Goal: Task Accomplishment & Management: Manage account settings

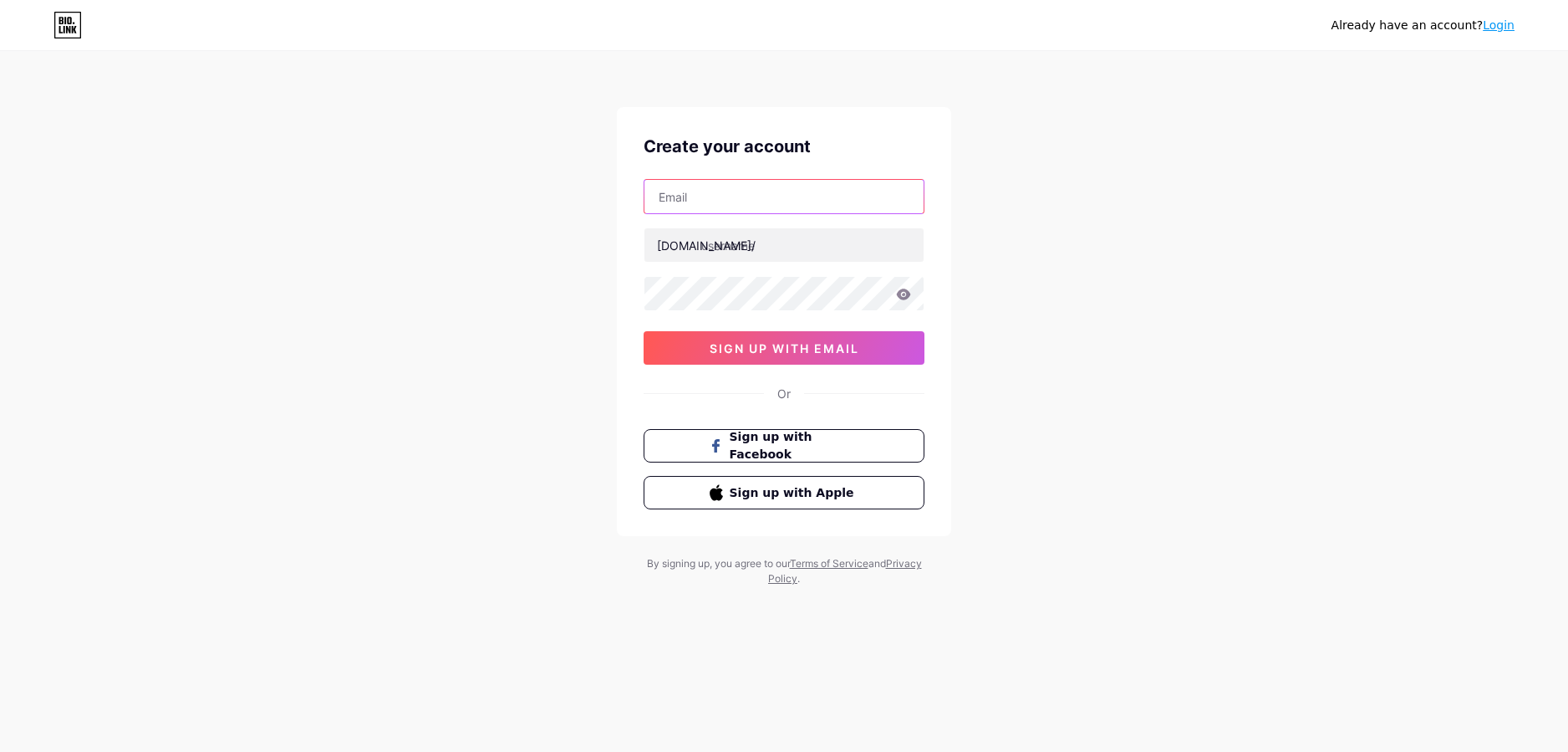
click at [820, 204] on input "text" at bounding box center [784, 196] width 279 height 33
type input "ayasinbaddie@gmail.com"
type input "ayasinofficial"
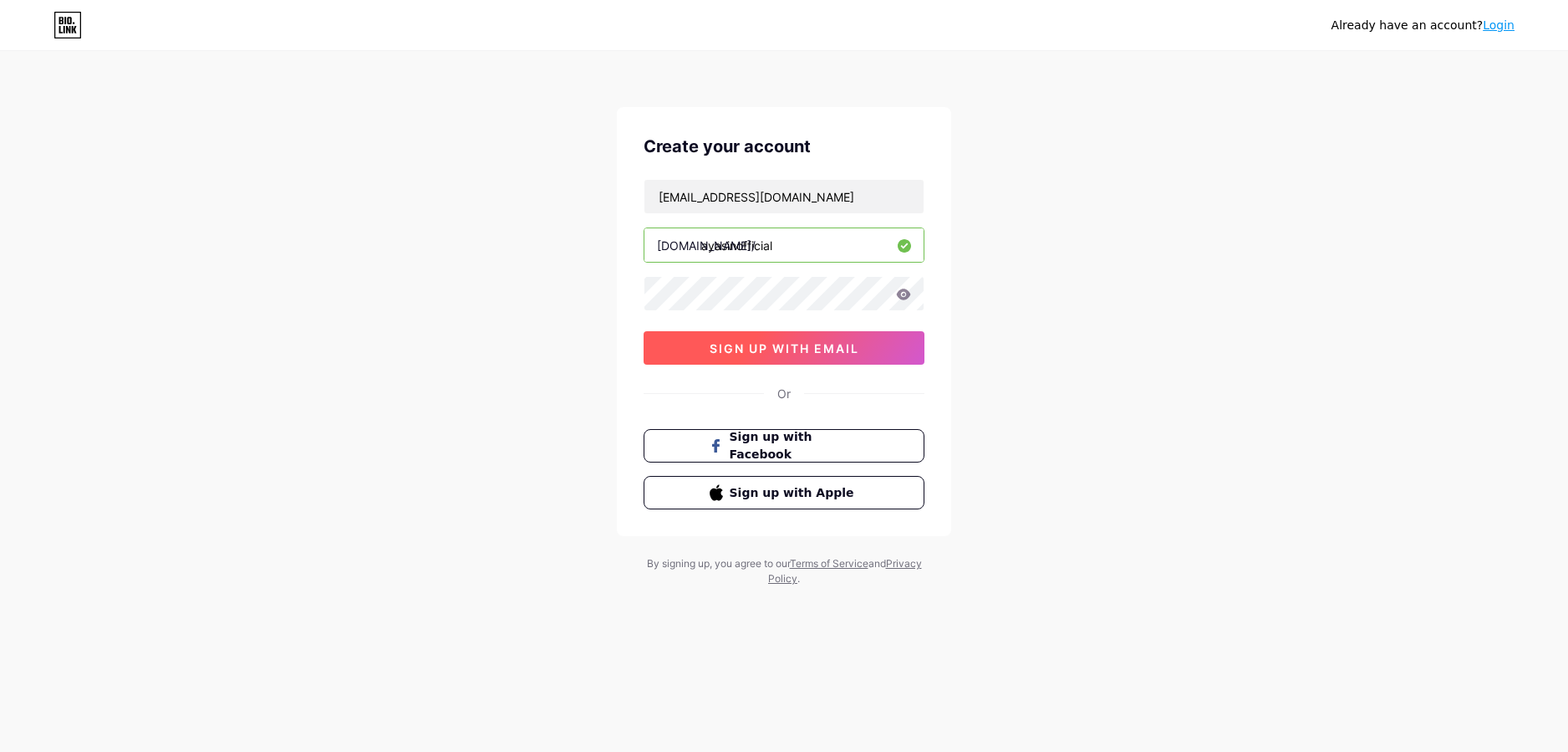
click at [877, 345] on button "sign up with email" at bounding box center [784, 348] width 281 height 33
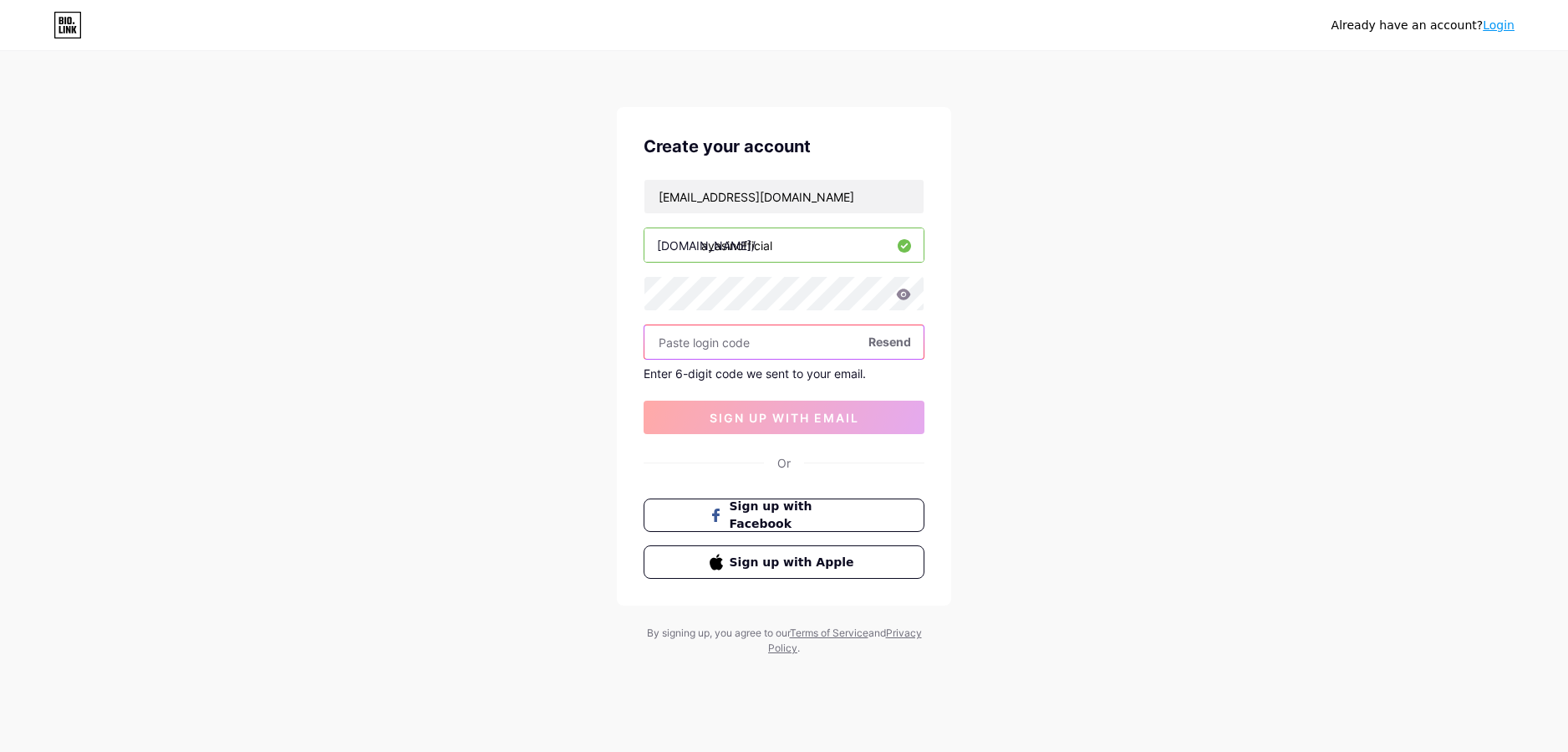
click at [787, 345] on input "text" at bounding box center [784, 342] width 279 height 33
paste input "797644"
type input "797644"
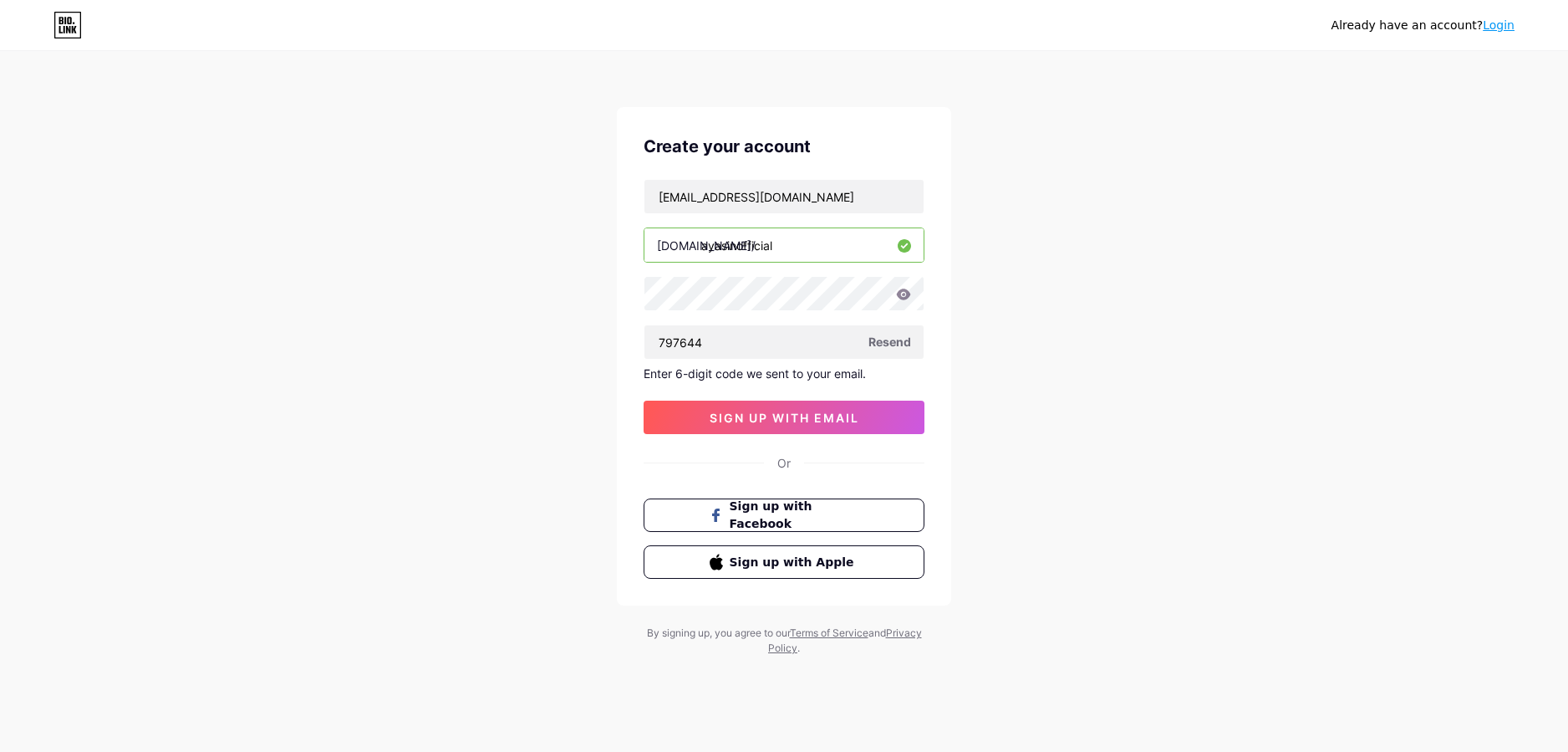
click at [1049, 409] on div "Already have an account? Login Create your account ayasinbaddie@gmail.com bio.l…" at bounding box center [784, 355] width 1568 height 709
click at [900, 414] on button "sign up with email" at bounding box center [784, 417] width 281 height 33
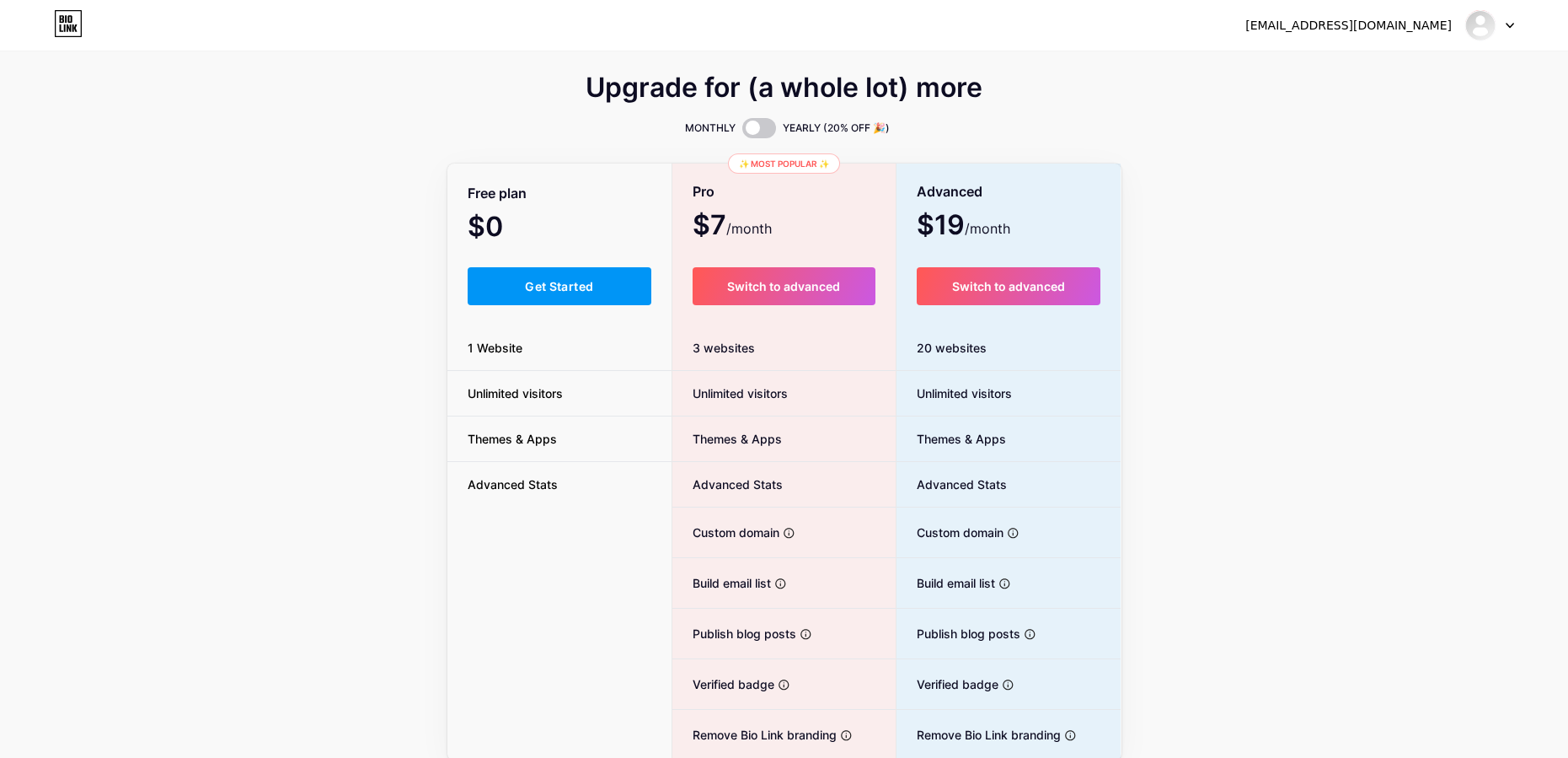
click at [1509, 34] on div at bounding box center [1489, 26] width 49 height 31
click at [1352, 61] on link "Dashboard" at bounding box center [1408, 68] width 209 height 45
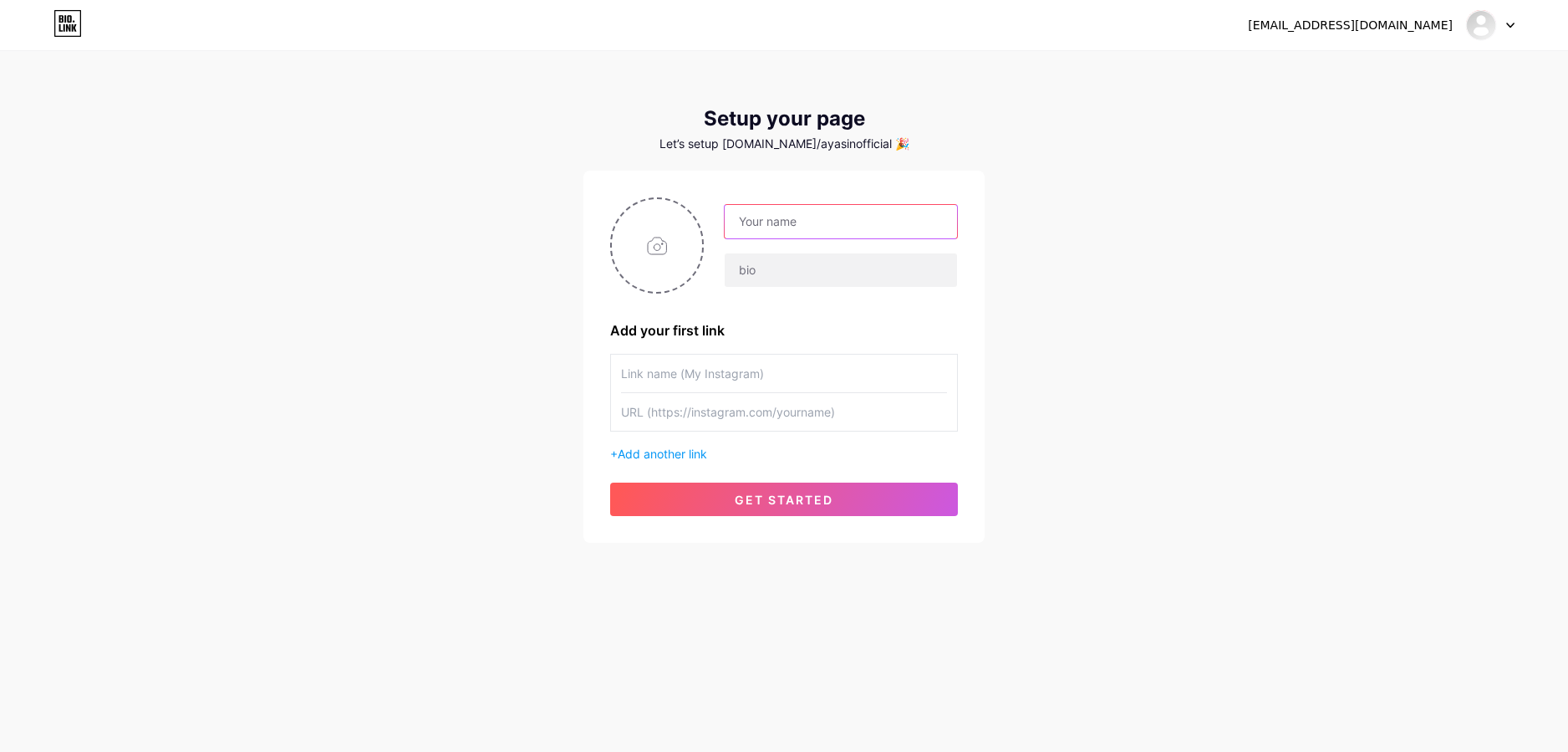
click at [812, 212] on input "text" at bounding box center [840, 221] width 232 height 33
type input "ayasin"
paste input "🌸 2D goddess Aya 🌸 better than your average egirl, obviously 💅 spinning sfw & n…"
type input "🌸 2D goddess Aya 🌸 better than your average egirl, obviously 💅 spinning sfw & n…"
paste input "🌸 2D goddess Aya 🌸"
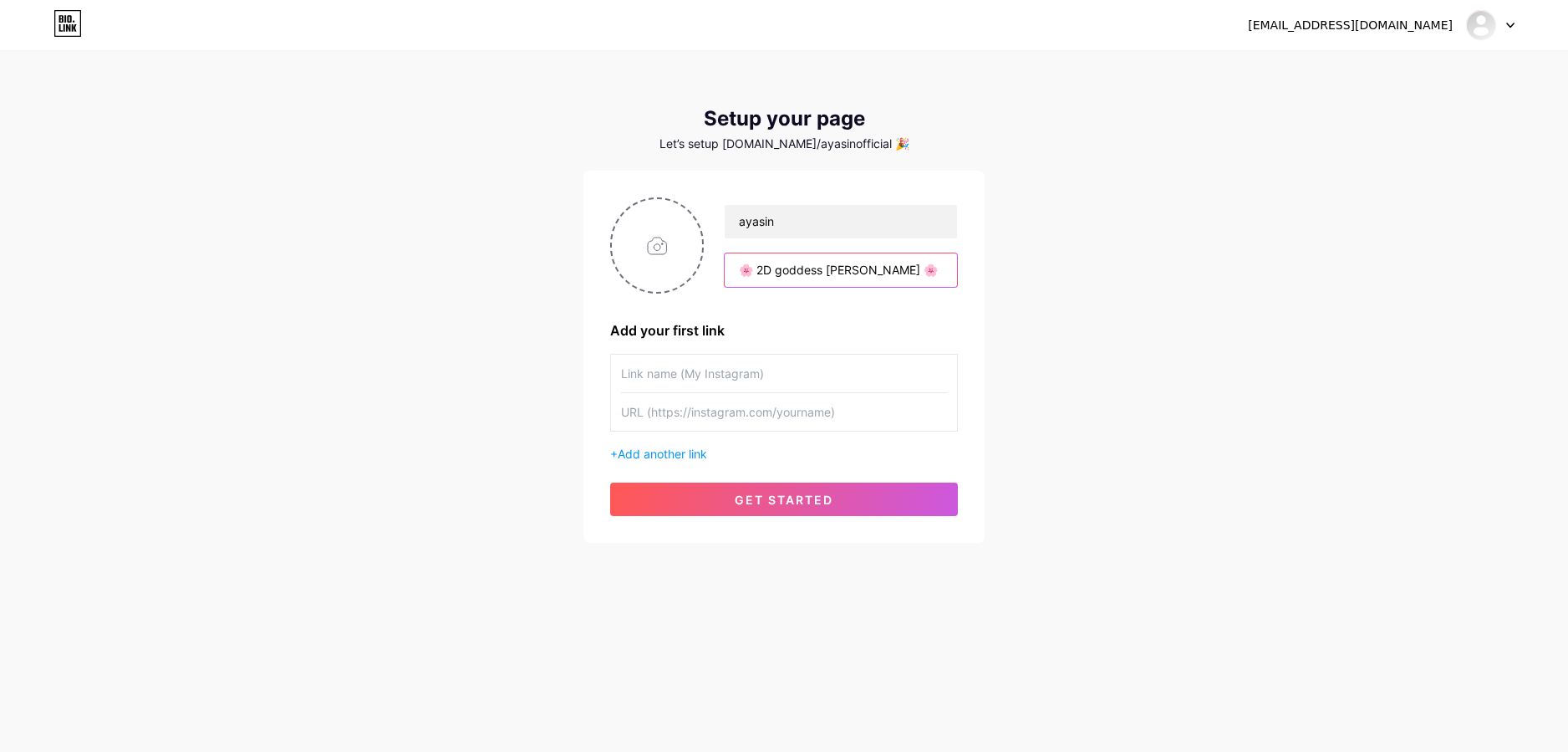
type input "🌸 2D goddess Aya 🌸"
click at [1205, 343] on div "ayasinbaddie@gmail.com Dashboard Logout Setup your page Let’s setup bio.link/ay…" at bounding box center [784, 298] width 1568 height 596
click at [784, 372] on input "text" at bounding box center [783, 373] width 326 height 37
type input "My Twitter/X"
click at [1207, 480] on div "ayasinbaddie@gmail.com Dashboard Logout Setup your page Let’s setup bio.link/ay…" at bounding box center [784, 298] width 1568 height 596
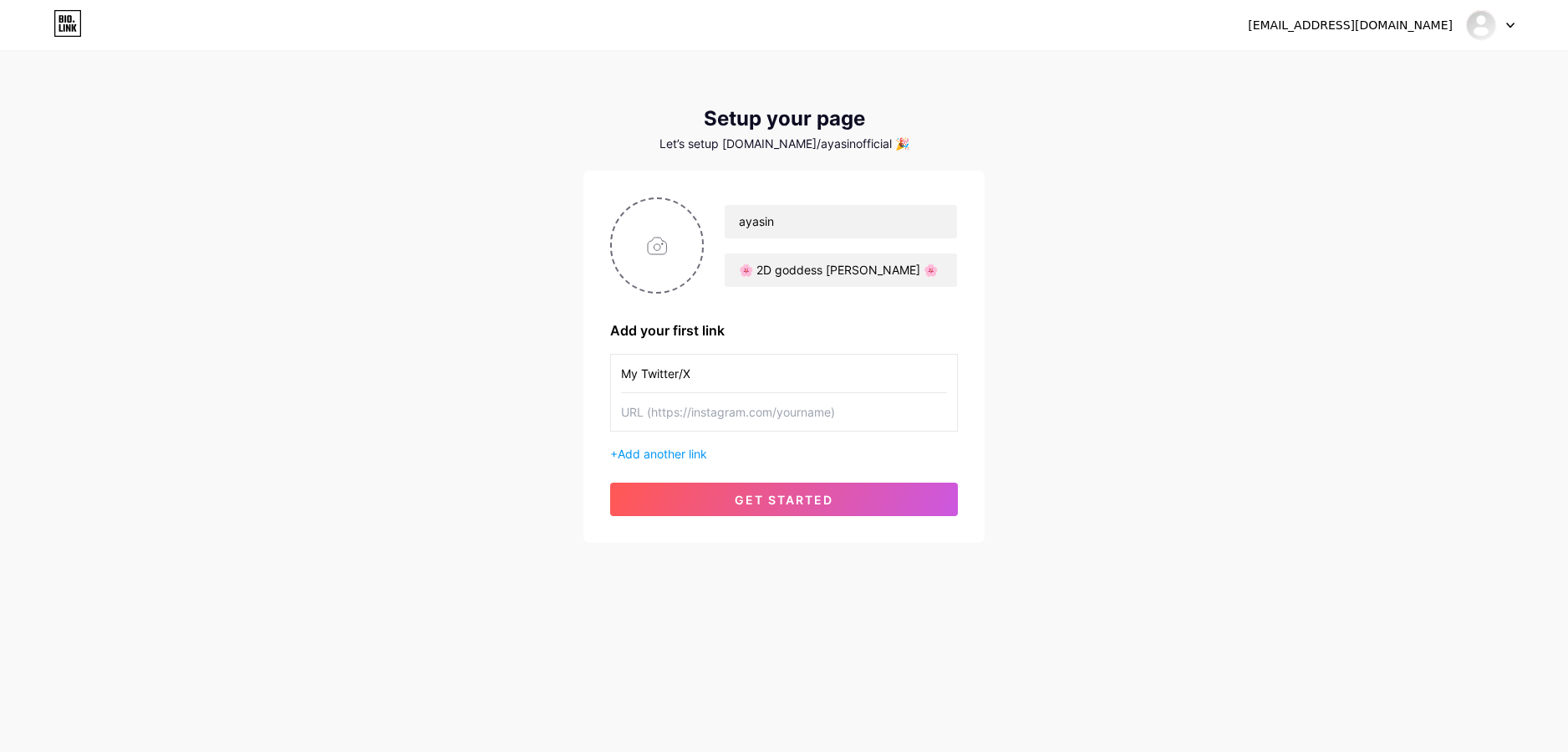
click at [905, 413] on input "text" at bounding box center [783, 411] width 326 height 37
paste input "https://x.com/ayasinofficial"
type input "https://x.com/ayasinofficial"
click at [1308, 446] on div "ayasinbaddie@gmail.com Dashboard Logout Setup your page Let’s setup bio.link/ay…" at bounding box center [784, 298] width 1568 height 596
click at [680, 246] on input "file" at bounding box center [657, 245] width 91 height 93
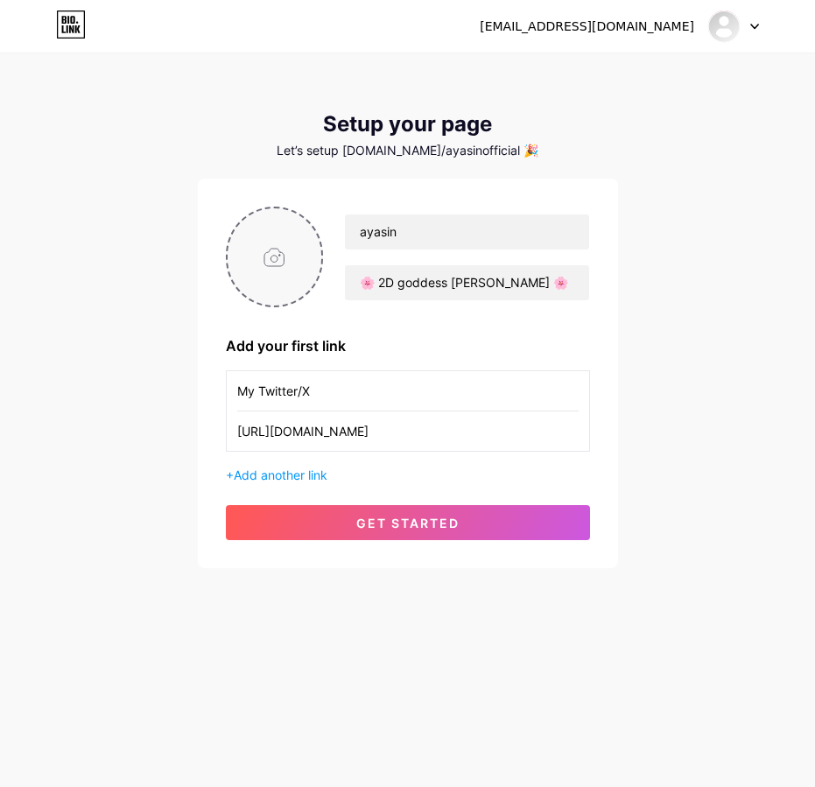
type input "C:\fakepath\face_bg.png"
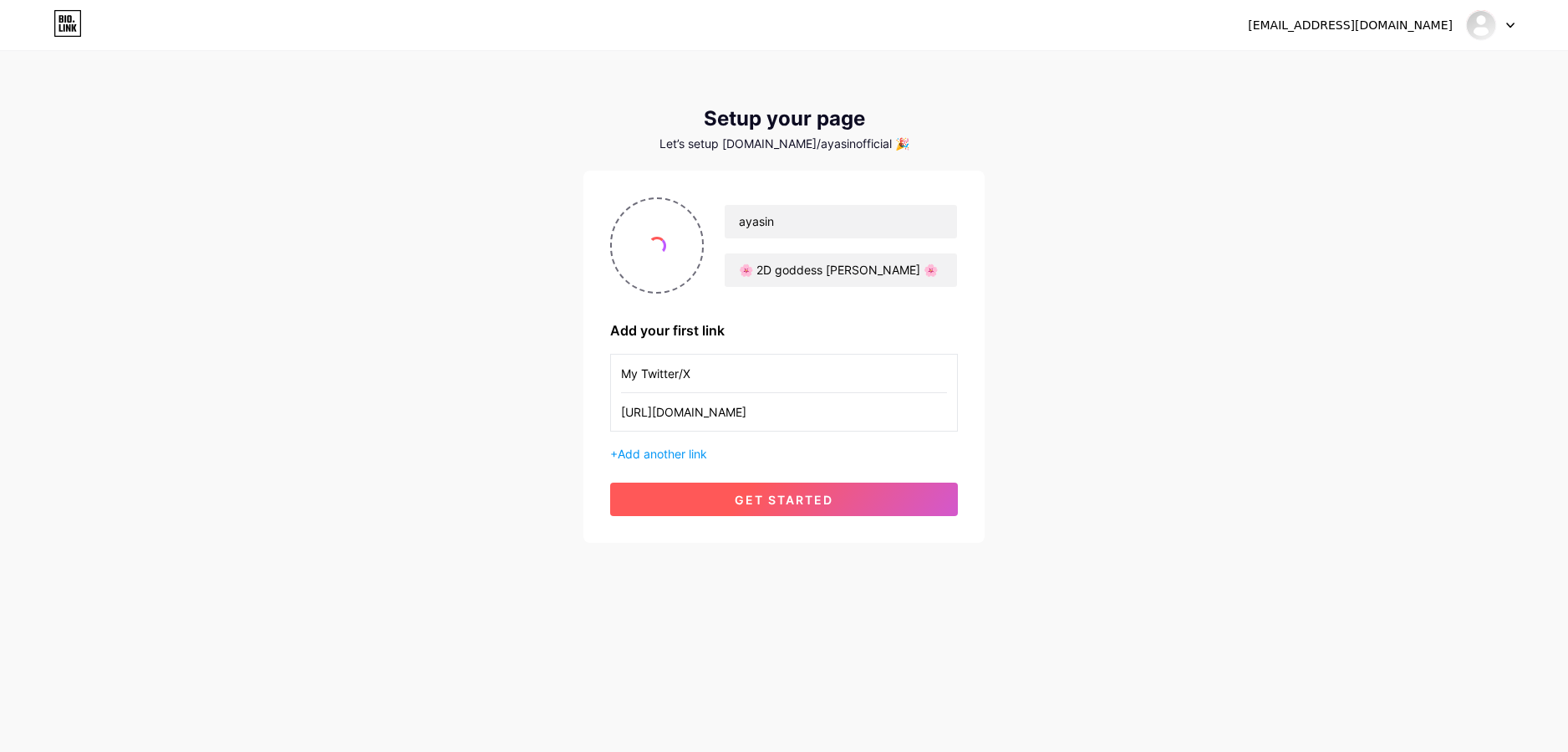
click at [838, 509] on button "get started" at bounding box center [784, 499] width 348 height 33
click at [840, 503] on button "get started" at bounding box center [784, 499] width 348 height 33
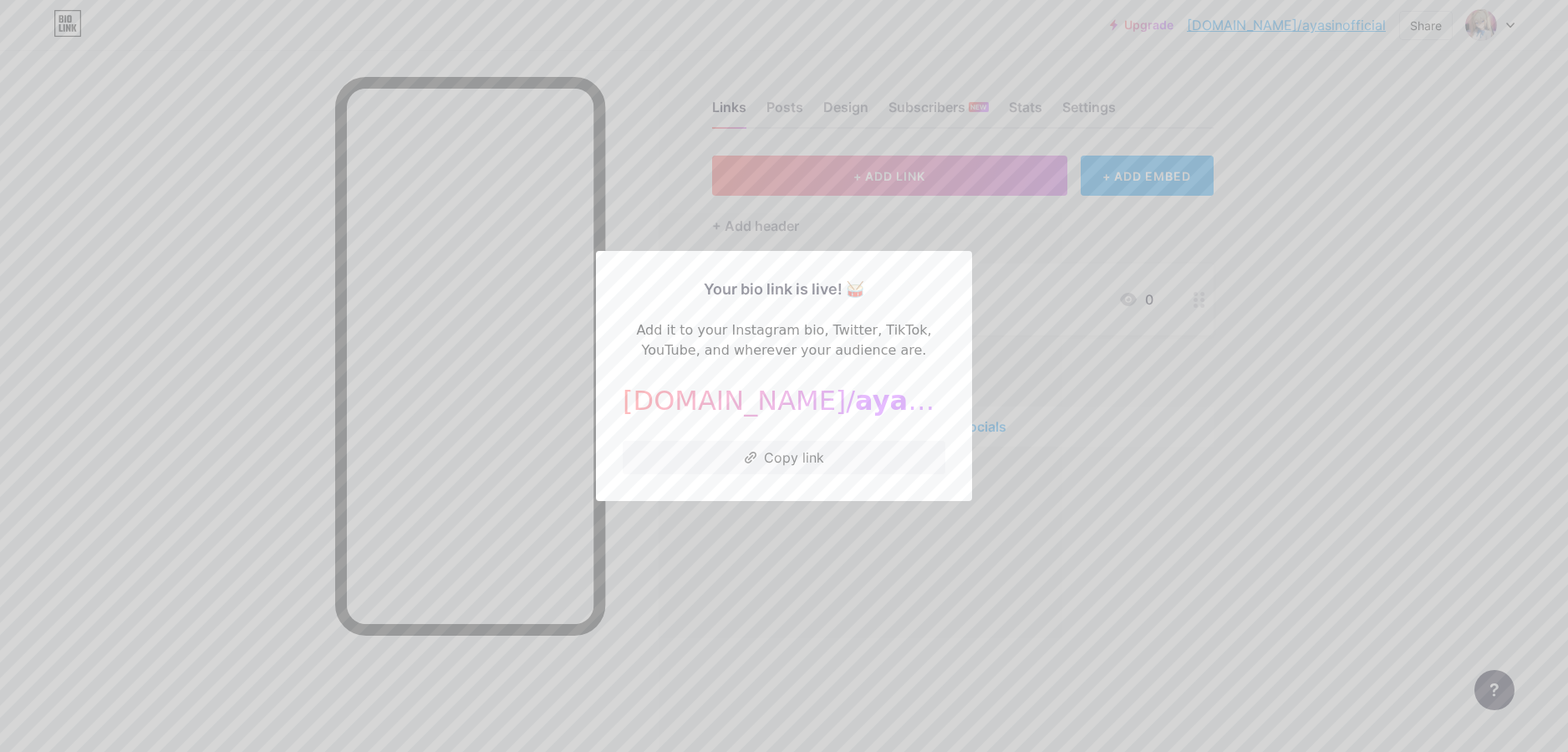
click at [1028, 575] on div at bounding box center [784, 376] width 1568 height 752
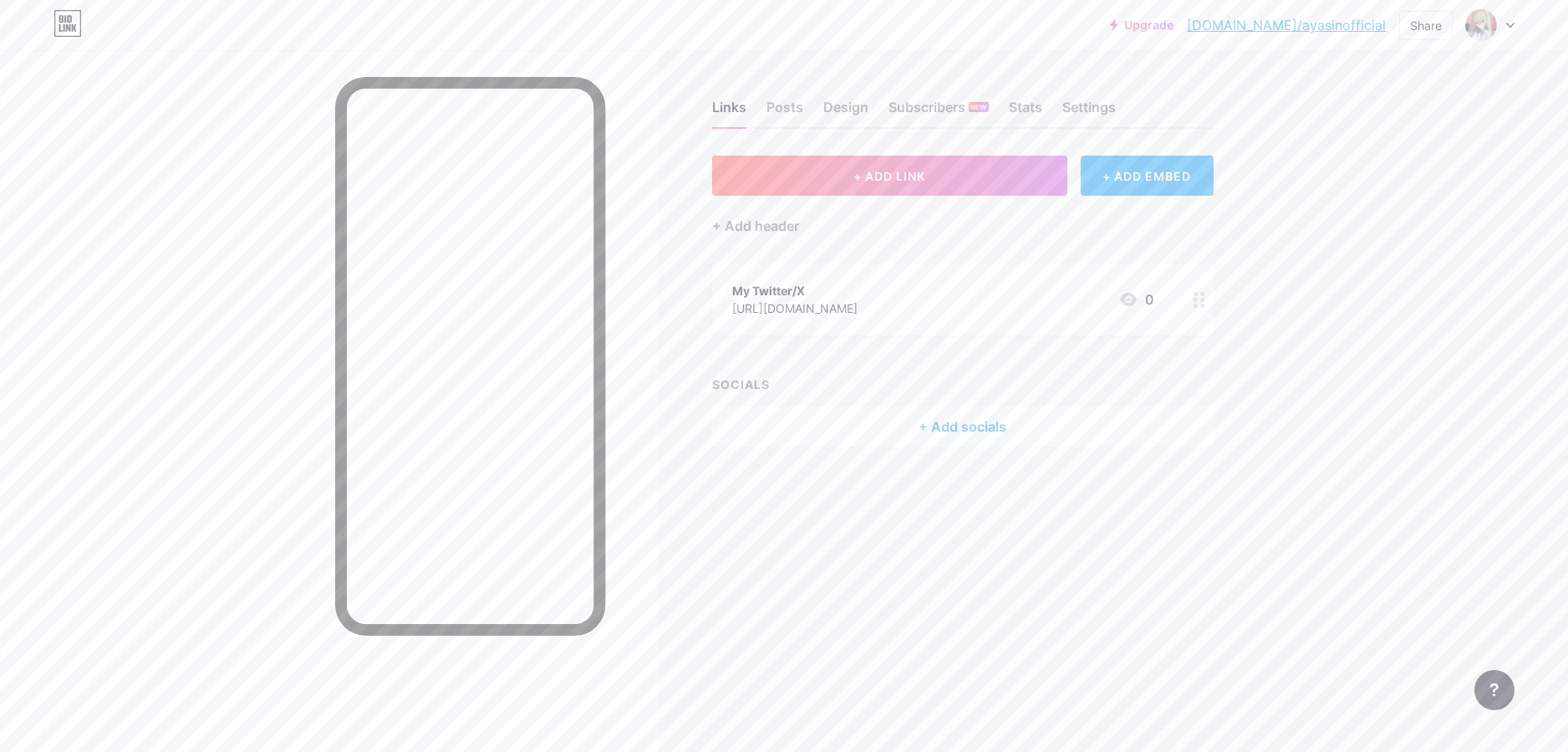
click at [1016, 428] on div "+ Add socials" at bounding box center [963, 426] width 501 height 40
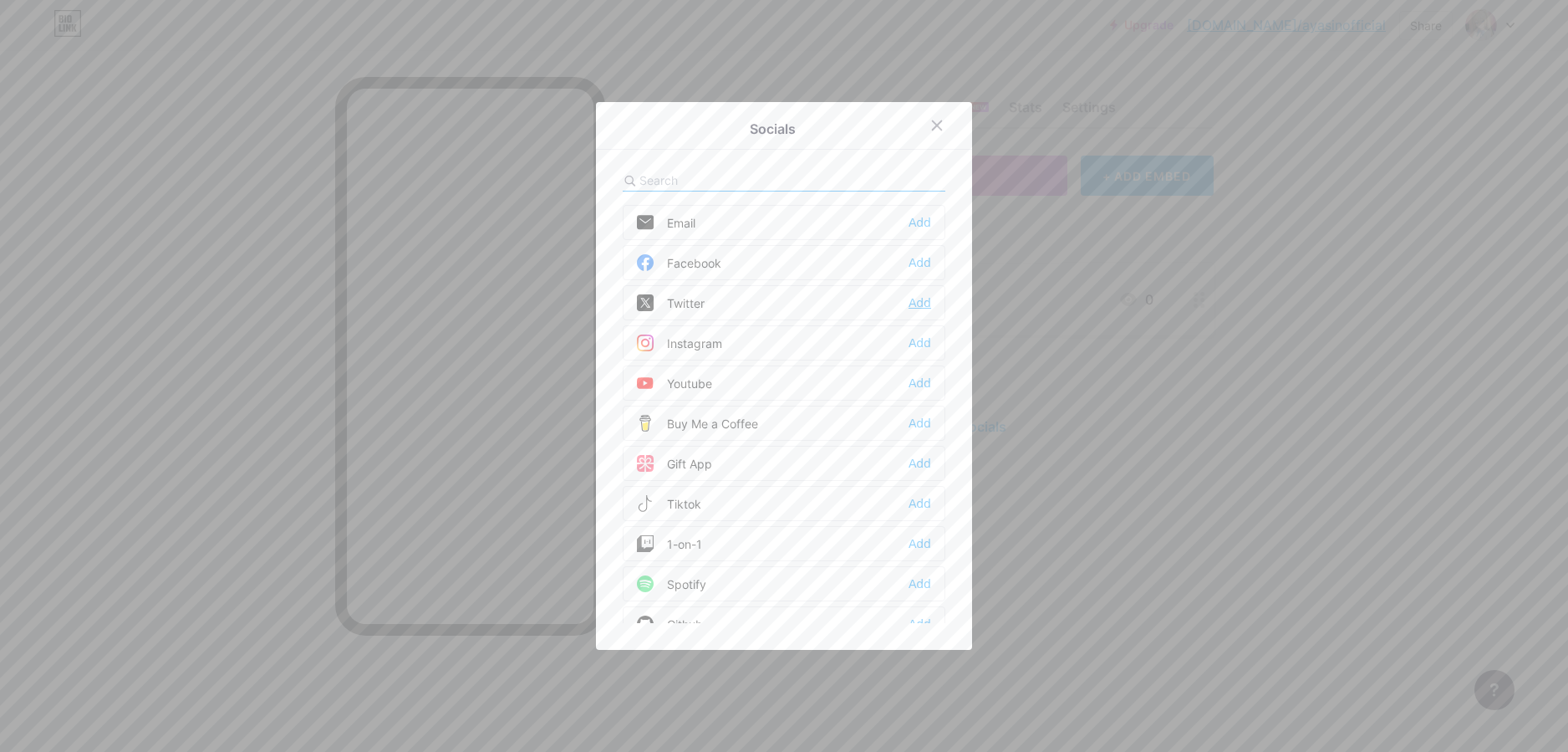
click at [915, 299] on div "Add" at bounding box center [921, 303] width 23 height 17
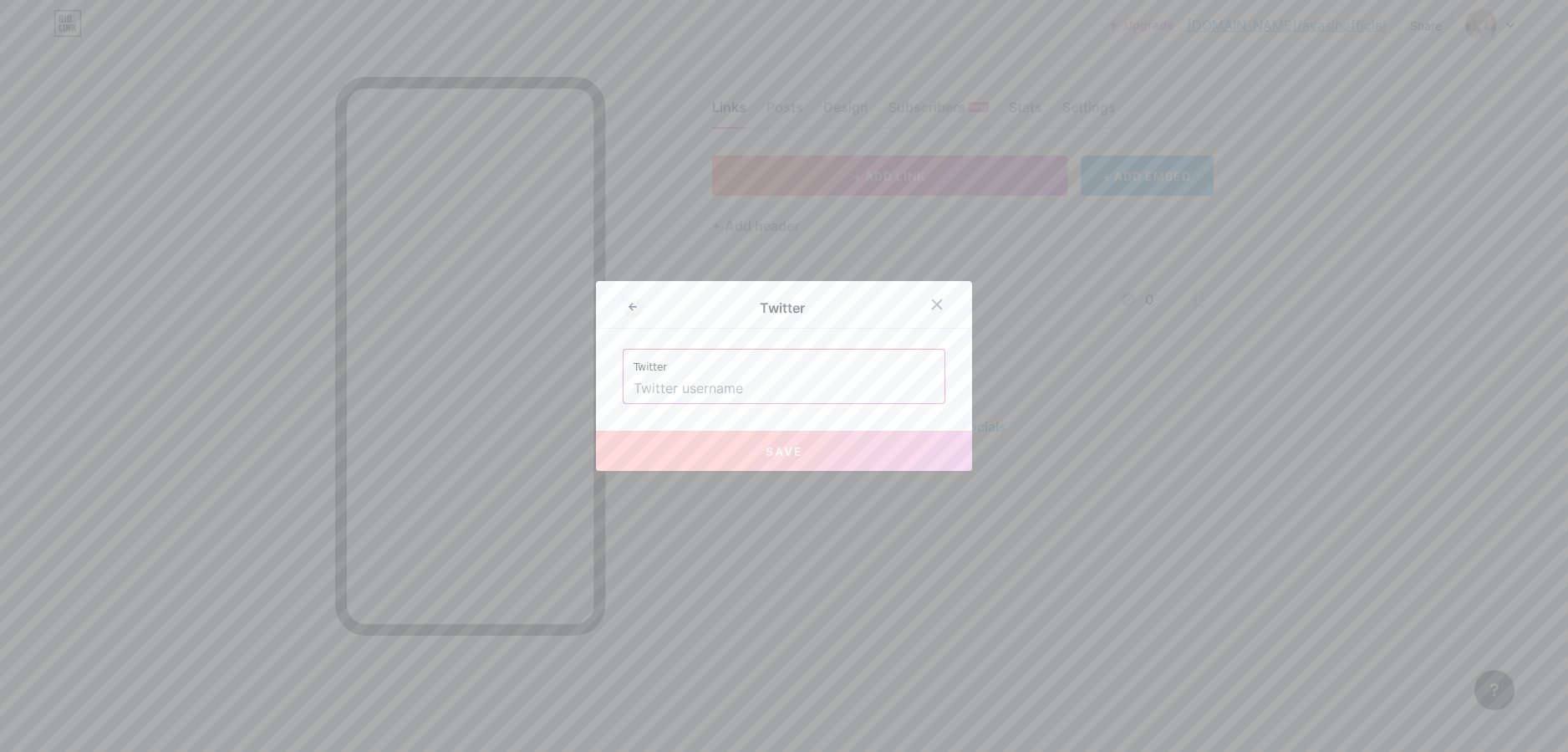
click at [807, 397] on input "text" at bounding box center [784, 389] width 301 height 29
type input "https://twitter.com/ayasinofficial"
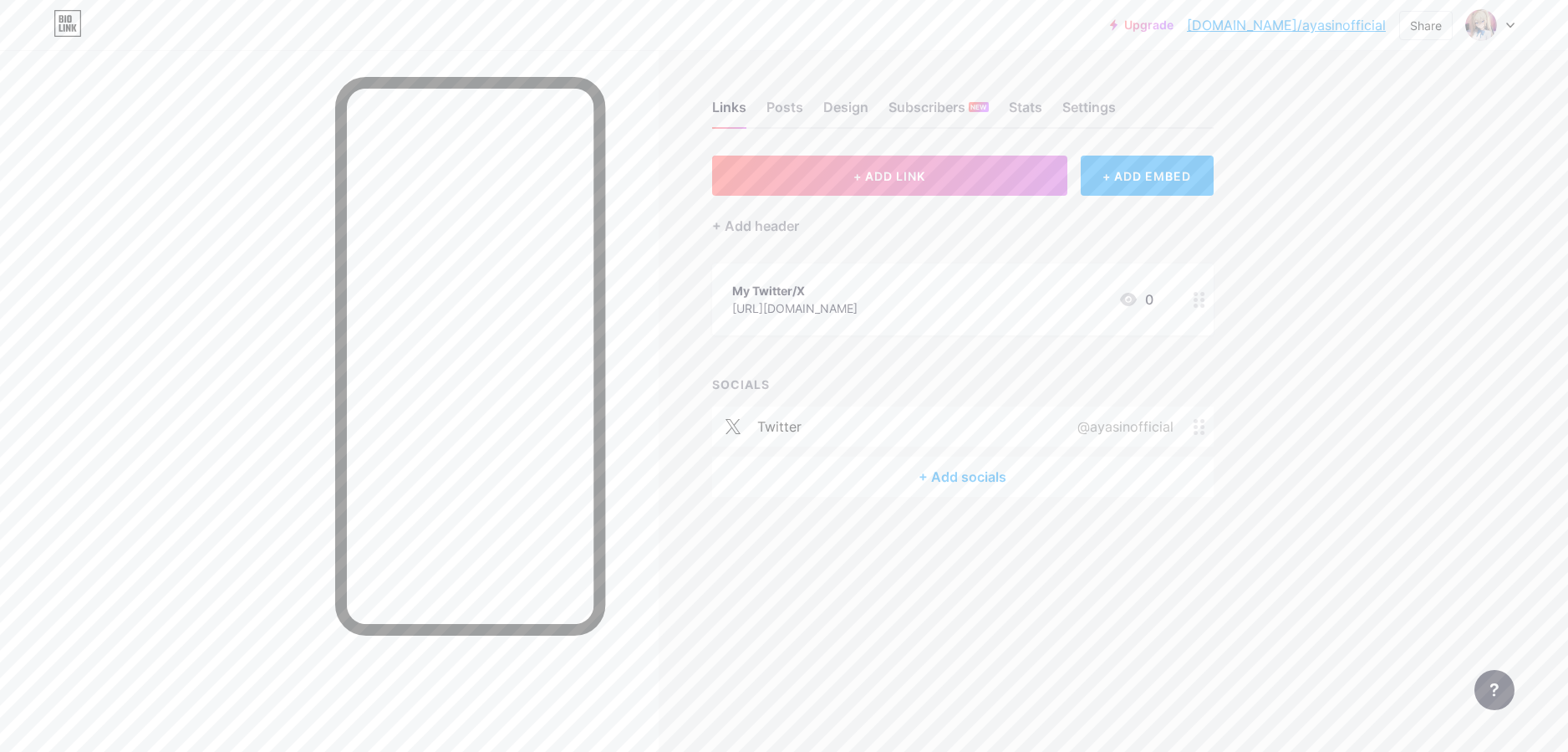
click at [1024, 580] on div "Links Posts Design Subscribers NEW Stats Settings + ADD LINK + ADD EMBED + Add …" at bounding box center [642, 376] width 1284 height 752
click at [982, 473] on div "+ Add socials" at bounding box center [963, 477] width 501 height 40
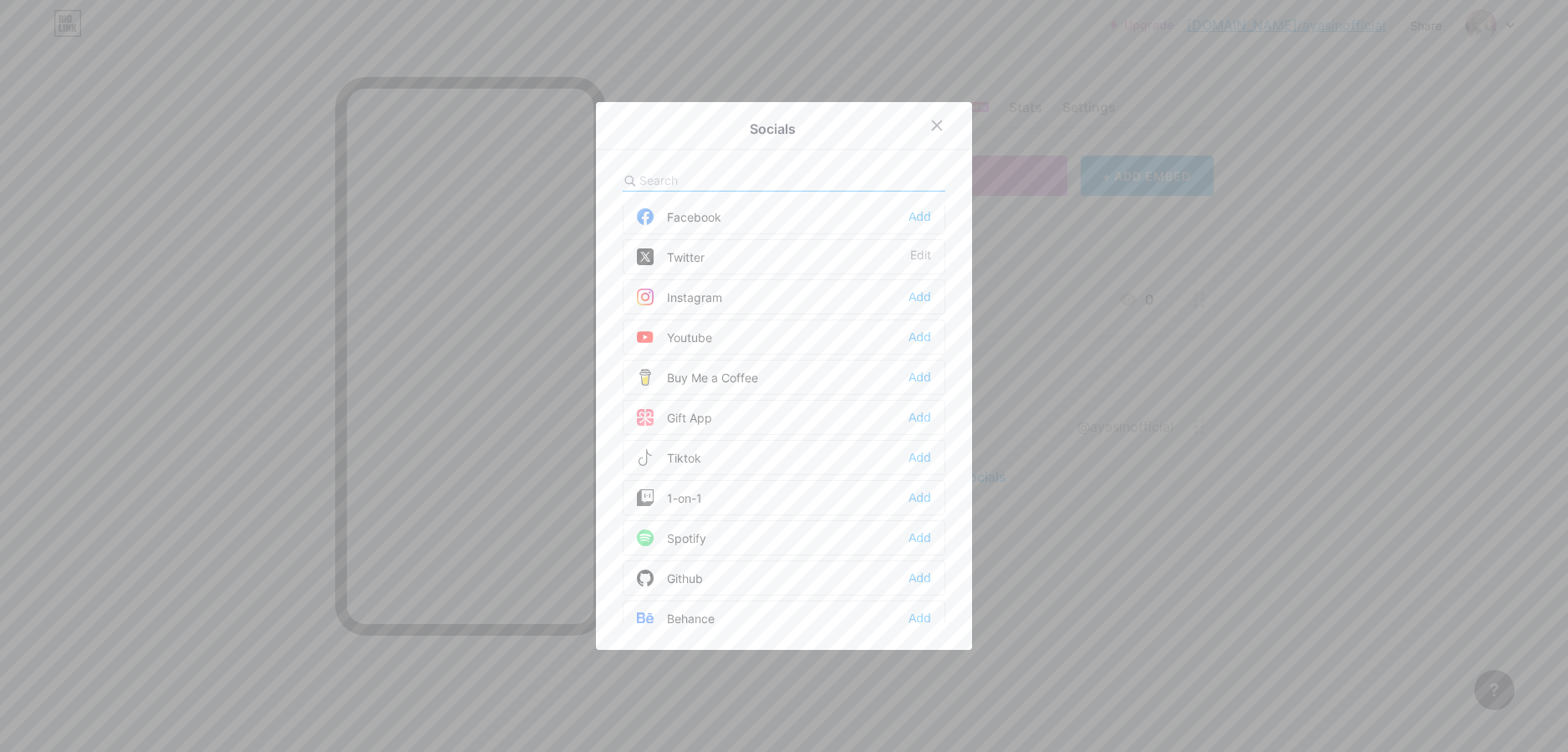
scroll to position [151, 0]
click at [910, 593] on div "Add" at bounding box center [921, 594] width 23 height 17
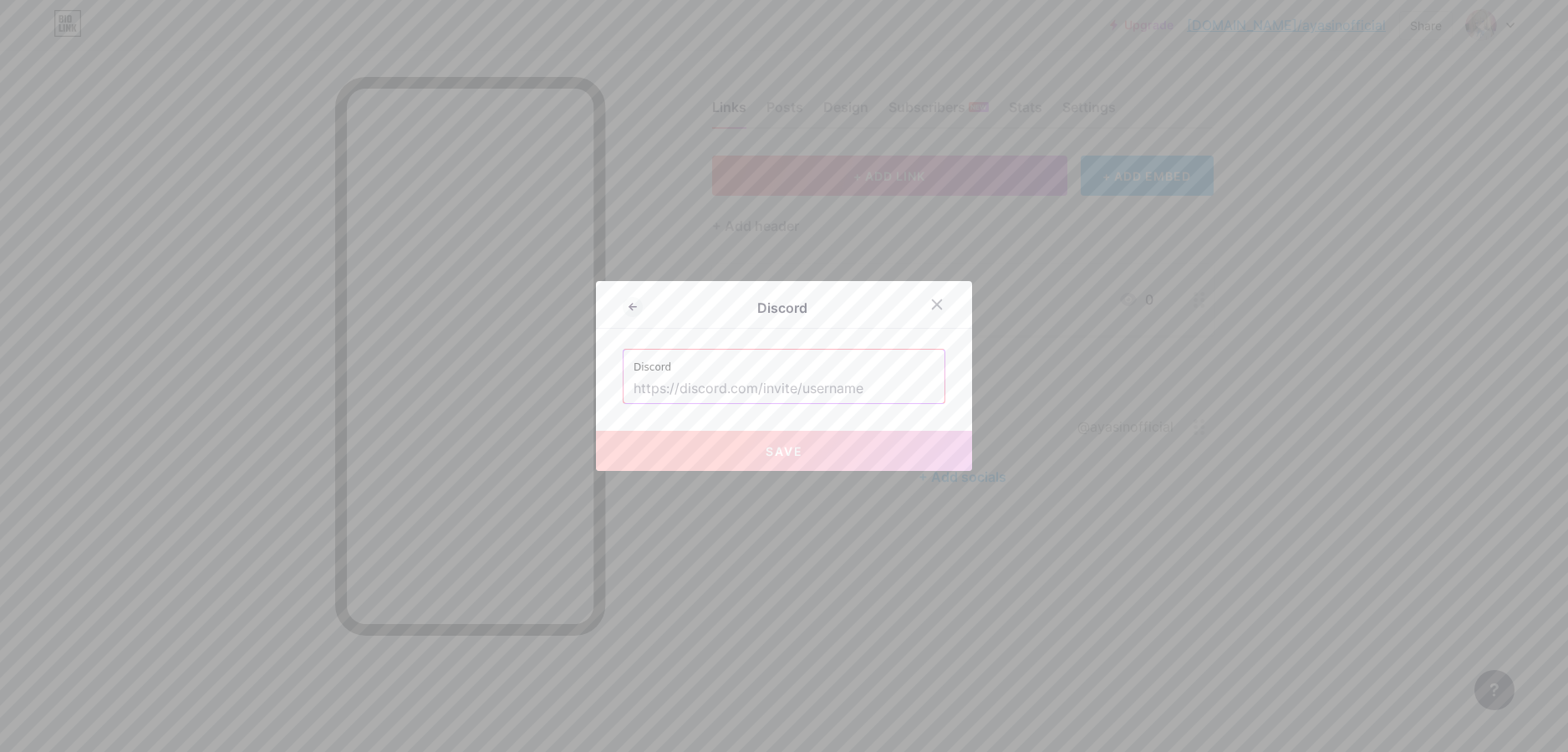
click at [839, 393] on input "text" at bounding box center [784, 389] width 301 height 29
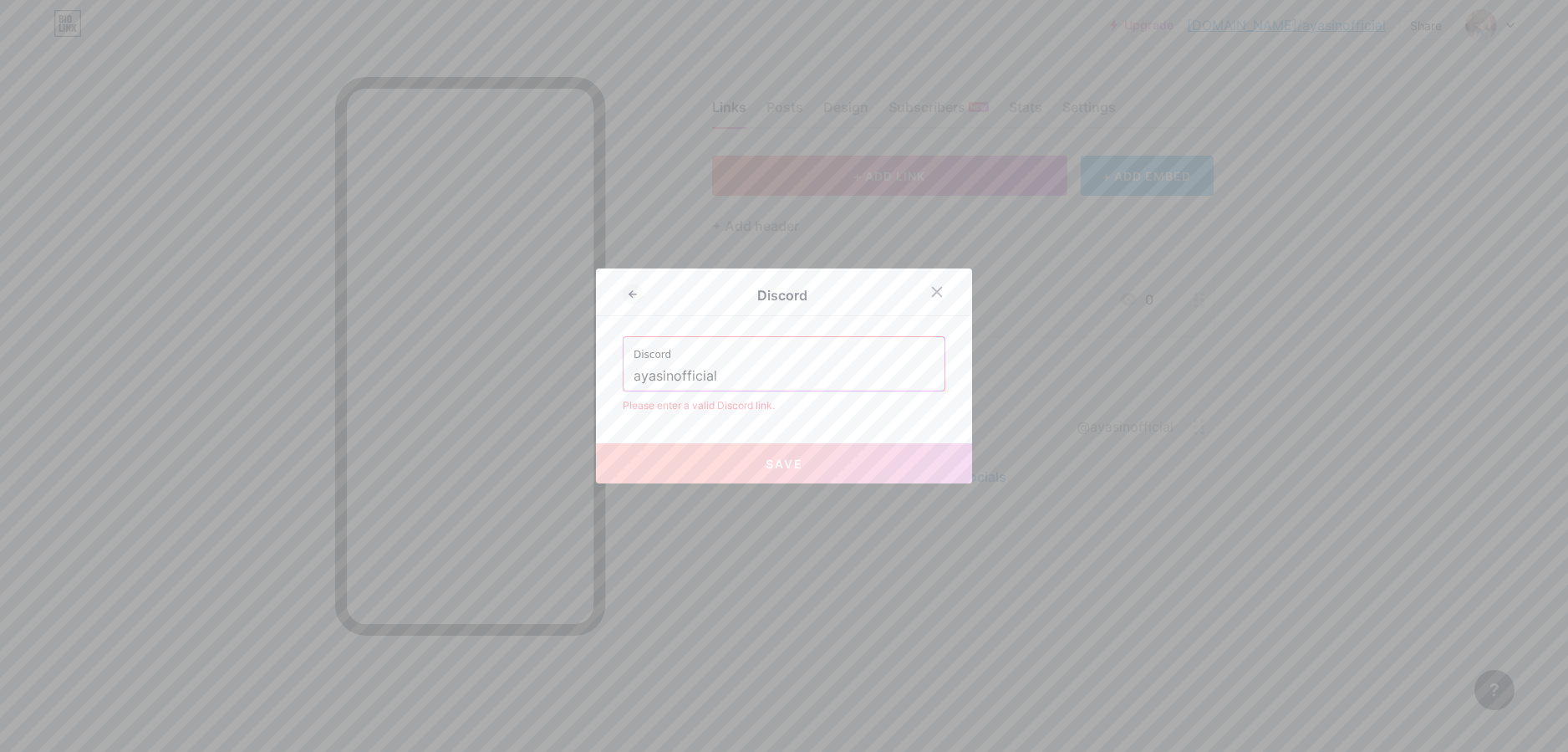
click at [799, 381] on input "ayasinofficial" at bounding box center [784, 376] width 301 height 29
type input "a"
click at [836, 366] on input "text" at bounding box center [784, 376] width 301 height 29
paste input "https://discord.com/invite/ayasinofficial"
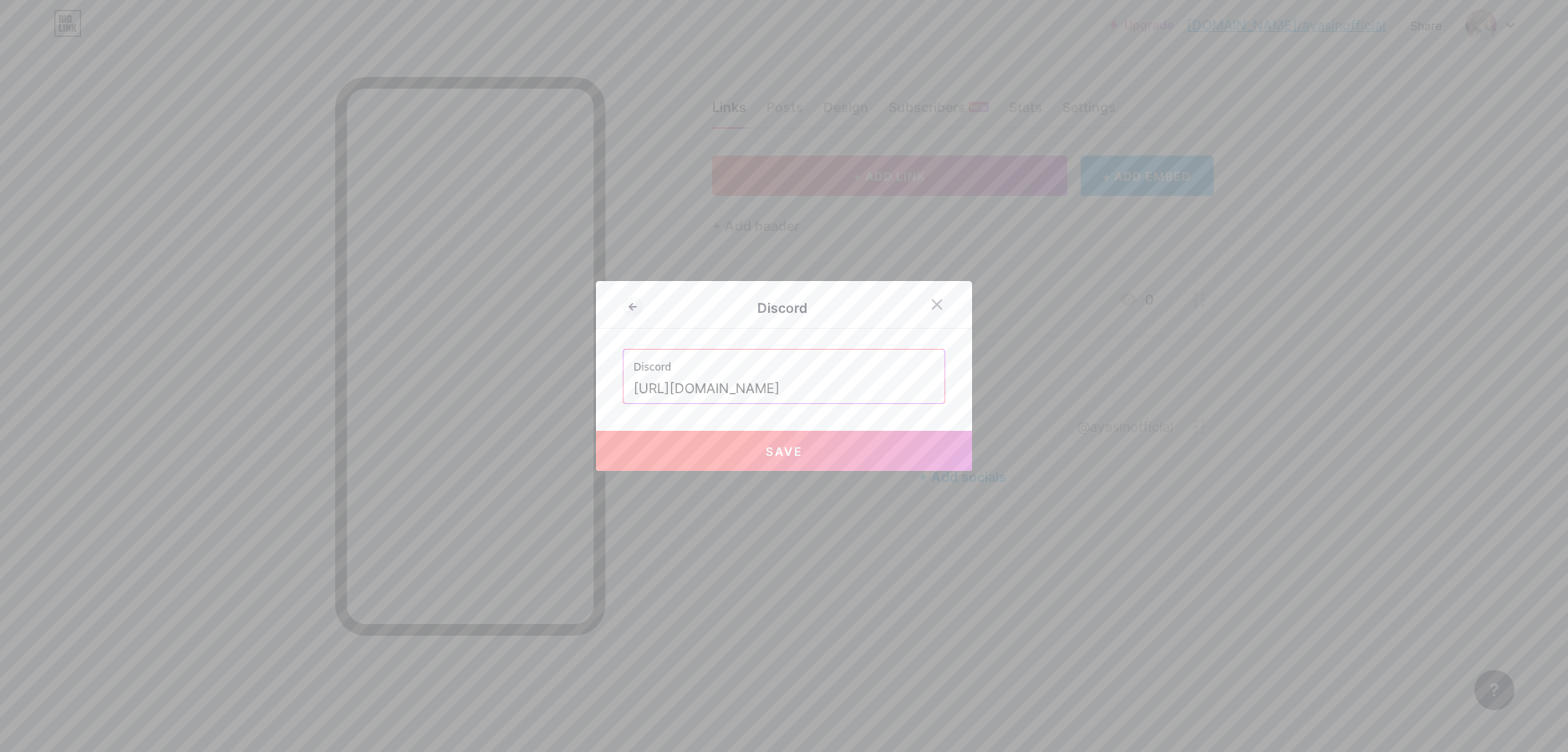
type input "https://discord.com/invite/aya.sin"
click at [858, 344] on div "Discord Discord https://discord.com/invite/aya.sin Save" at bounding box center [784, 376] width 376 height 190
click at [861, 381] on input "https://discord.com/invite/aya.sin" at bounding box center [784, 389] width 301 height 29
click at [623, 296] on div "Discord" at bounding box center [772, 308] width 299 height 24
click at [627, 303] on icon at bounding box center [632, 307] width 20 height 20
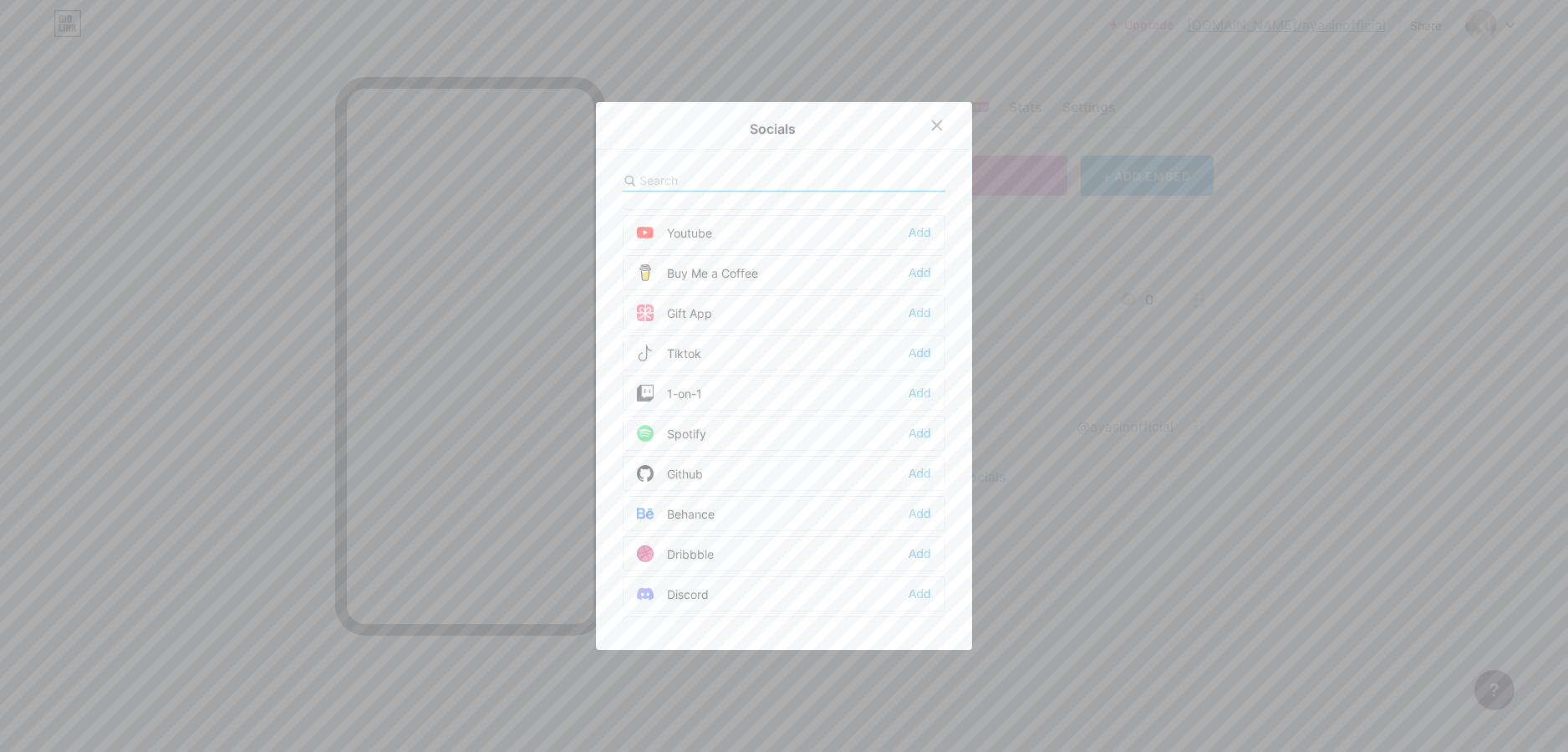
scroll to position [301, 0]
click at [910, 518] on div "Add" at bounding box center [921, 524] width 23 height 17
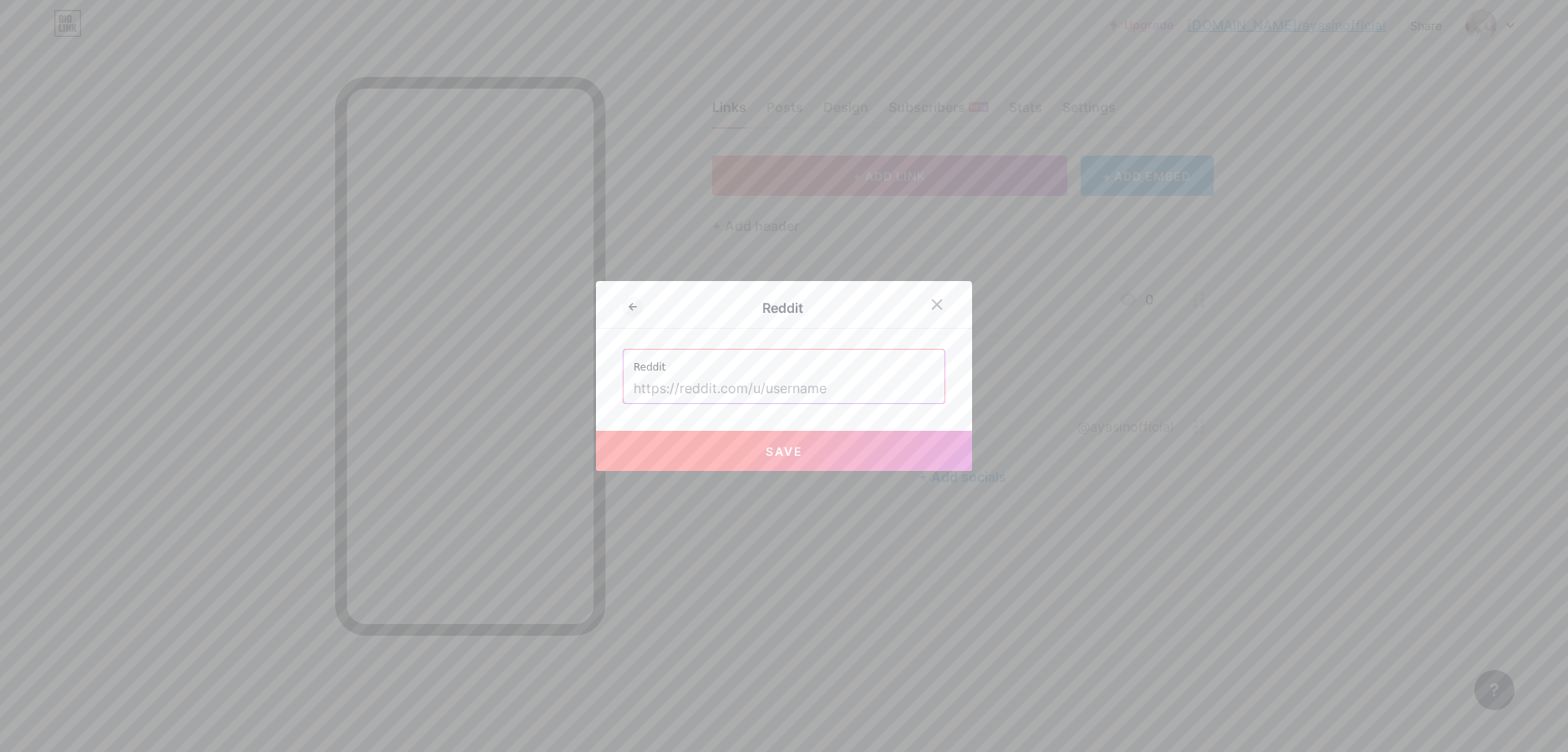
click at [869, 376] on input "text" at bounding box center [784, 389] width 301 height 29
paste input "https://www.reddit.com/user/ayasinofficial/"
type input "[URL][DOMAIN_NAME]"
click at [912, 454] on button "Save" at bounding box center [784, 451] width 376 height 40
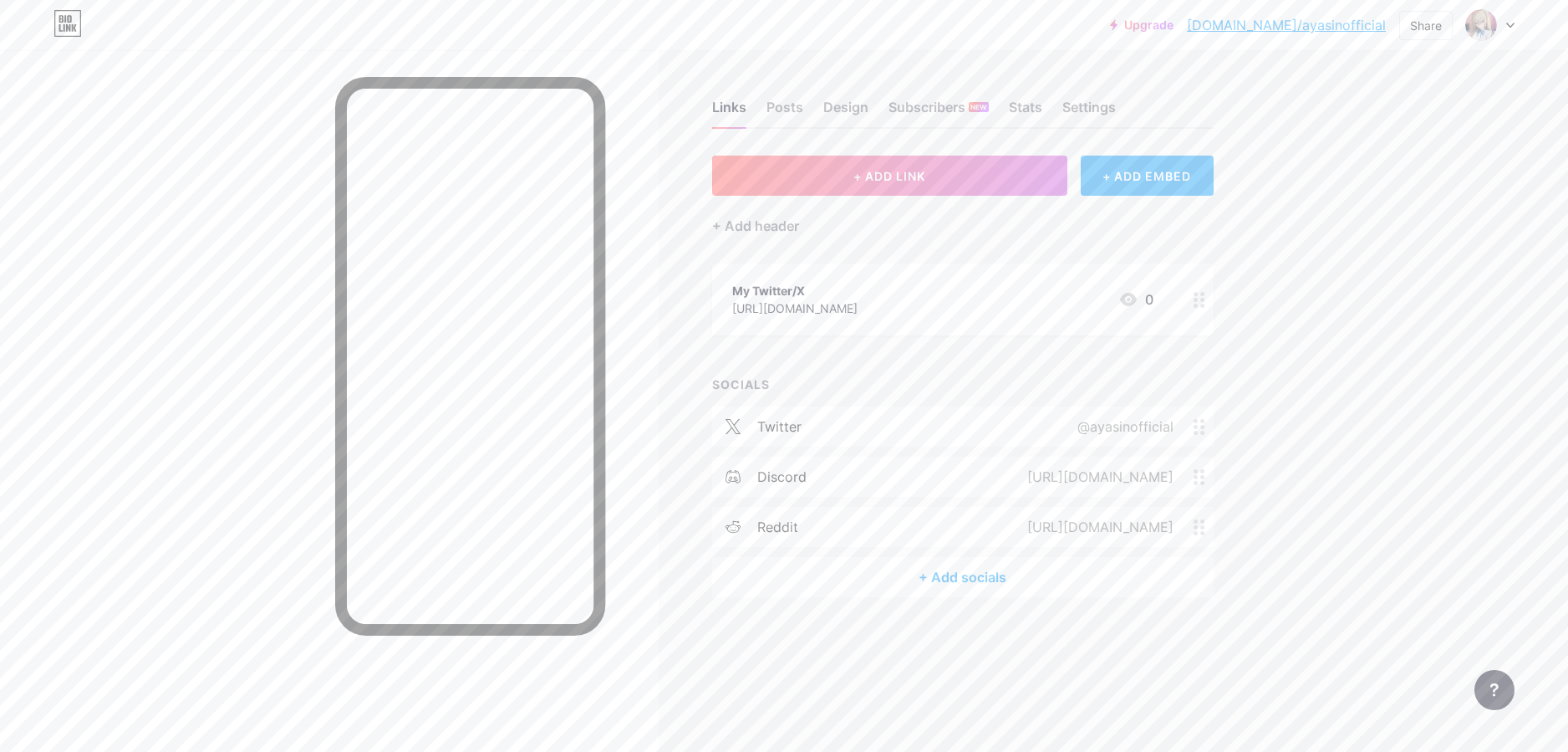
click at [962, 662] on div "Links Posts Design Subscribers NEW Stats Settings + ADD LINK + ADD EMBED + Add …" at bounding box center [642, 366] width 1284 height 631
click at [1198, 478] on icon at bounding box center [1199, 477] width 11 height 16
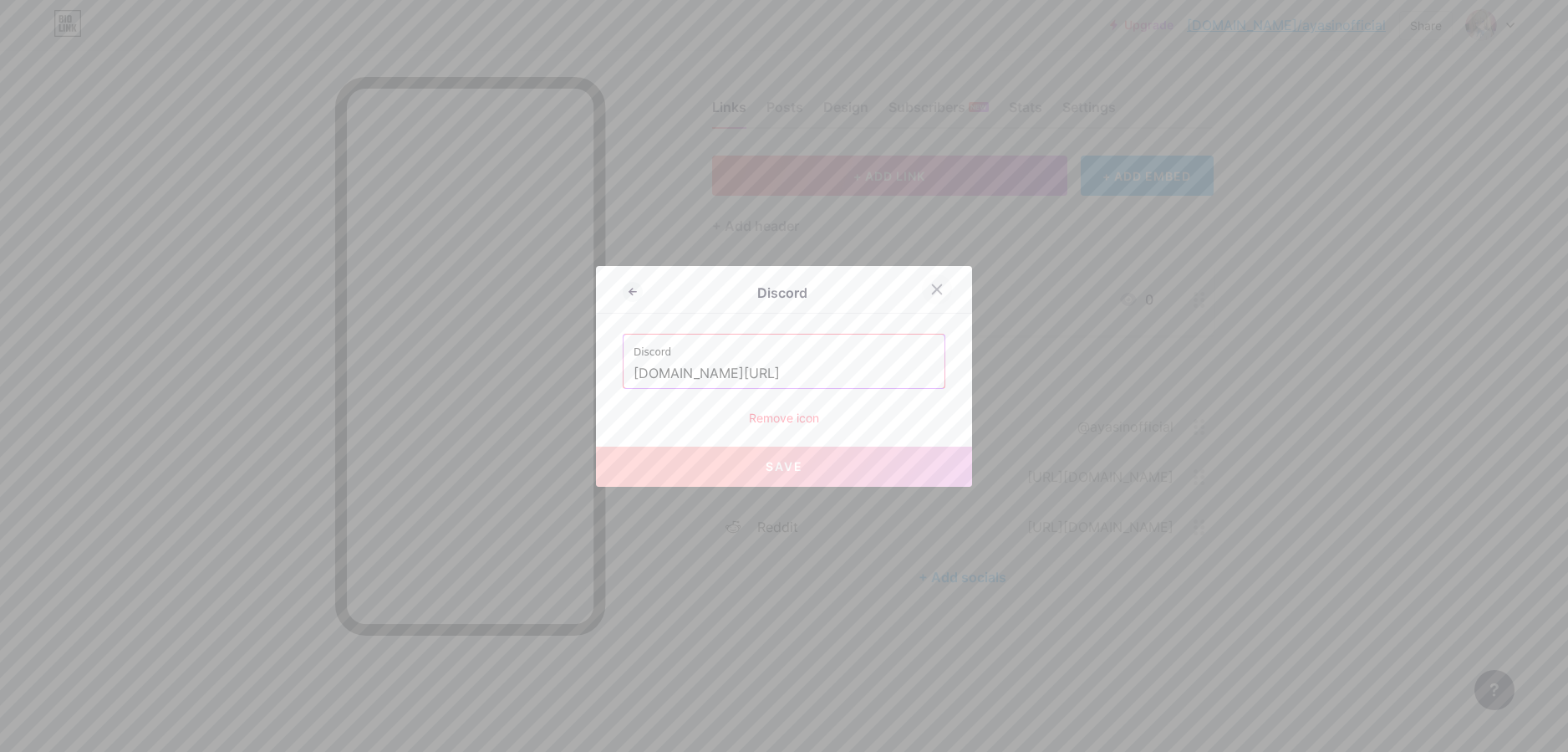
click at [933, 290] on icon at bounding box center [938, 290] width 10 height 10
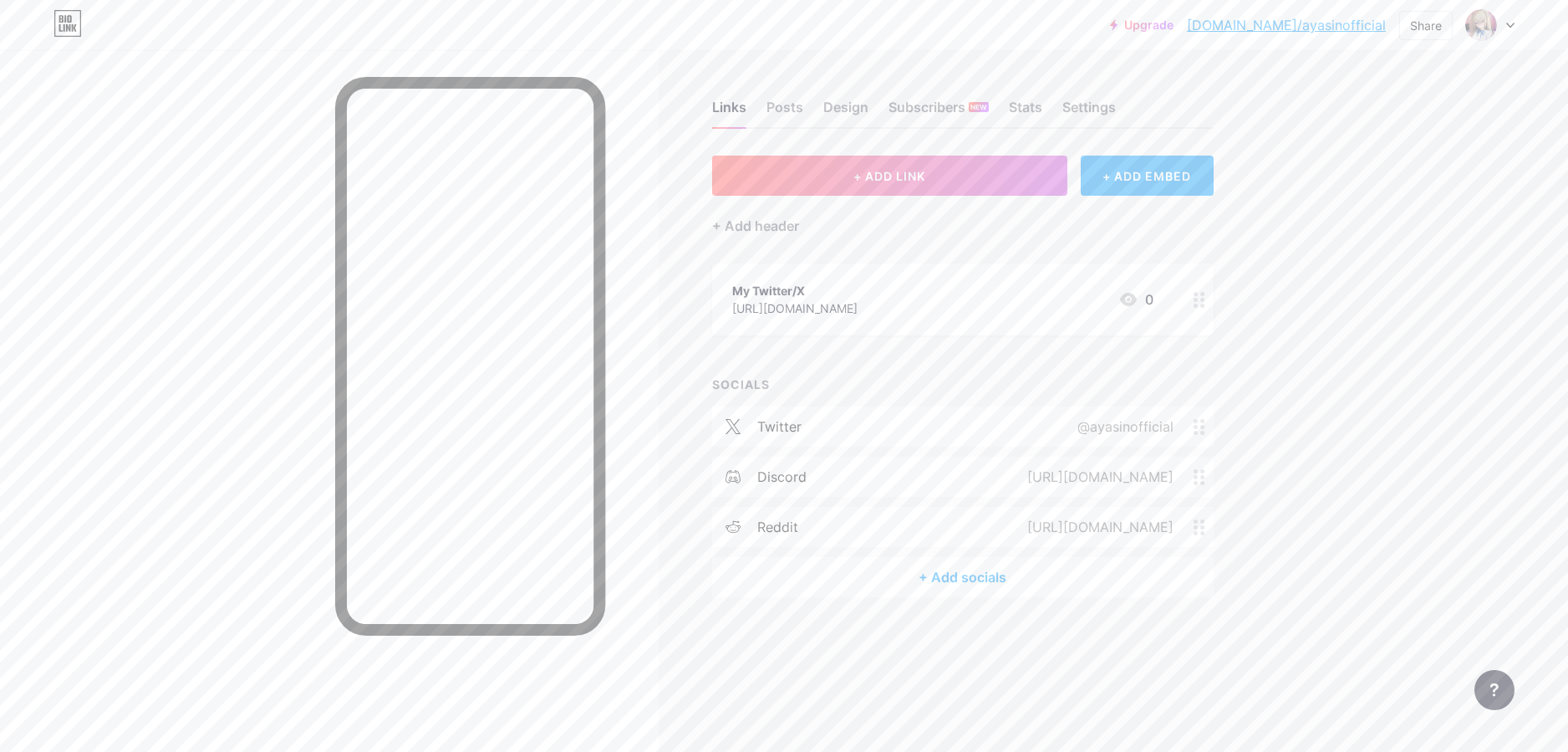
click at [931, 717] on div "Links Posts Design Subscribers NEW Stats Settings + ADD LINK + ADD EMBED + Add …" at bounding box center [642, 376] width 1284 height 752
click at [1001, 480] on div "[URL][DOMAIN_NAME]" at bounding box center [1097, 477] width 193 height 20
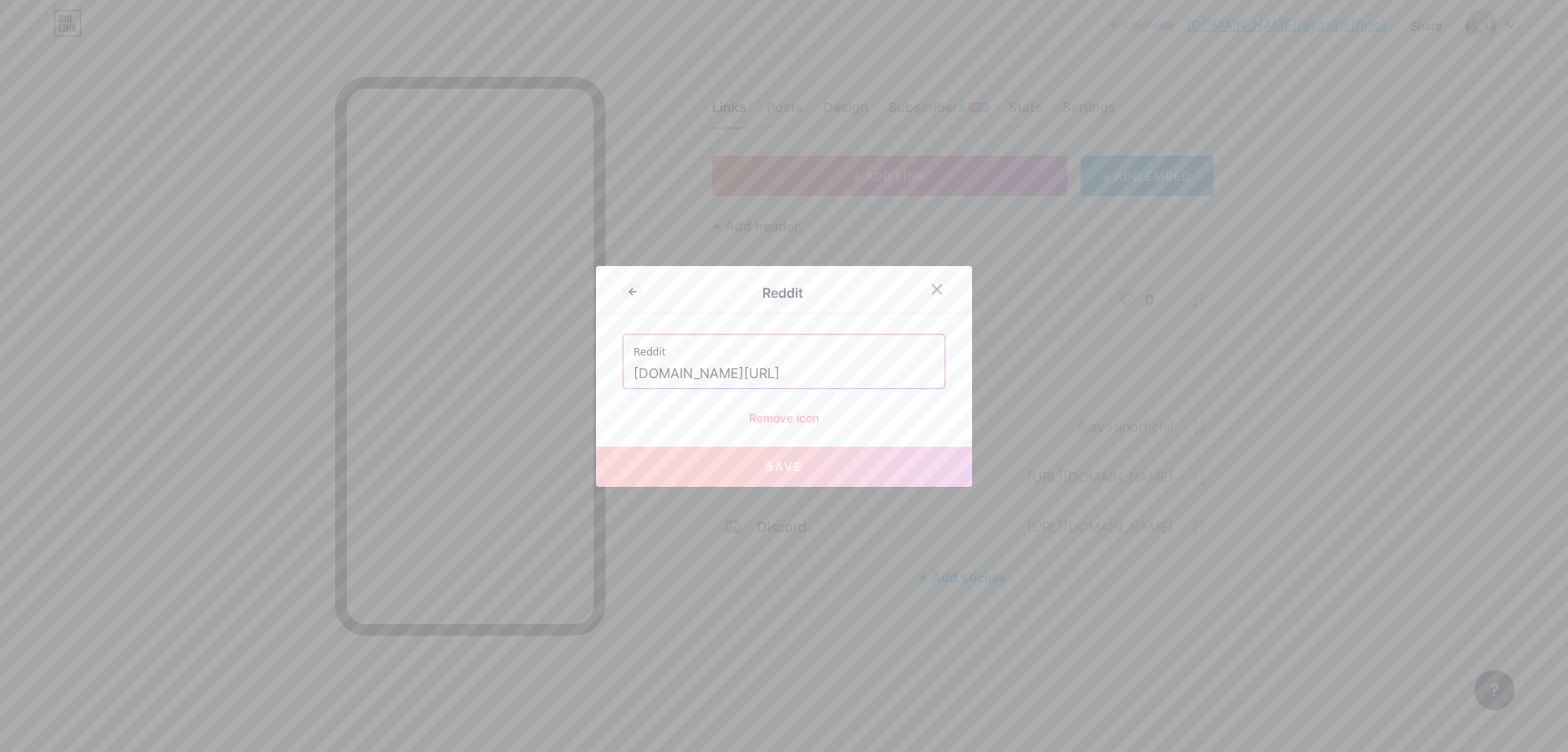
click at [861, 382] on input "www.reddit.com/user/ayasinofficial" at bounding box center [784, 374] width 301 height 29
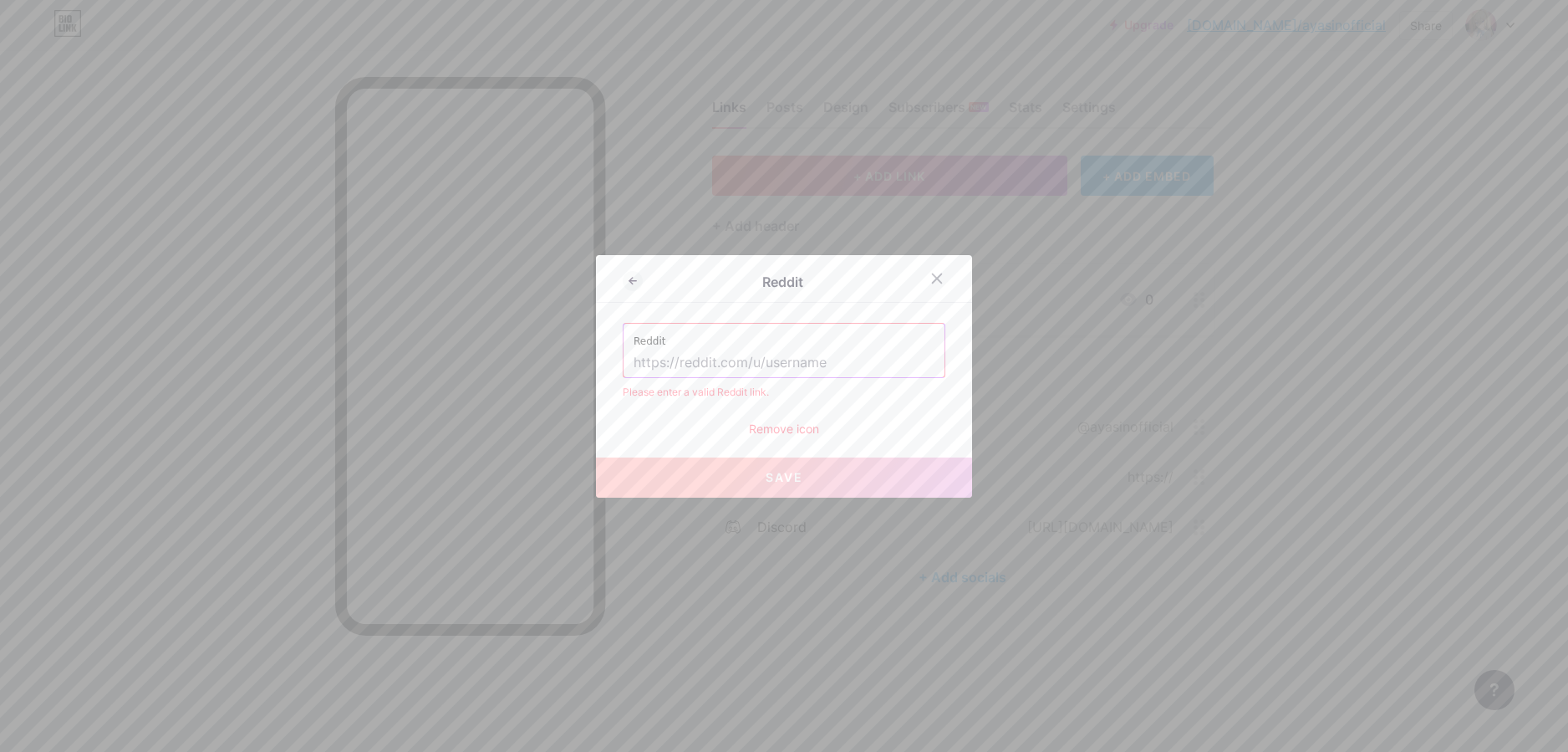
click at [864, 428] on div "Remove icon" at bounding box center [784, 428] width 323 height 17
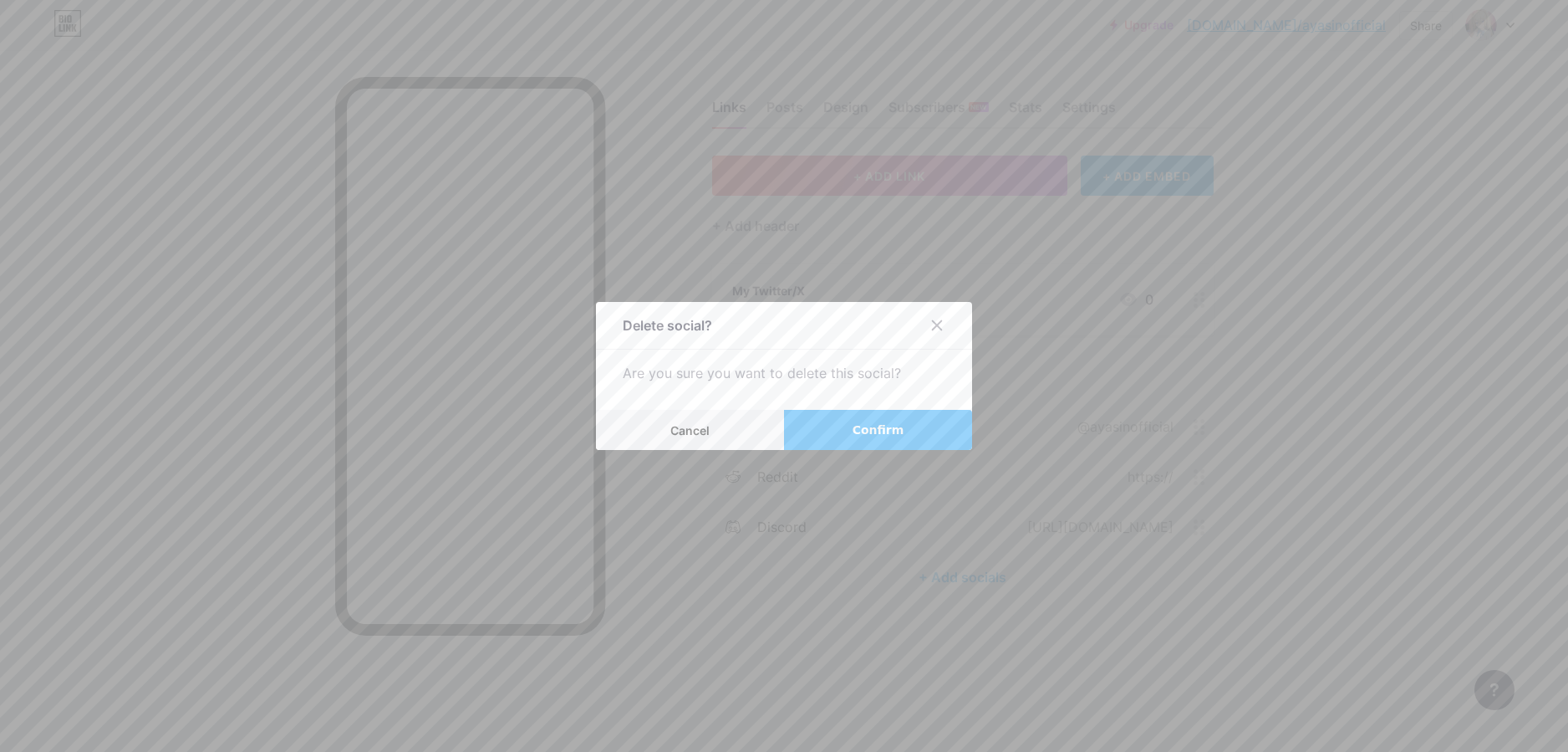
click at [889, 426] on span "Confirm" at bounding box center [879, 430] width 52 height 17
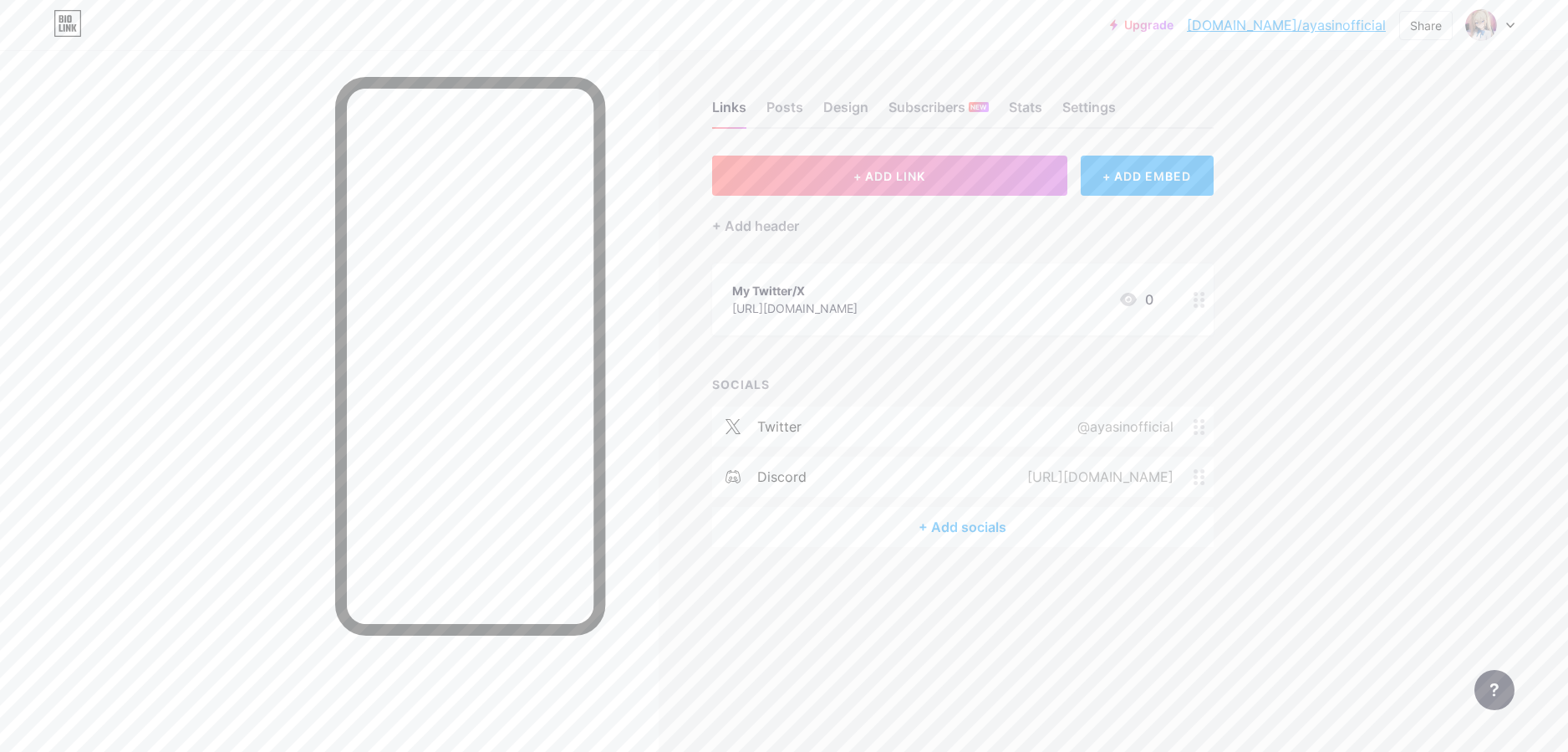
click at [840, 664] on div "Links Posts Design Subscribers NEW Stats Settings + ADD LINK + ADD EMBED + Add …" at bounding box center [642, 376] width 1284 height 752
click at [917, 479] on div "discord https://discord.com/invite/aya.sin" at bounding box center [963, 477] width 501 height 40
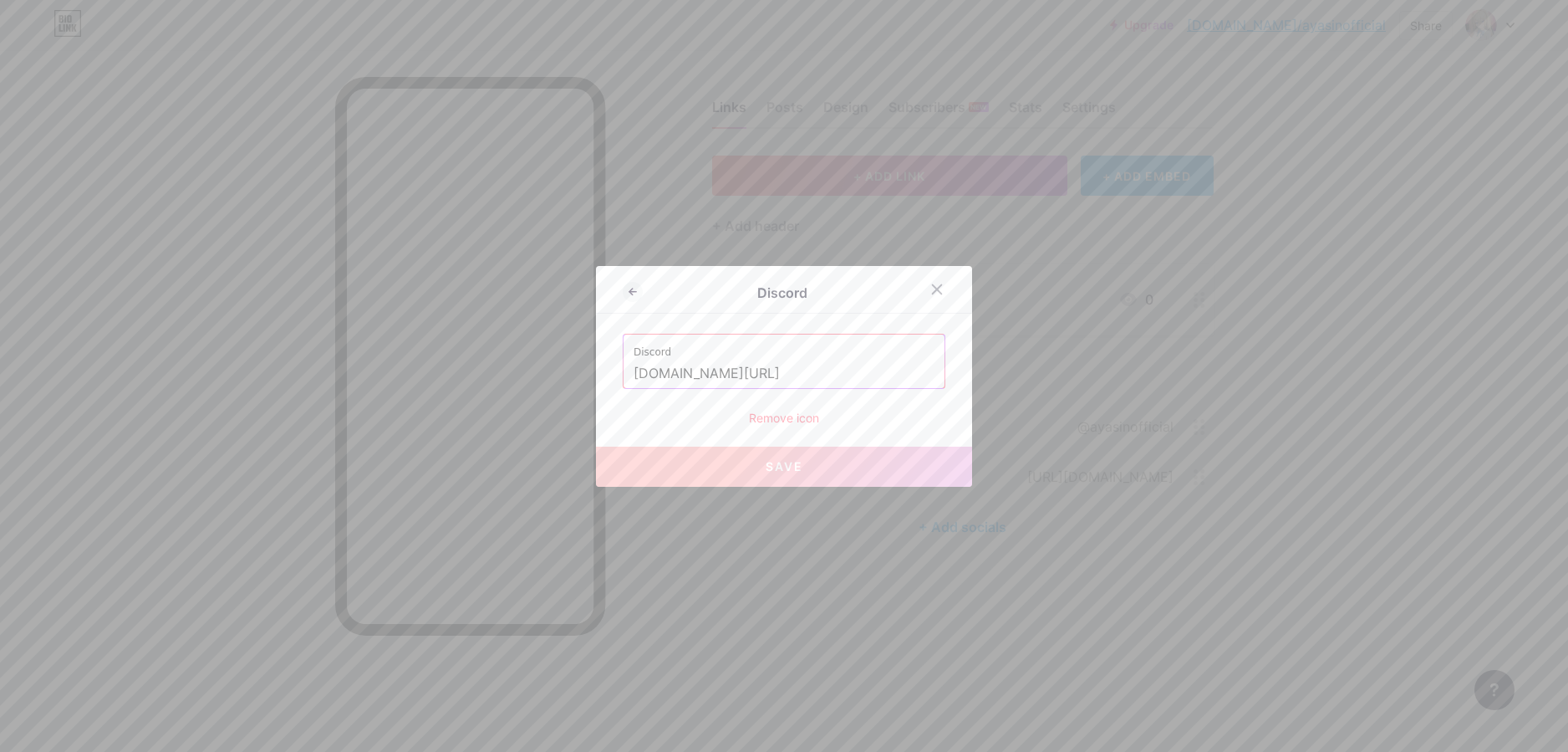
click at [809, 411] on div "Remove icon" at bounding box center [784, 418] width 323 height 17
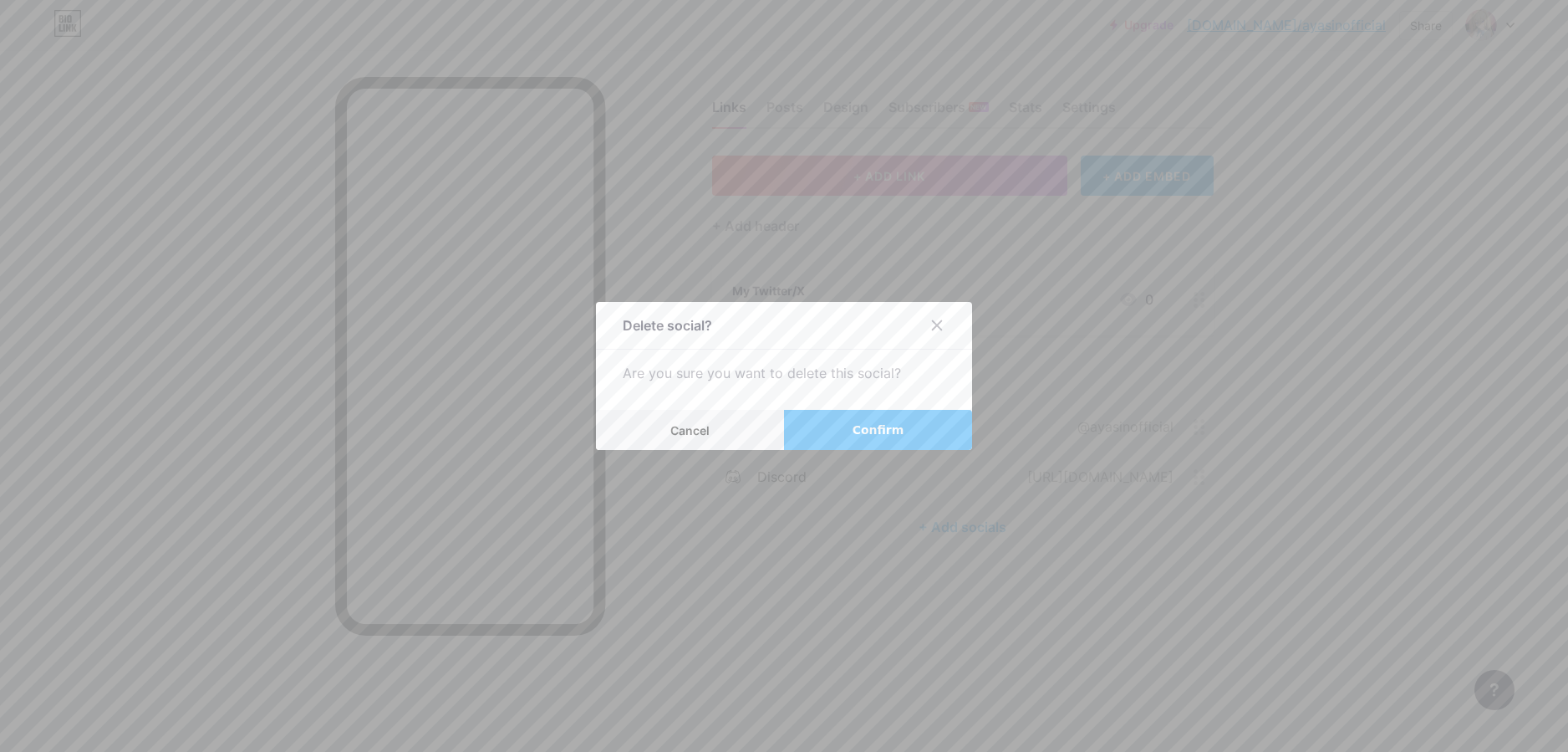
click at [880, 419] on button "Confirm" at bounding box center [878, 430] width 188 height 40
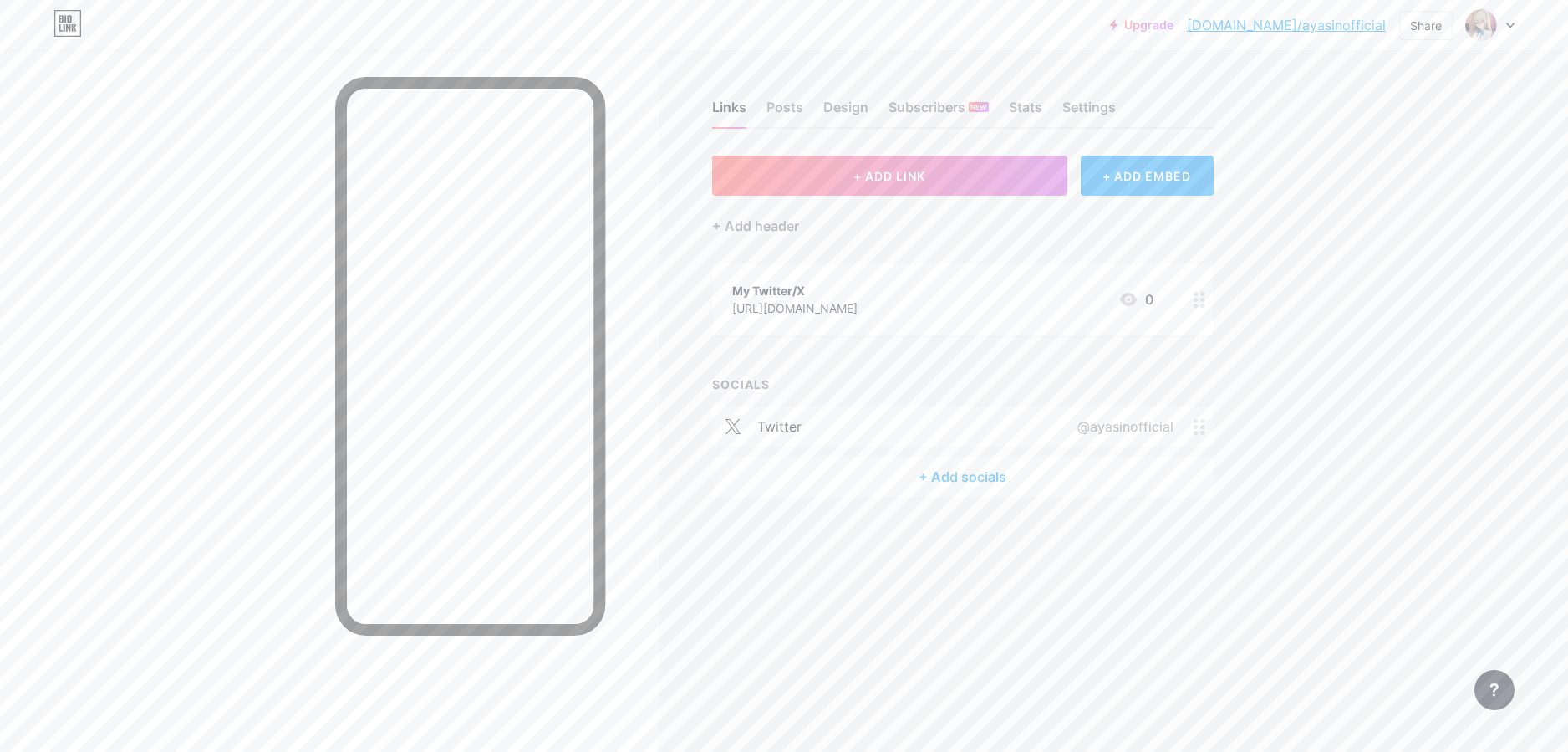
click at [956, 485] on div "+ Add socials" at bounding box center [963, 477] width 501 height 40
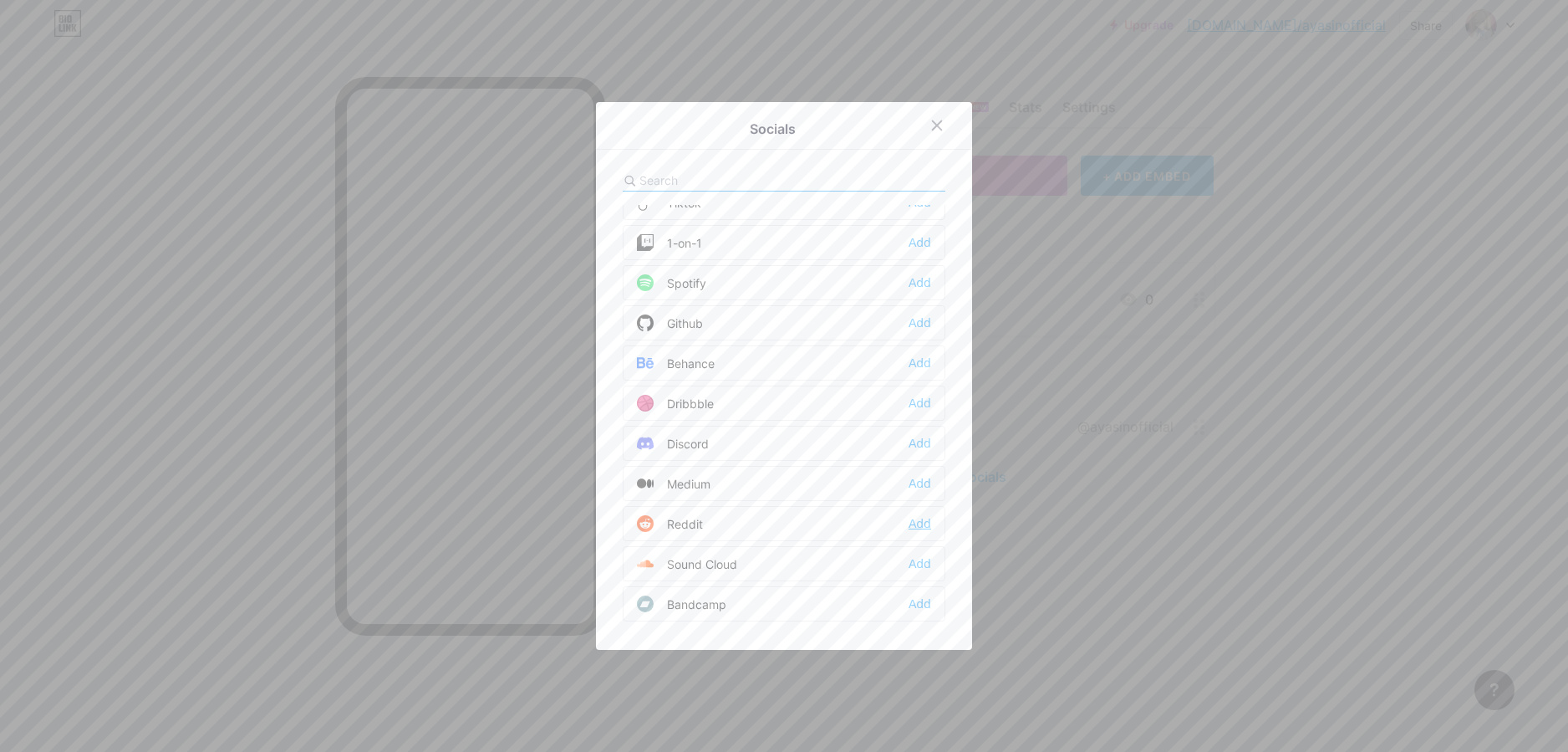
click at [916, 524] on div "Add" at bounding box center [921, 524] width 23 height 17
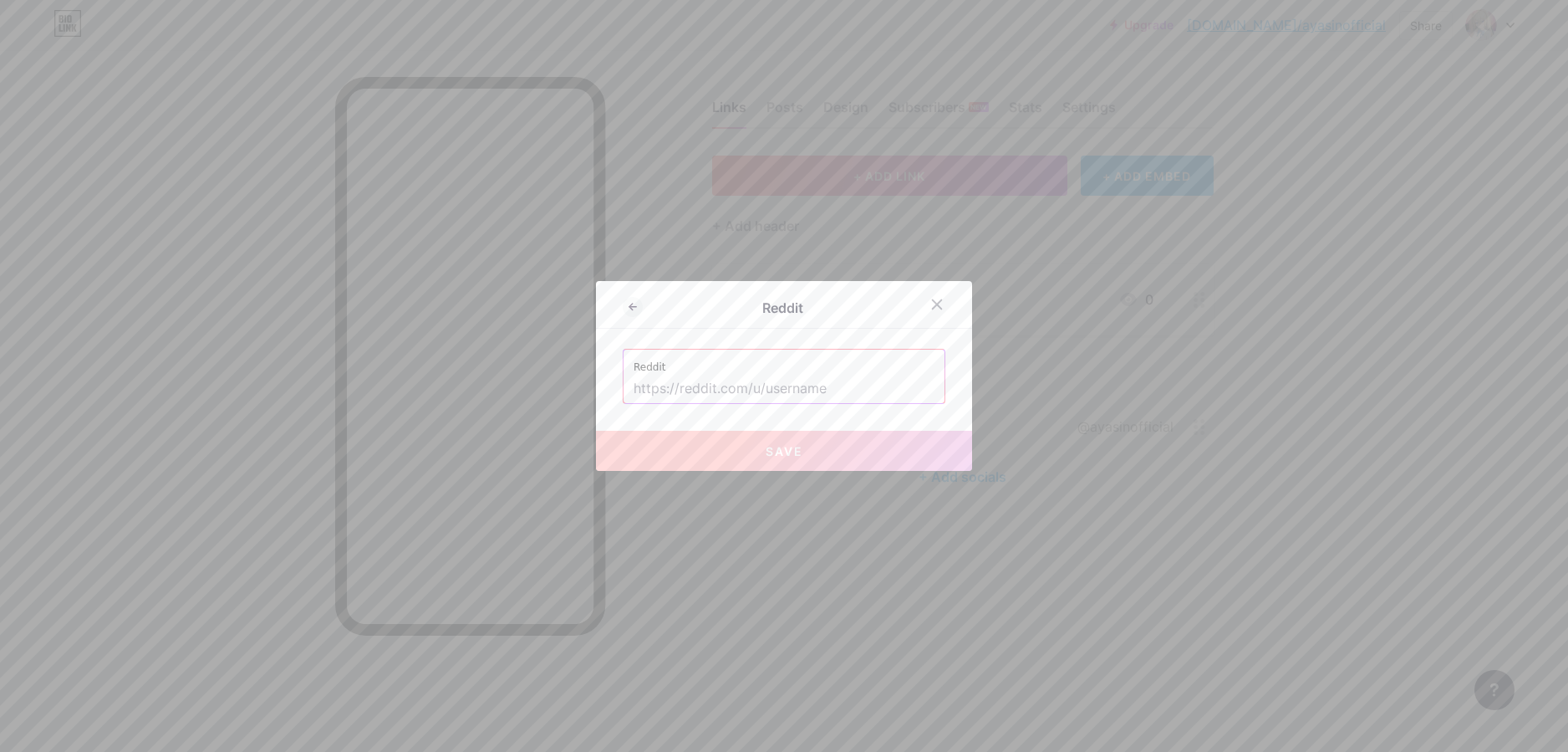
click at [774, 387] on input "text" at bounding box center [784, 389] width 301 height 29
paste input "www.reddit.com/user/ayasinofficial"
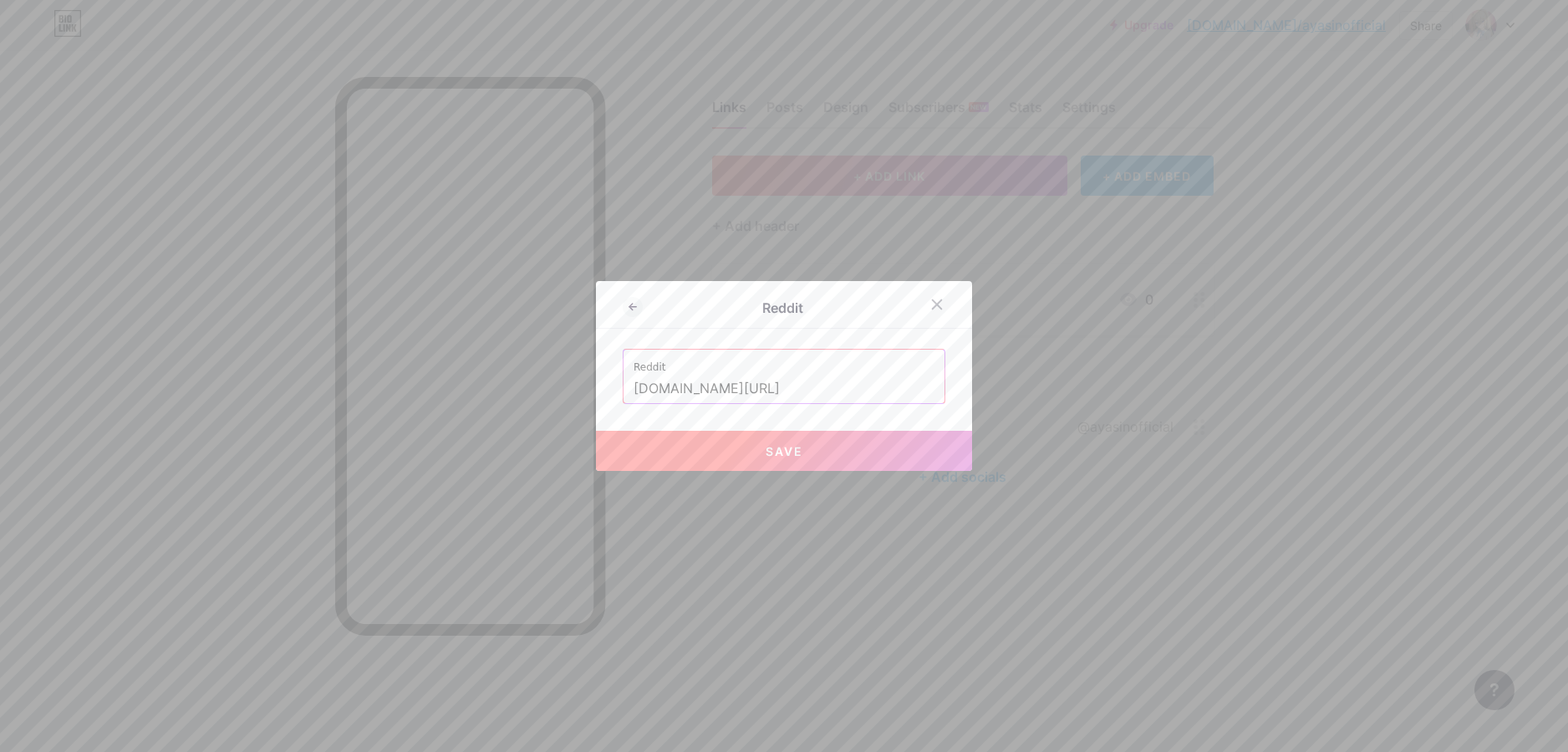
click at [825, 462] on button "Save" at bounding box center [784, 451] width 376 height 40
type input "[URL][DOMAIN_NAME]"
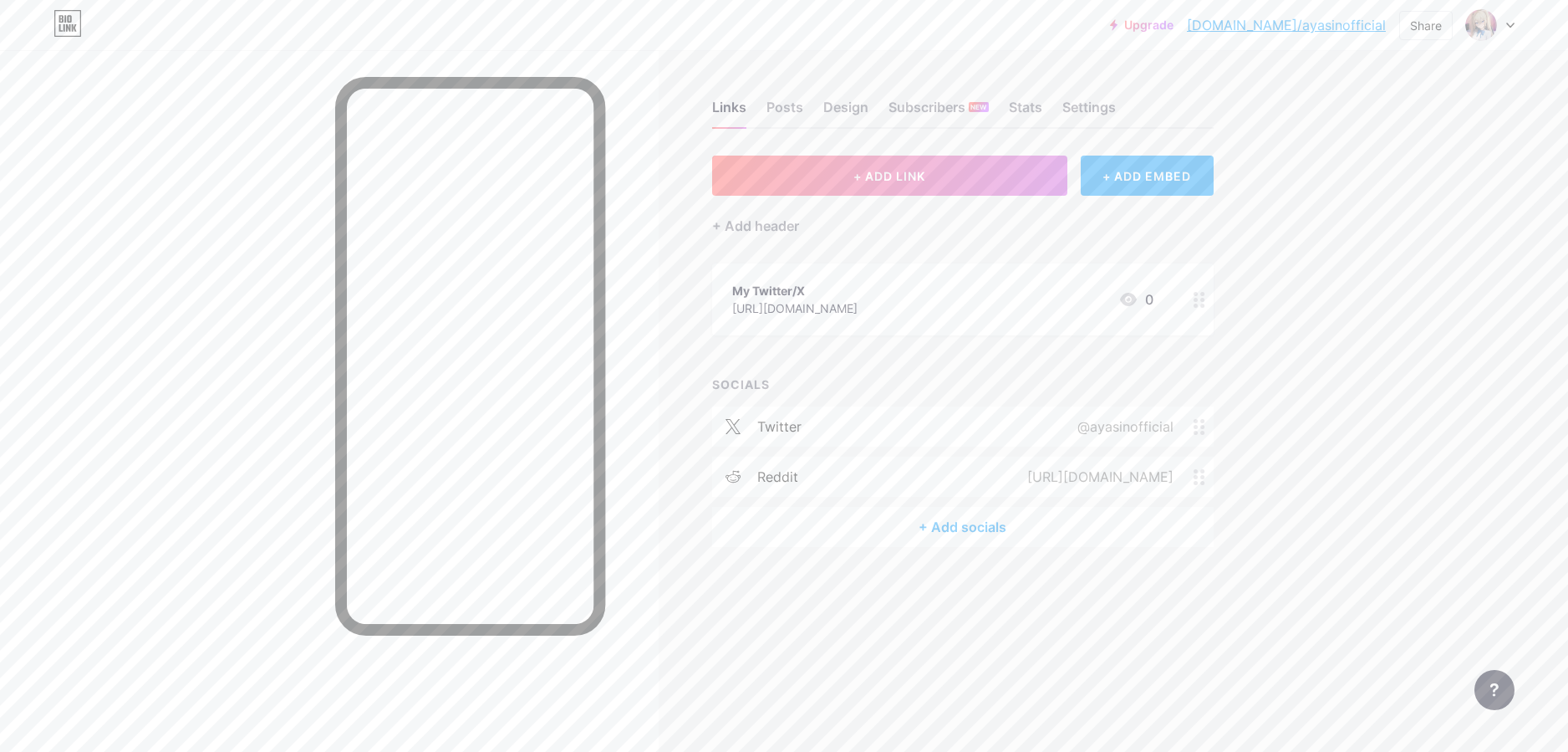
click at [959, 519] on div "+ Add socials" at bounding box center [963, 527] width 501 height 40
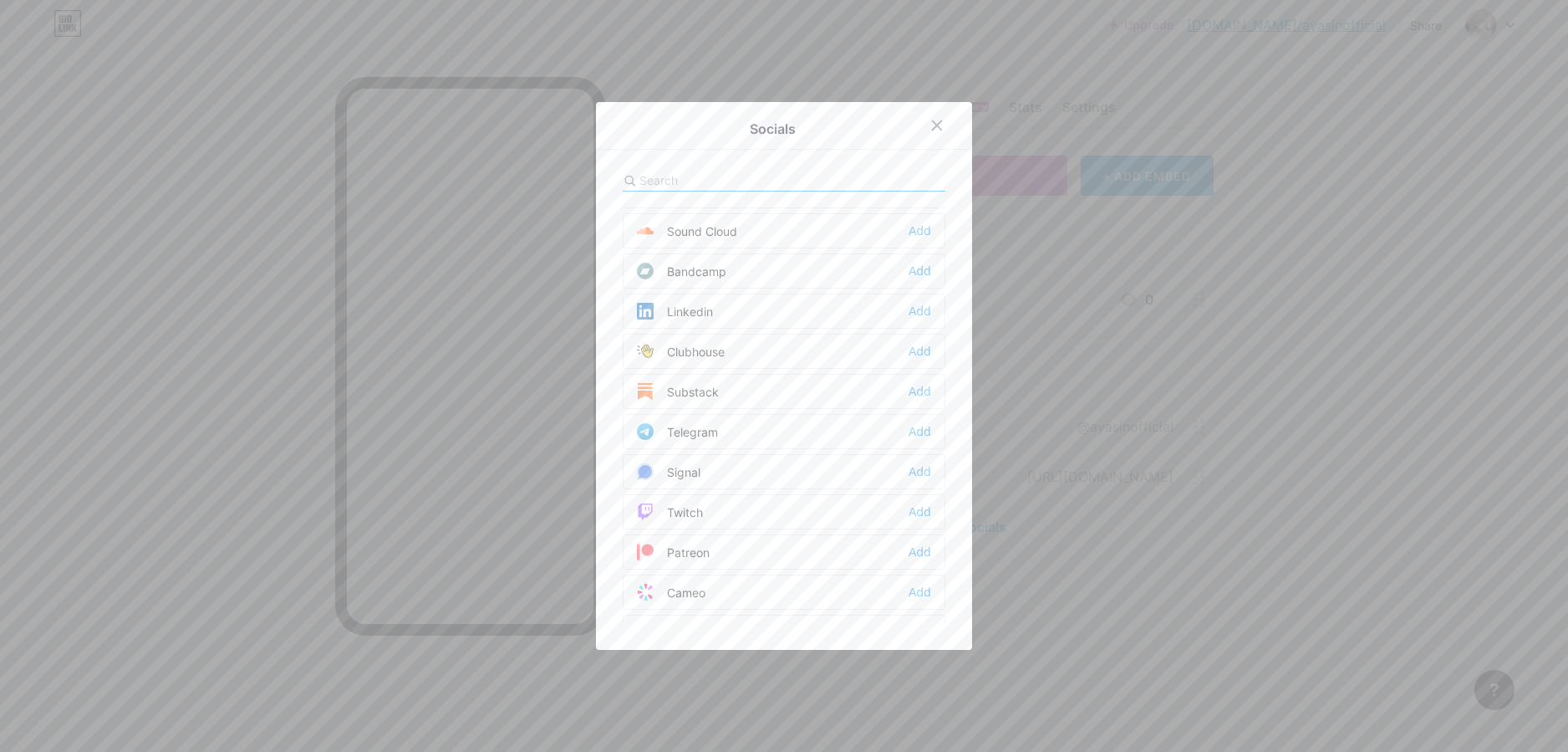
scroll to position [753, 0]
click at [925, 435] on div "Patreon Add" at bounding box center [784, 433] width 323 height 35
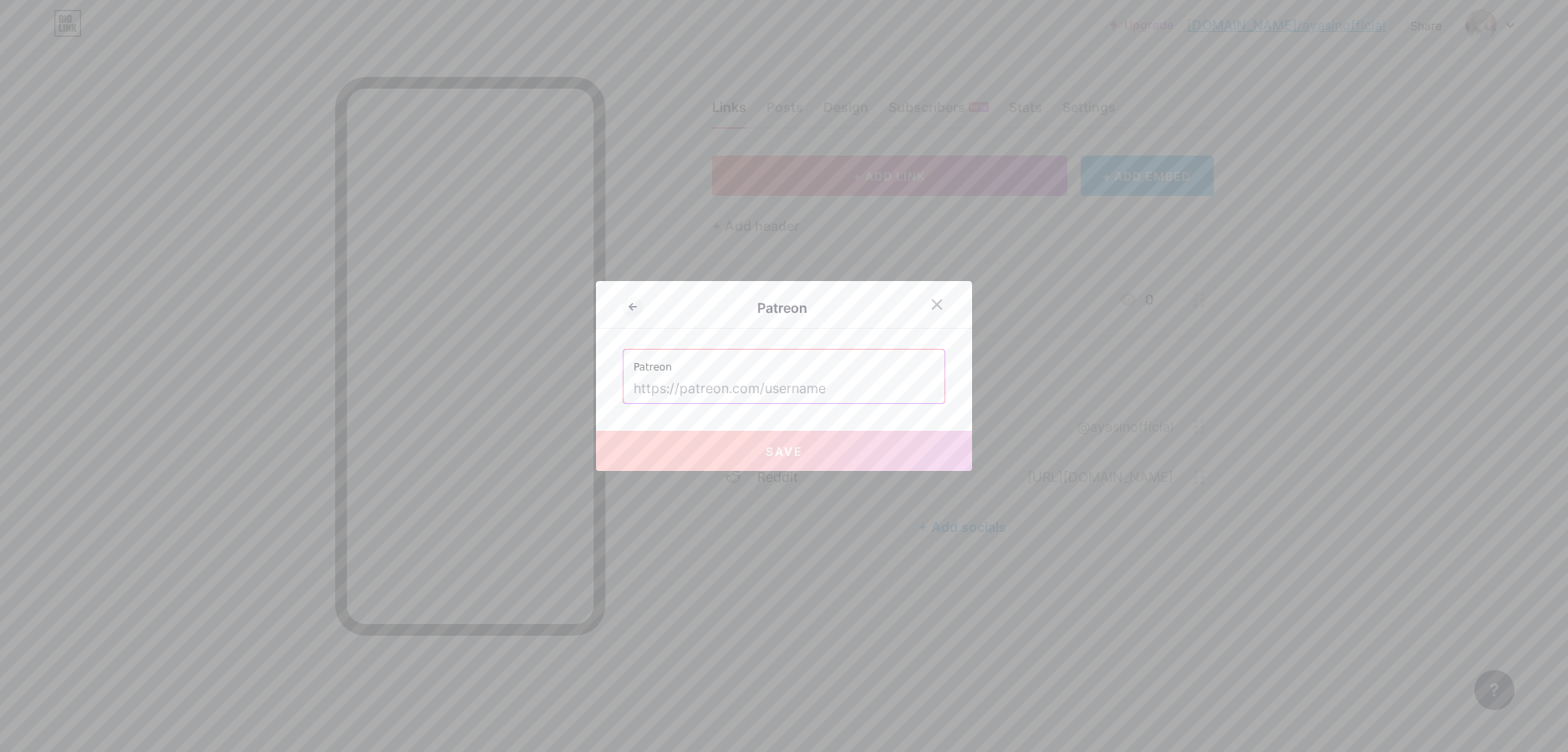
click at [817, 392] on input "text" at bounding box center [784, 389] width 301 height 29
click at [871, 379] on input "text" at bounding box center [784, 389] width 301 height 29
click at [885, 390] on input "text" at bounding box center [784, 389] width 301 height 29
paste input "[URL][DOMAIN_NAME]"
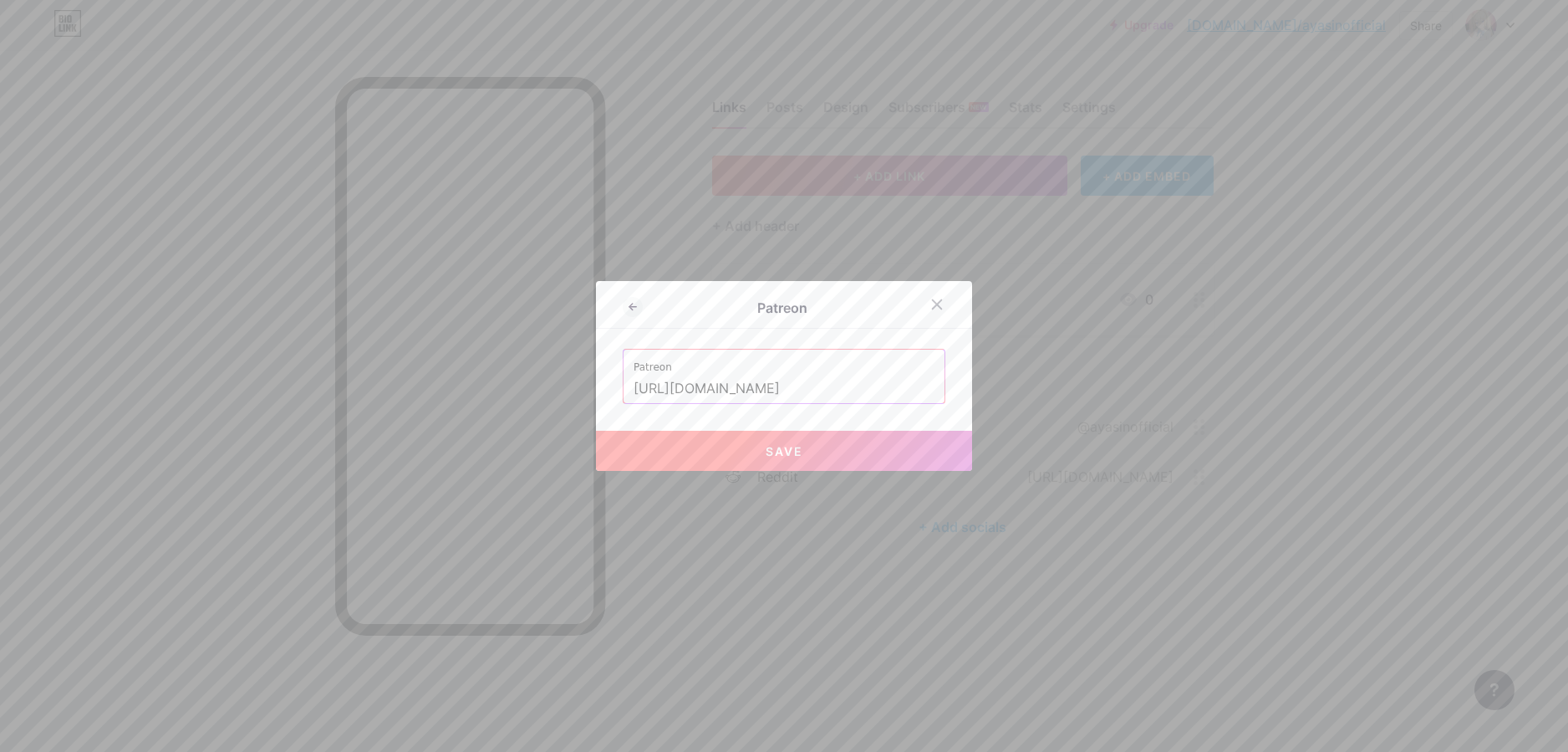
type input "[URL][DOMAIN_NAME]"
click at [876, 331] on div "Patreon Patreon https://www.patreon.com/c/AyaSin Save" at bounding box center [784, 376] width 376 height 190
click at [877, 454] on button "Save" at bounding box center [784, 451] width 376 height 40
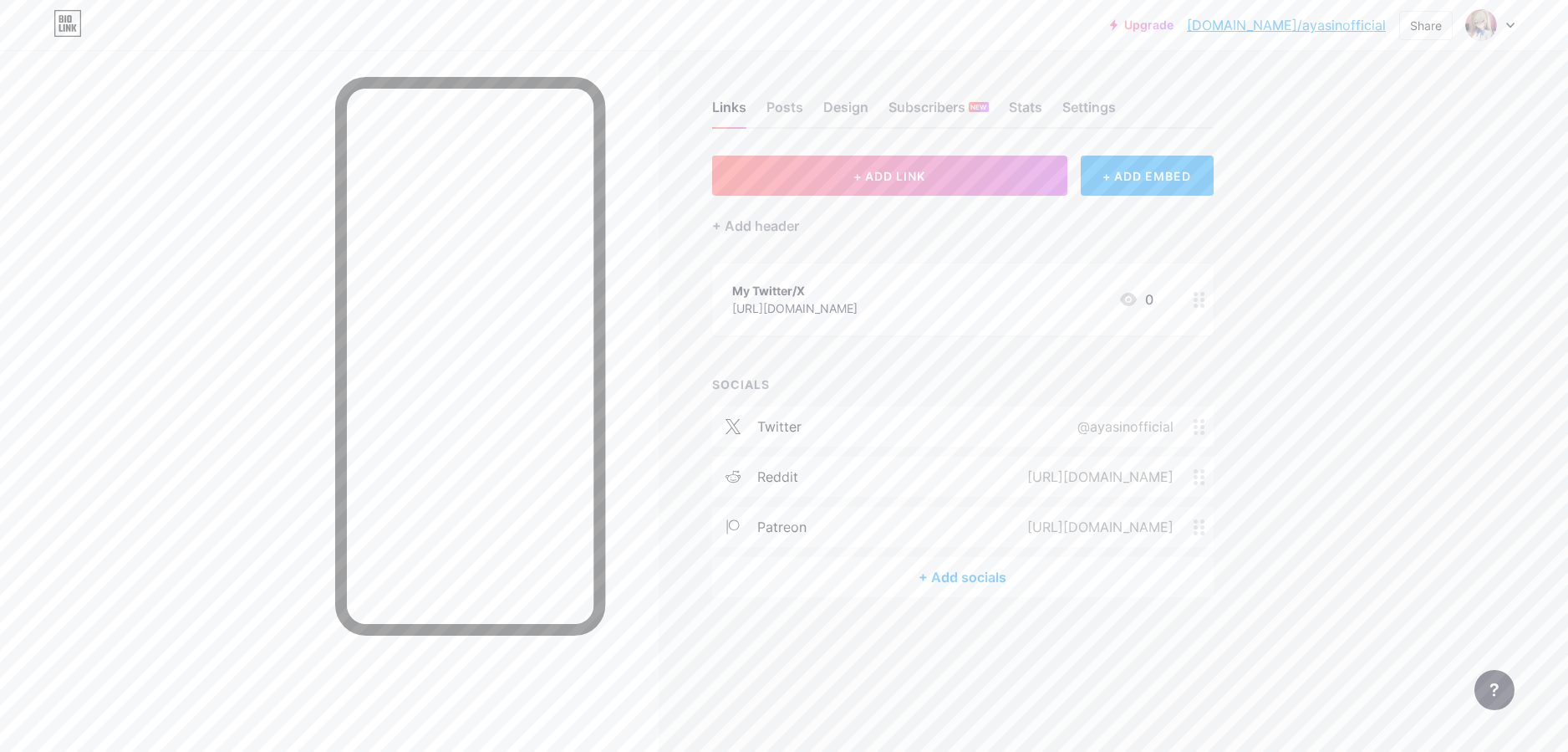
click at [1192, 299] on div at bounding box center [1199, 299] width 29 height 72
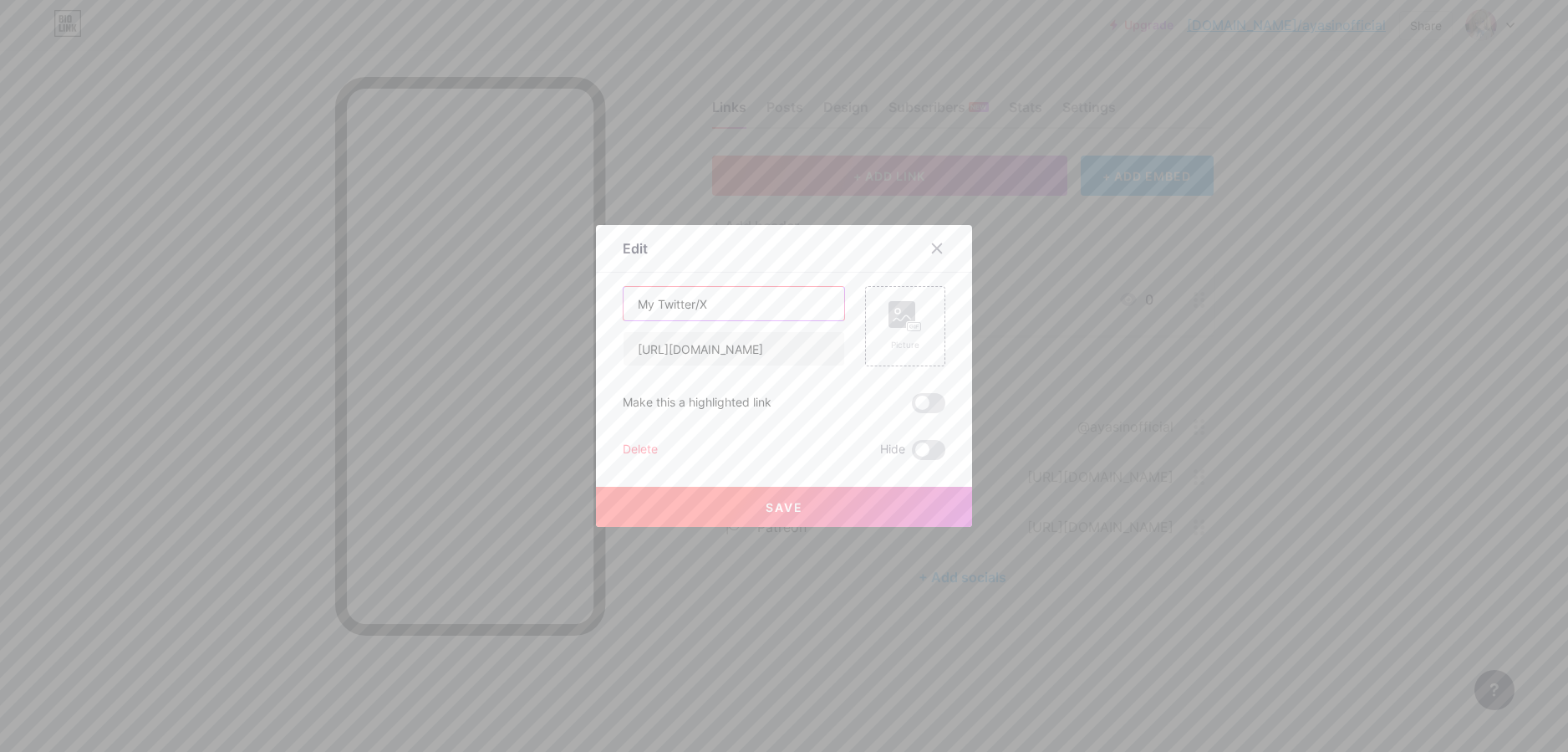
click at [782, 313] on input "My Twitter/X" at bounding box center [733, 303] width 221 height 33
type input "Buy me gifts"
click at [816, 348] on input "https://x.com/ayasinofficial" at bounding box center [733, 349] width 221 height 33
paste input "throne.com/ayasin"
type input "[URL][DOMAIN_NAME]"
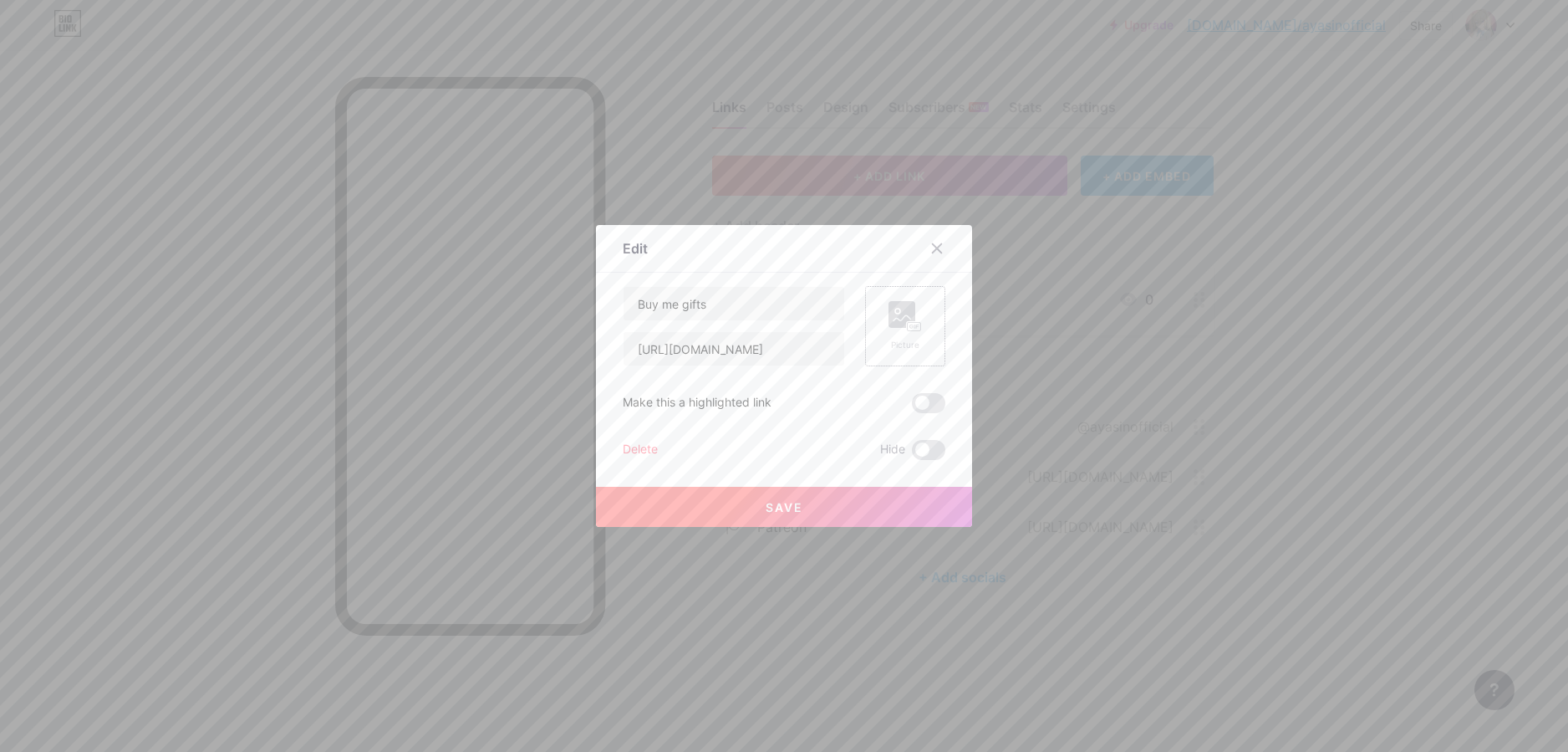
click at [899, 331] on icon at bounding box center [905, 316] width 33 height 31
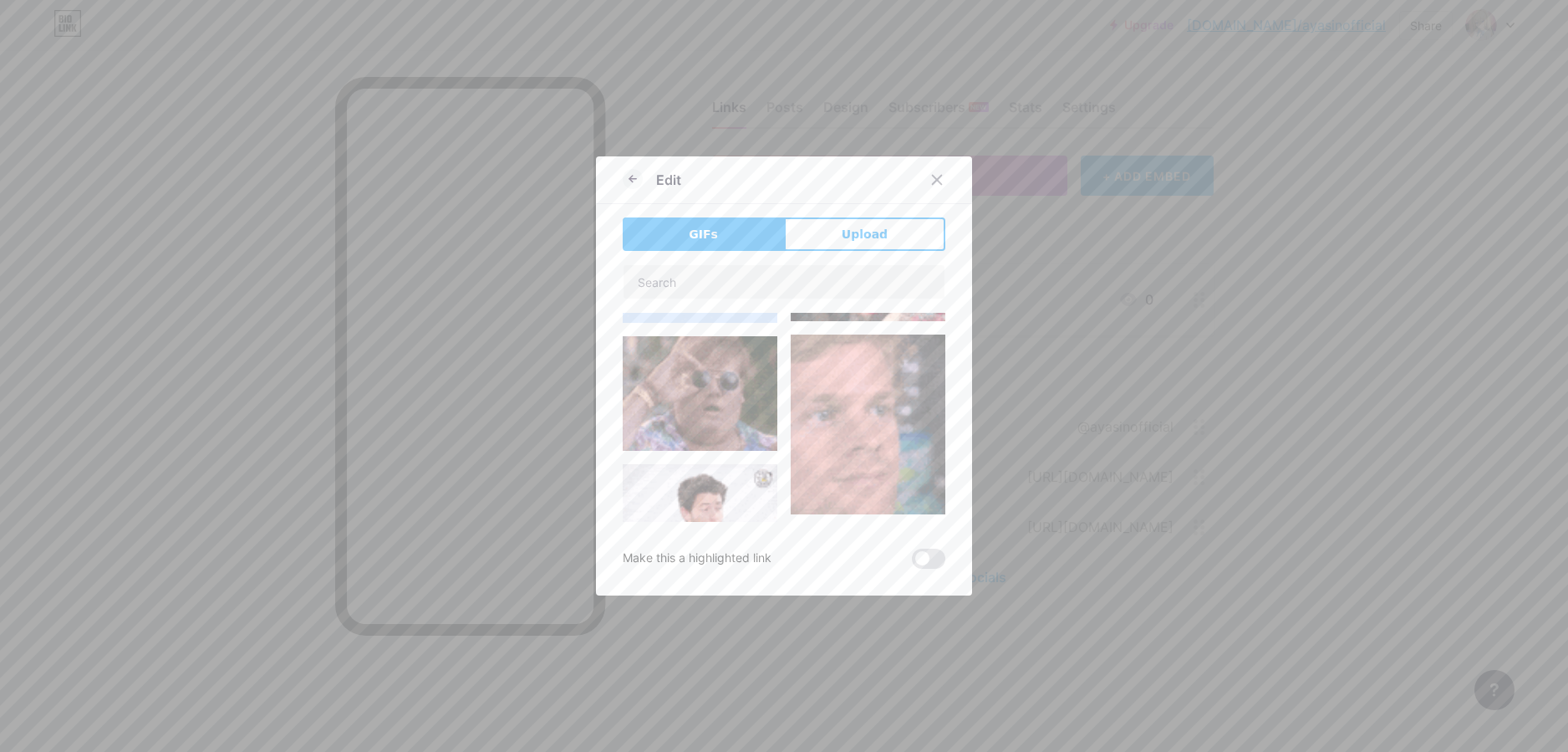
scroll to position [1054, 0]
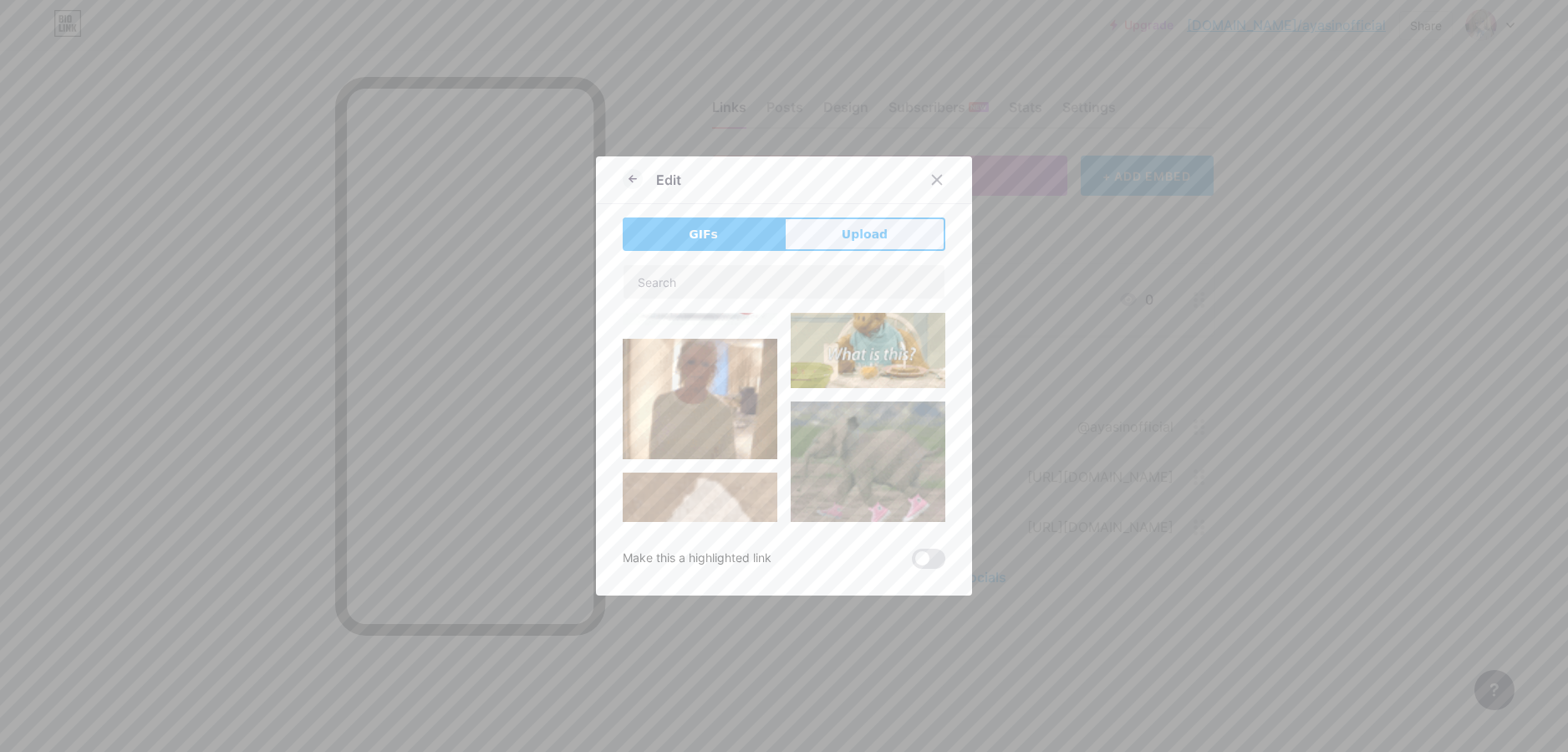
click at [842, 232] on span "Upload" at bounding box center [865, 234] width 46 height 17
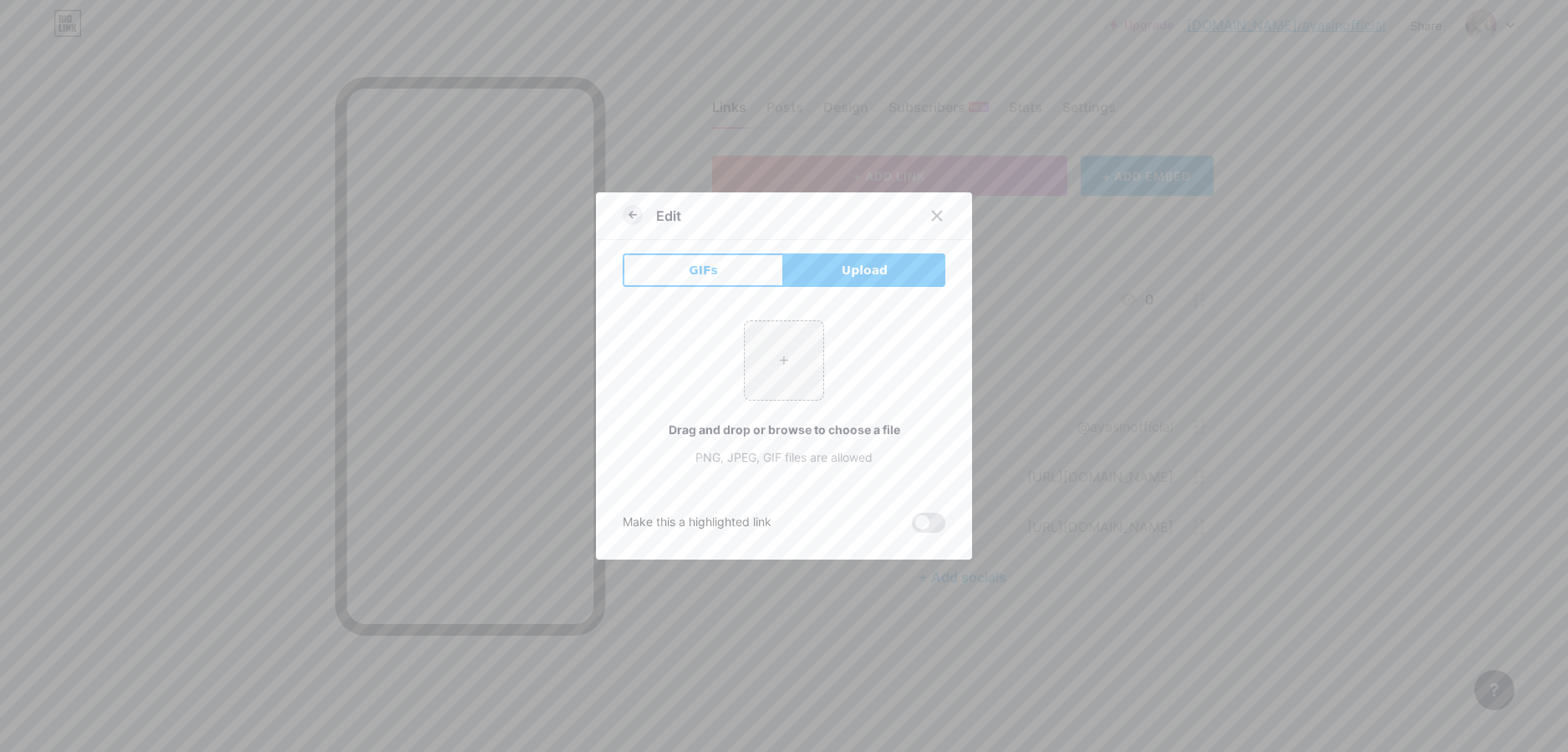
click at [627, 218] on icon at bounding box center [632, 214] width 20 height 20
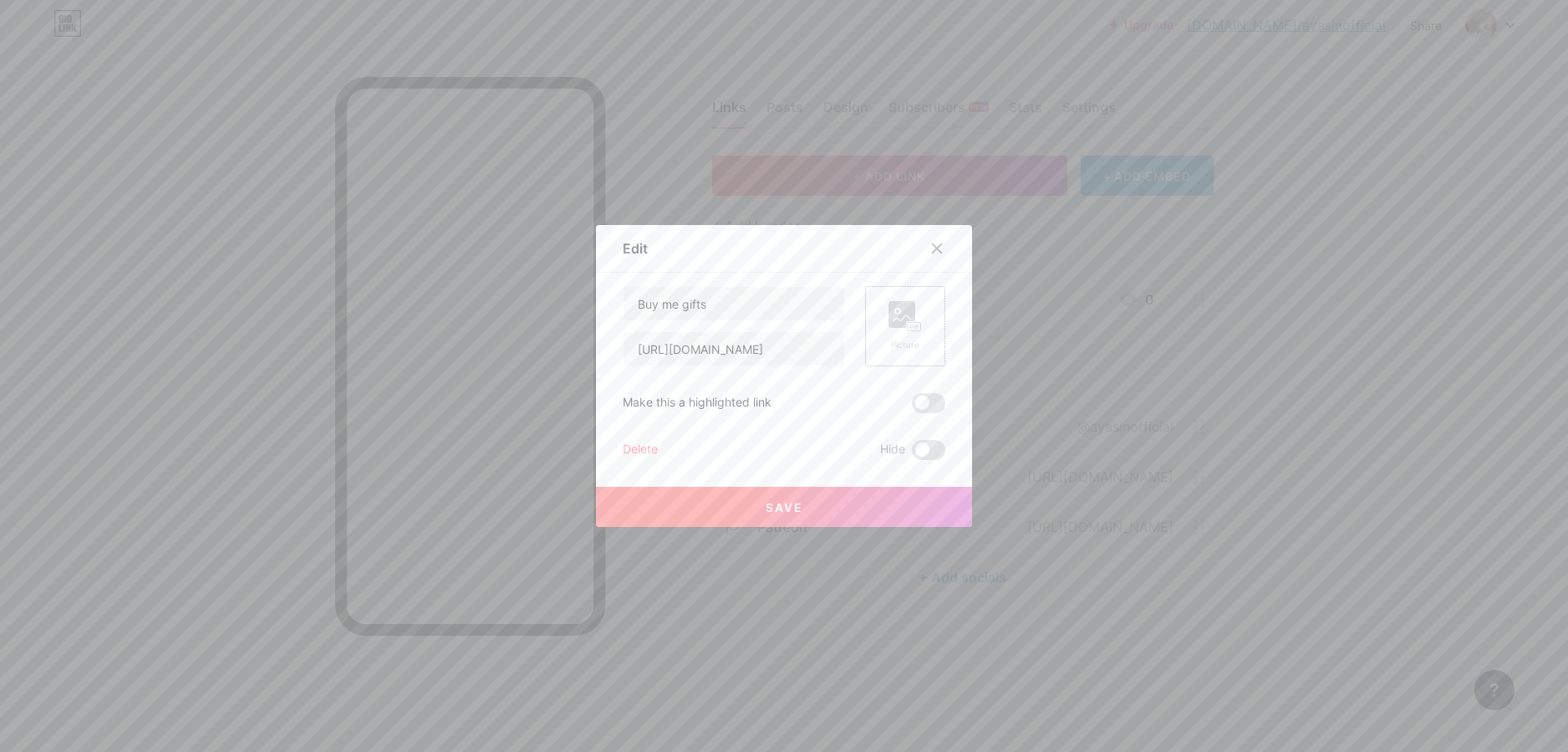
click at [892, 335] on div "Picture" at bounding box center [905, 326] width 33 height 51
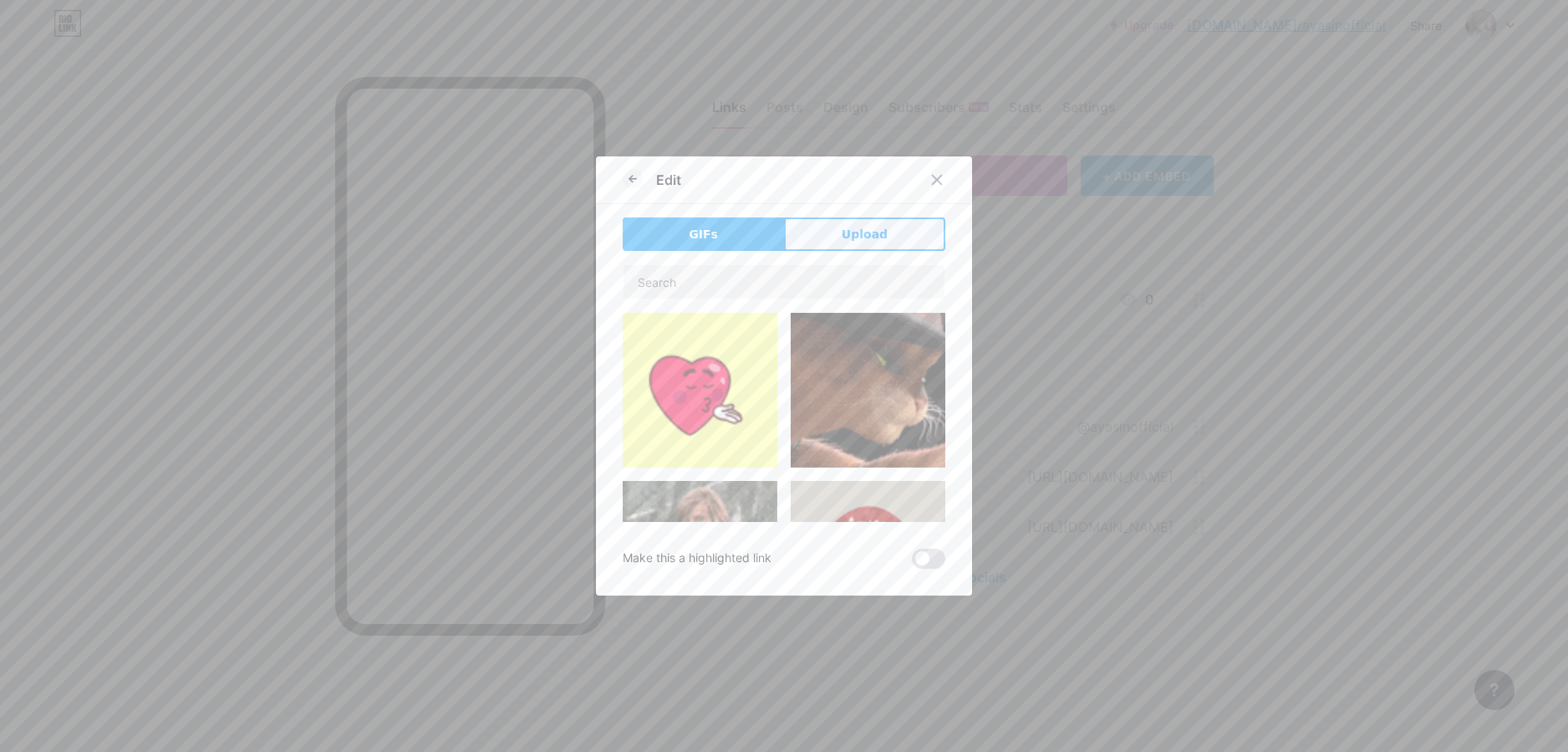
click at [859, 230] on span "Upload" at bounding box center [865, 234] width 46 height 17
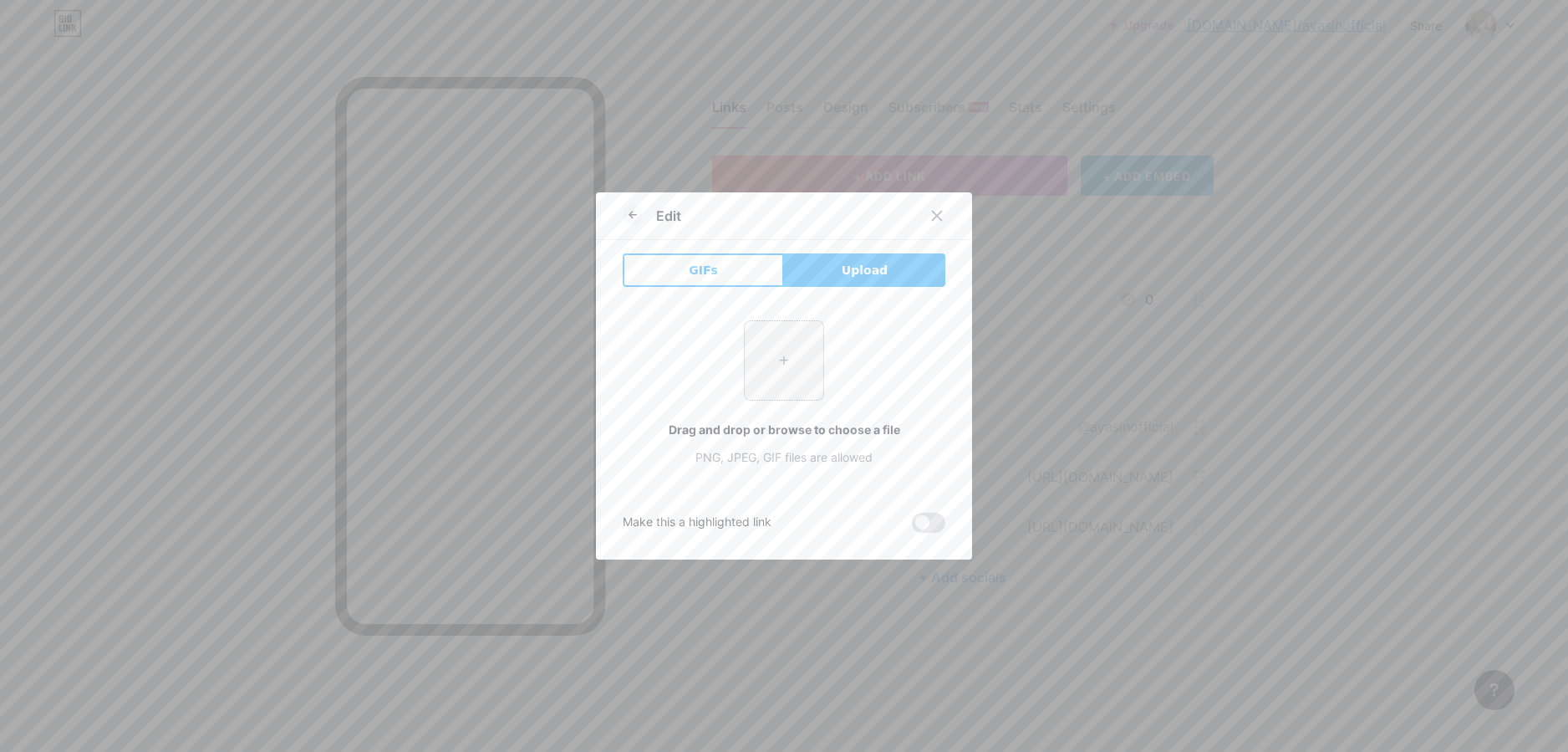
click at [777, 379] on input "file" at bounding box center [784, 360] width 78 height 78
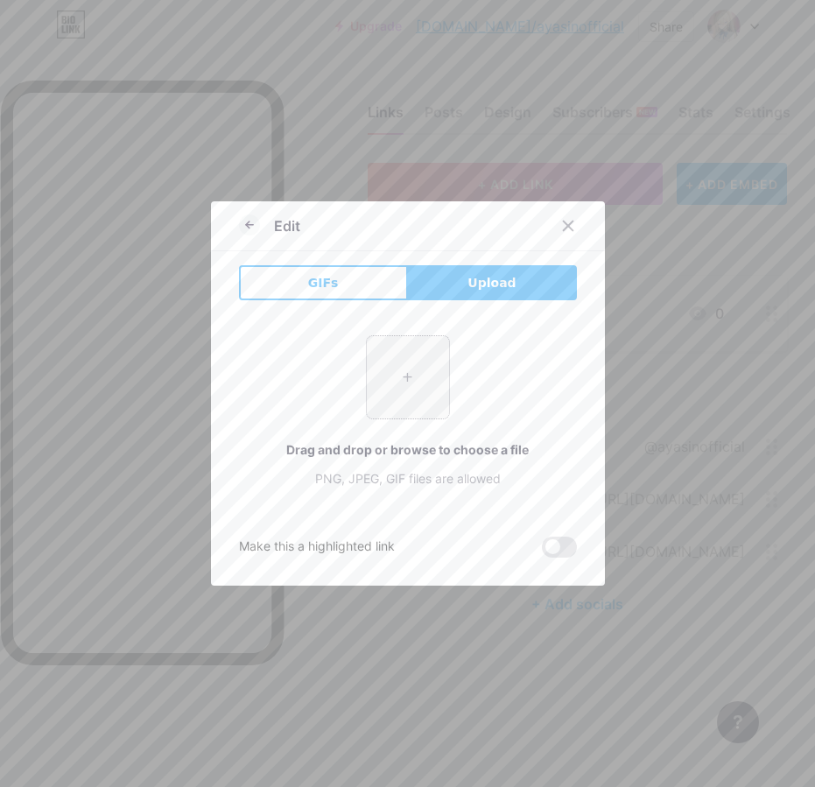
click at [424, 383] on input "file" at bounding box center [408, 377] width 82 height 82
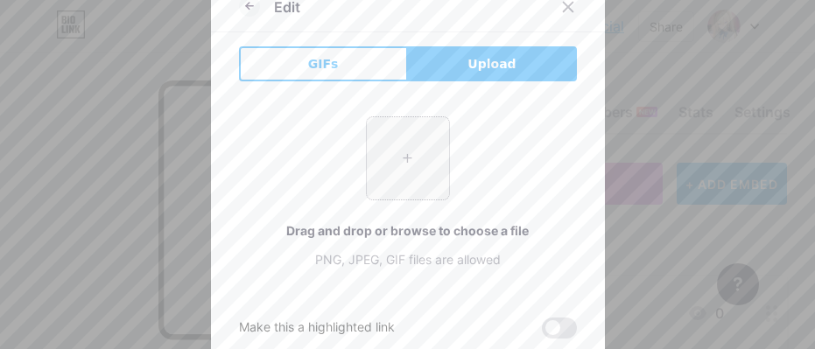
type input "C:\fakepath\1f381.jpg"
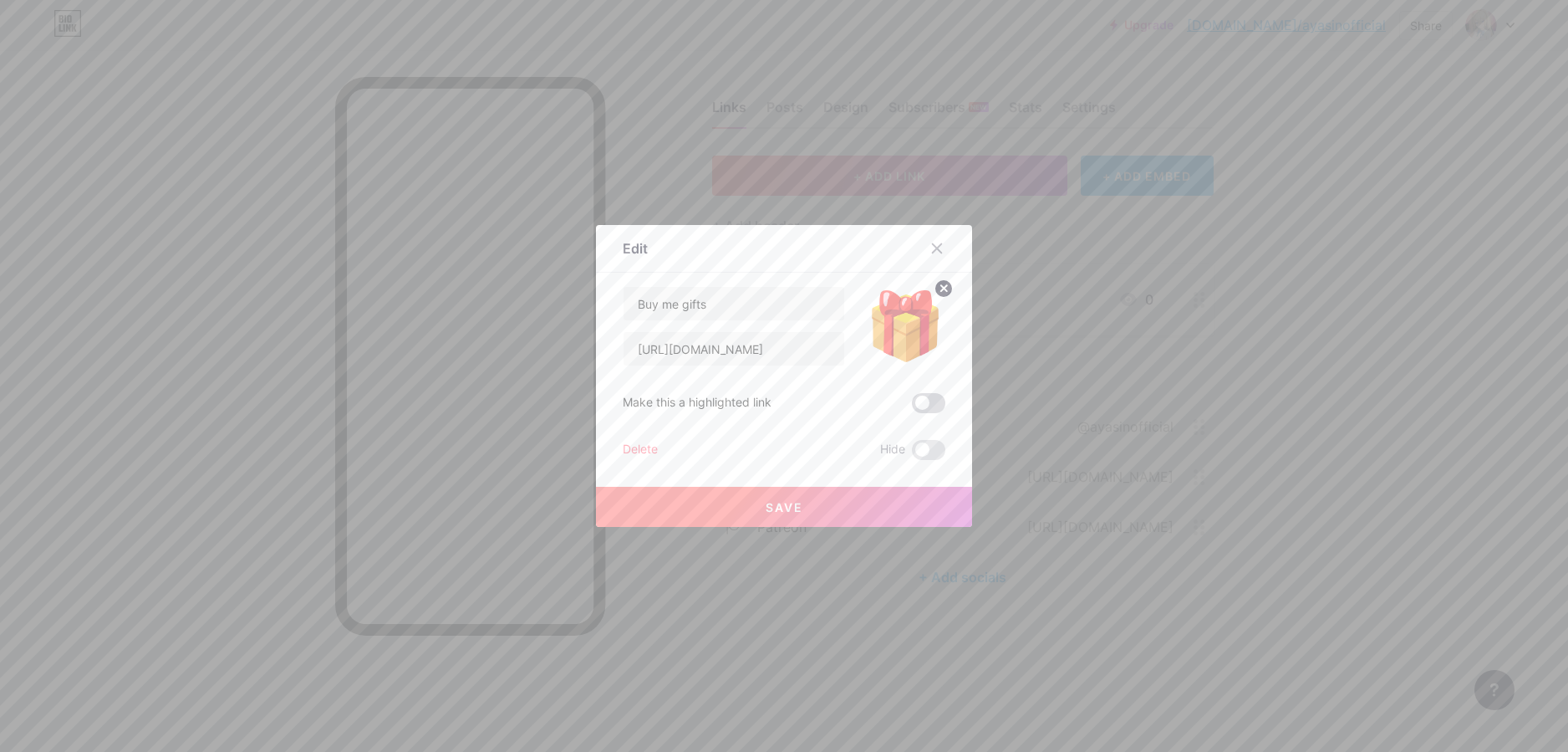
click at [926, 397] on span at bounding box center [928, 402] width 33 height 20
click at [912, 407] on input "checkbox" at bounding box center [912, 407] width 0 height 0
click at [741, 318] on input "Buy me gifts" at bounding box center [733, 303] width 221 height 33
paste input "🥺"
paste input "text"
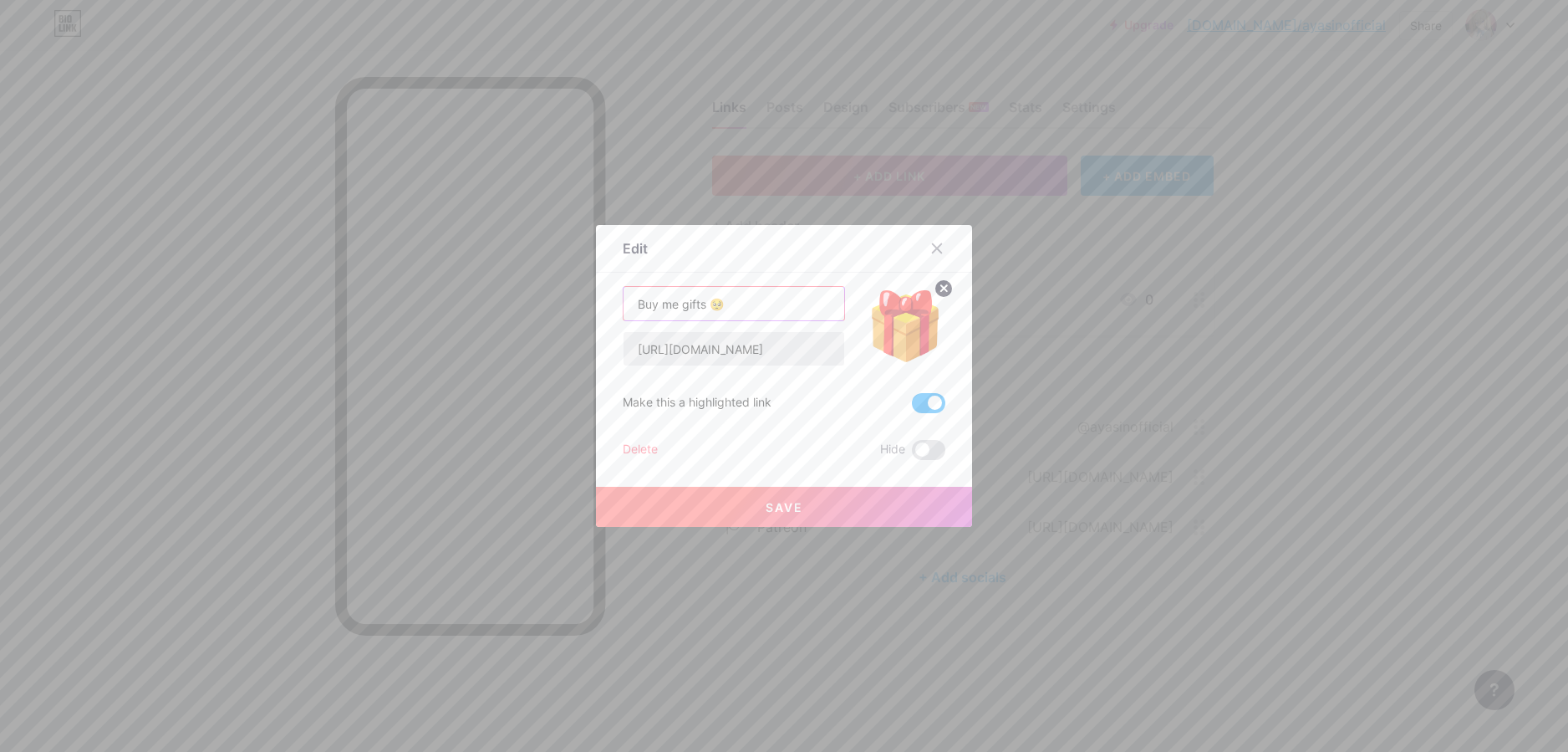
paste input "🎁"
paste input "text"
type input "Buy me gifts 🎁🥺"
click at [824, 272] on div "Content YouTube Play YouTube video without leaving your page. ADD Vimeo Play Vi…" at bounding box center [784, 366] width 323 height 187
click at [849, 503] on button "Save" at bounding box center [784, 507] width 376 height 40
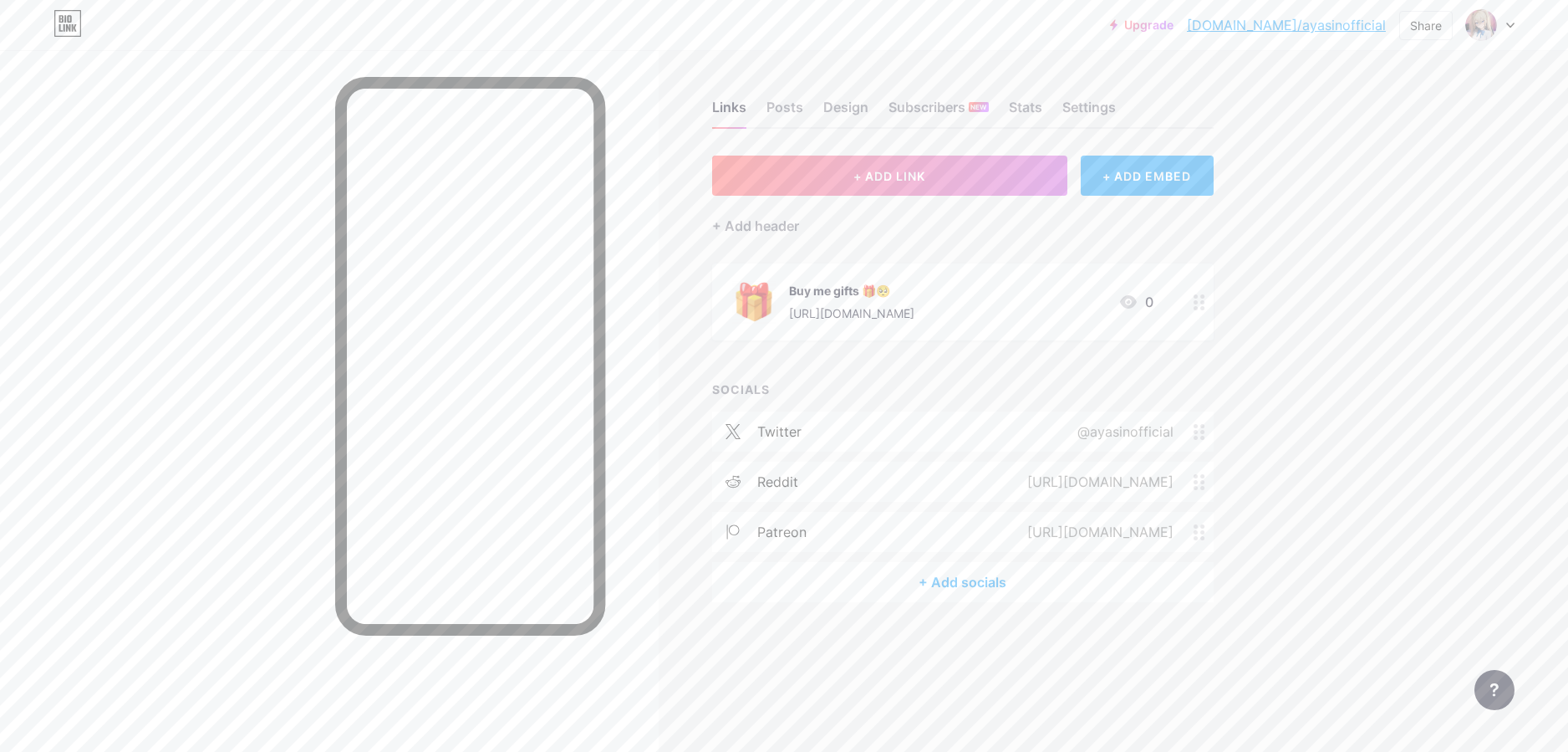
click at [841, 716] on div "Links Posts Design Subscribers NEW Stats Settings + ADD LINK + ADD EMBED + Add …" at bounding box center [642, 376] width 1284 height 752
click at [1250, 388] on div "Links Posts Design Subscribers NEW Stats Settings + ADD LINK + ADD EMBED + Add …" at bounding box center [642, 368] width 1284 height 635
click at [1262, 405] on div "Links Posts Design Subscribers NEW Stats Settings + ADD LINK + ADD EMBED + Add …" at bounding box center [642, 368] width 1284 height 635
click at [1158, 171] on div "+ ADD EMBED" at bounding box center [1147, 176] width 133 height 40
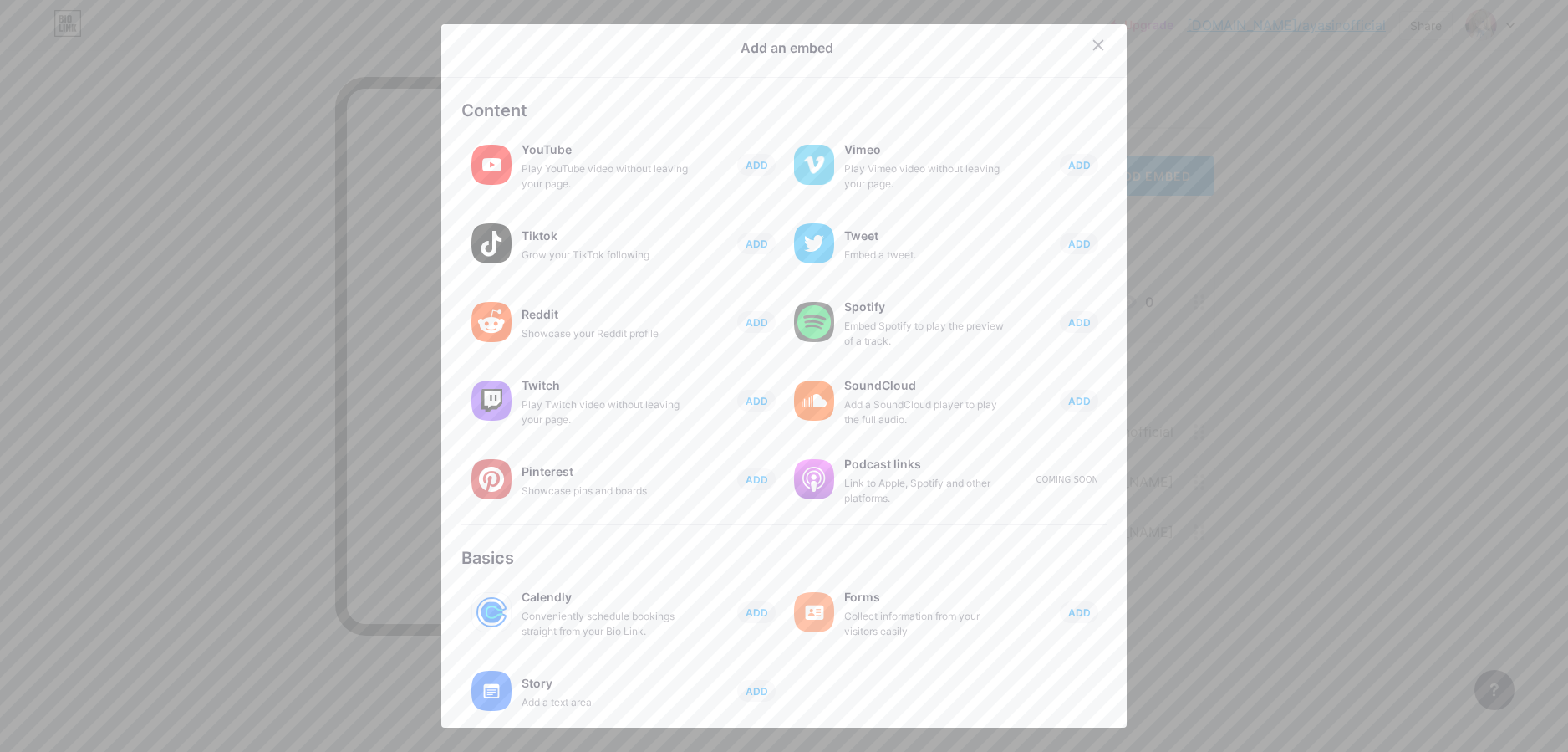
scroll to position [0, 0]
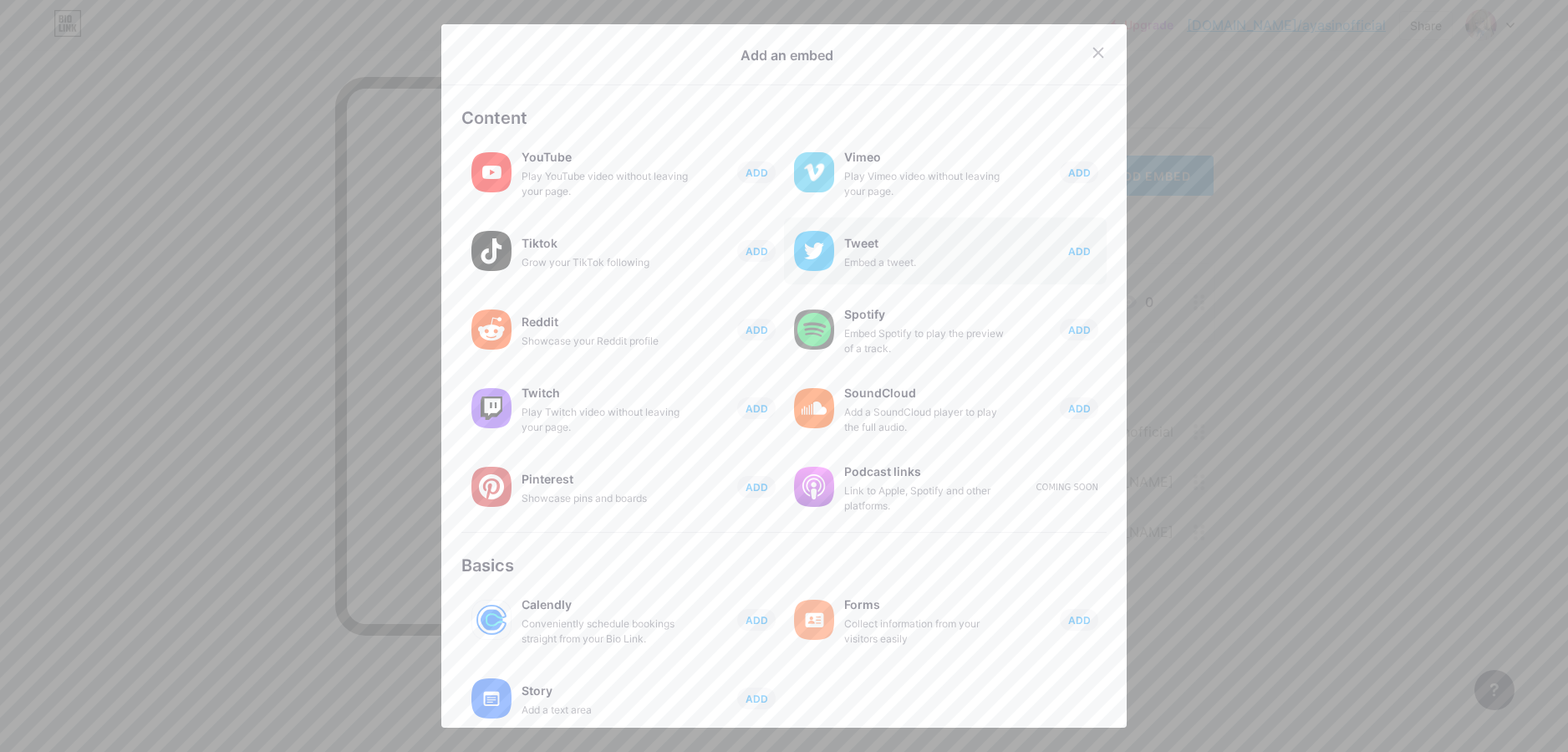
click at [1069, 248] on span "ADD" at bounding box center [1080, 251] width 23 height 14
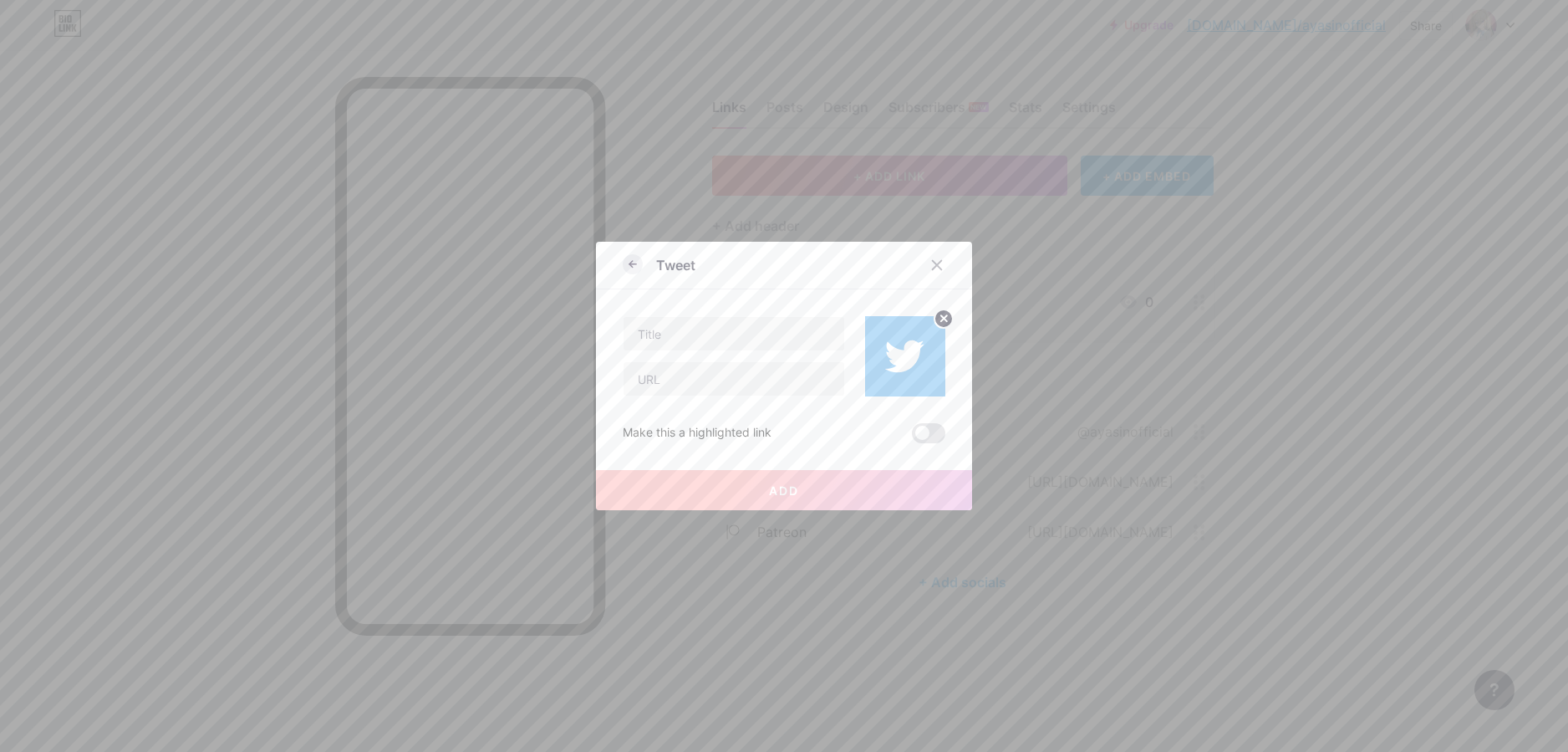
click at [623, 260] on icon at bounding box center [632, 264] width 20 height 20
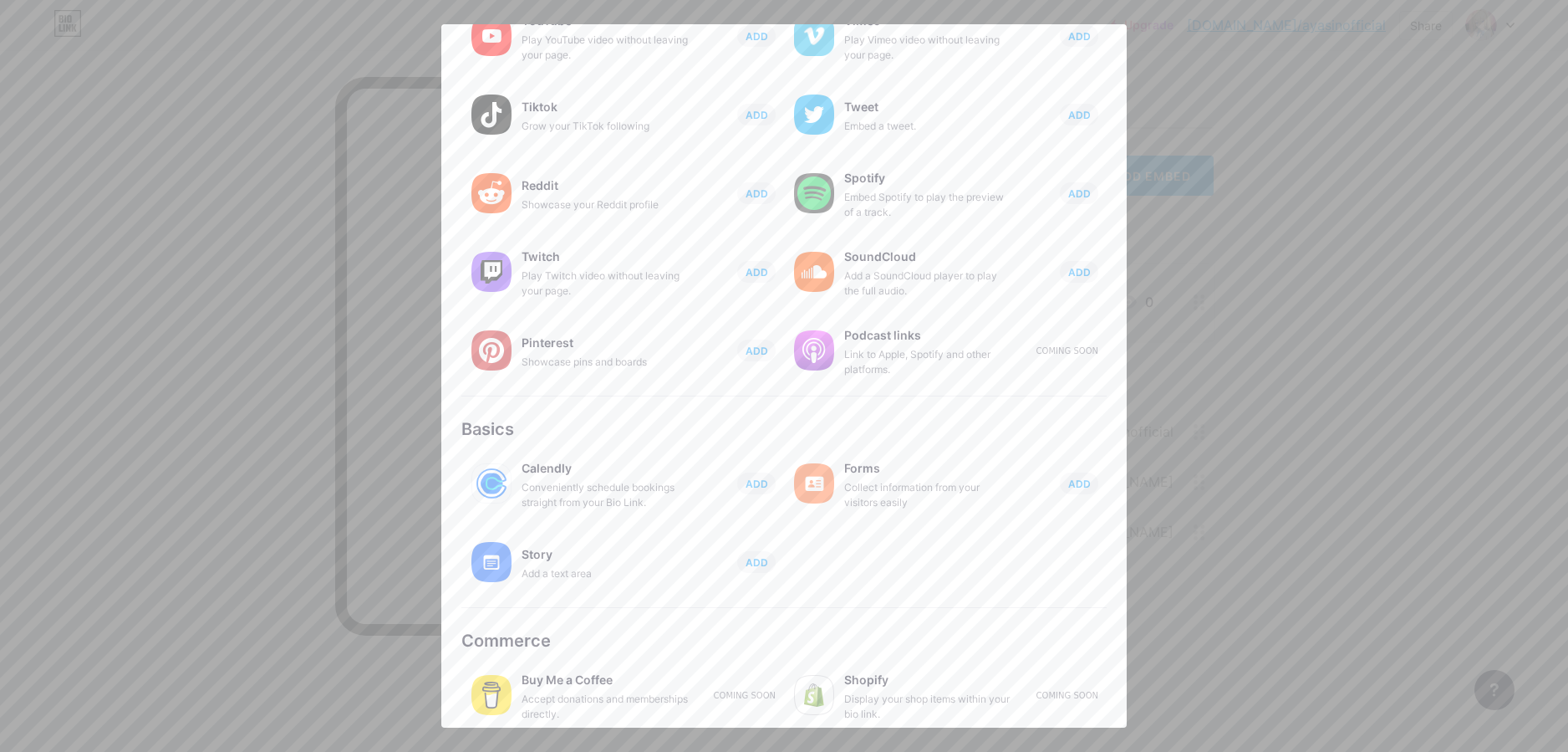
scroll to position [149, 0]
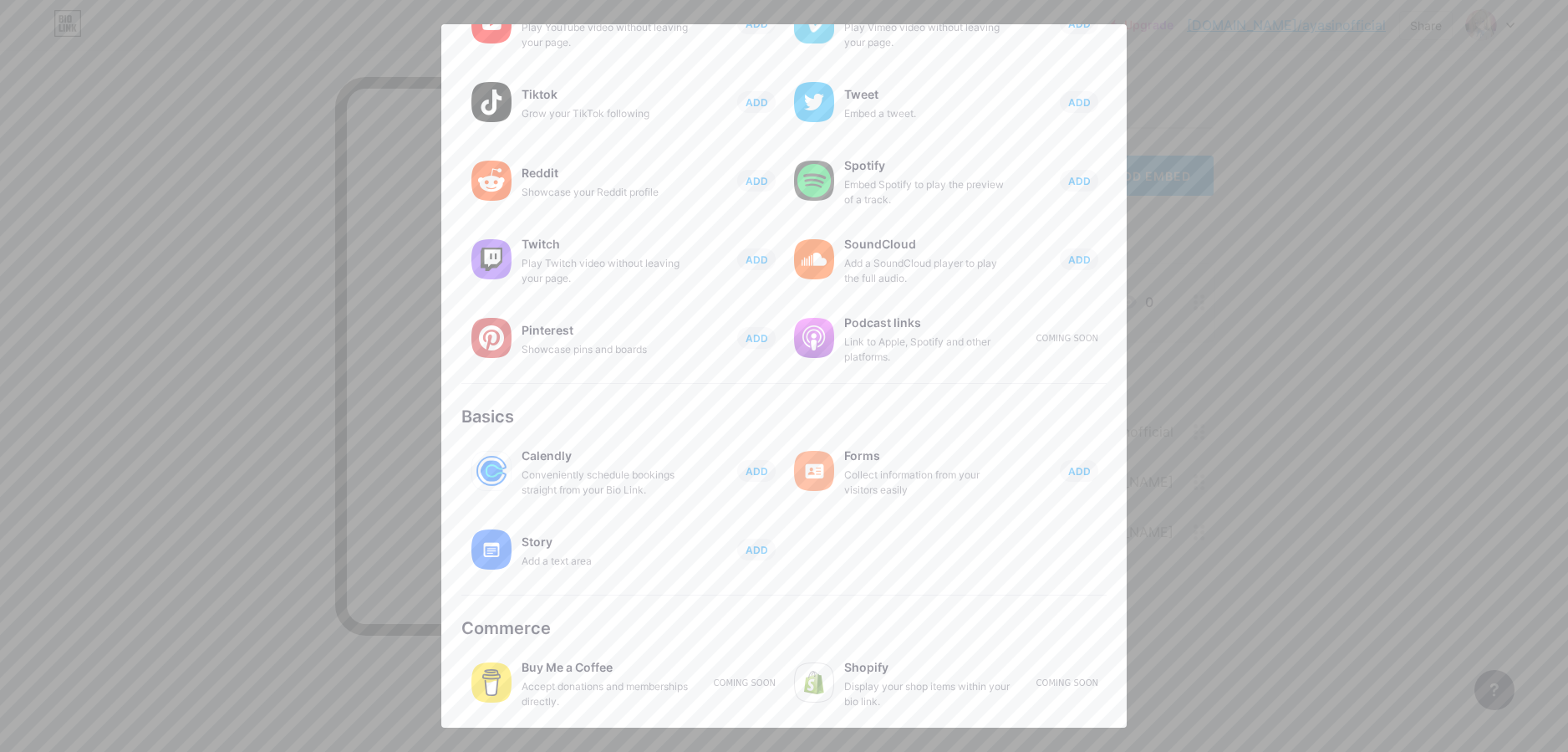
click at [1024, 545] on div "Calendly Conveniently schedule bookings straight from your Bio Link. ADD Forms …" at bounding box center [784, 507] width 646 height 158
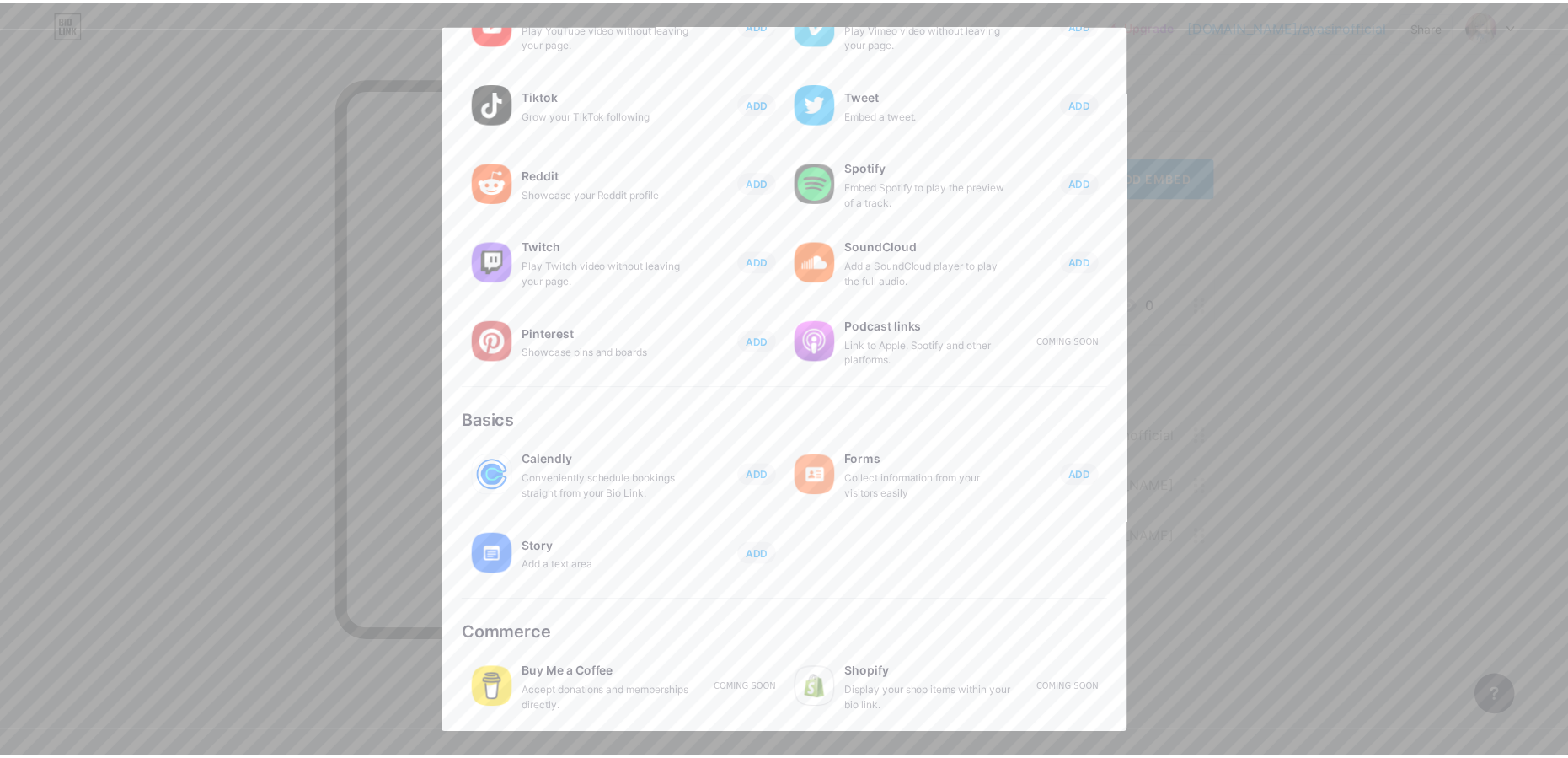
scroll to position [0, 0]
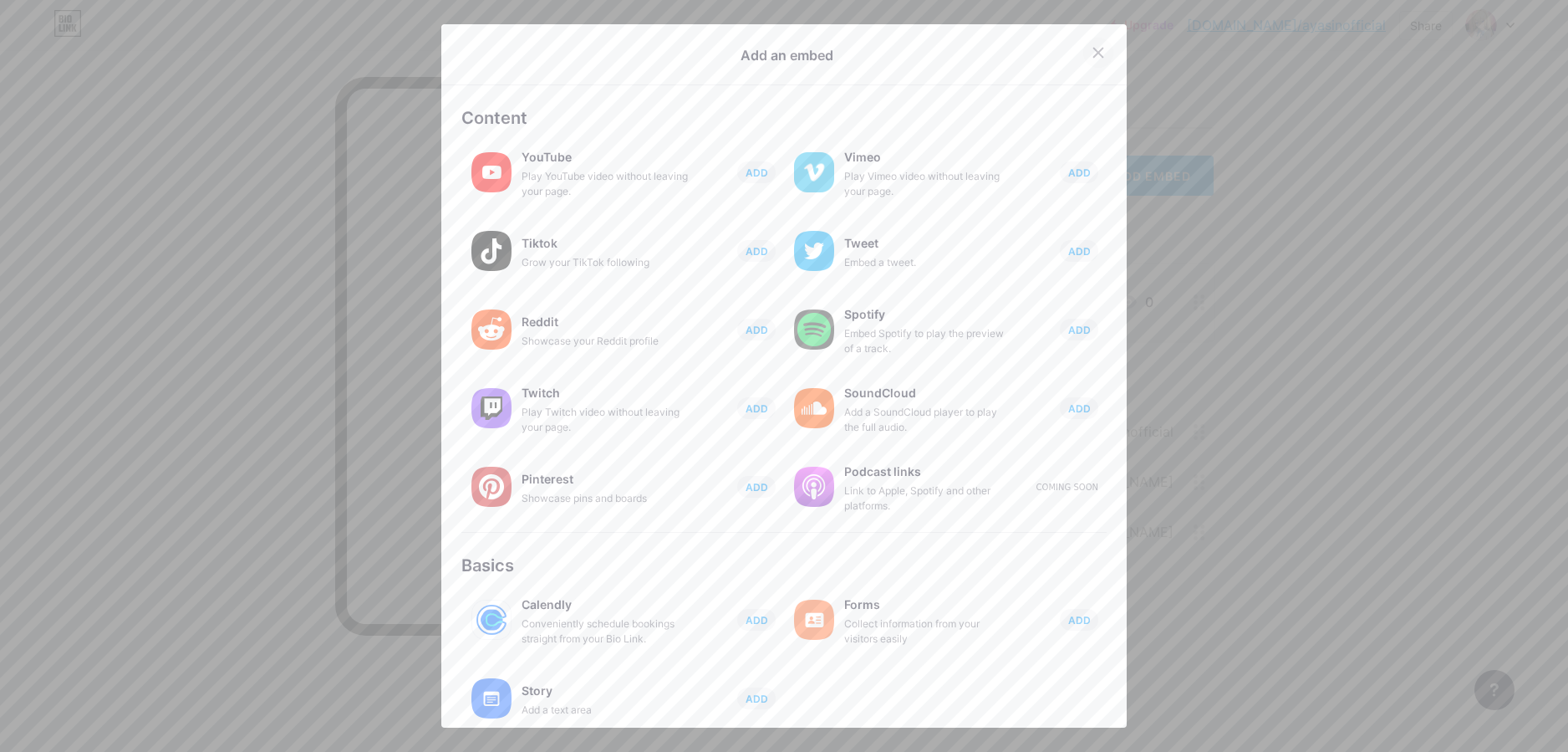
click at [1091, 47] on icon at bounding box center [1098, 53] width 13 height 13
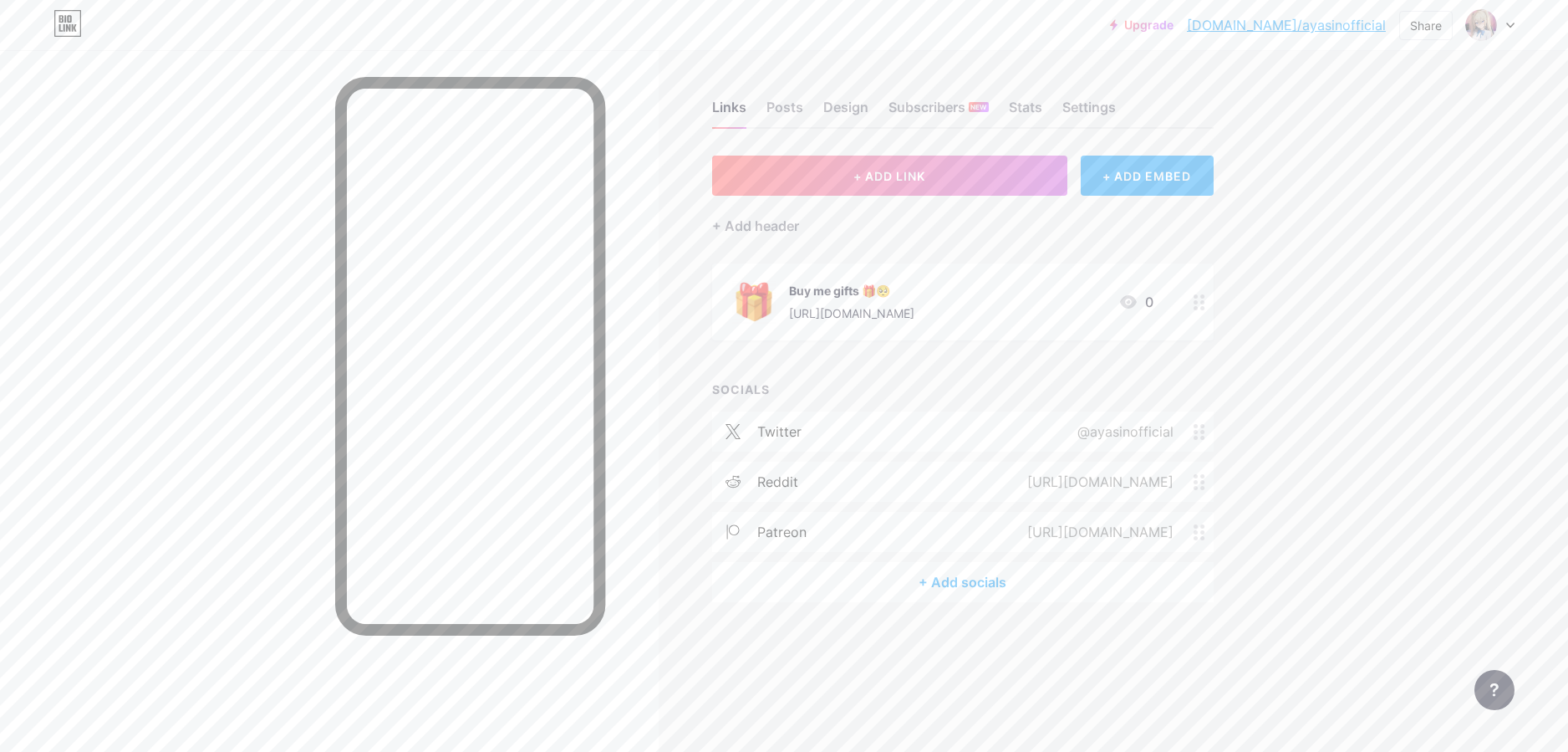
click at [1010, 662] on div "Links Posts Design Subscribers NEW Stats Settings + ADD LINK + ADD EMBED + Add …" at bounding box center [642, 368] width 1284 height 635
click at [1079, 97] on div "Settings" at bounding box center [1090, 113] width 53 height 31
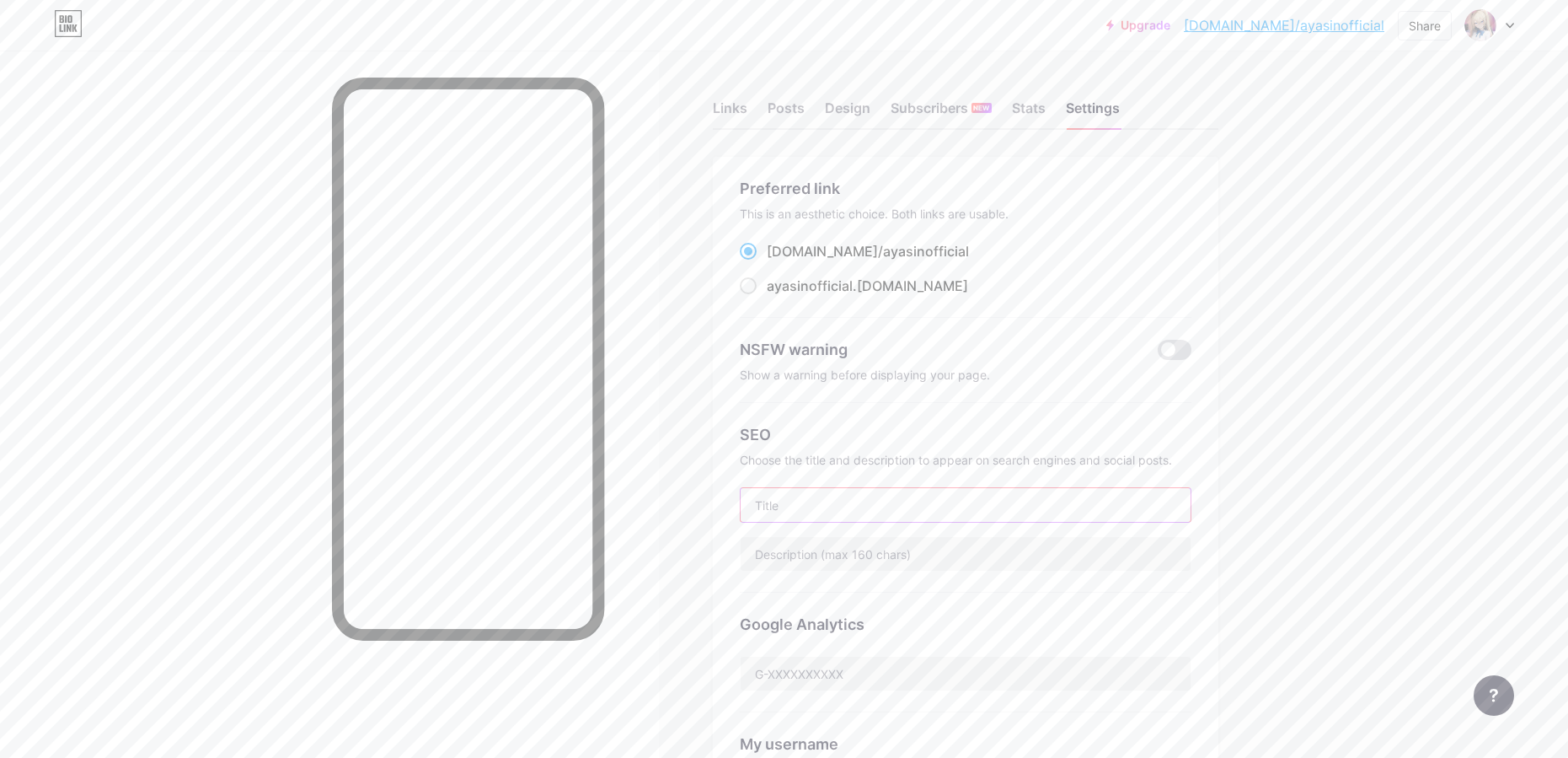
click at [1018, 516] on input "text" at bounding box center [966, 505] width 450 height 34
click at [1163, 497] on input "text" at bounding box center [966, 505] width 450 height 34
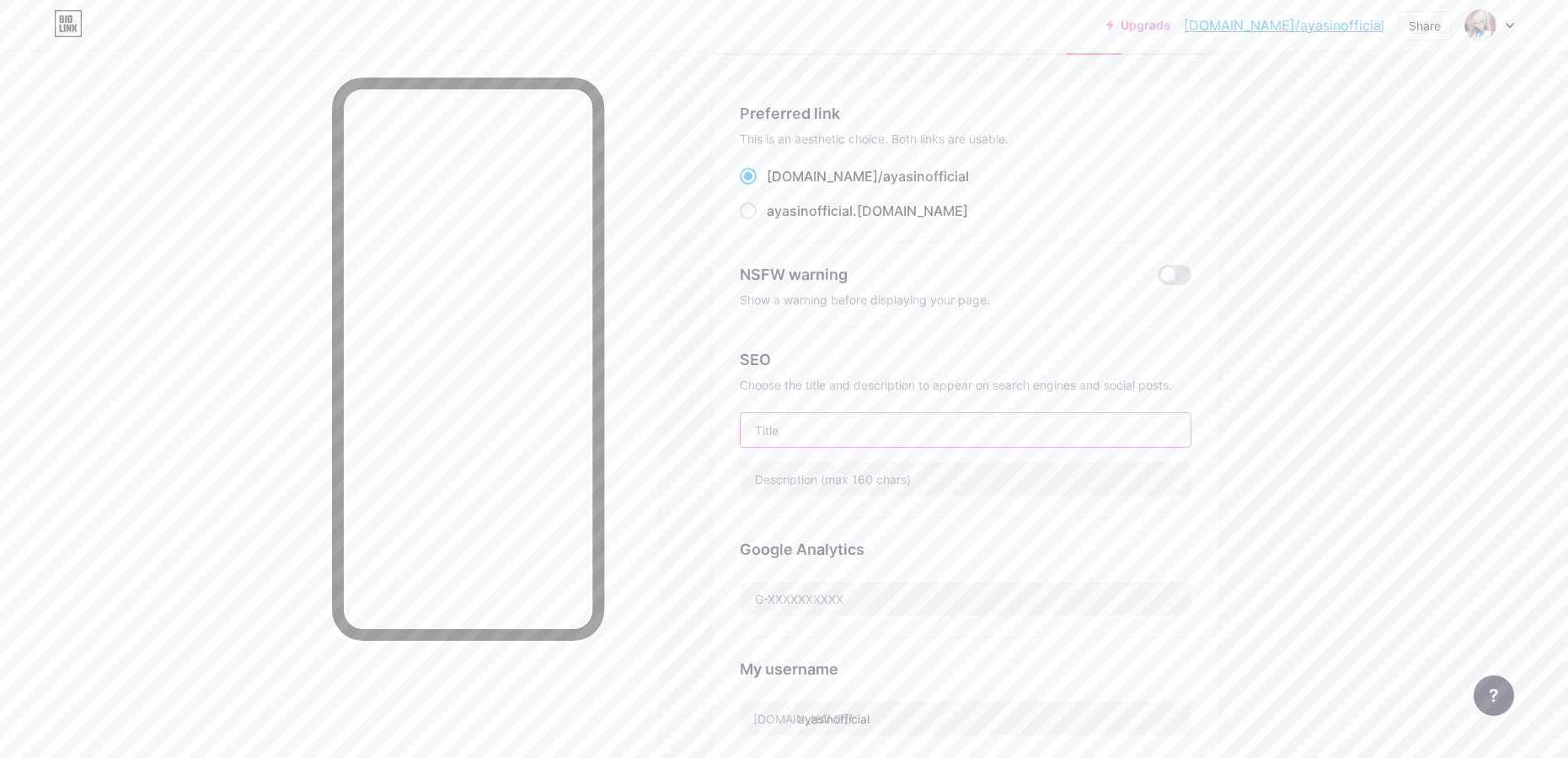
scroll to position [152, 0]
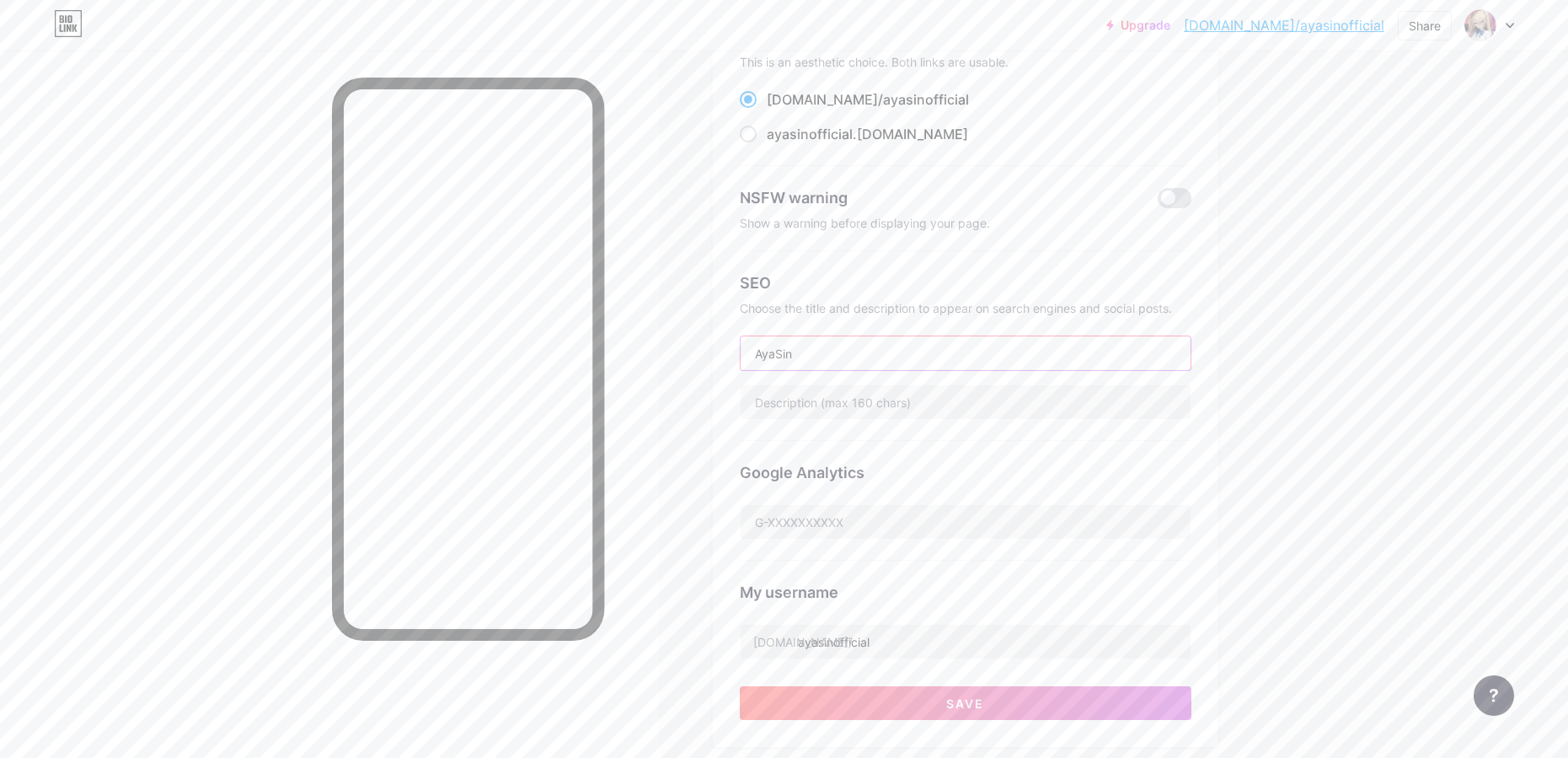
type input "AyaSin"
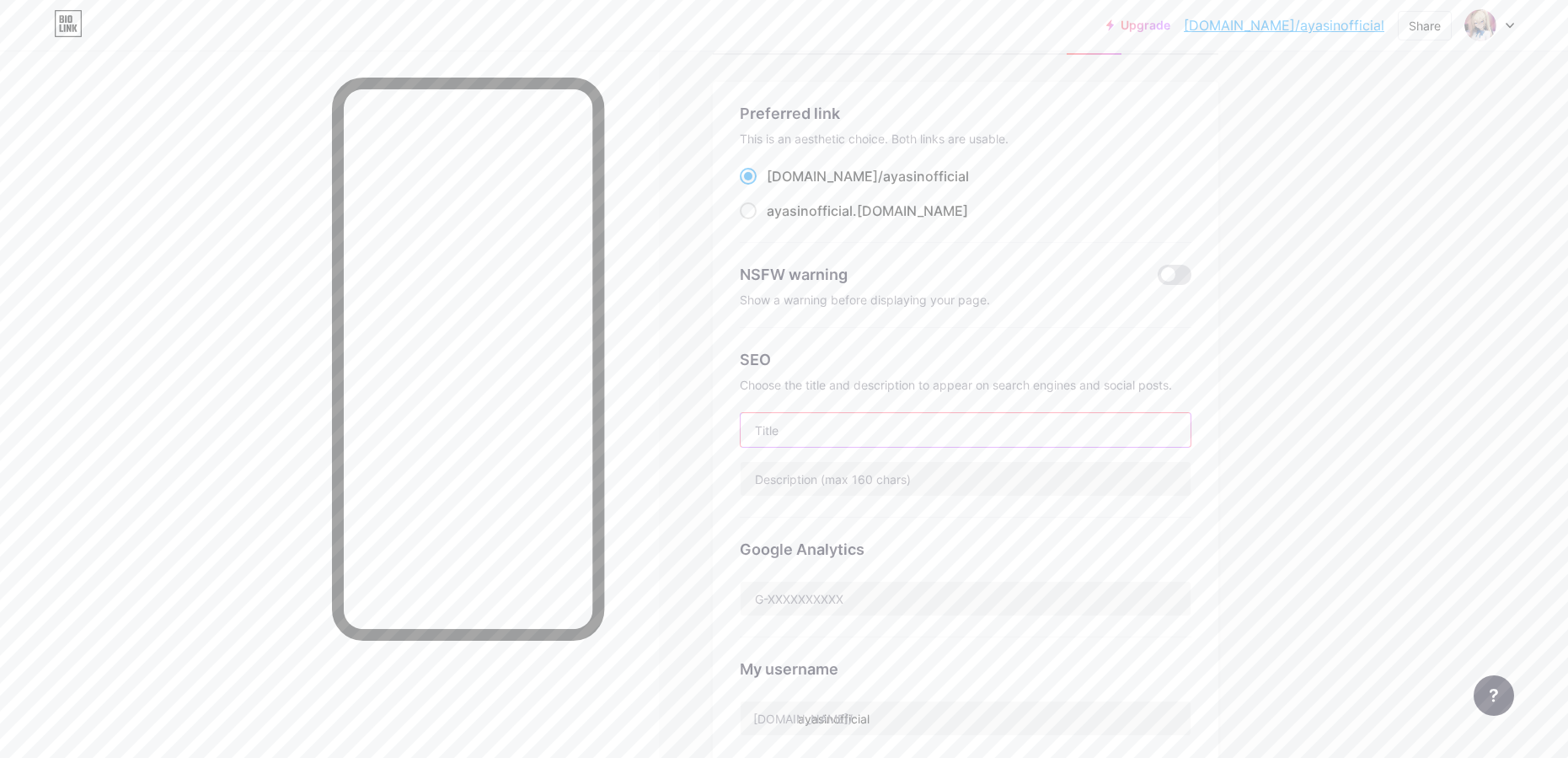
scroll to position [0, 0]
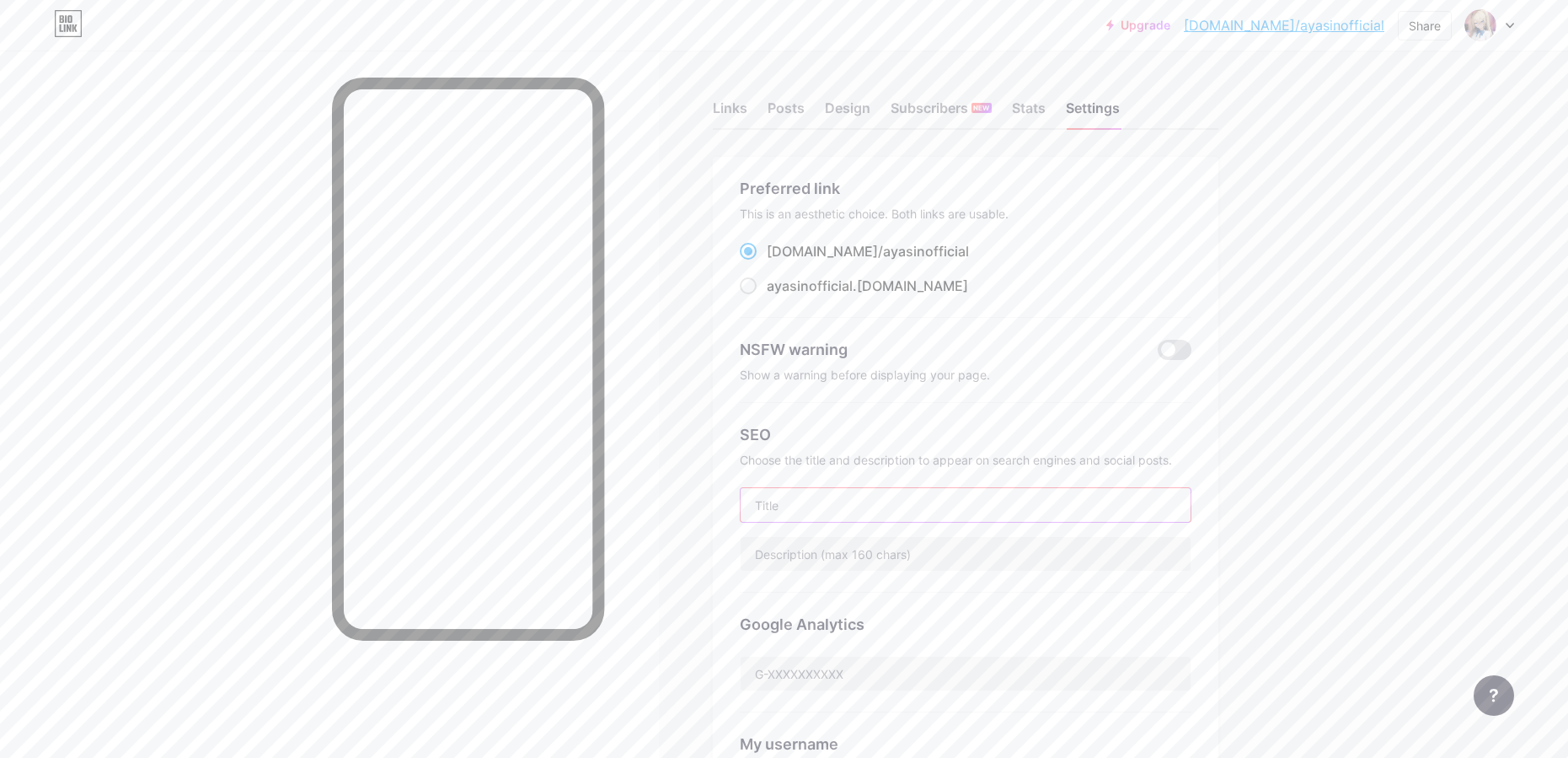
click at [864, 509] on input "text" at bounding box center [966, 505] width 450 height 34
paste input "Aya Sin Official | Lewd Egirl | Femdom Sissification & Paypigs Hub"
type input "Aya Sin Official | Lewd Egirl | Femdom Sissification & Paypigs Hub"
click at [931, 541] on input "text" at bounding box center [966, 554] width 450 height 34
paste input "Spicy femdom egirl. Sissification, paypig tease, NSFW lewds & exclusive reveals…"
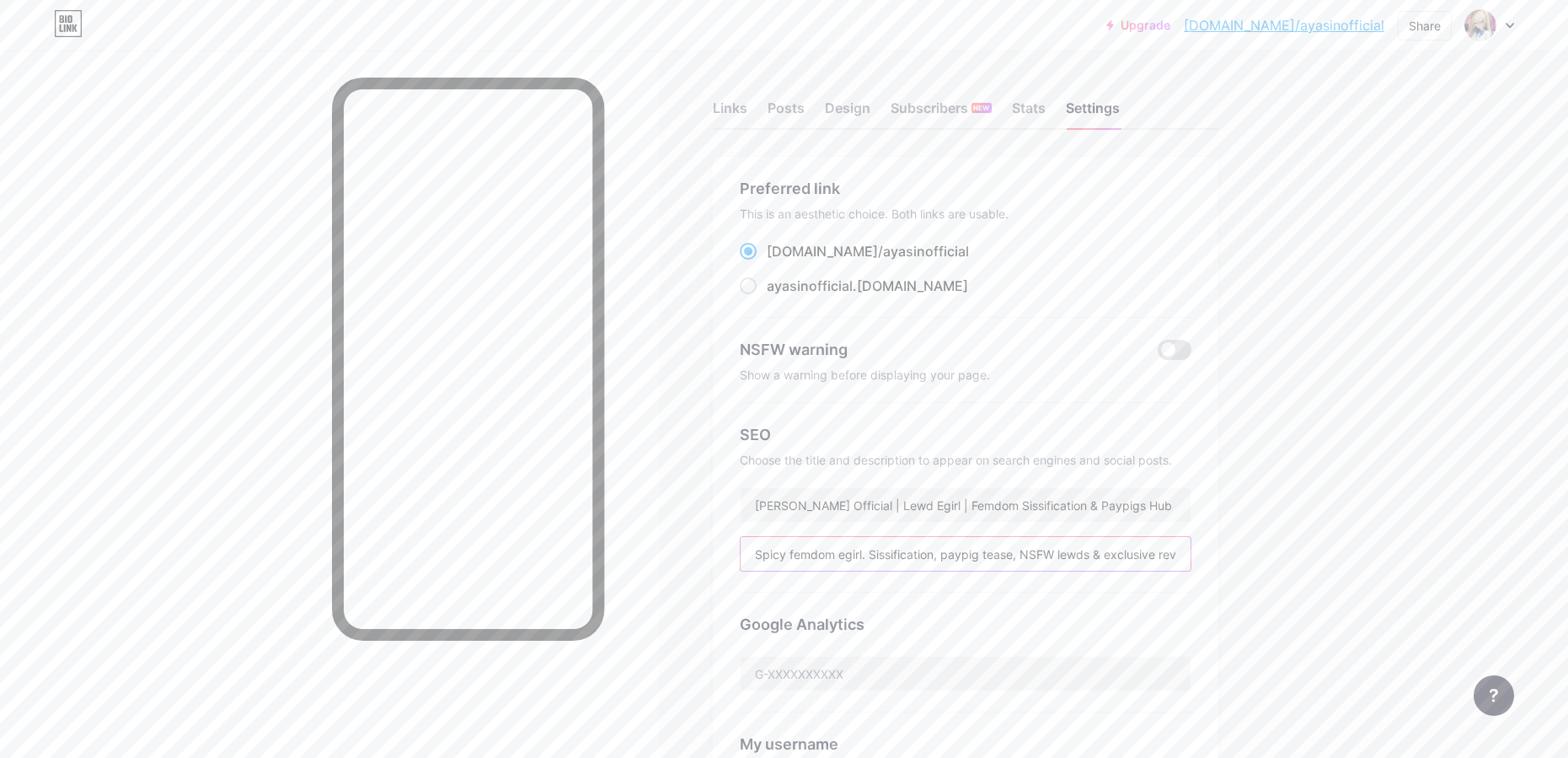
click at [910, 552] on input "Spicy femdom egirl. Sissification, paypig tease, NSFW lewds & exclusive reveals…" at bounding box center [966, 554] width 450 height 34
paste input "😈💅 Sissification, paypig tease, NSFW lewds & exclusive reveals 🔥😳 Get owned, sp…"
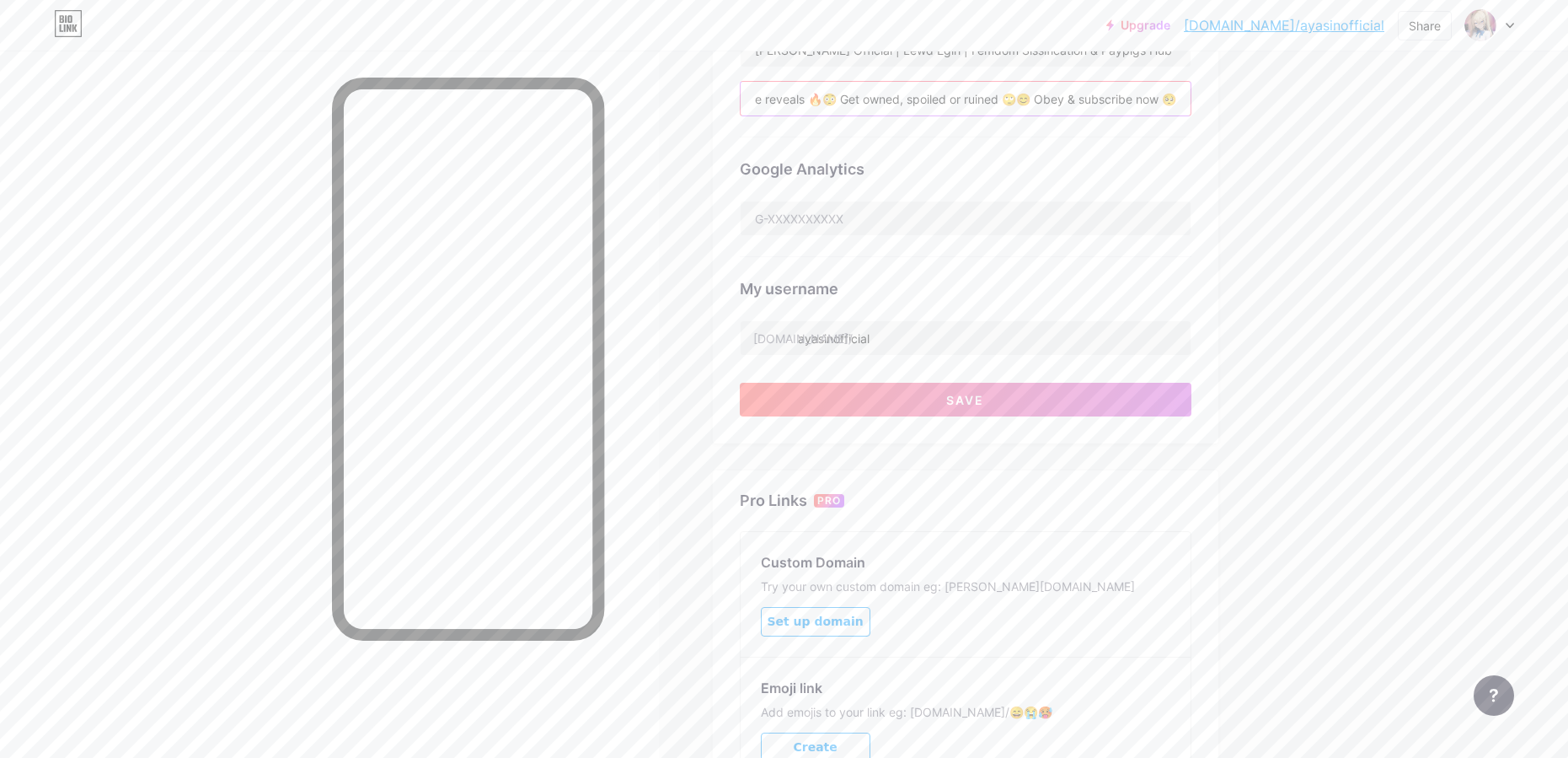
type input "Spicy femdom egirl 😈💅 Sissification, paypig tease, NSFW lewds & exclusive revea…"
drag, startPoint x: 1314, startPoint y: 525, endPoint x: 1294, endPoint y: 510, distance: 25.0
click at [1310, 525] on div "Upgrade bio.link/ayasin... bio.link/ayasinofficial Share Switch accounts ayasin…" at bounding box center [784, 235] width 1568 height 1381
click at [986, 407] on button "Save" at bounding box center [965, 399] width 451 height 34
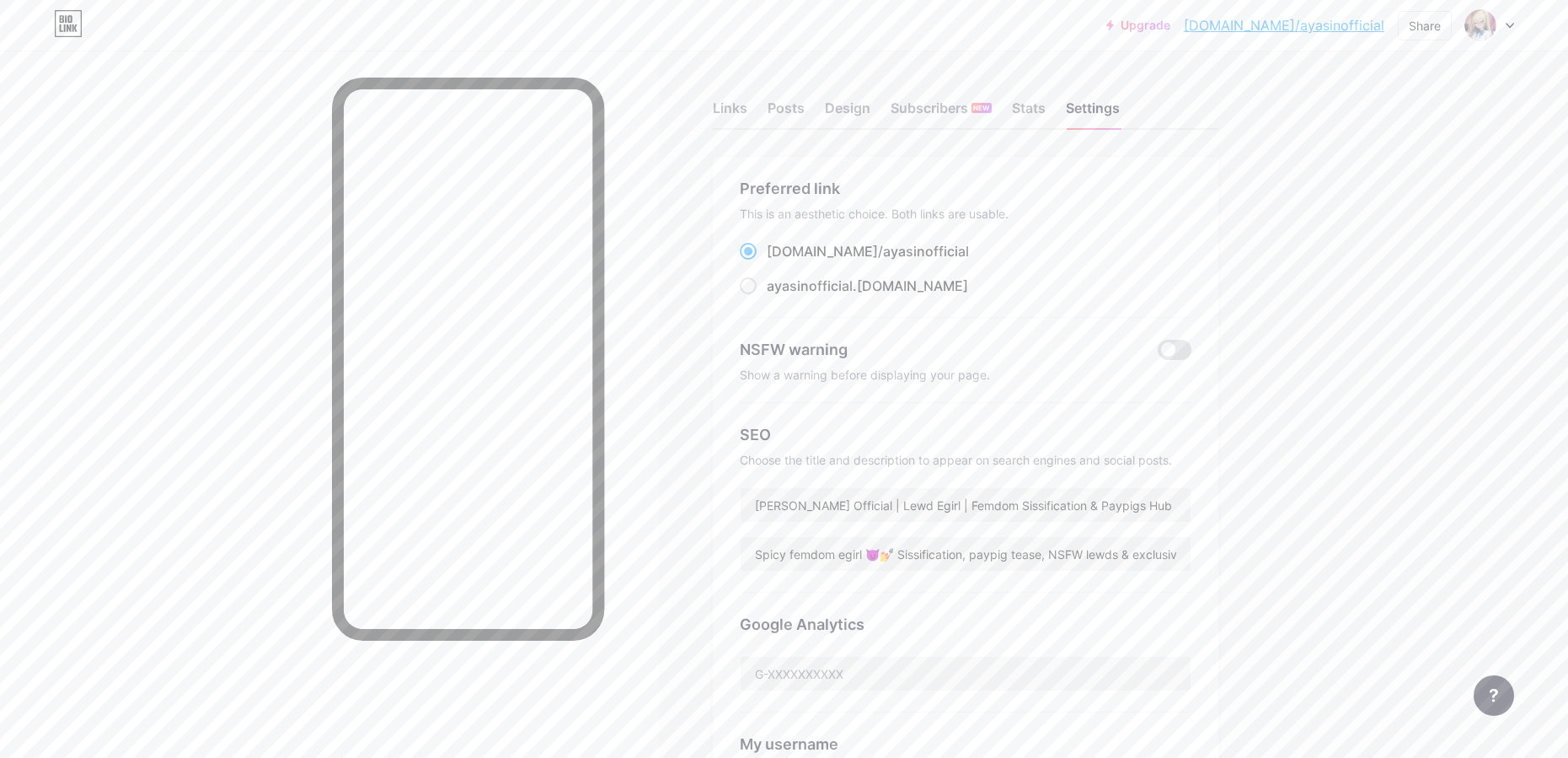
click at [639, 568] on div at bounding box center [329, 430] width 659 height 758
click at [734, 102] on div "Links" at bounding box center [731, 114] width 35 height 31
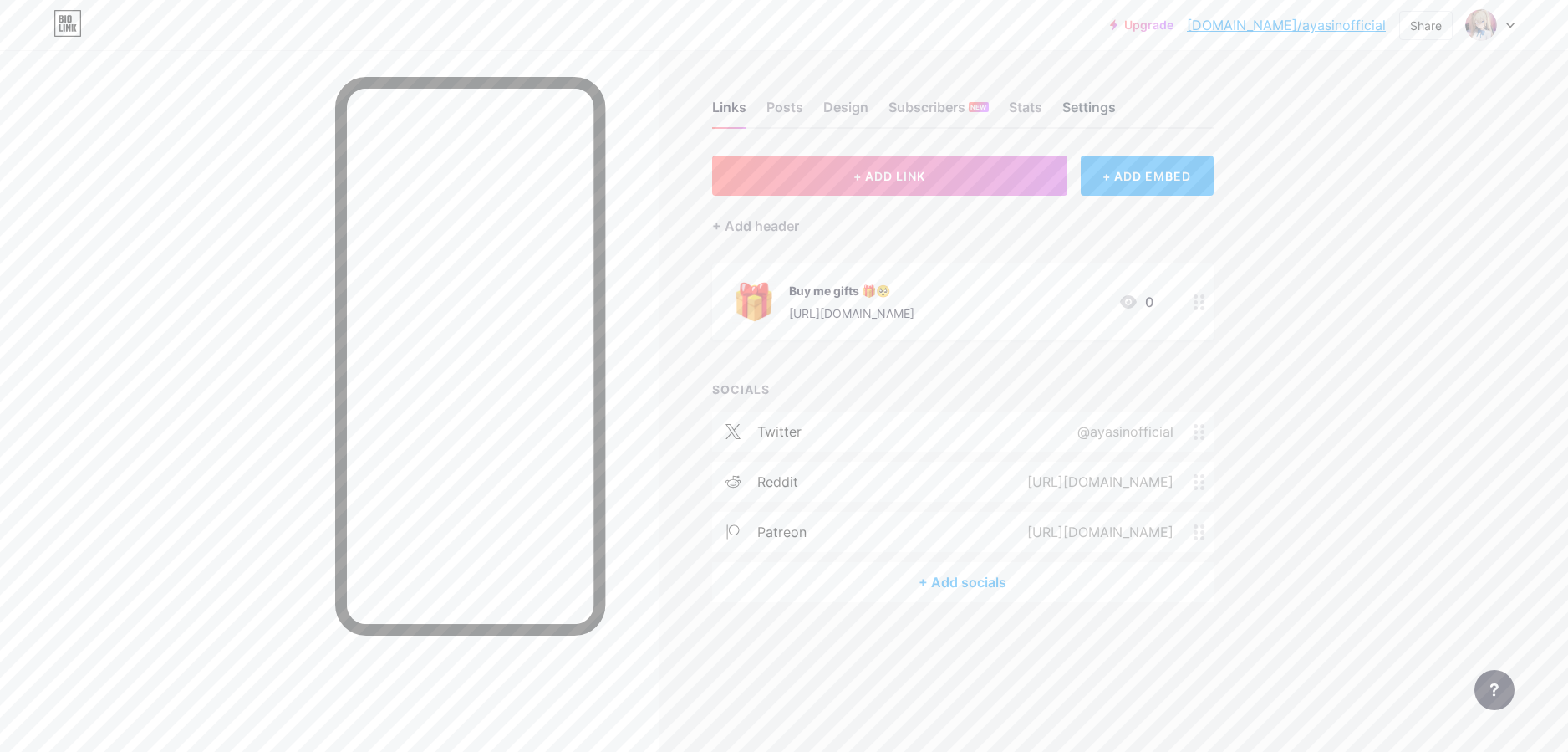
click at [1098, 97] on div "Settings" at bounding box center [1090, 113] width 53 height 31
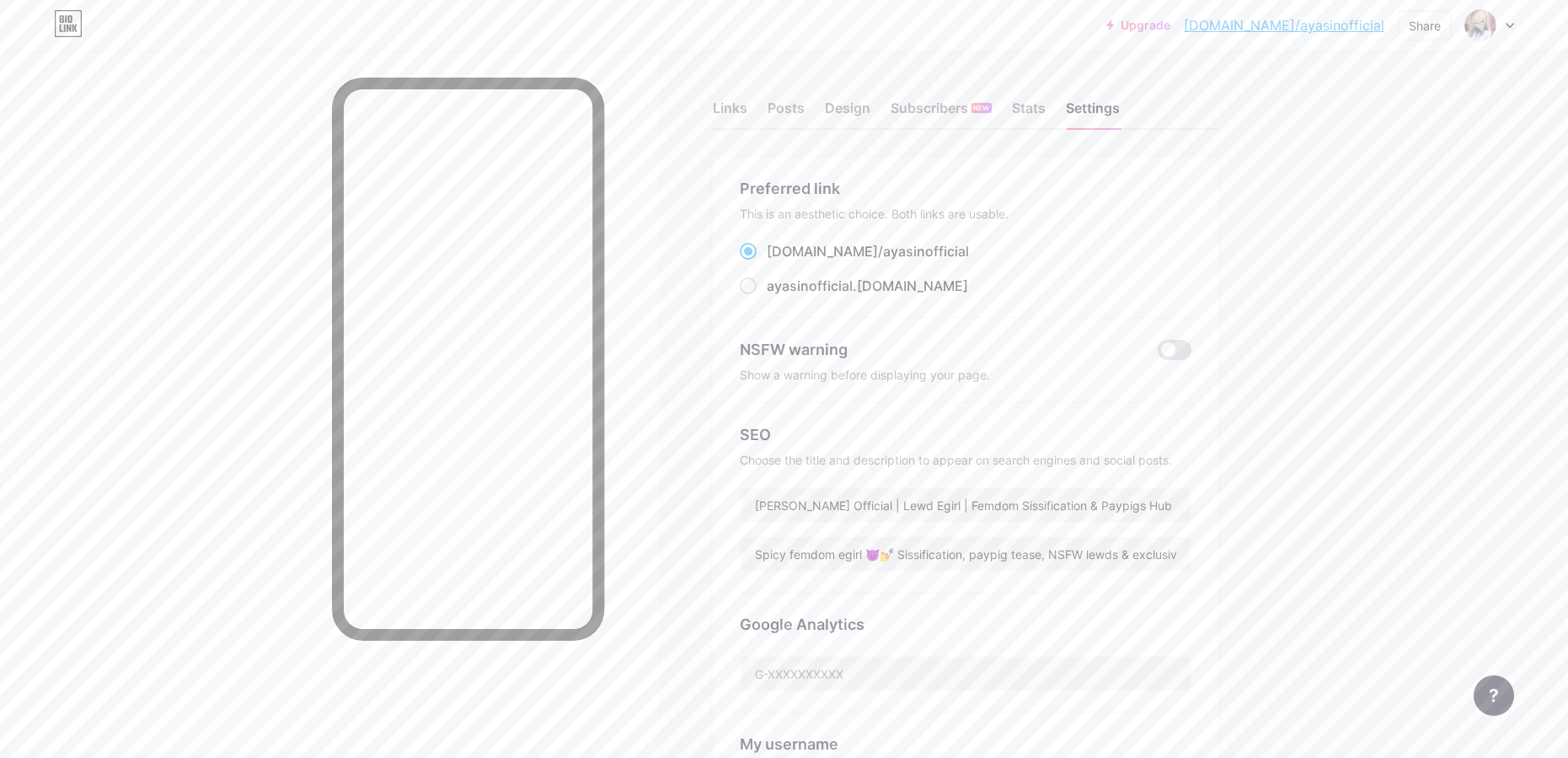
click at [1512, 15] on div at bounding box center [1489, 26] width 49 height 31
click at [1401, 196] on link "Account settings" at bounding box center [1408, 191] width 209 height 45
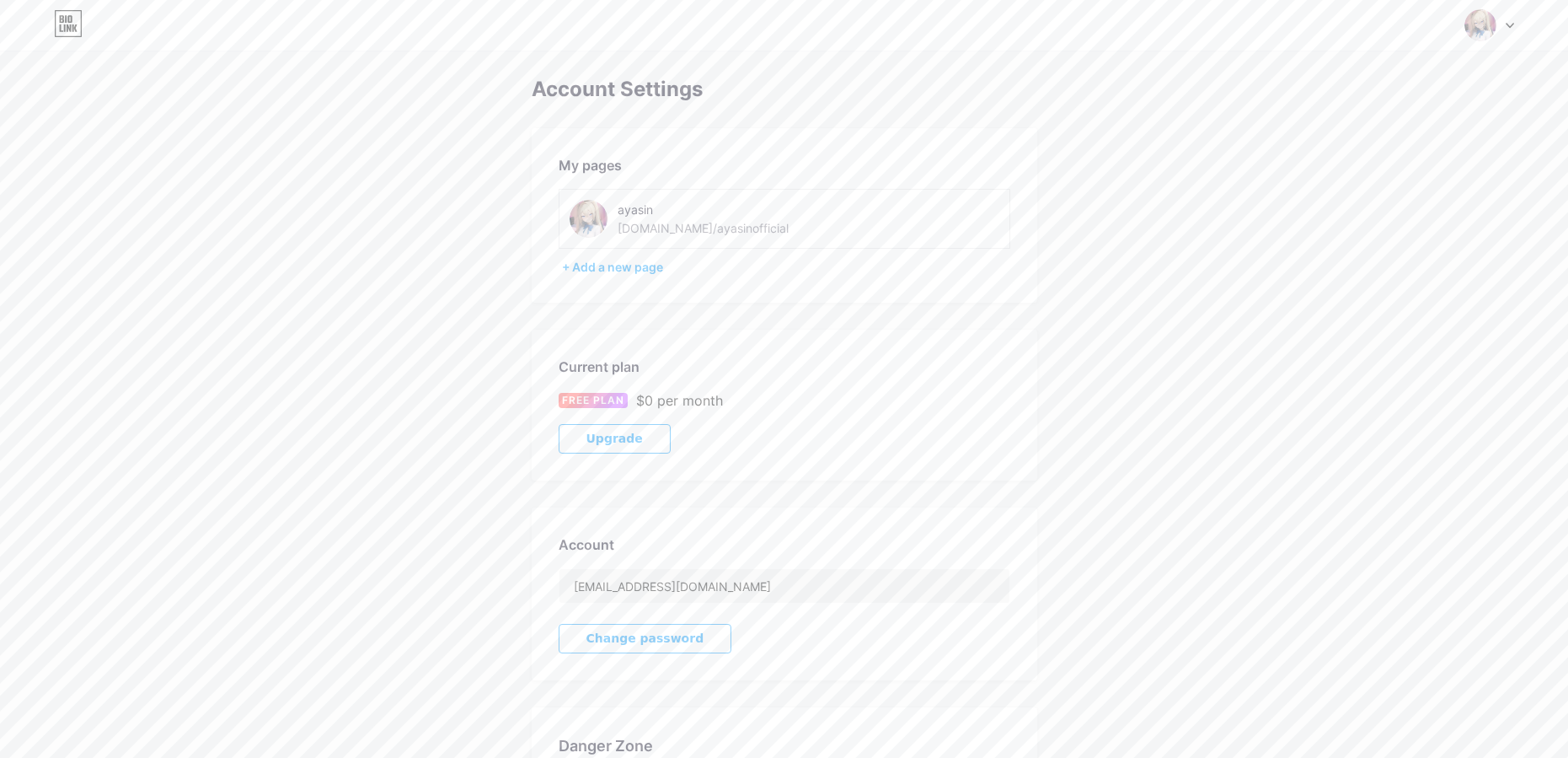
click at [699, 227] on div "[DOMAIN_NAME]/ayasinofficial" at bounding box center [704, 228] width 171 height 17
click at [1493, 45] on div "Switch accounts ayasin bio.link/ayasinofficial + Add a new page Dashboard Logout" at bounding box center [784, 25] width 1568 height 51
click at [1488, 24] on img at bounding box center [1480, 25] width 32 height 32
click at [1382, 190] on link "Dashboard" at bounding box center [1408, 191] width 209 height 45
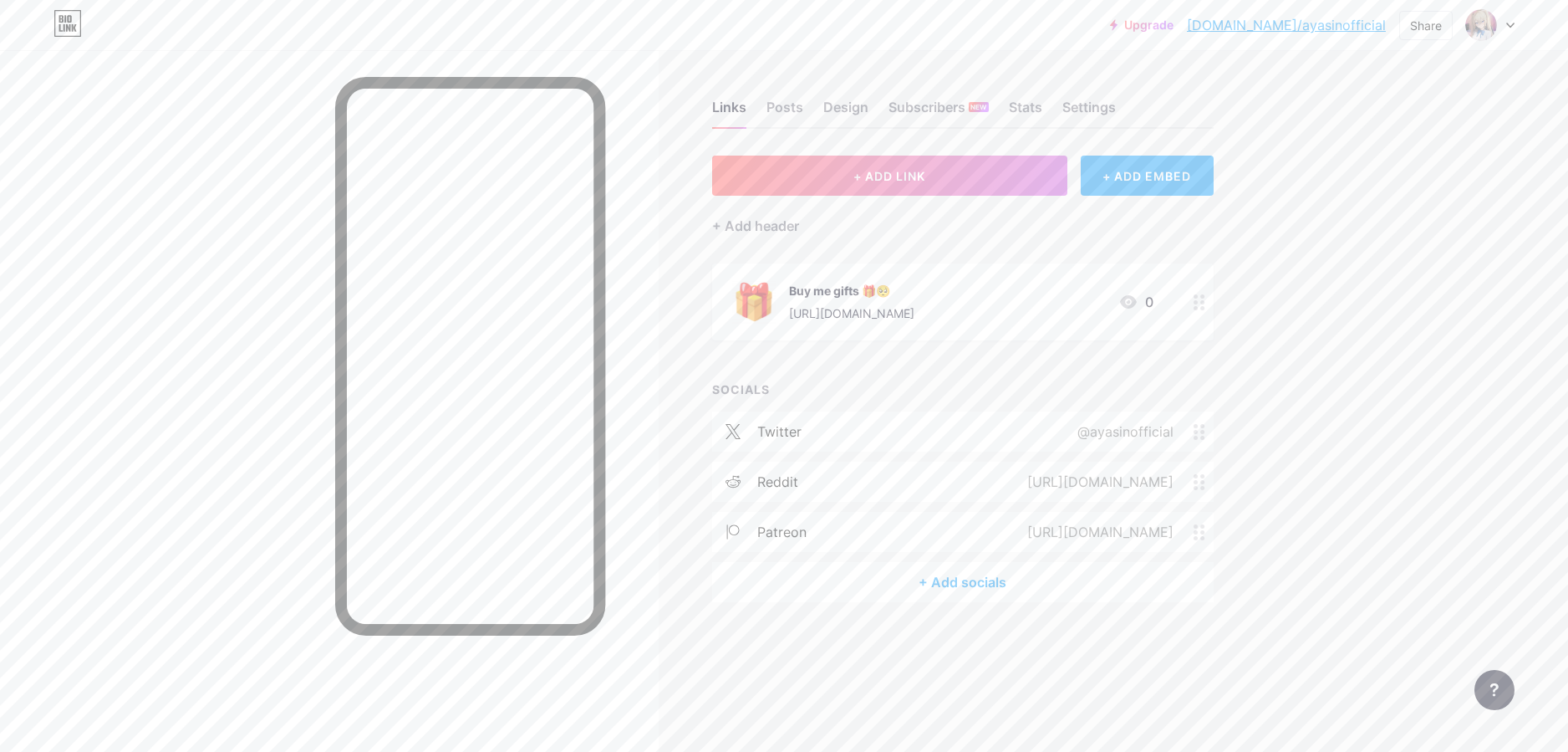
click at [946, 666] on div "Links Posts Design Subscribers NEW Stats Settings + ADD LINK + ADD EMBED + Add …" at bounding box center [642, 368] width 1284 height 635
click at [1116, 104] on div "Settings" at bounding box center [1090, 113] width 53 height 31
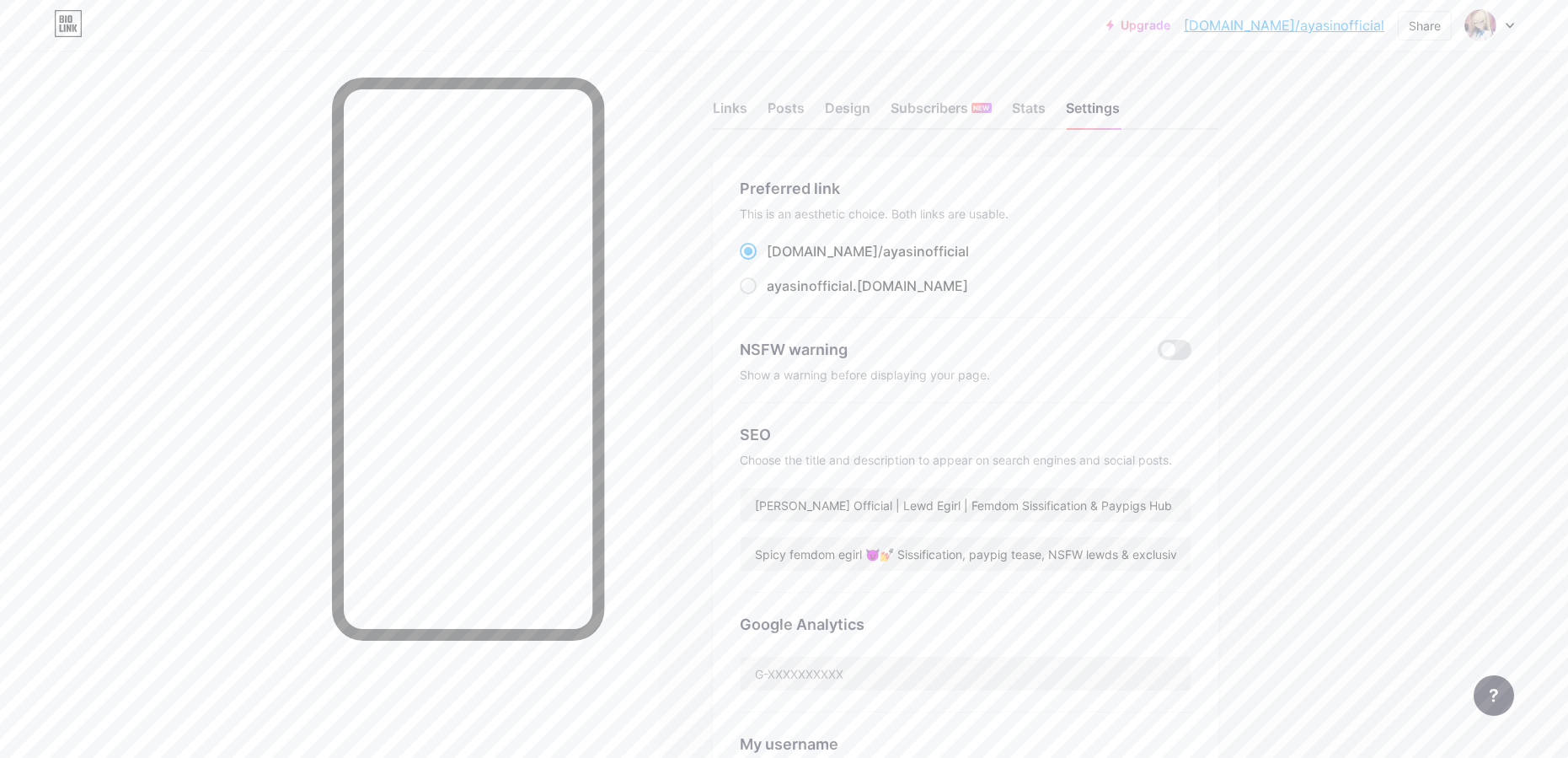
click at [858, 92] on div "Links Posts Design Subscribers NEW Stats Settings" at bounding box center [965, 100] width 505 height 59
click at [862, 99] on div "Design" at bounding box center [847, 114] width 45 height 31
click at [867, 105] on div "Design" at bounding box center [847, 114] width 45 height 31
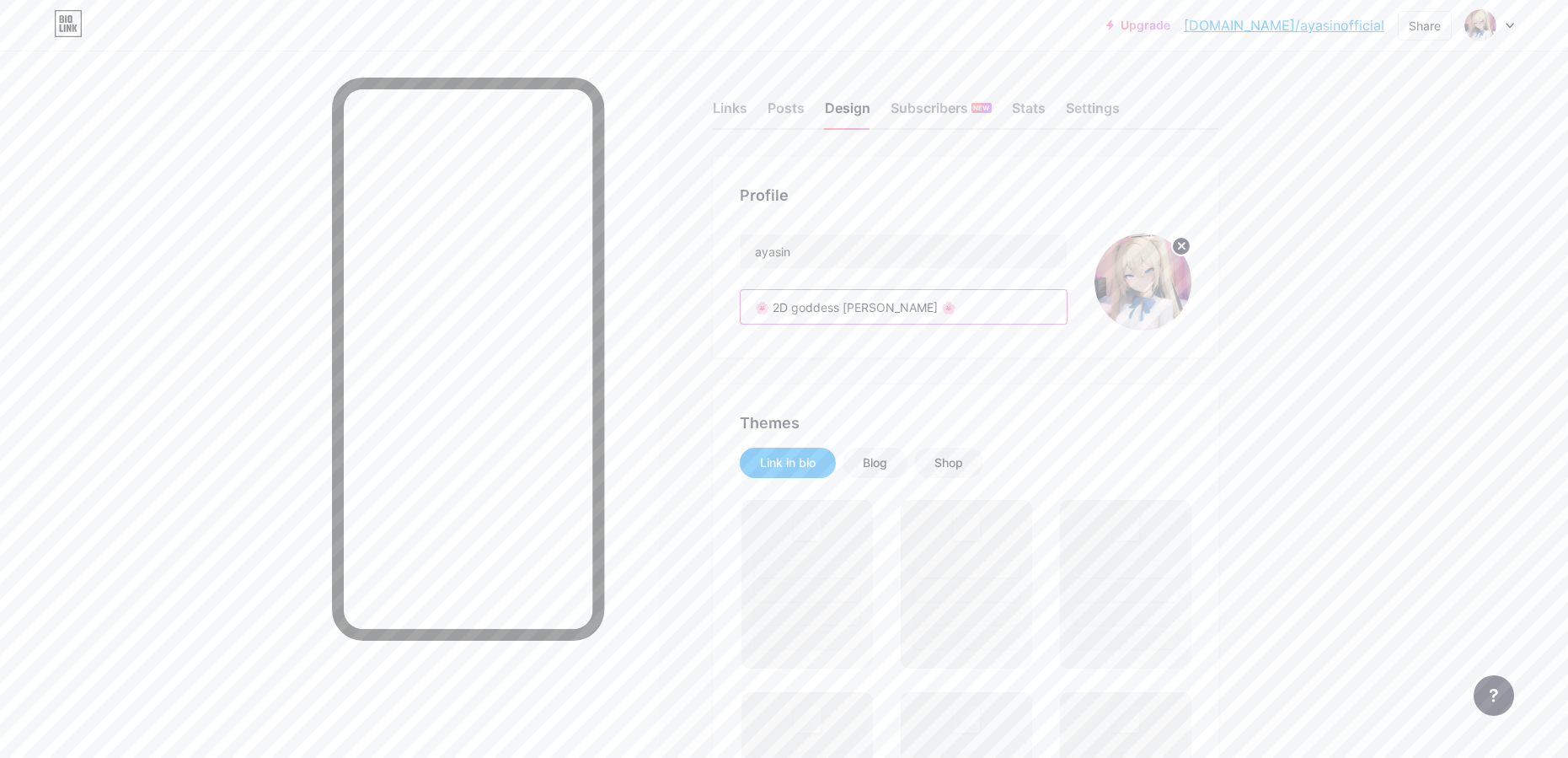
click at [951, 300] on input "🌸 2D goddess Aya 🌸" at bounding box center [904, 306] width 326 height 34
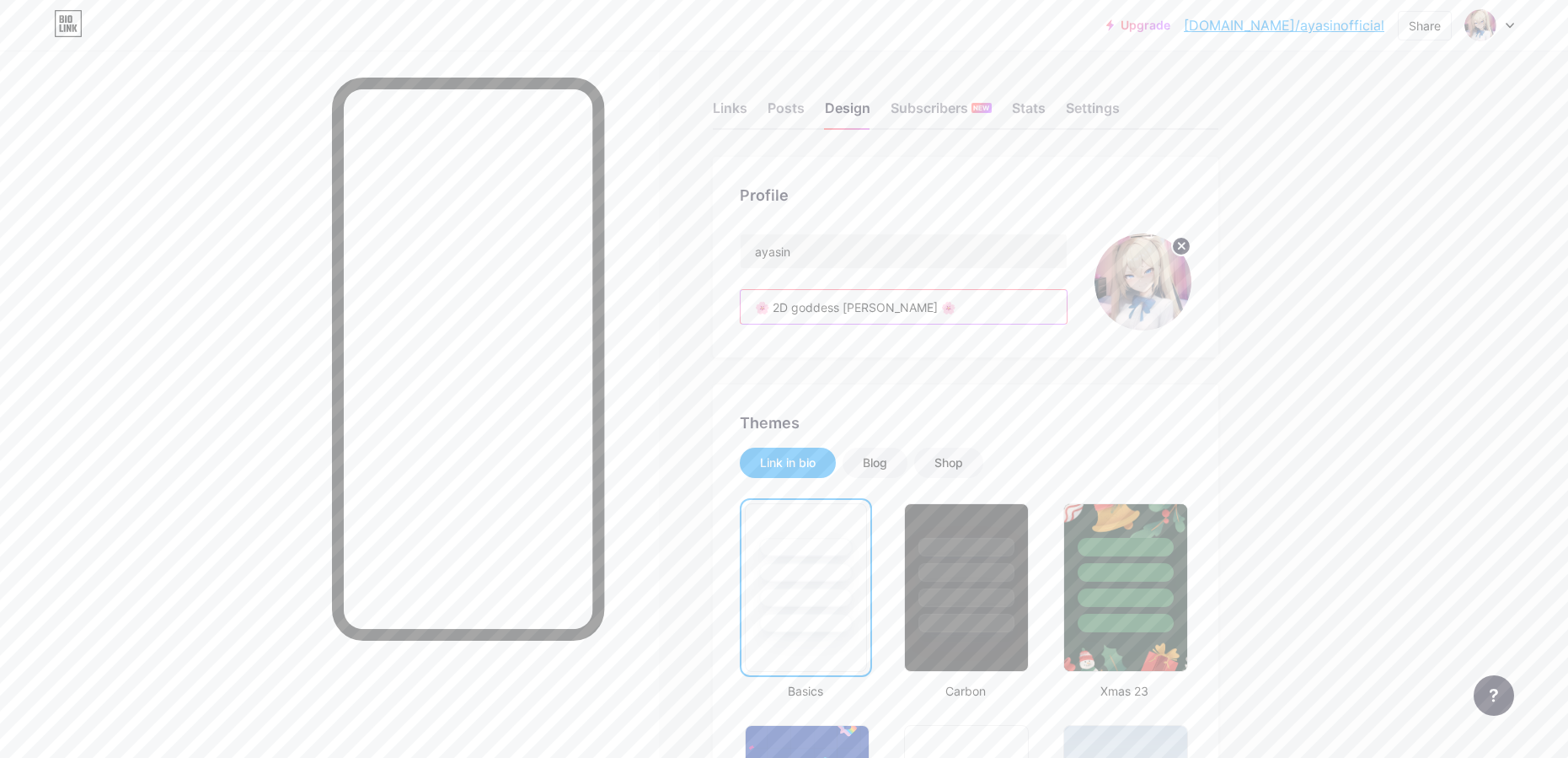
click at [916, 310] on input "🌸 2D goddess Aya 🌸" at bounding box center [904, 306] width 326 height 34
paste input "Cruel little tease who makes you beg and blush. 😈💅"
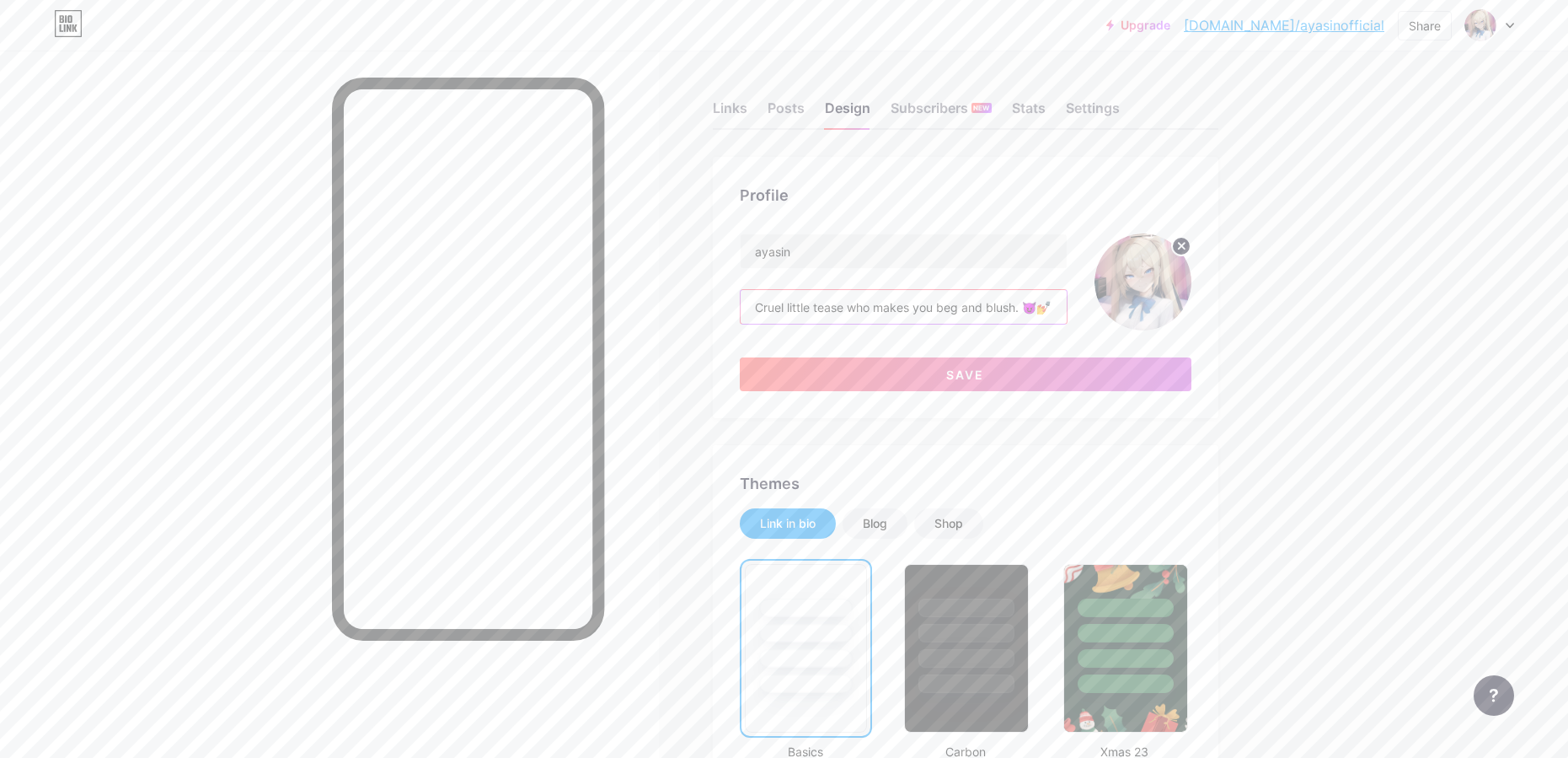
type input "Cruel little tease who makes you beg and blush. 😈💅"
click at [1010, 377] on button "Save" at bounding box center [965, 374] width 451 height 34
drag, startPoint x: 649, startPoint y: 499, endPoint x: 660, endPoint y: 493, distance: 12.5
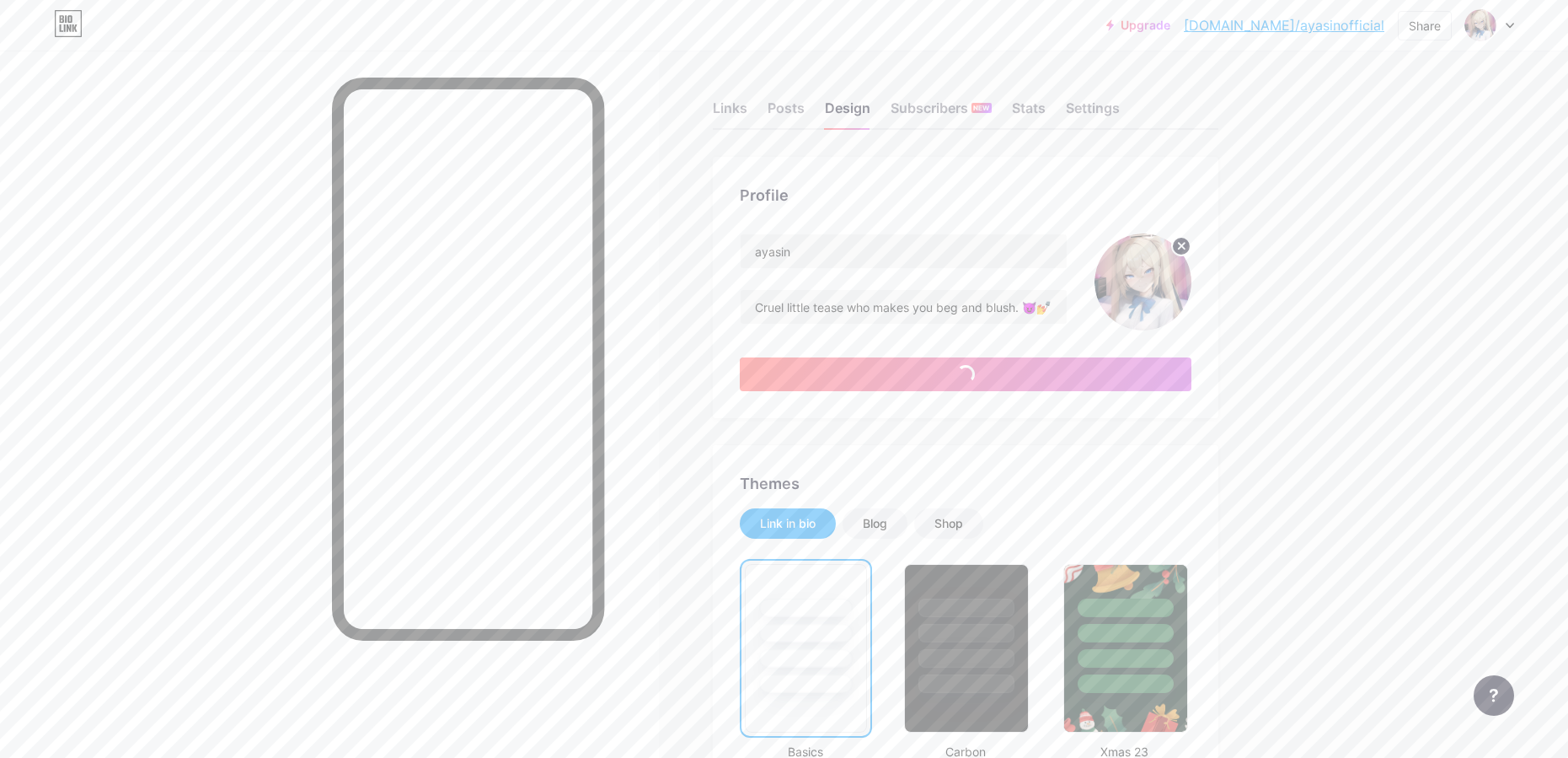
click at [652, 499] on div at bounding box center [329, 430] width 659 height 758
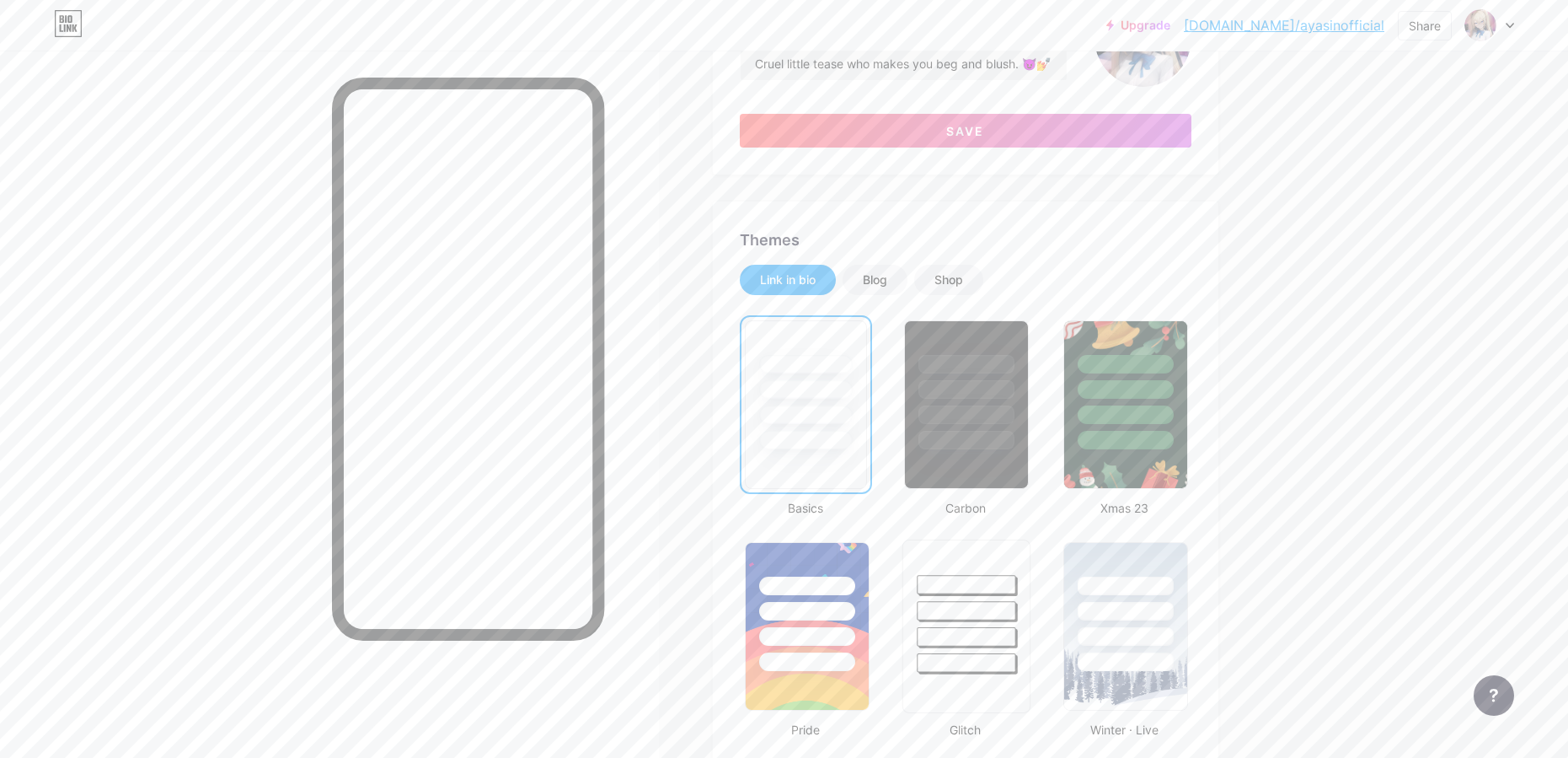
scroll to position [303, 0]
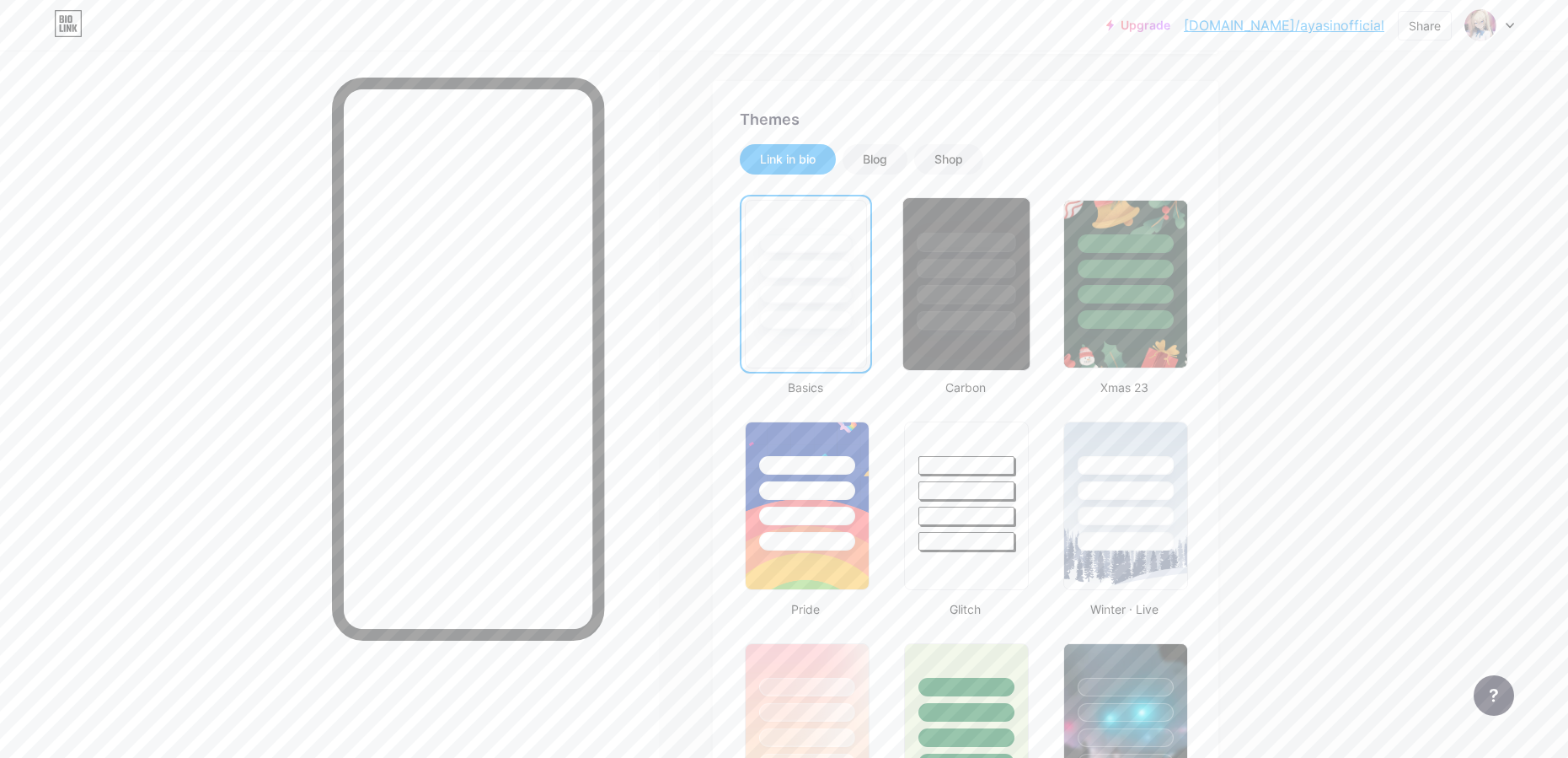
click at [981, 300] on div at bounding box center [966, 295] width 98 height 19
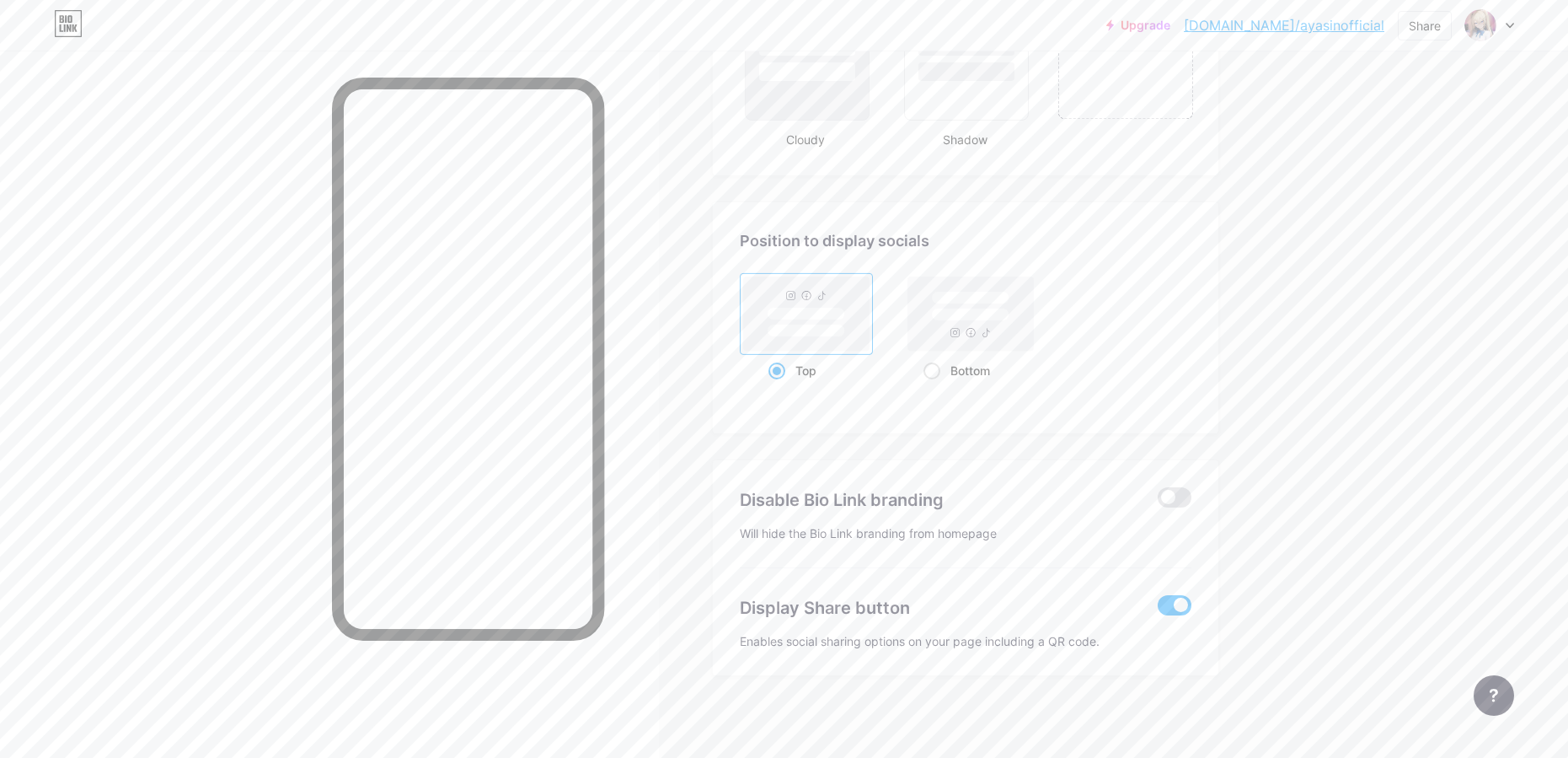
scroll to position [2106, 0]
click at [918, 318] on rect at bounding box center [970, 311] width 125 height 74
click at [924, 383] on input "Bottom" at bounding box center [929, 388] width 11 height 11
radio input "true"
click at [1192, 489] on span at bounding box center [1174, 494] width 34 height 20
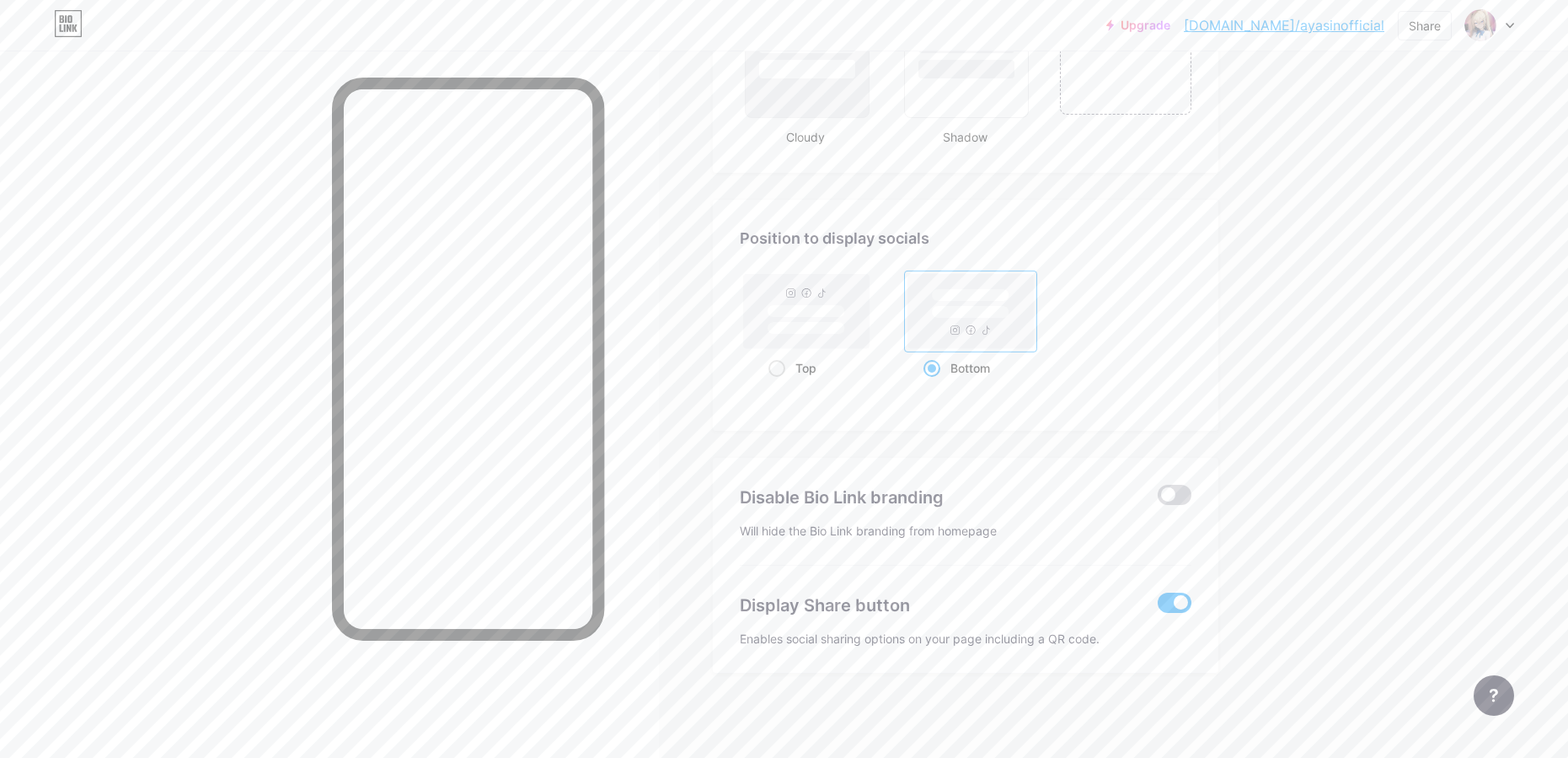
click at [1158, 499] on input "checkbox" at bounding box center [1158, 499] width 0 height 0
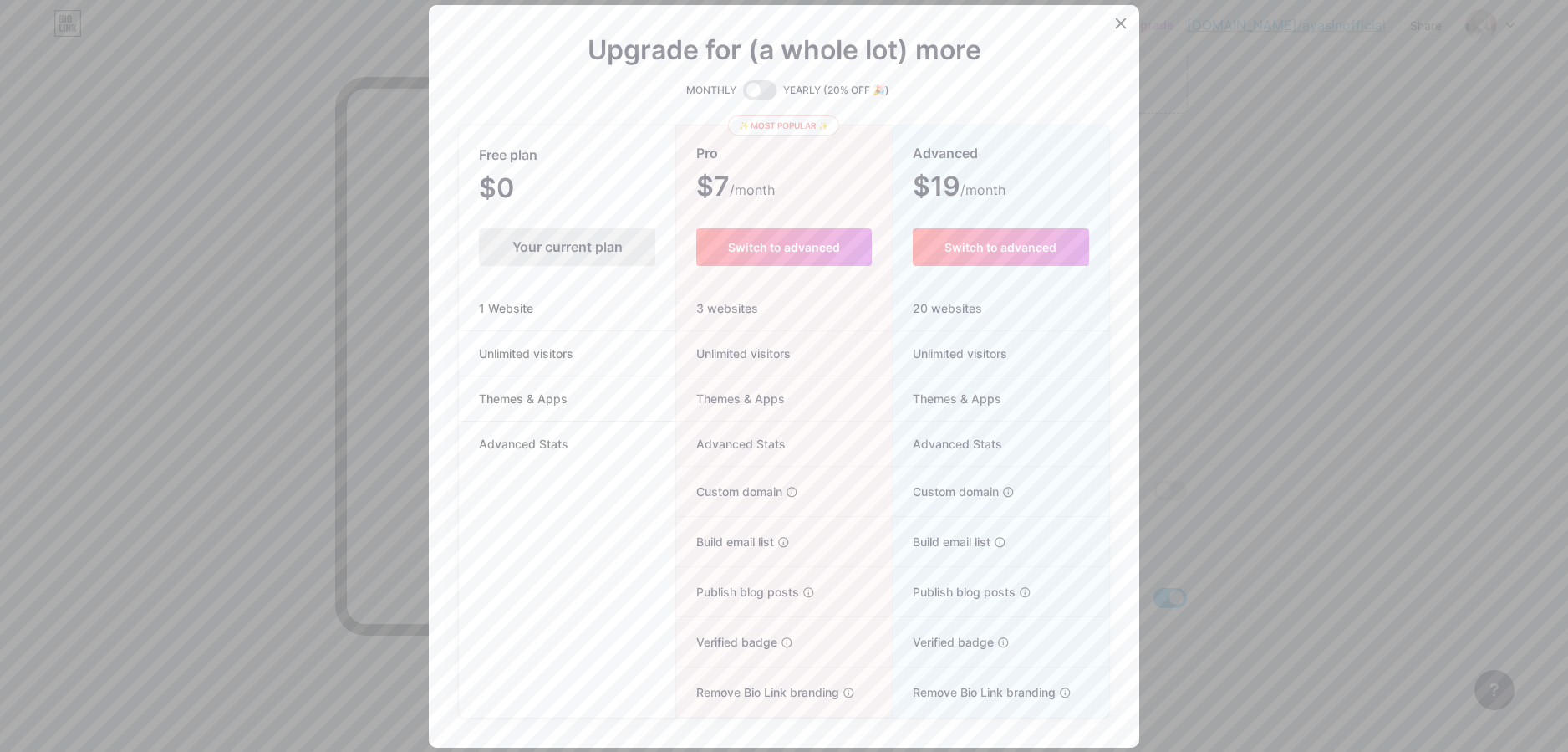
click at [1210, 497] on div at bounding box center [784, 376] width 1568 height 752
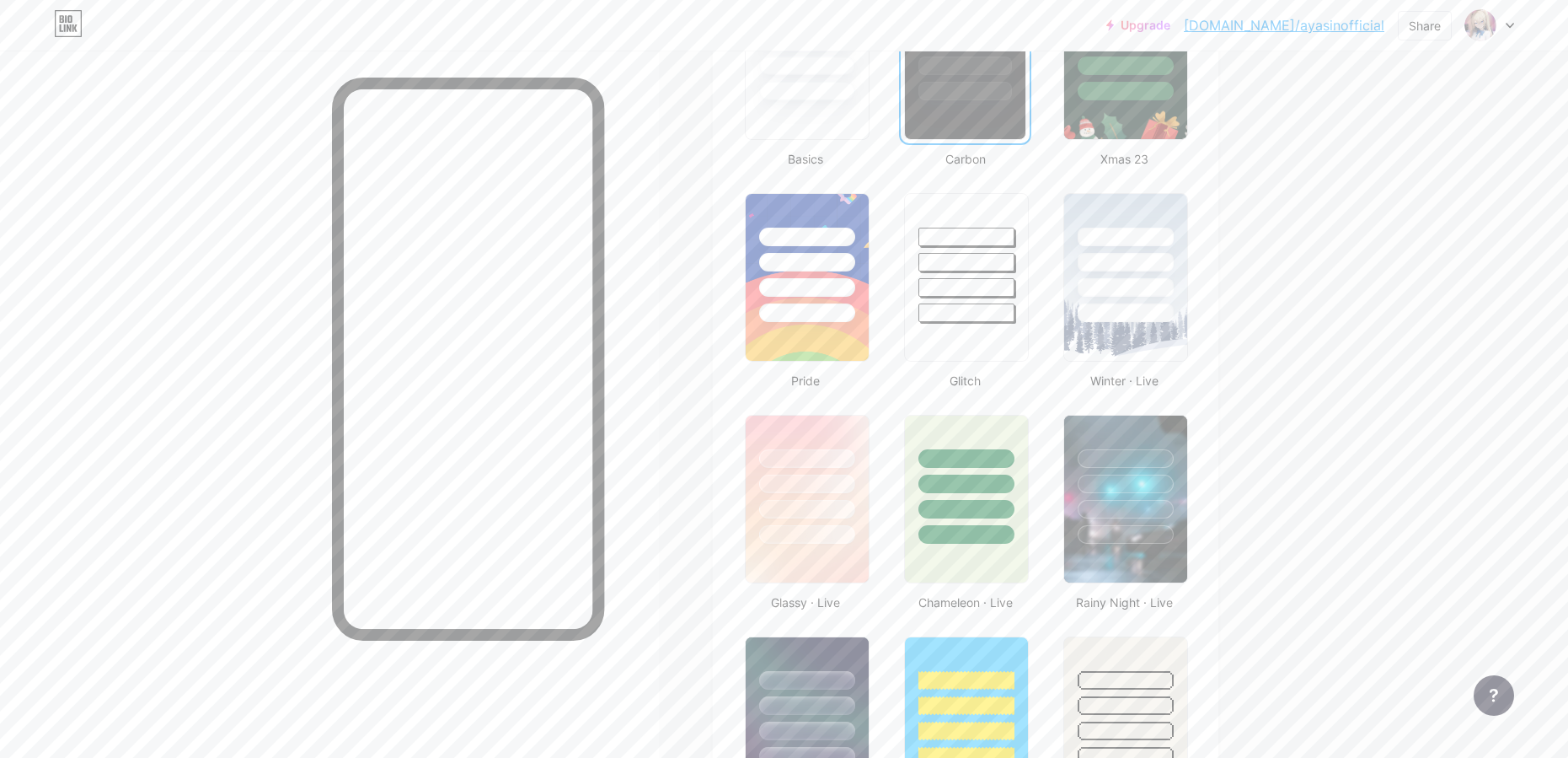
scroll to position [133, 0]
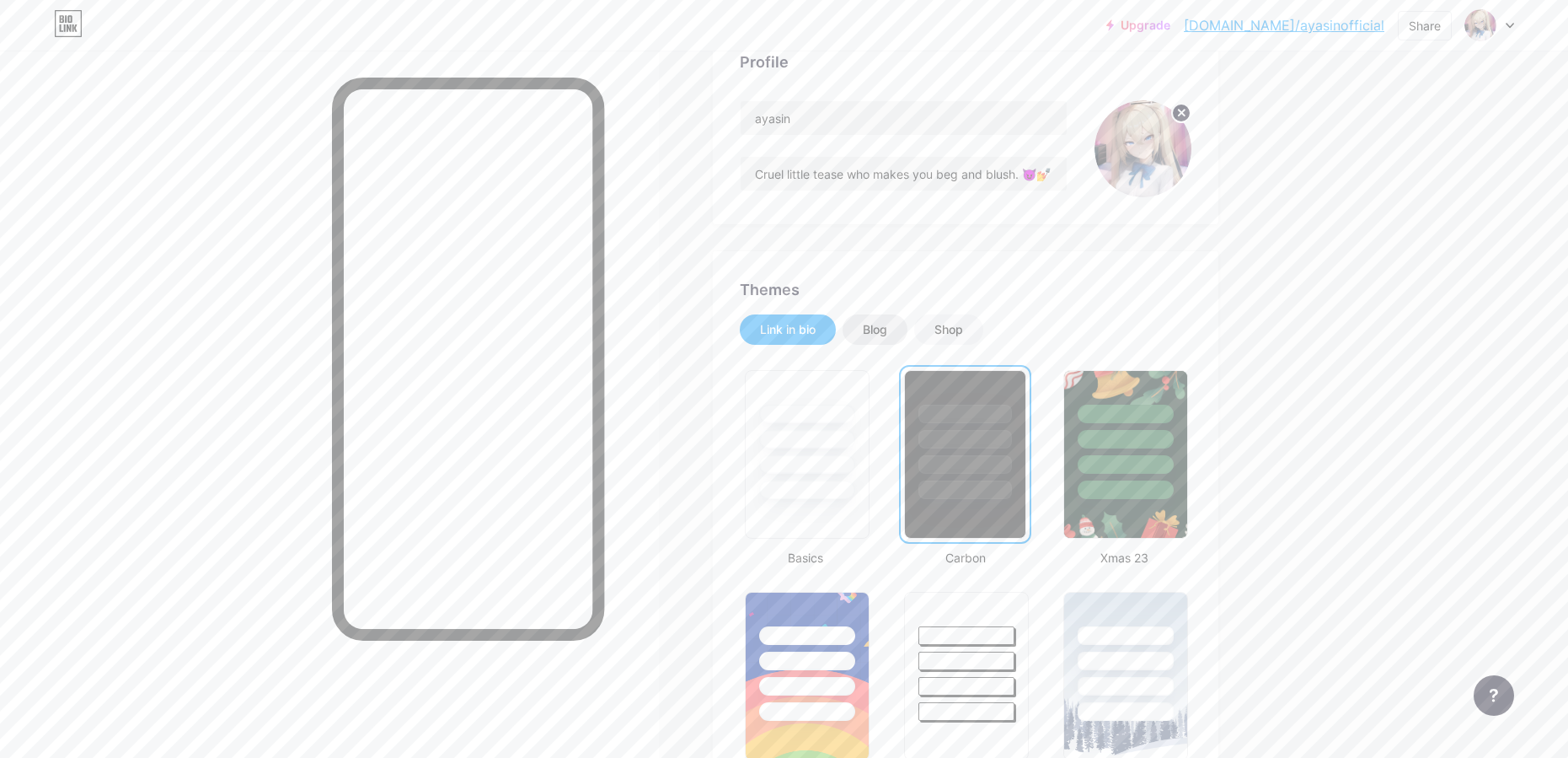
click at [884, 327] on div "Blog" at bounding box center [874, 330] width 24 height 17
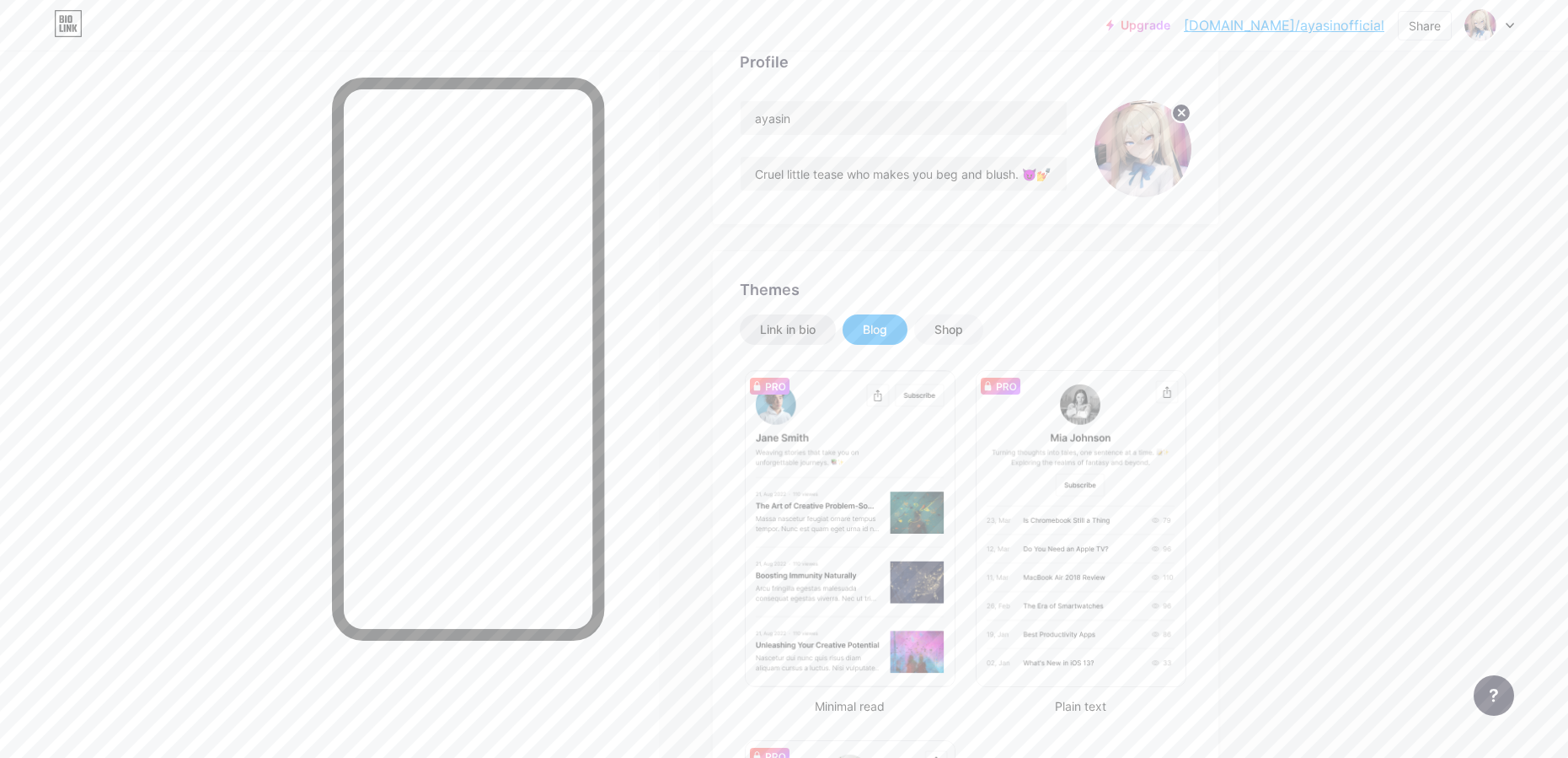
click at [802, 323] on div "Link in bio" at bounding box center [788, 330] width 56 height 17
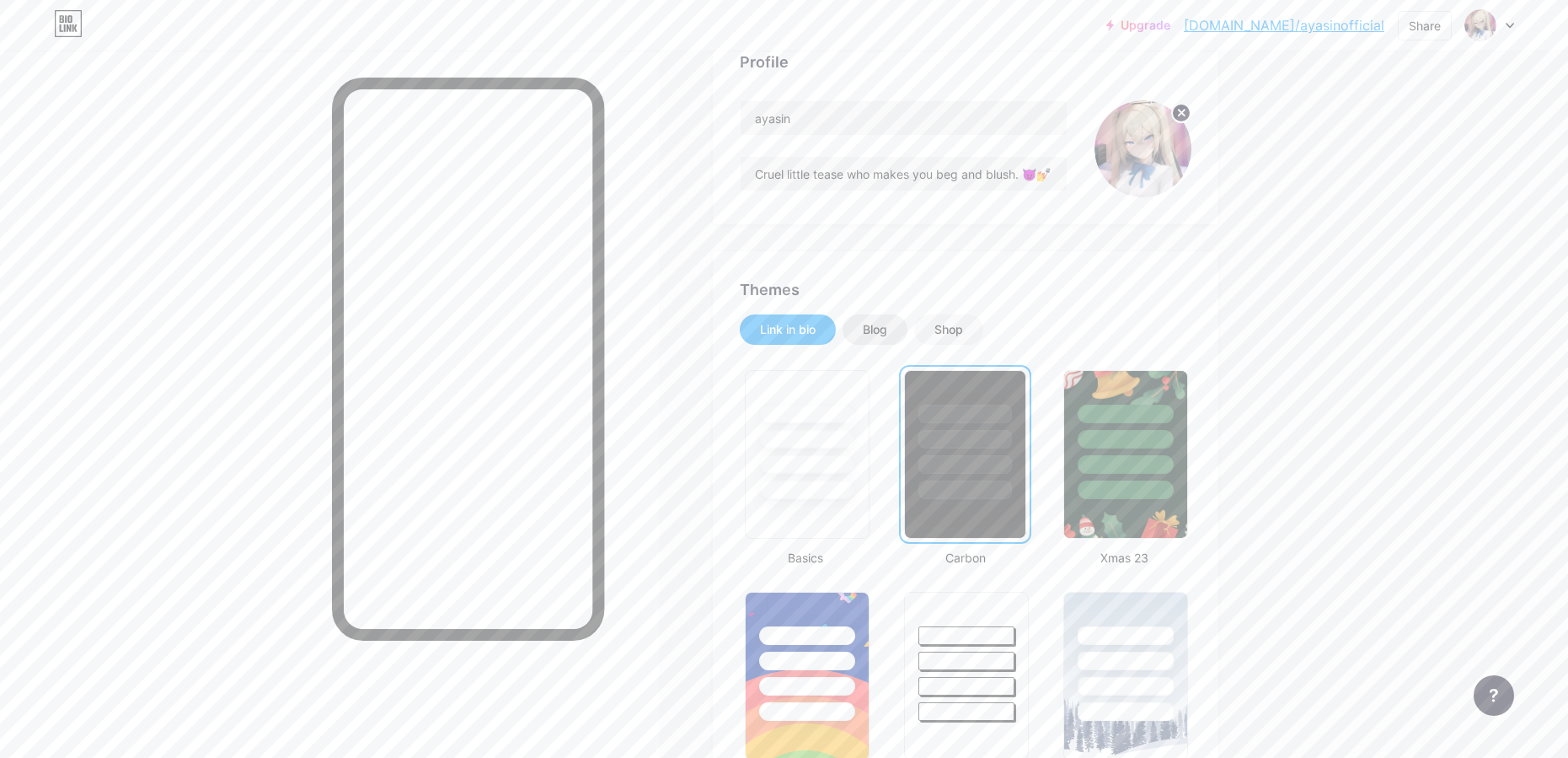
click at [883, 334] on div "Blog" at bounding box center [874, 330] width 24 height 17
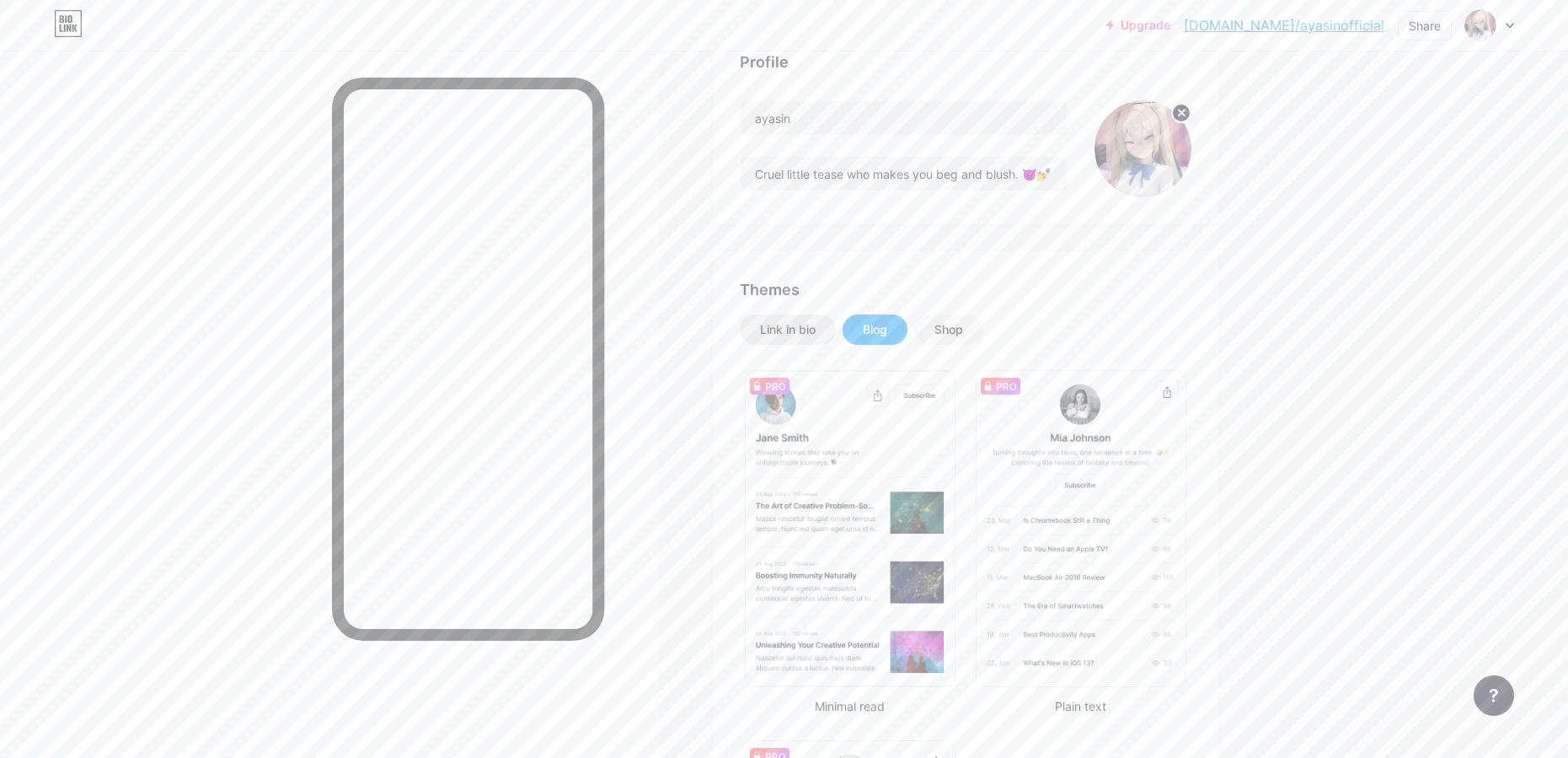
click at [815, 324] on div "Link in bio" at bounding box center [788, 330] width 56 height 17
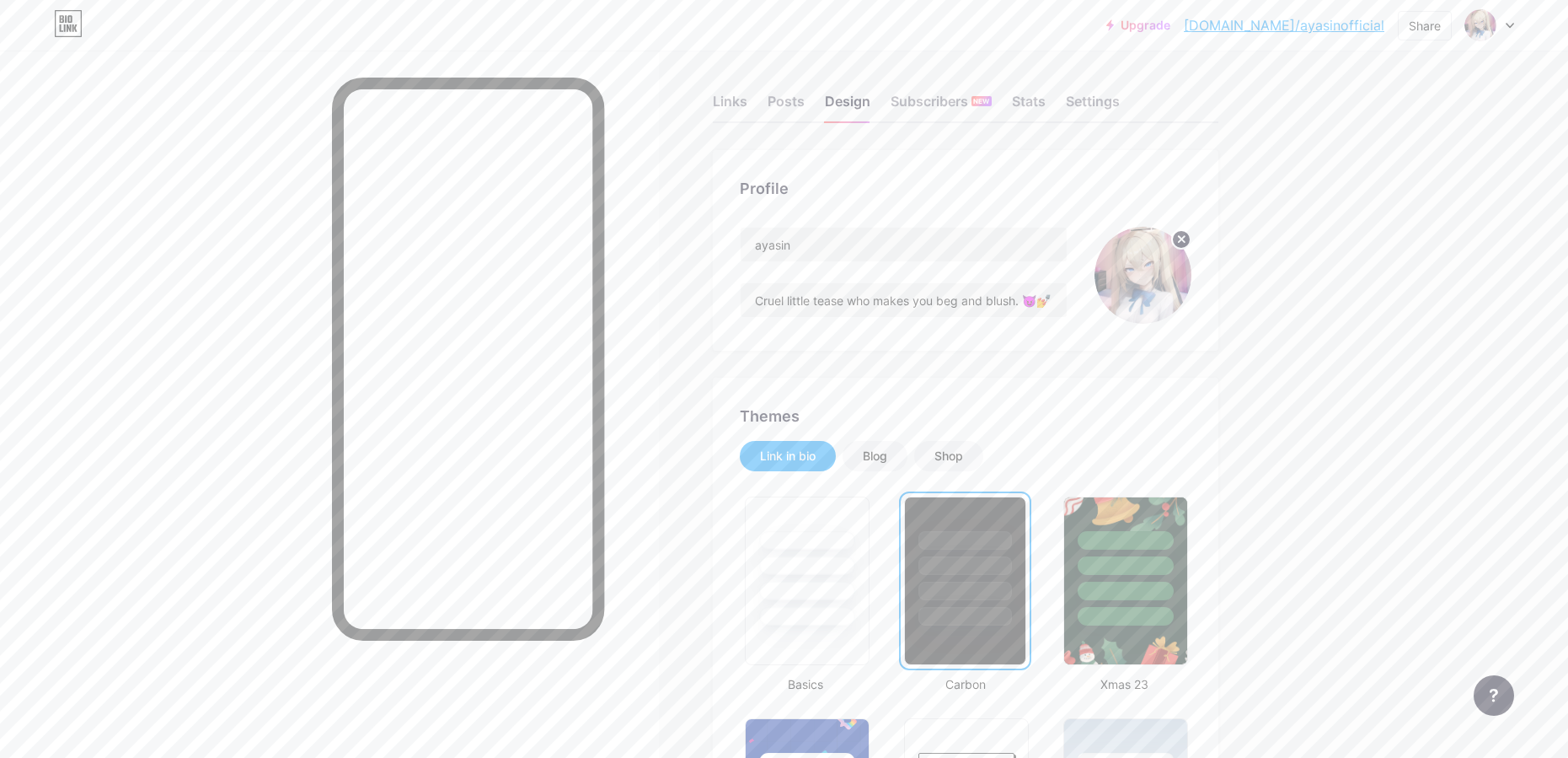
scroll to position [0, 0]
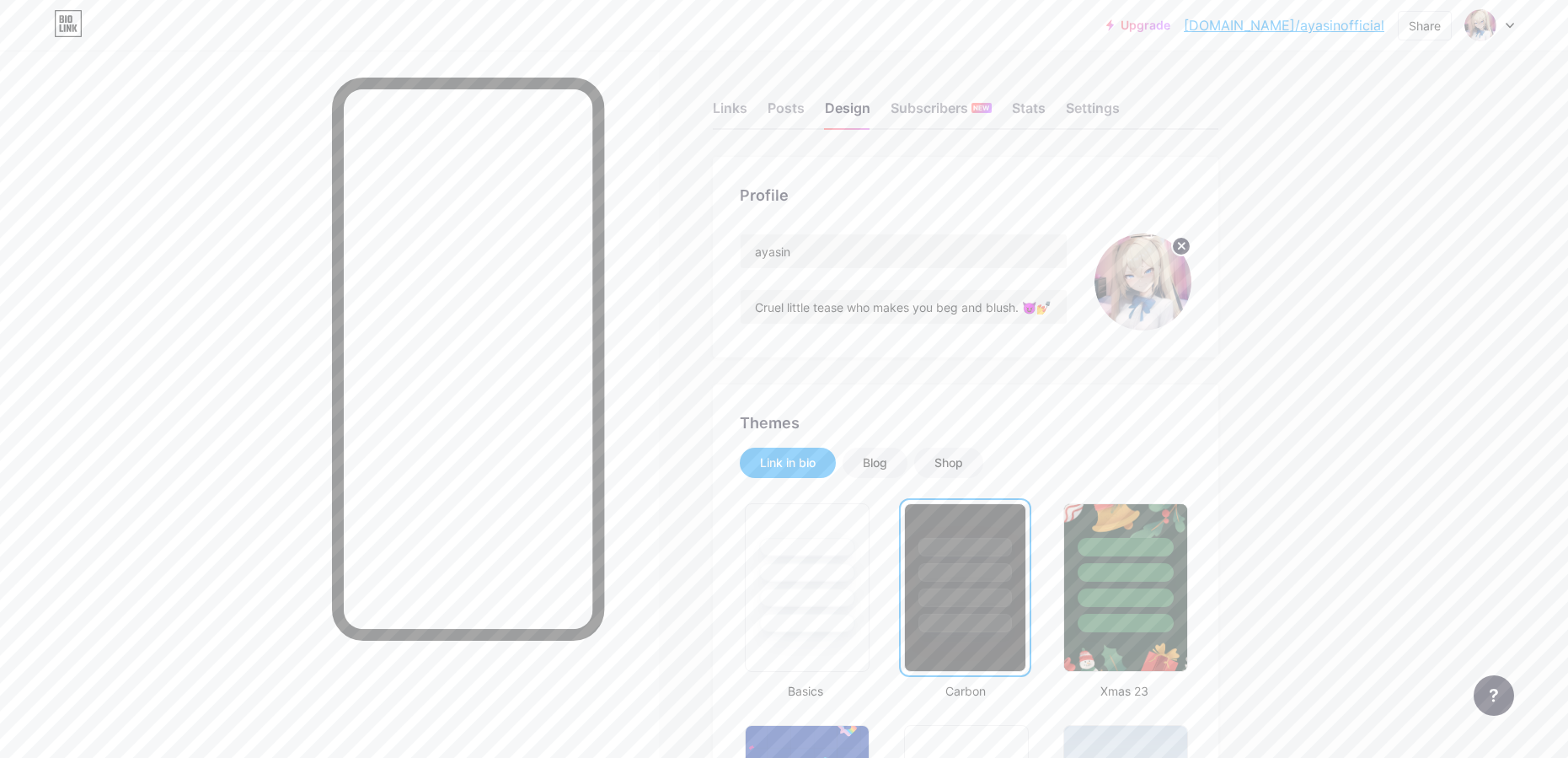
drag, startPoint x: 1046, startPoint y: 393, endPoint x: 1106, endPoint y: 413, distance: 63.2
click at [586, 717] on div at bounding box center [468, 443] width 272 height 731
click at [732, 105] on div "Links" at bounding box center [731, 114] width 35 height 31
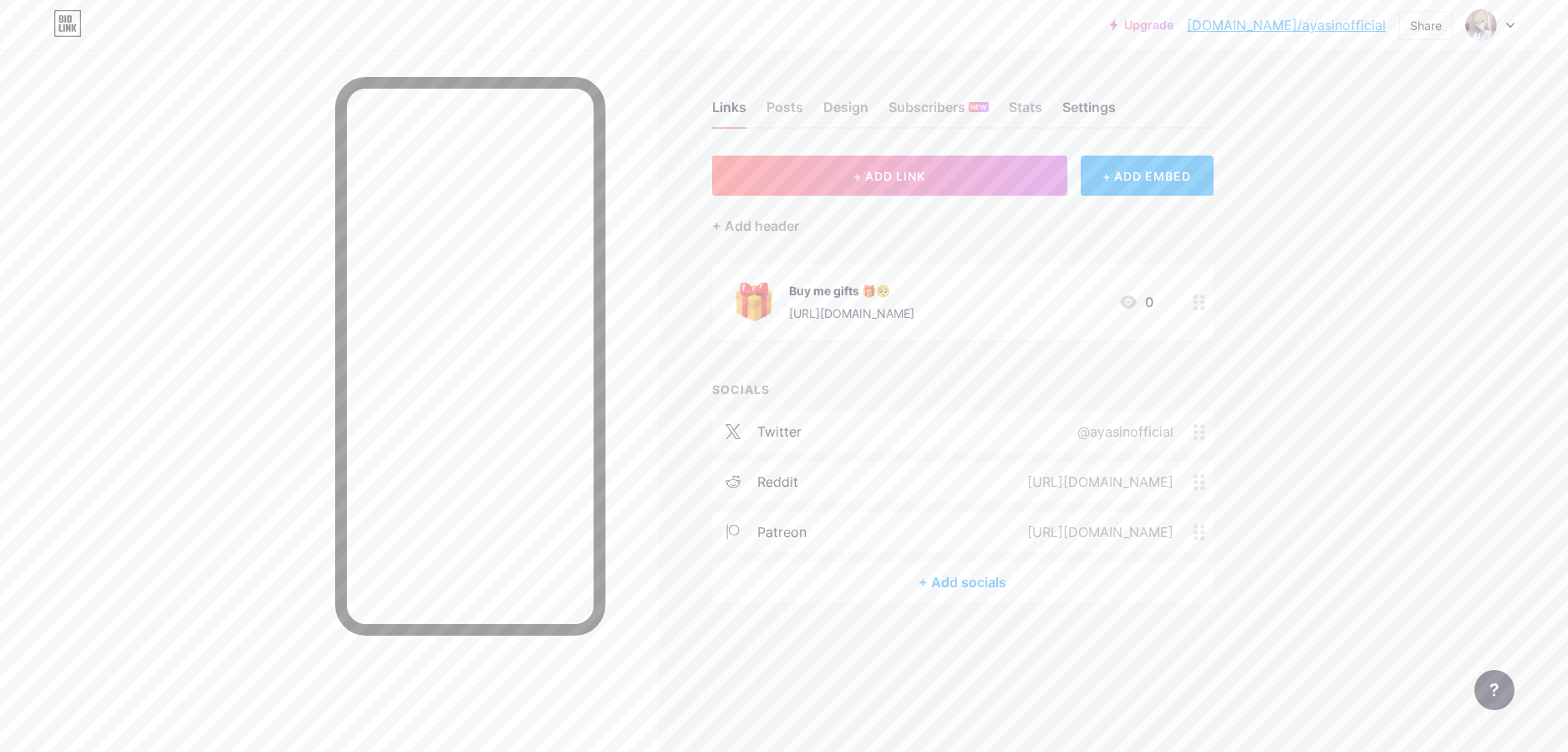
click at [1079, 102] on div "Settings" at bounding box center [1090, 113] width 53 height 31
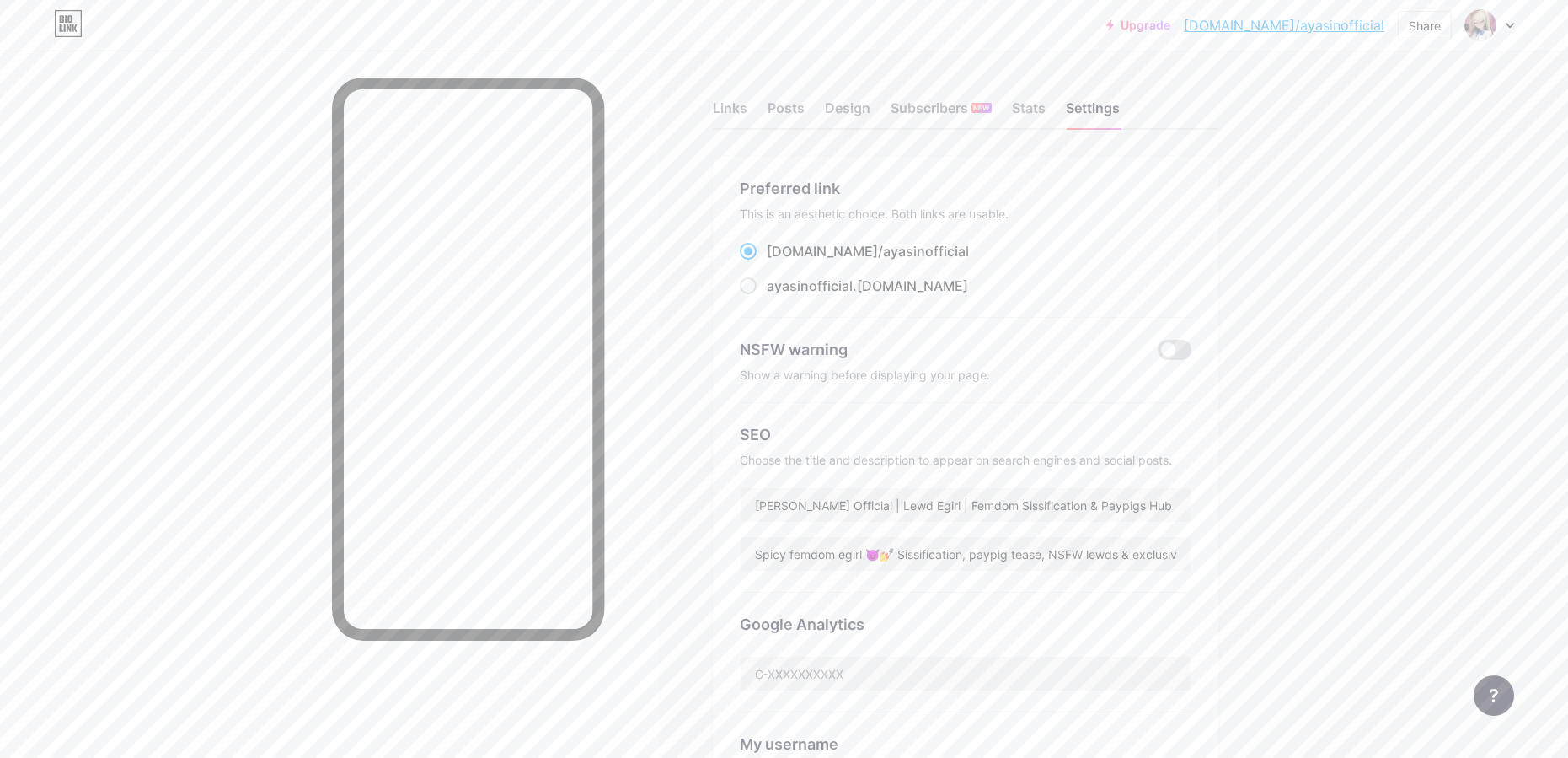
drag, startPoint x: 920, startPoint y: 252, endPoint x: 774, endPoint y: 249, distance: 146.0
click at [774, 249] on div "bio.link/ ayasinofficial" at bounding box center [965, 251] width 451 height 21
copy label "bio.link/ ayasinofficial"
click at [1296, 402] on div "Upgrade bio.link/ayasin... bio.link/ayasinofficial Share Switch accounts ayasin…" at bounding box center [784, 660] width 1568 height 1320
click at [740, 102] on div "Links" at bounding box center [731, 114] width 35 height 31
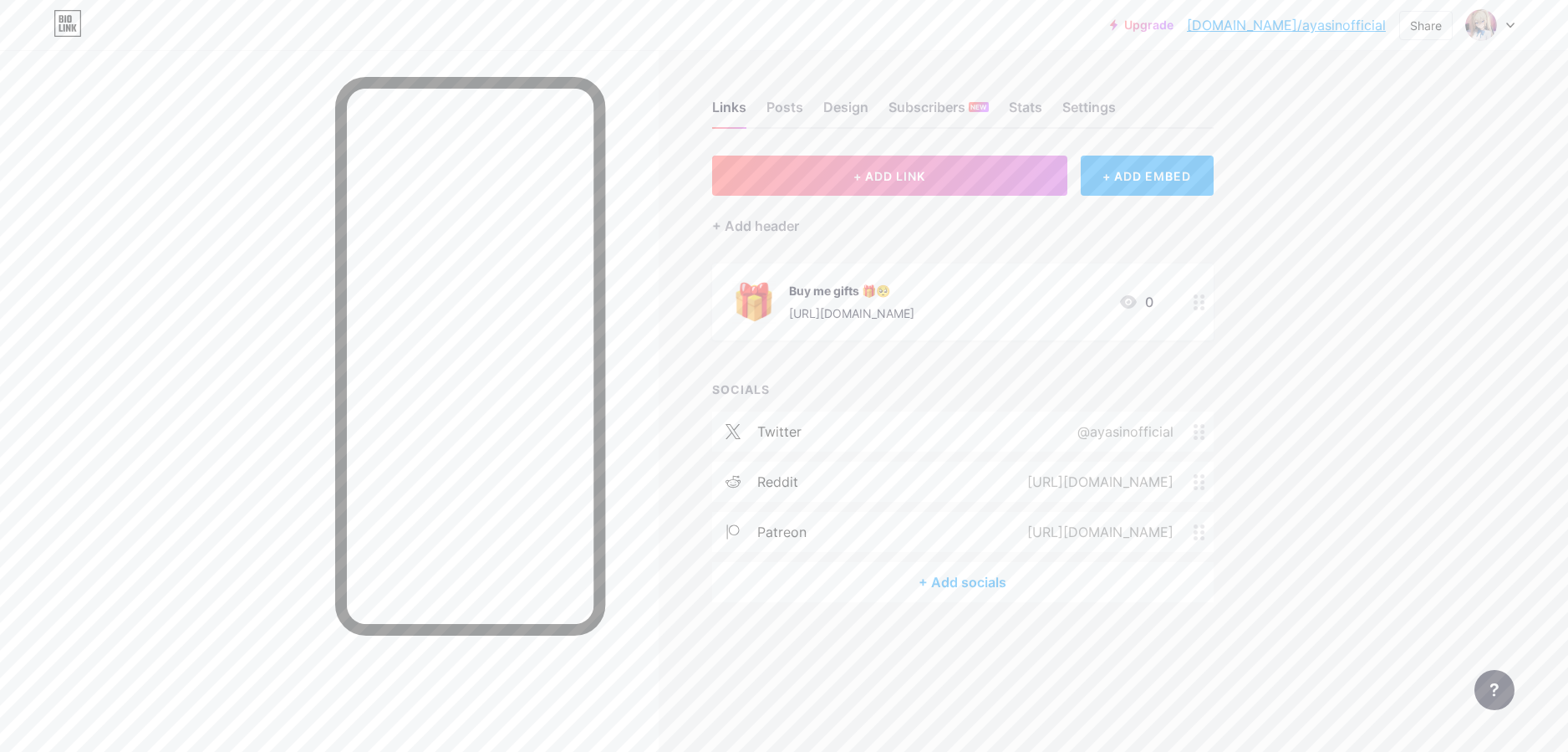
click at [1279, 373] on div "Links Posts Design Subscribers NEW Stats Settings + ADD LINK + ADD EMBED + Add …" at bounding box center [642, 368] width 1284 height 635
click at [916, 159] on button "+ ADD LINK" at bounding box center [890, 176] width 355 height 40
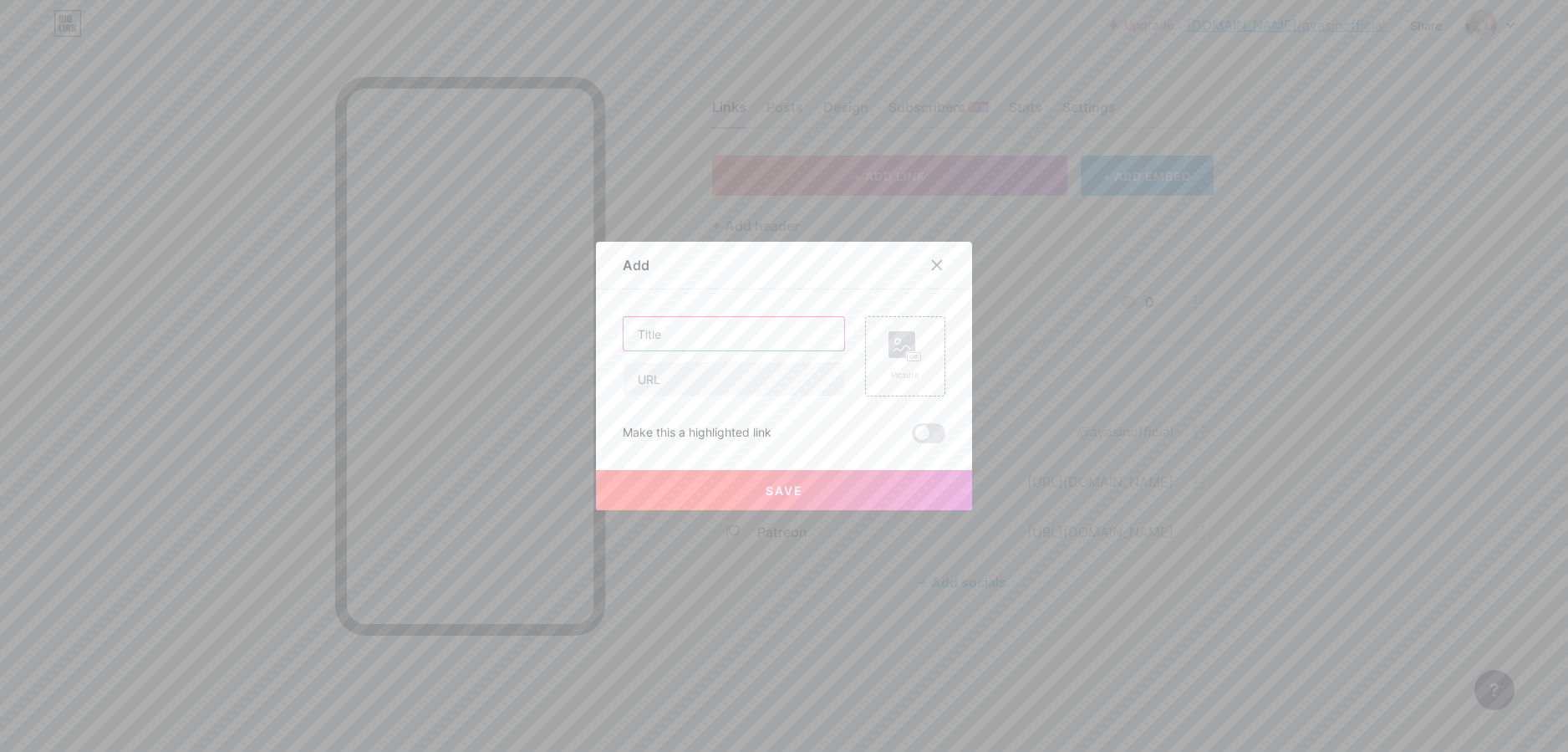
click at [762, 327] on input "text" at bounding box center [733, 333] width 221 height 33
click at [778, 374] on input "text" at bounding box center [733, 378] width 221 height 33
click at [789, 381] on input "t" at bounding box center [733, 378] width 221 height 33
paste input "[URL][DOMAIN_NAME]"
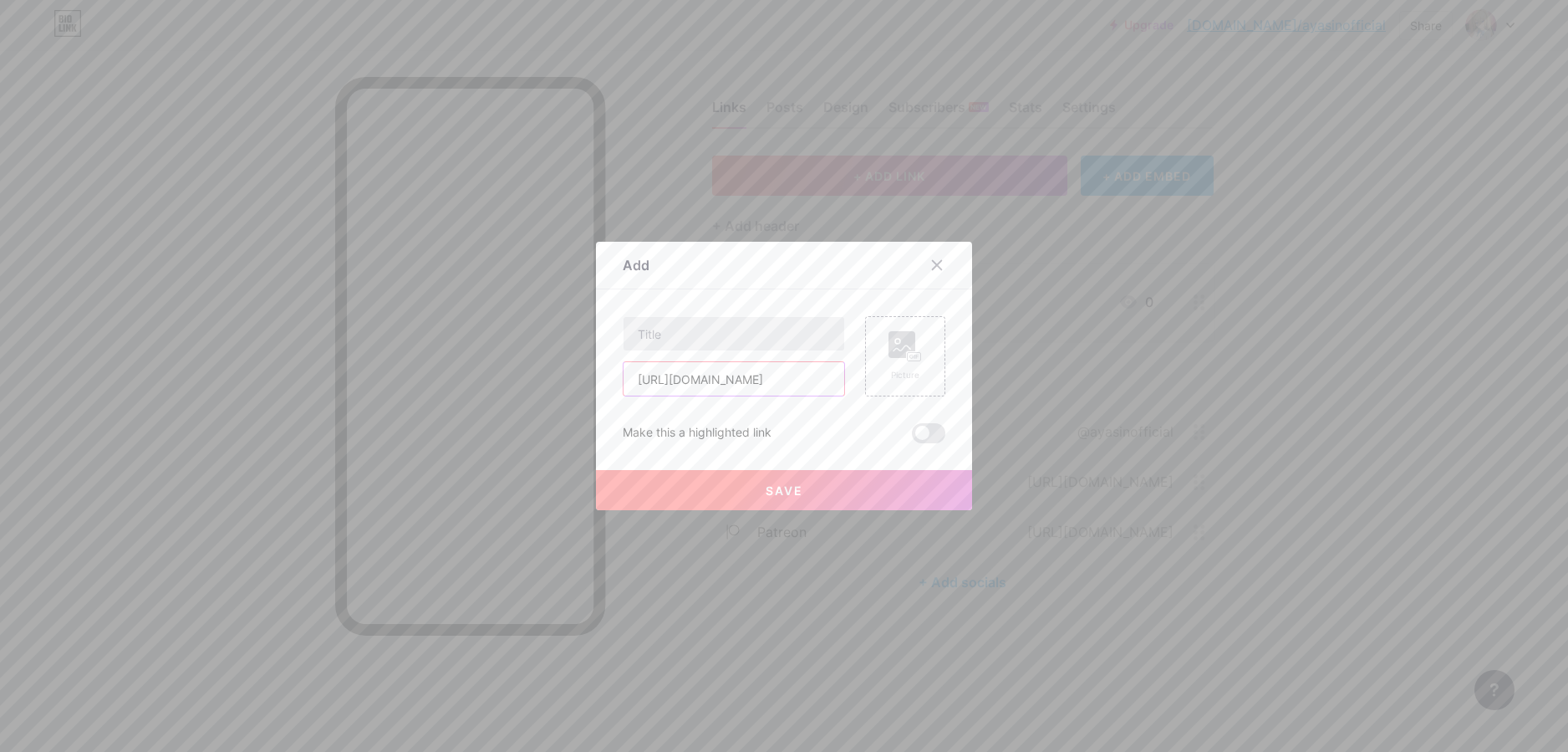
type input "[URL][DOMAIN_NAME]"
click at [788, 321] on input "text" at bounding box center [733, 333] width 221 height 33
paste input "Lewds for my loyal pets 🥺"
type input "Lewds for my loyal pets 🥺"
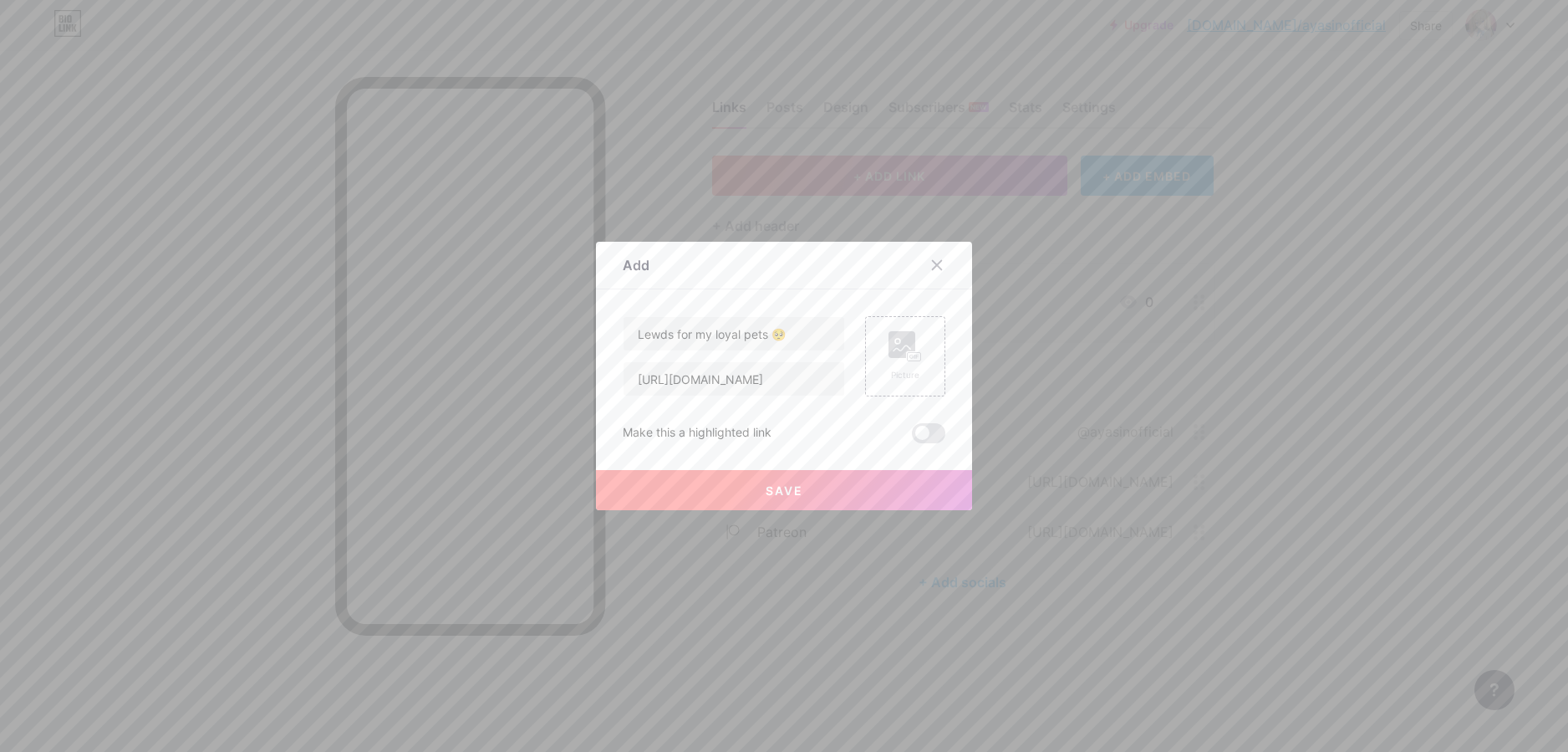
click at [828, 280] on div "Add" at bounding box center [784, 269] width 376 height 39
click at [921, 430] on span at bounding box center [928, 433] width 33 height 20
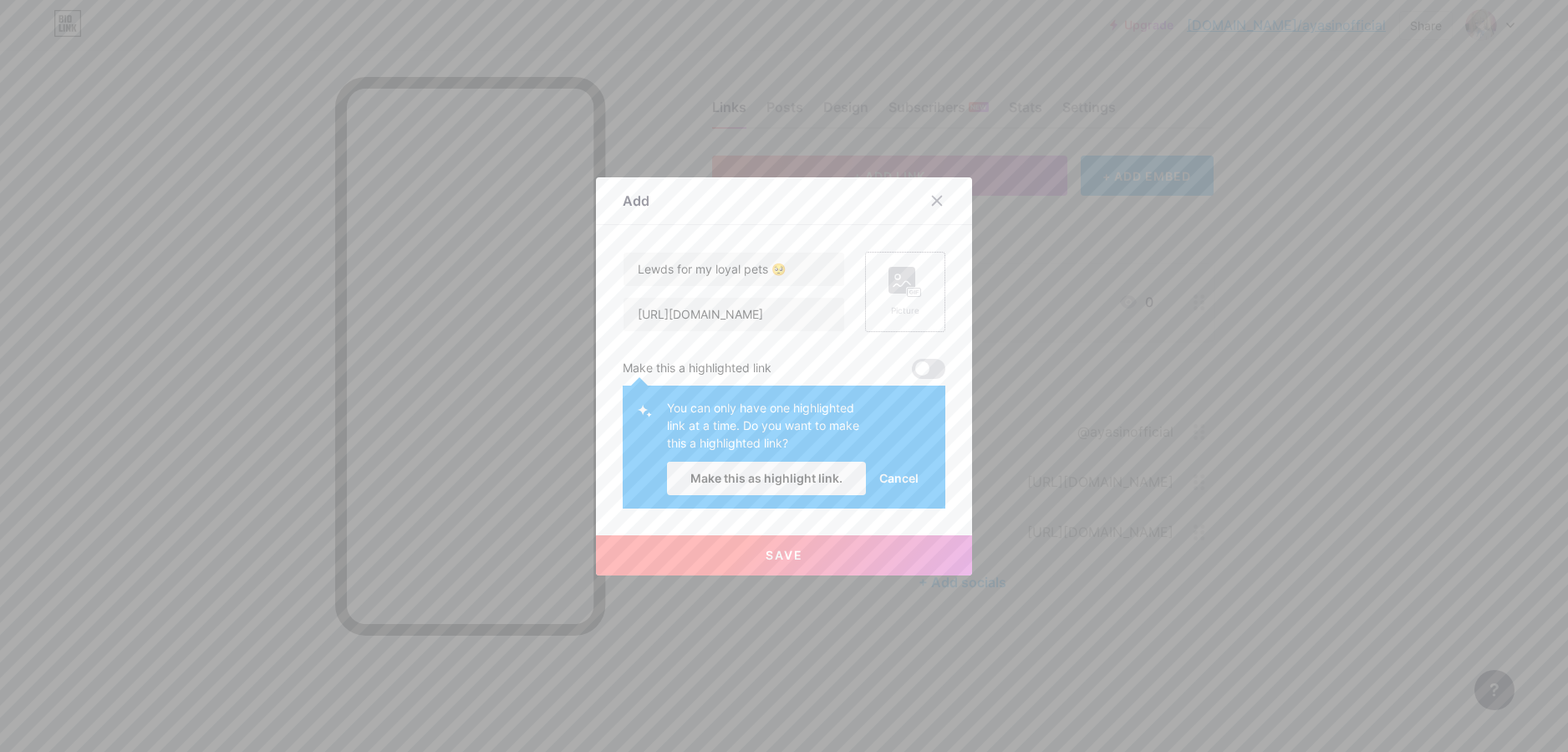
click at [916, 273] on div "Picture" at bounding box center [905, 292] width 80 height 80
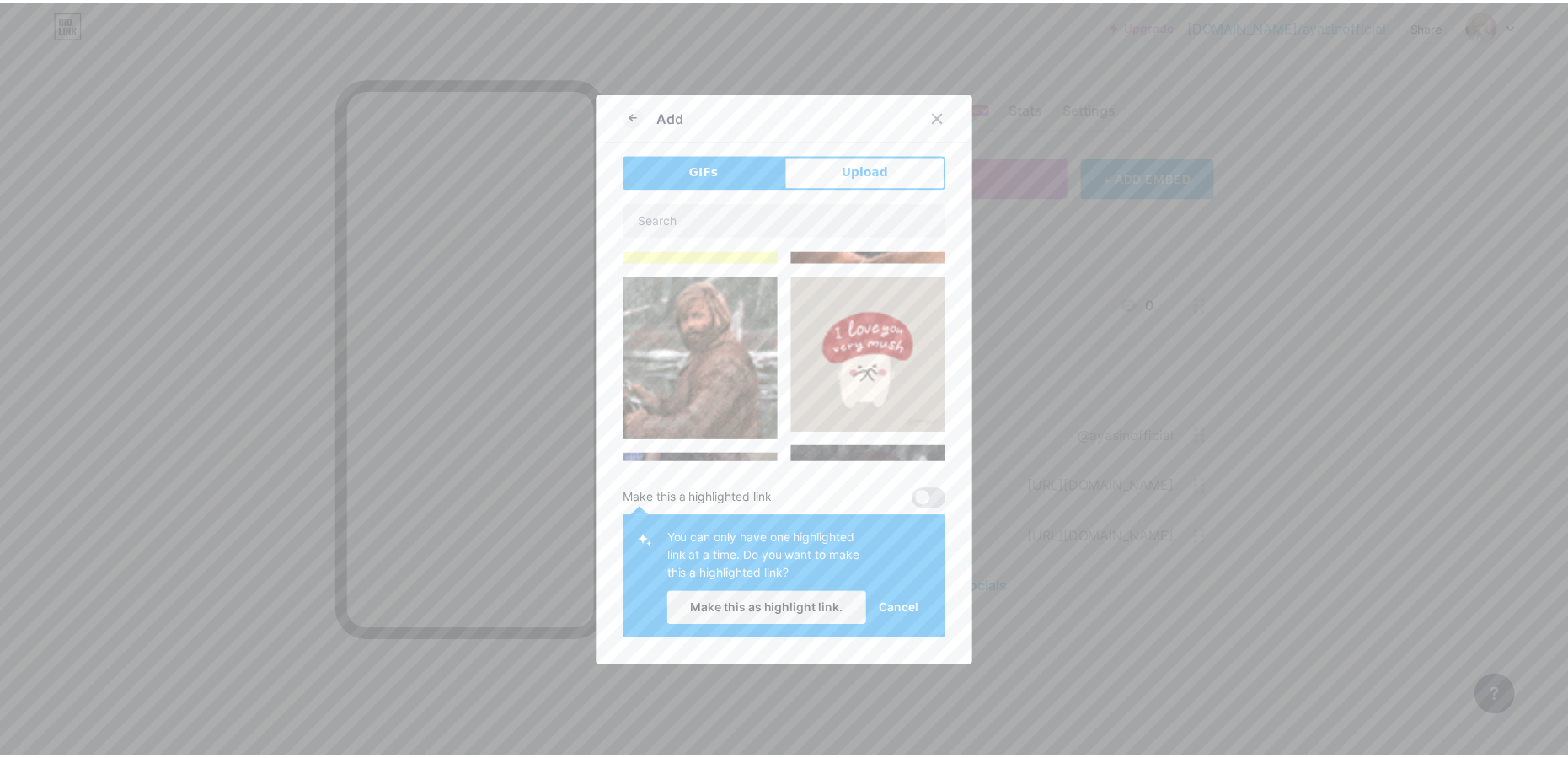
scroll to position [152, 0]
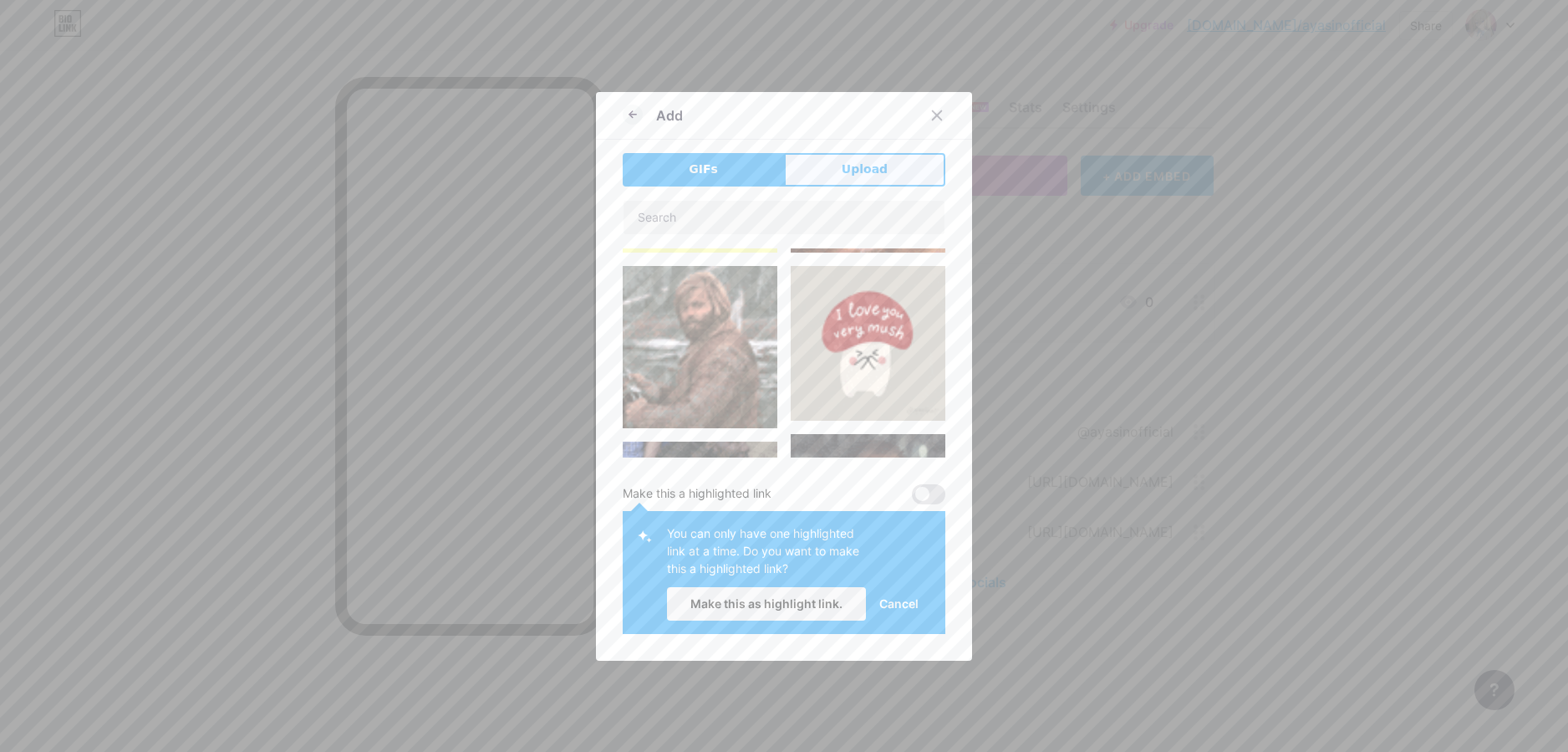
click at [858, 178] on span "Upload" at bounding box center [865, 169] width 46 height 17
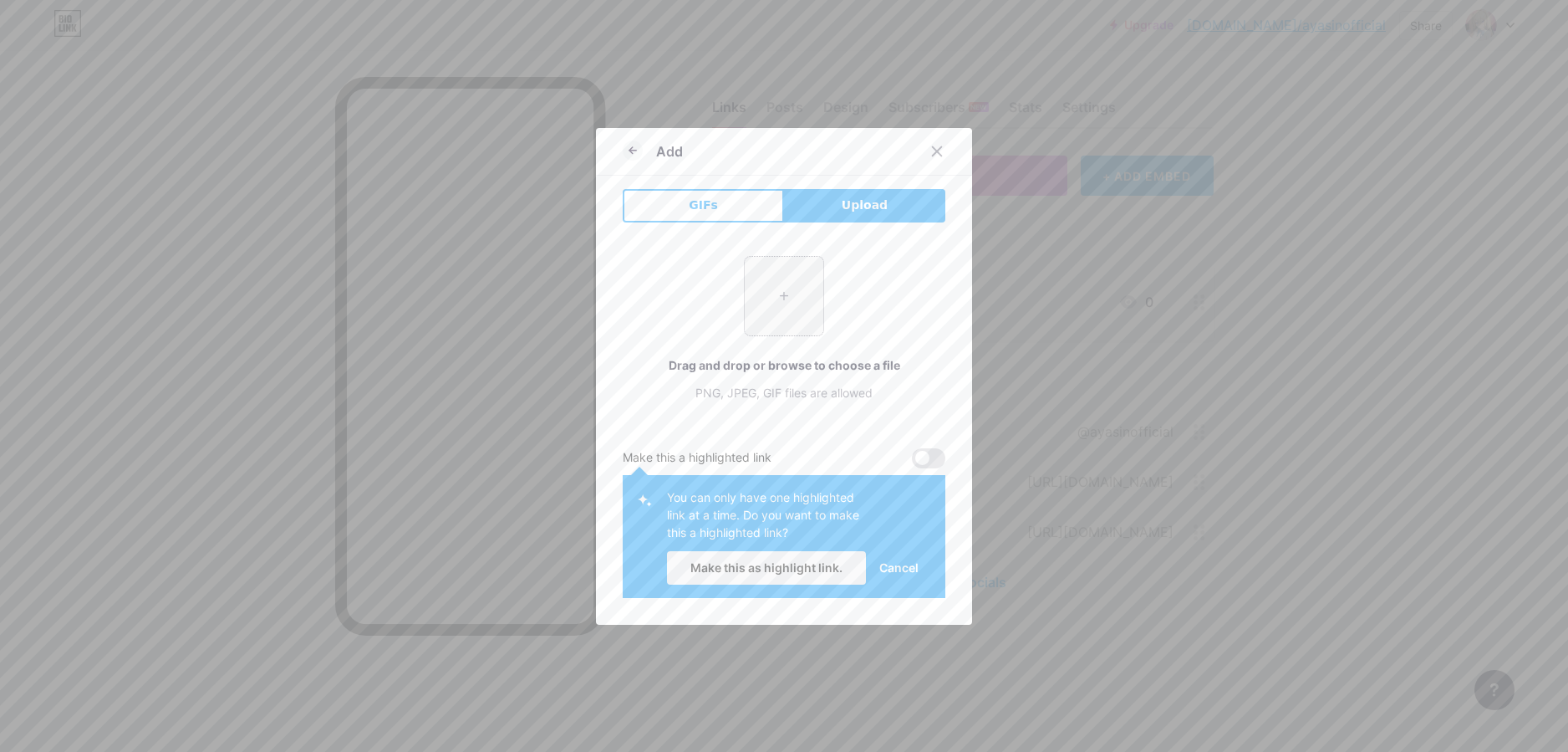
click at [782, 297] on input "file" at bounding box center [784, 296] width 78 height 78
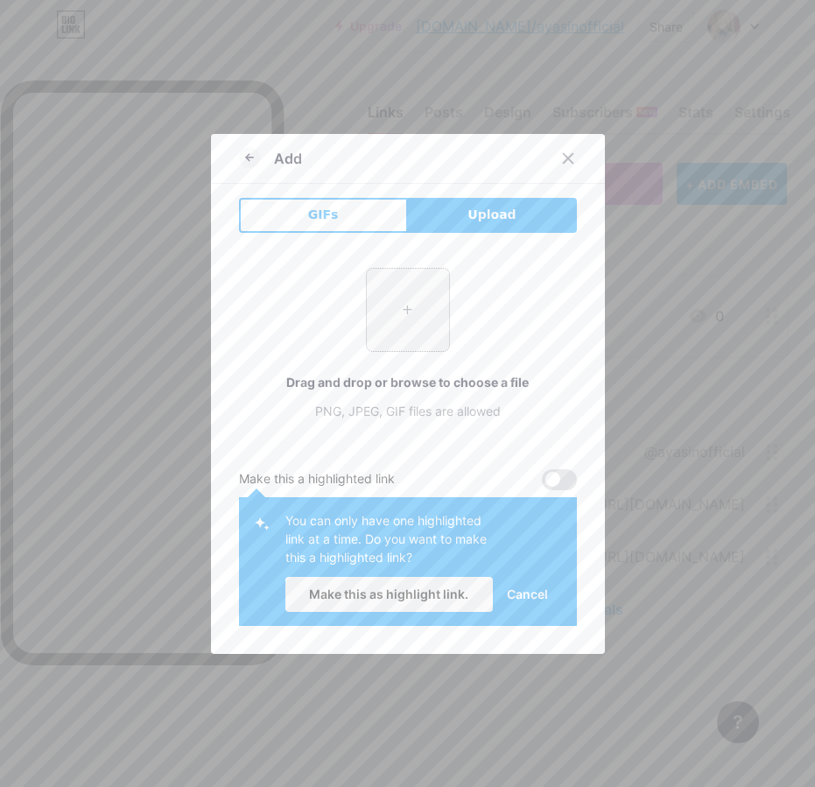
type input "C:\fakepath\1f525.png"
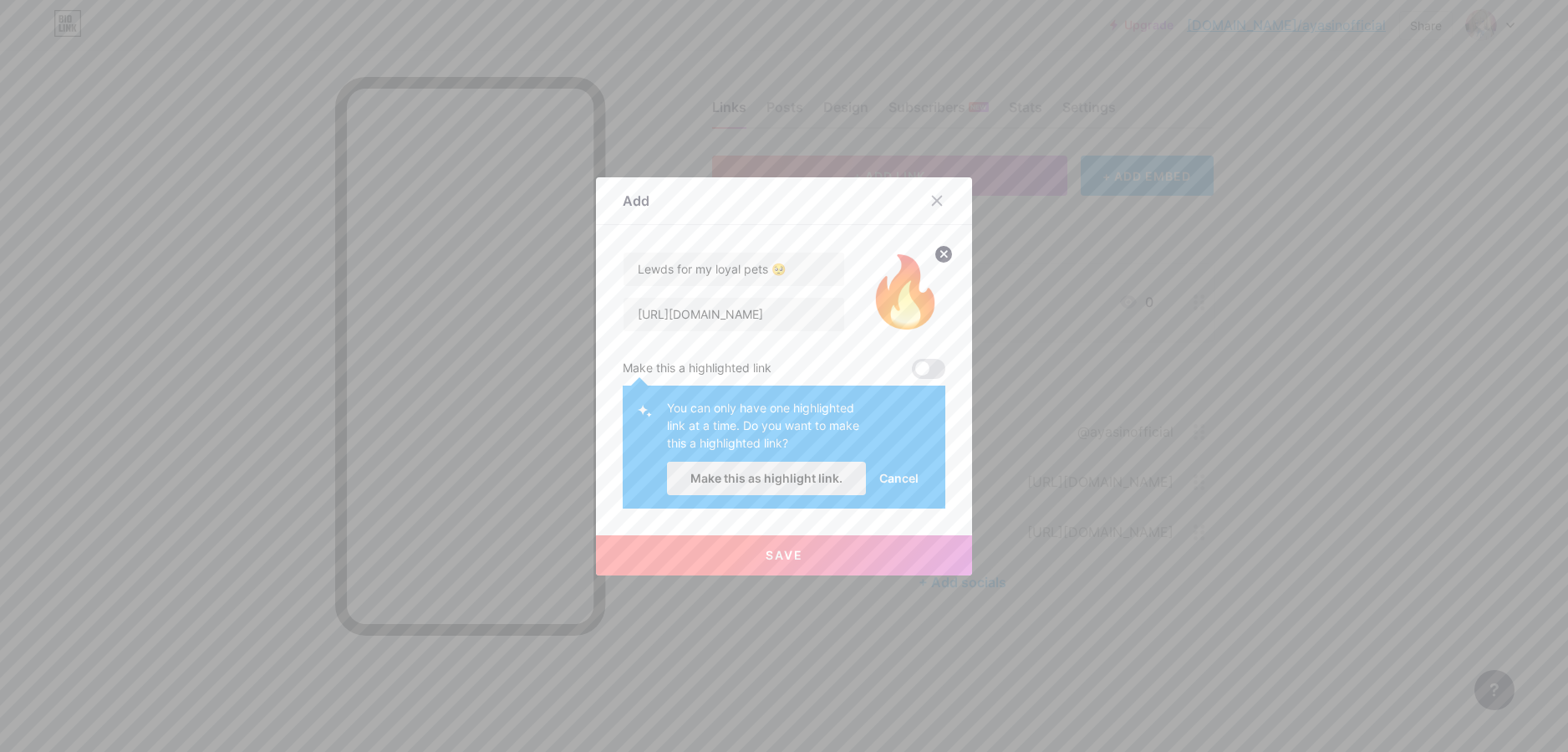
click at [795, 477] on span "Make this as highlight link." at bounding box center [766, 478] width 152 height 14
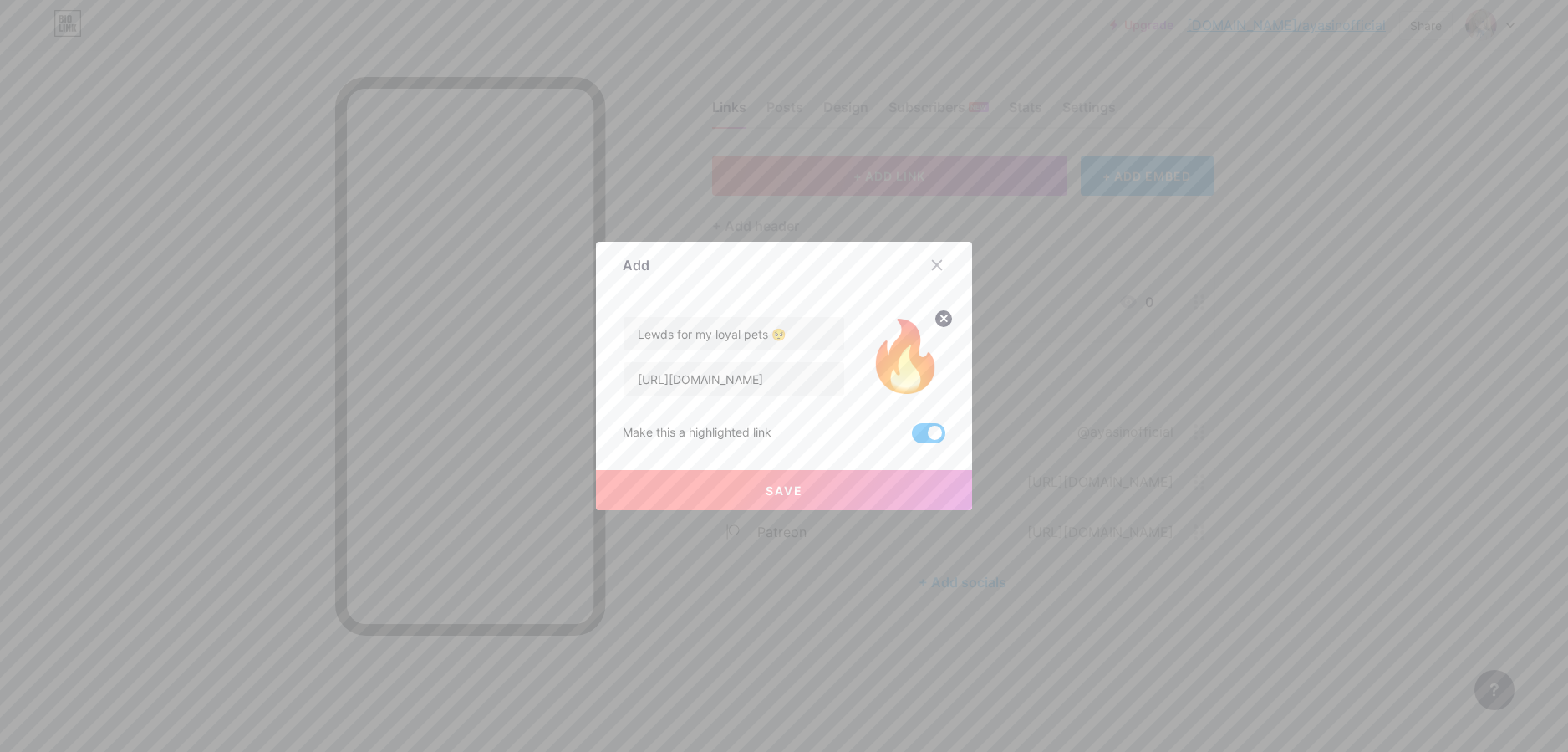
click at [851, 488] on button "Save" at bounding box center [784, 490] width 376 height 40
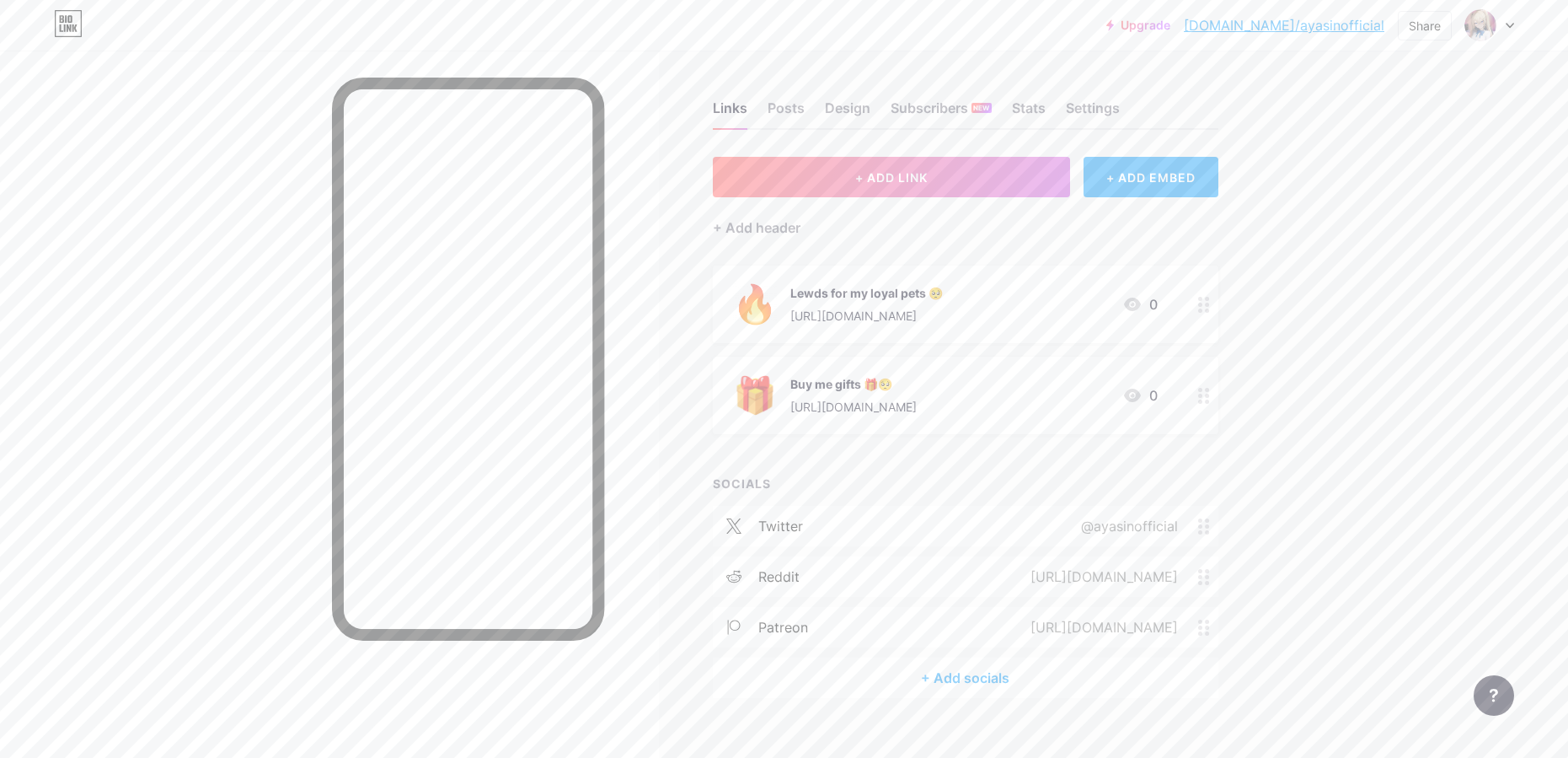
click at [1058, 382] on div "Buy me gifts 🎁🥺 https://throne.com/ayasin 0" at bounding box center [945, 396] width 424 height 44
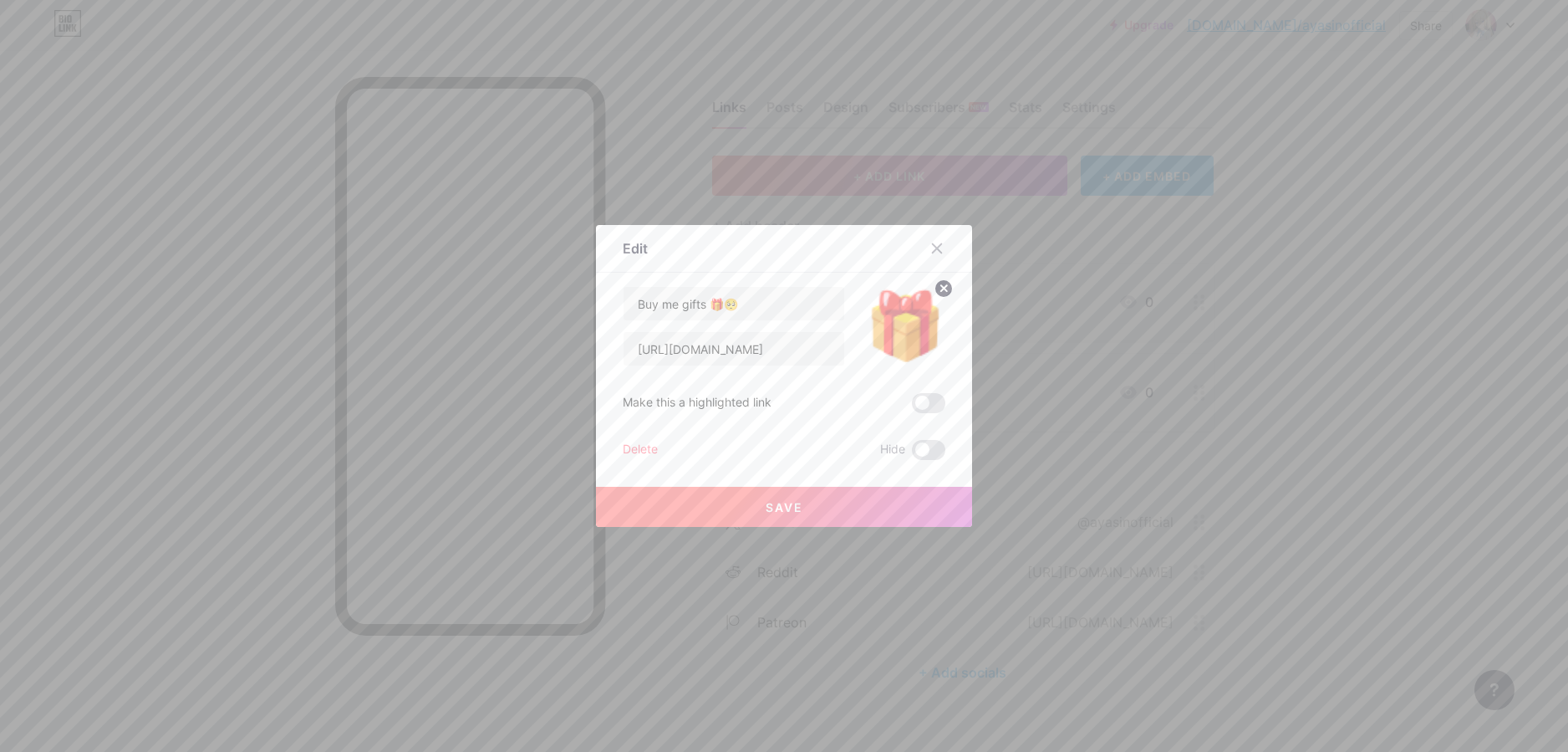
click at [922, 323] on img at bounding box center [905, 326] width 80 height 80
click at [947, 289] on circle at bounding box center [943, 288] width 18 height 18
click at [909, 319] on rect at bounding box center [902, 314] width 27 height 27
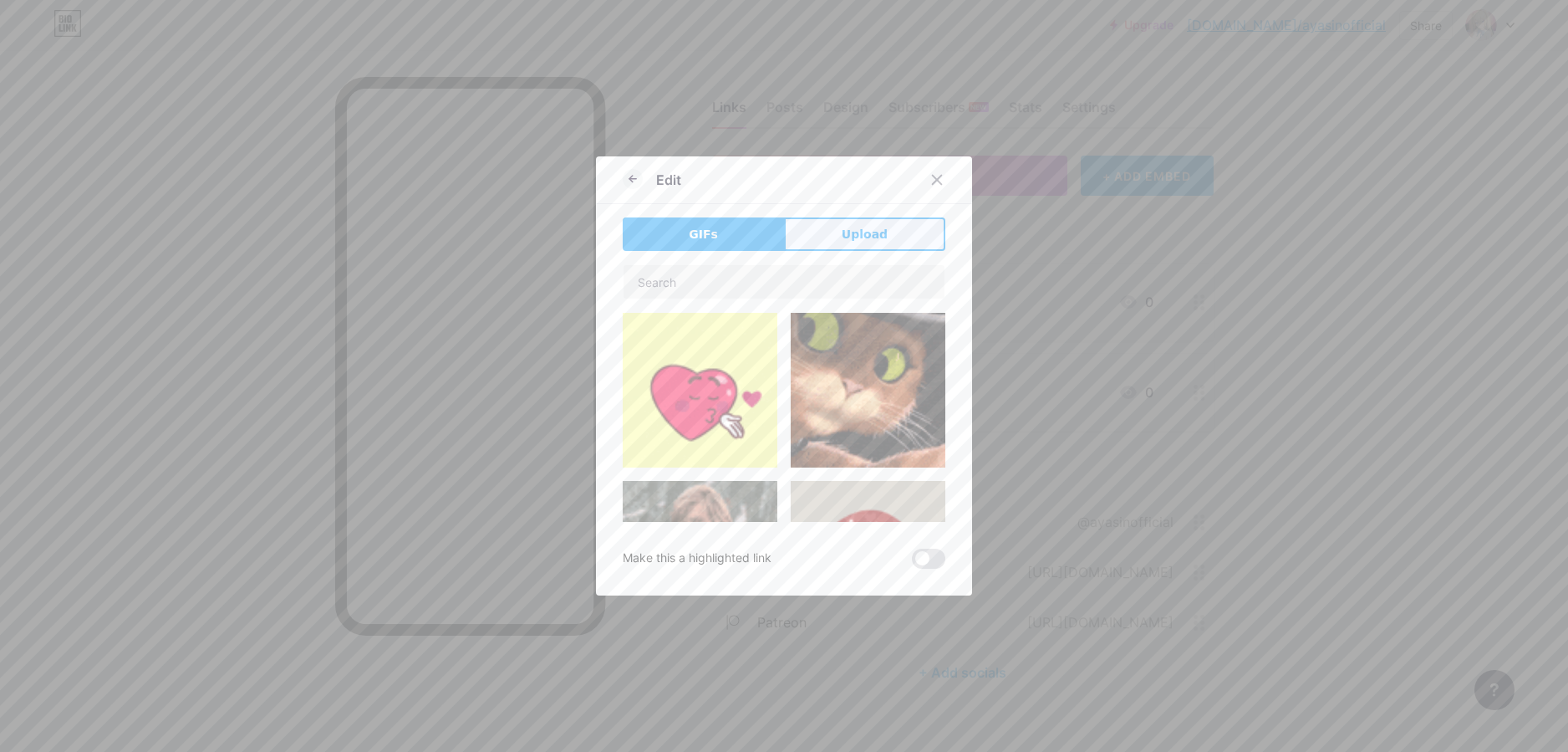
click at [886, 249] on button "Upload" at bounding box center [864, 234] width 161 height 33
click at [884, 204] on div "Edit" at bounding box center [784, 183] width 376 height 39
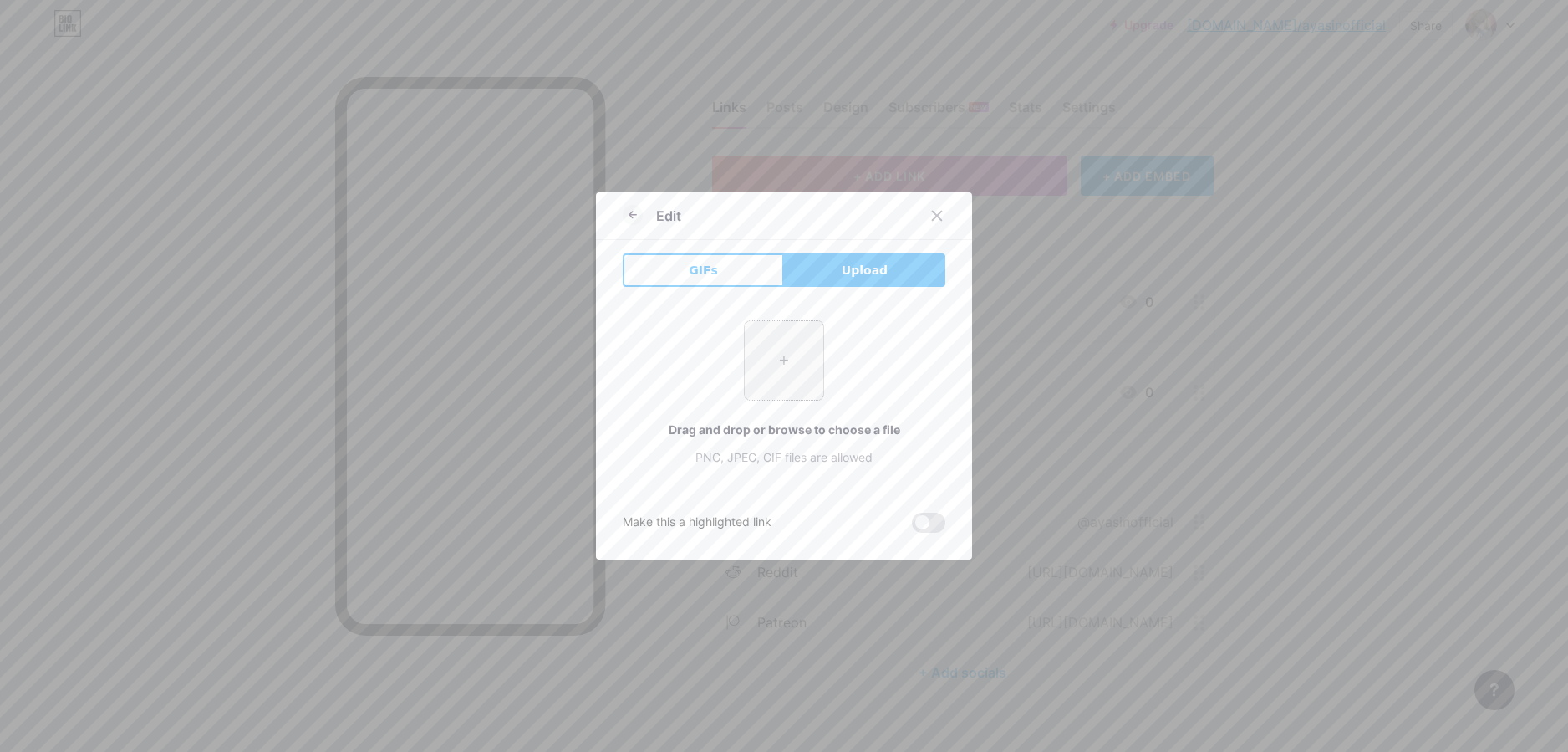
click at [802, 355] on input "file" at bounding box center [784, 360] width 78 height 78
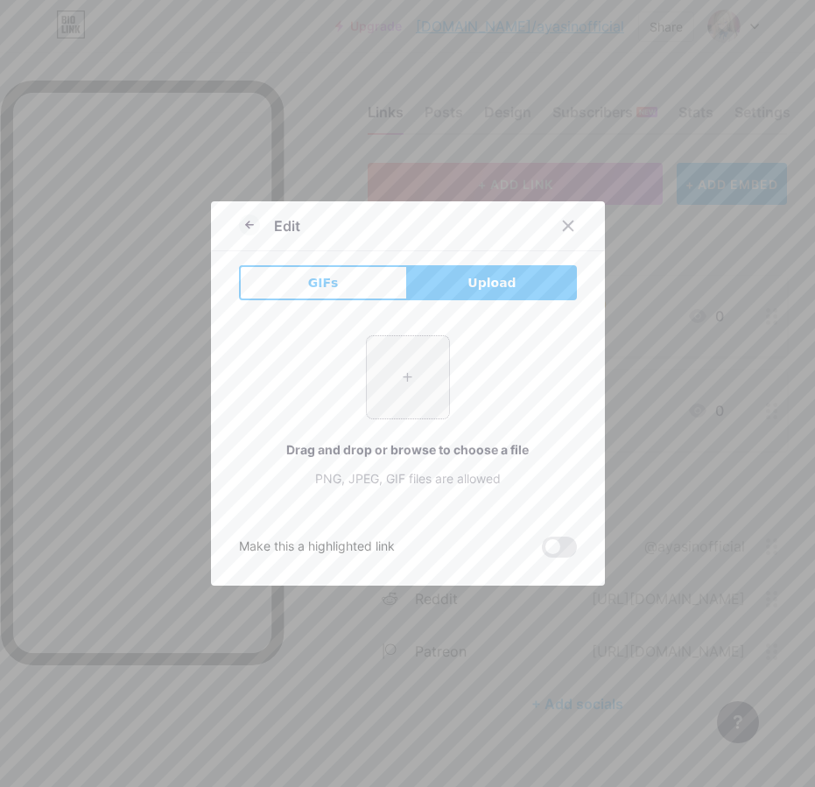
type input "C:\fakepath\png-clipart-gift-emoji-sms-birthday-christmas-present-miscellaneous…"
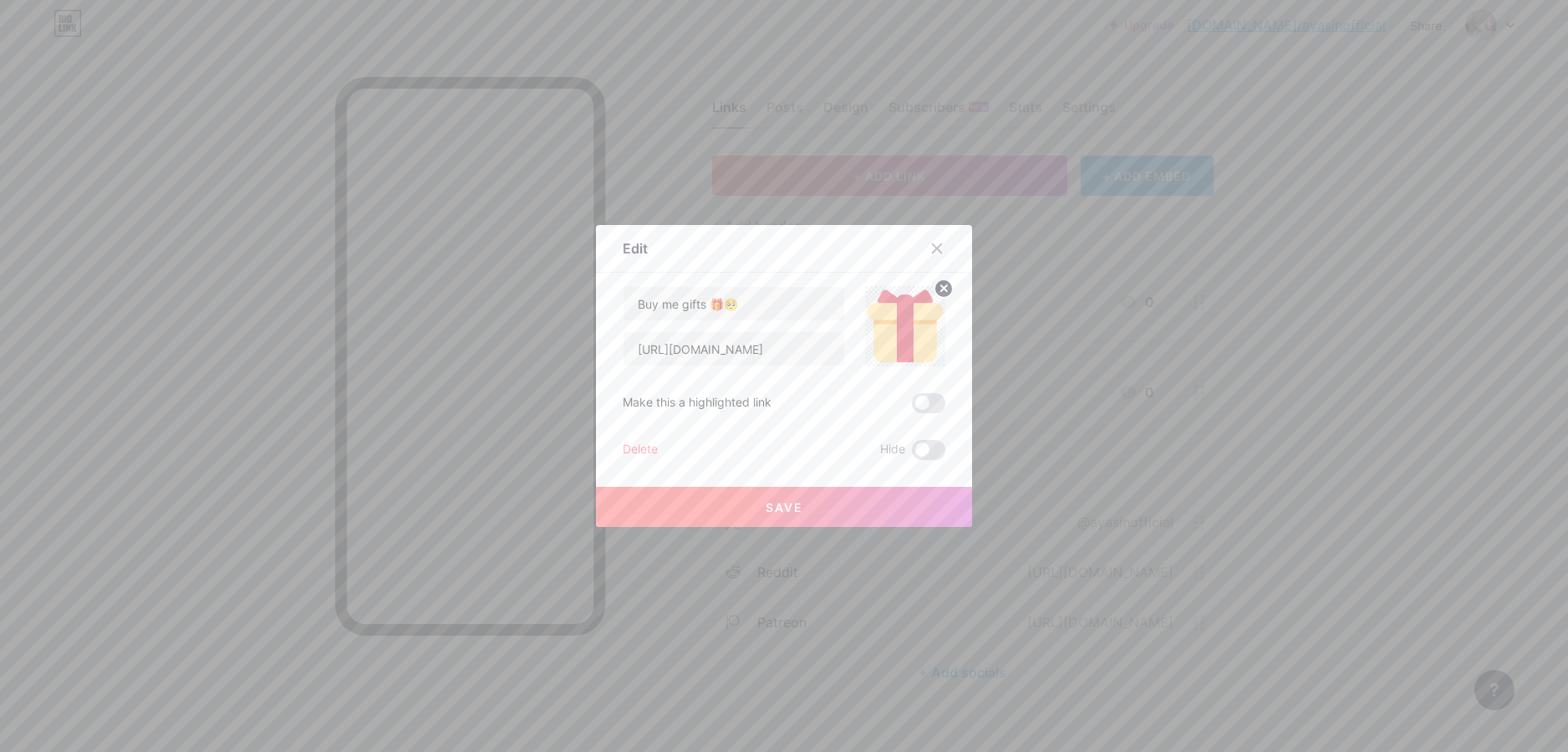
click at [849, 511] on button "Save" at bounding box center [784, 507] width 376 height 40
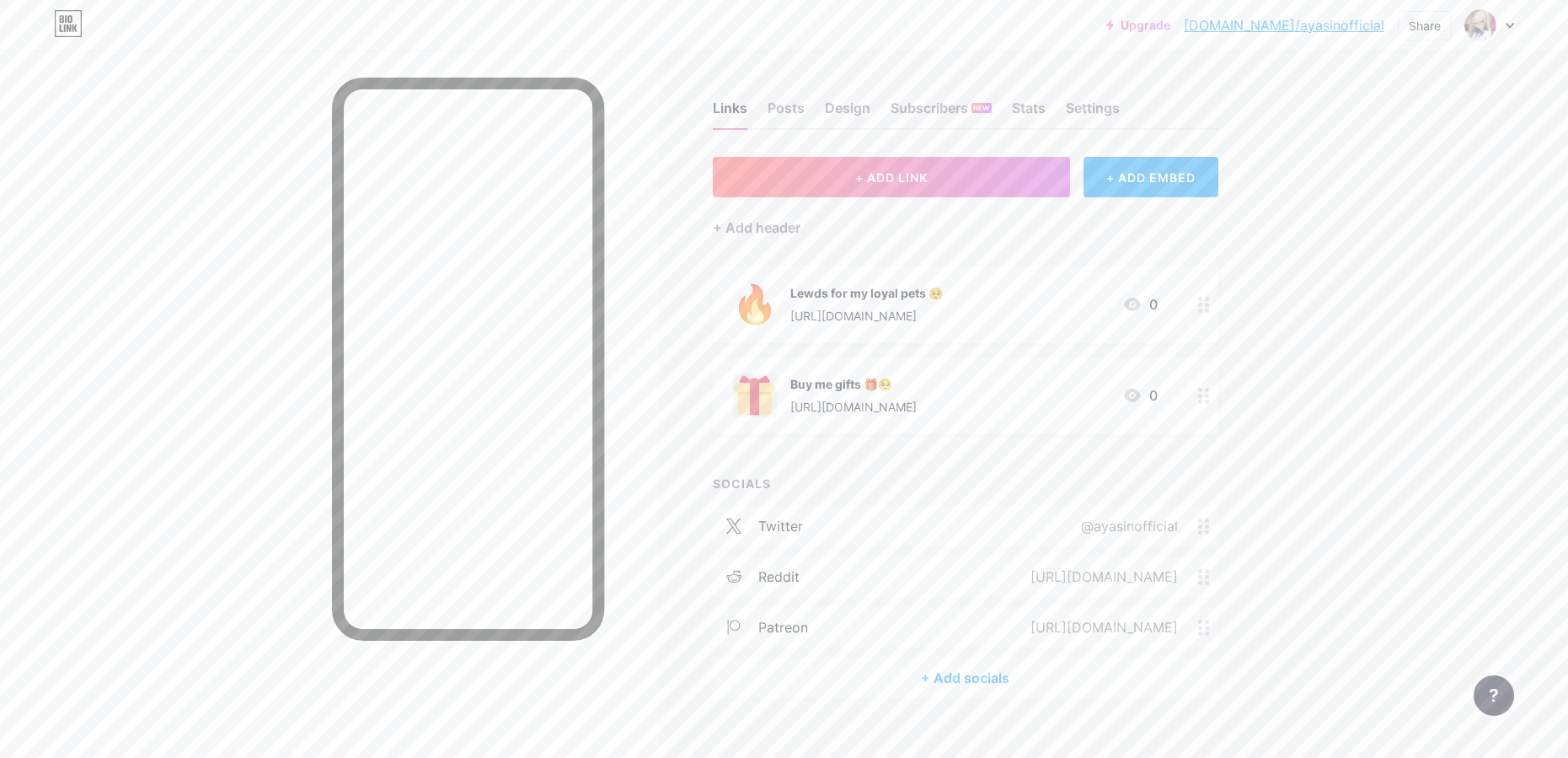
click at [949, 406] on div "Buy me gifts 🎁🥺 https://throne.com/ayasin 0" at bounding box center [945, 396] width 424 height 44
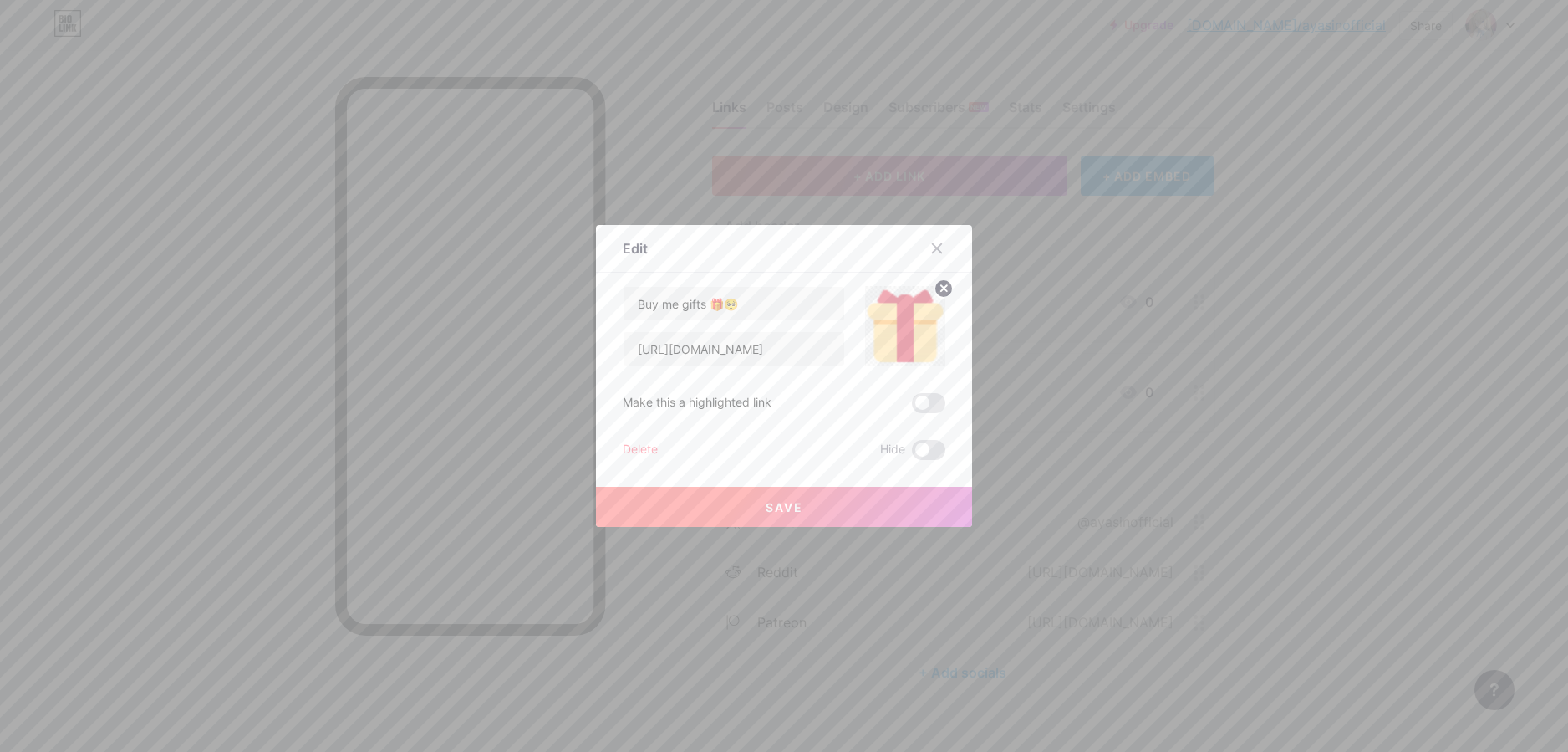
click at [914, 333] on img at bounding box center [905, 326] width 80 height 80
click at [940, 295] on circle at bounding box center [943, 288] width 18 height 18
click at [916, 316] on div "Picture" at bounding box center [905, 326] width 80 height 80
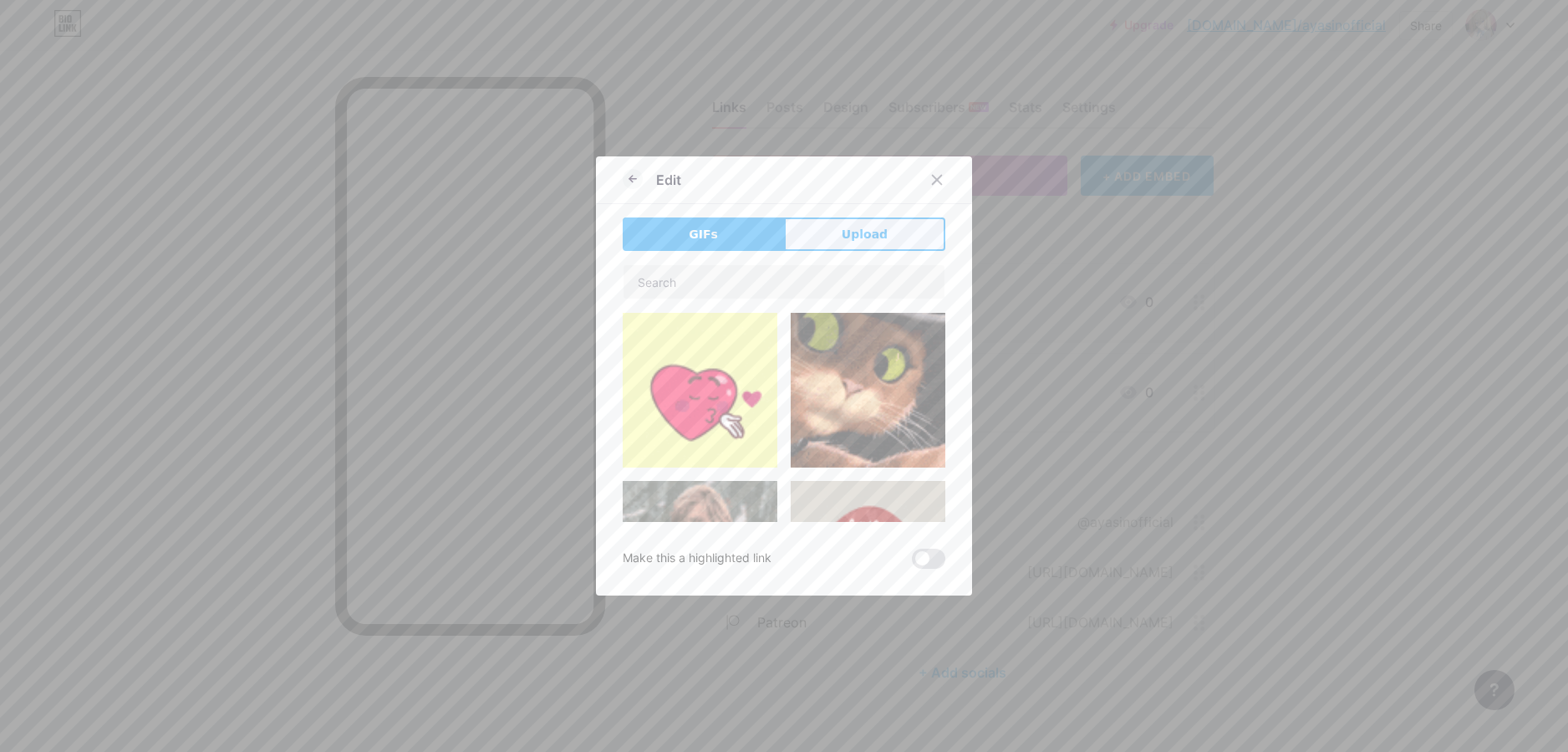
click at [895, 223] on button "Upload" at bounding box center [864, 234] width 161 height 33
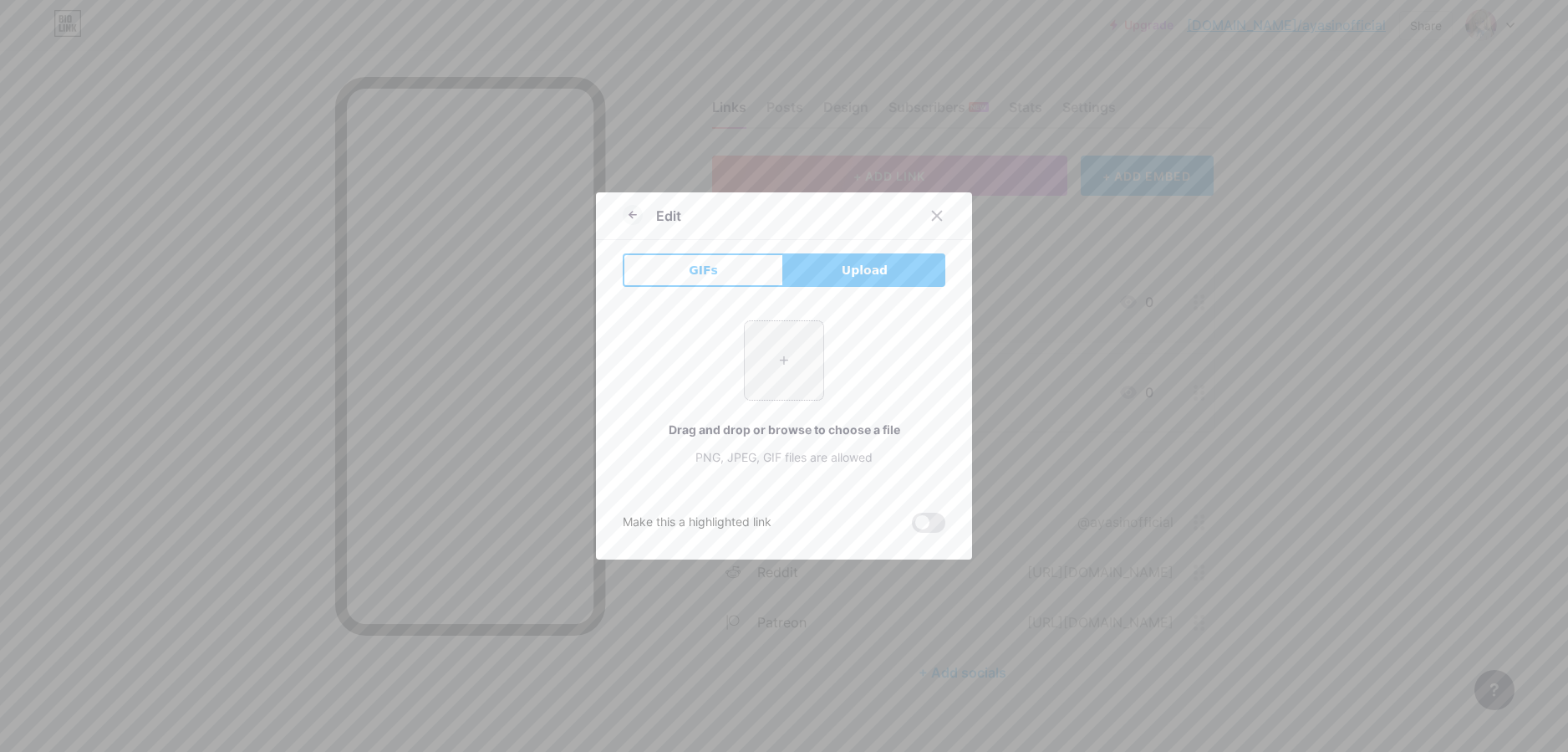
click at [794, 368] on input "file" at bounding box center [784, 360] width 78 height 78
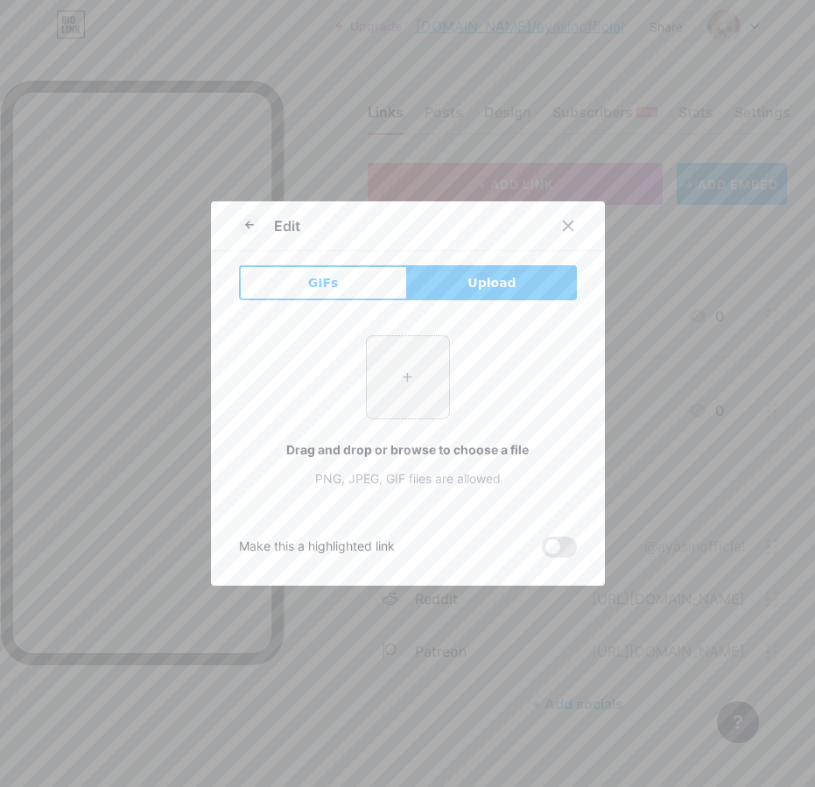
type input "C:\fakepath\wrapped-gift-mlhc2gabk5oppp1ckv4bxg.webp"
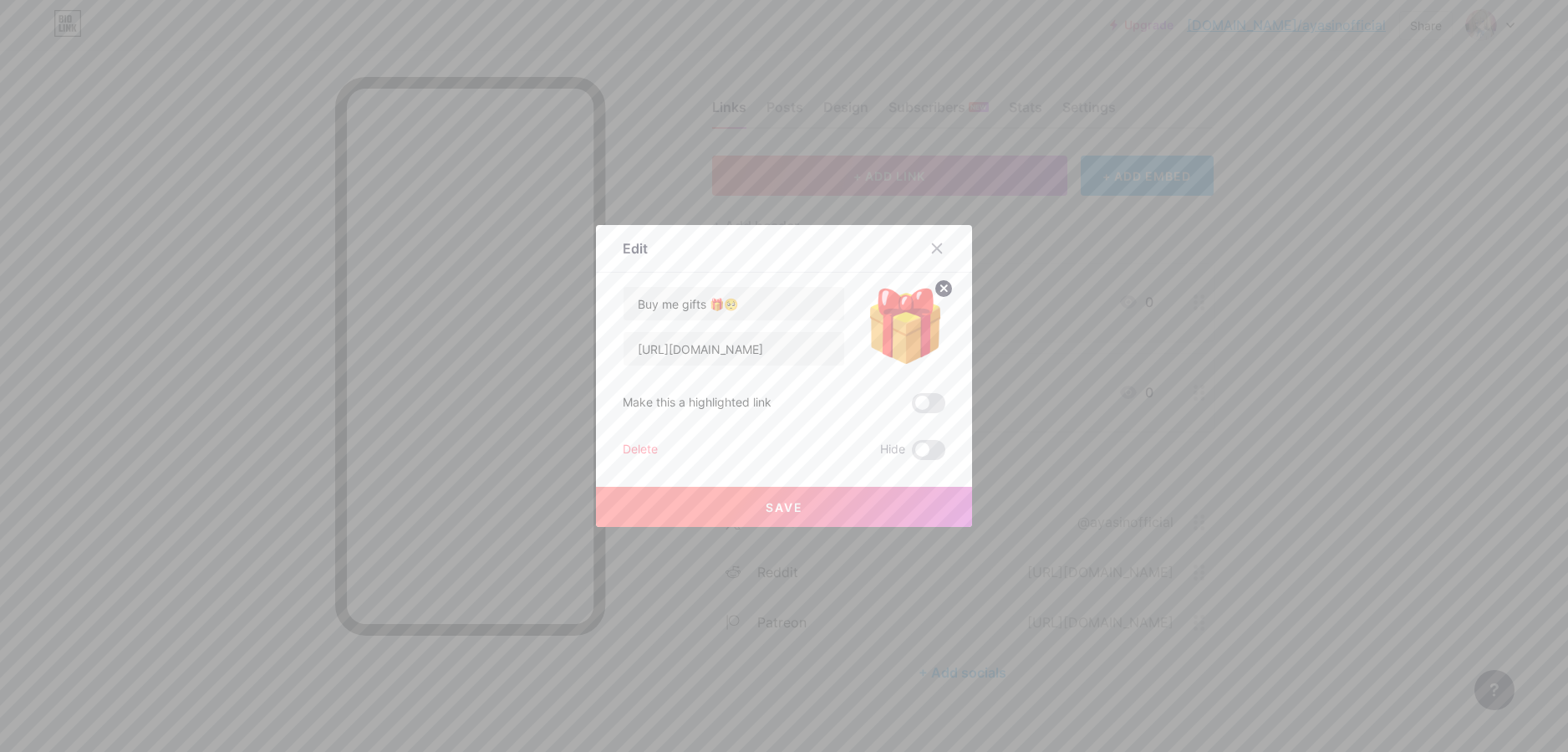
click at [835, 505] on button "Save" at bounding box center [784, 507] width 376 height 40
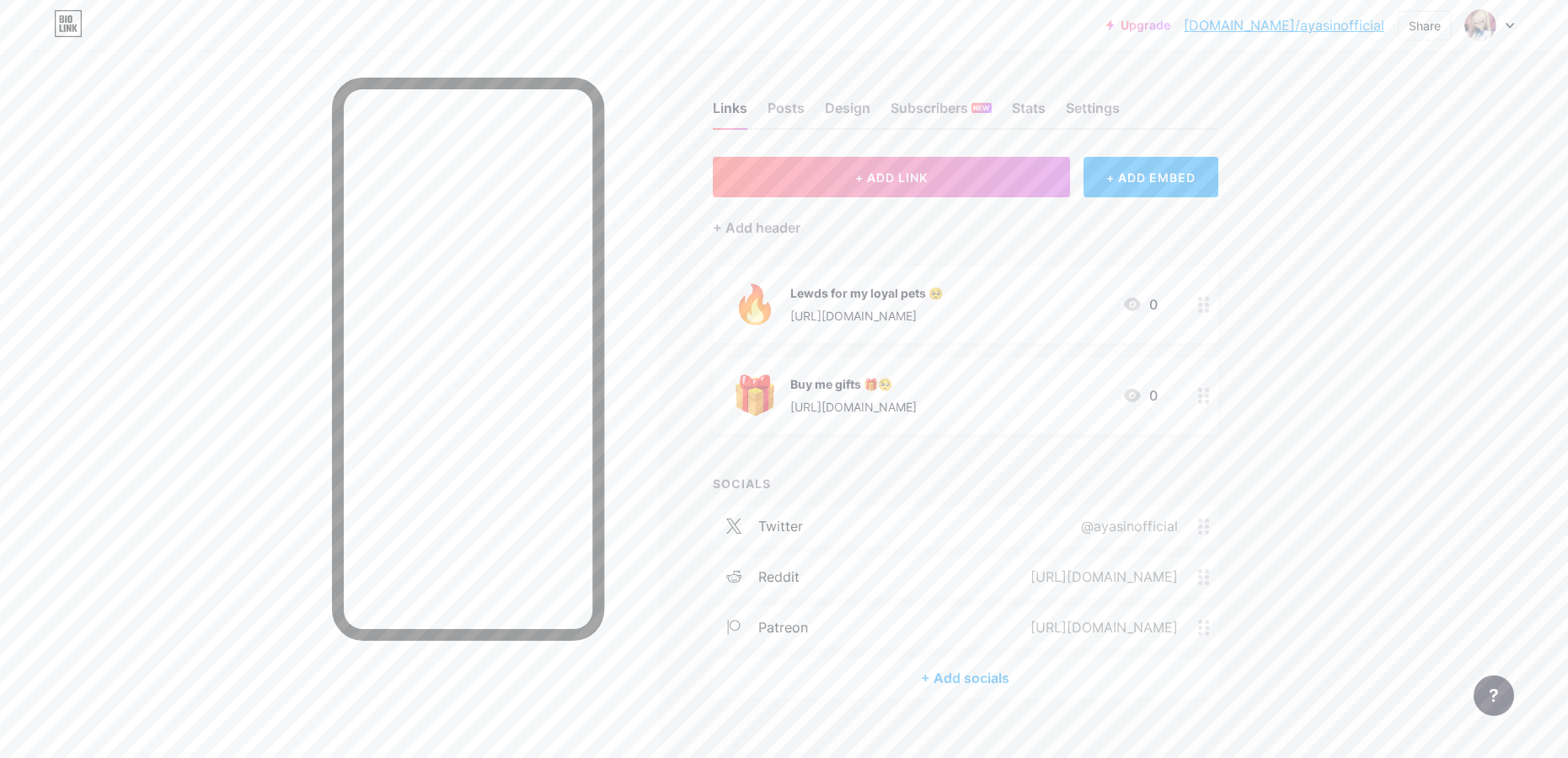
click at [105, 415] on div at bounding box center [329, 430] width 659 height 758
click at [943, 307] on div "[URL][DOMAIN_NAME]" at bounding box center [866, 316] width 152 height 17
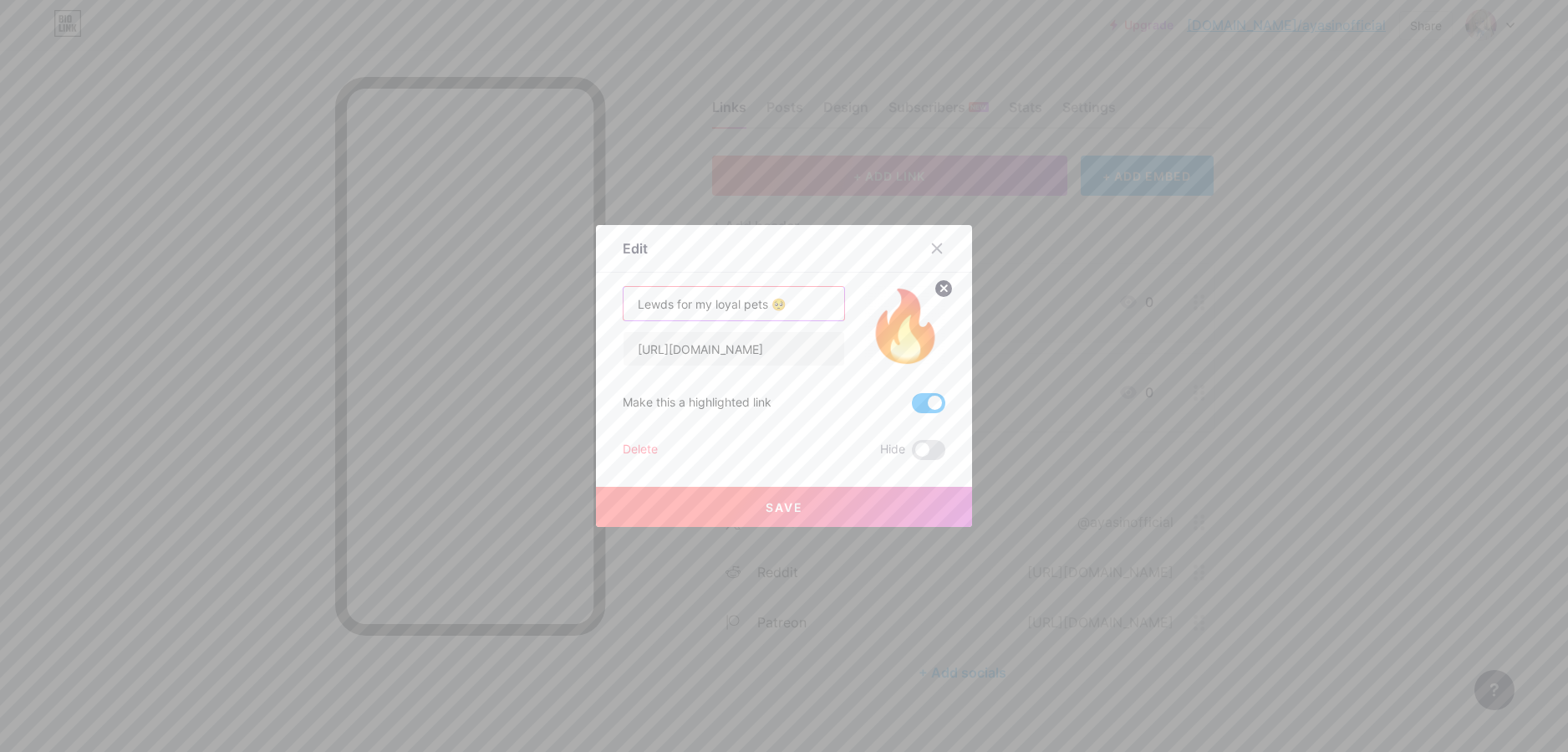
click at [814, 301] on input "Lewds for my loyal pets 🥺" at bounding box center [733, 303] width 221 height 33
paste input "😈"
type input "Lewds for my loyal pets 😈"
click at [847, 507] on button "Save" at bounding box center [784, 507] width 376 height 40
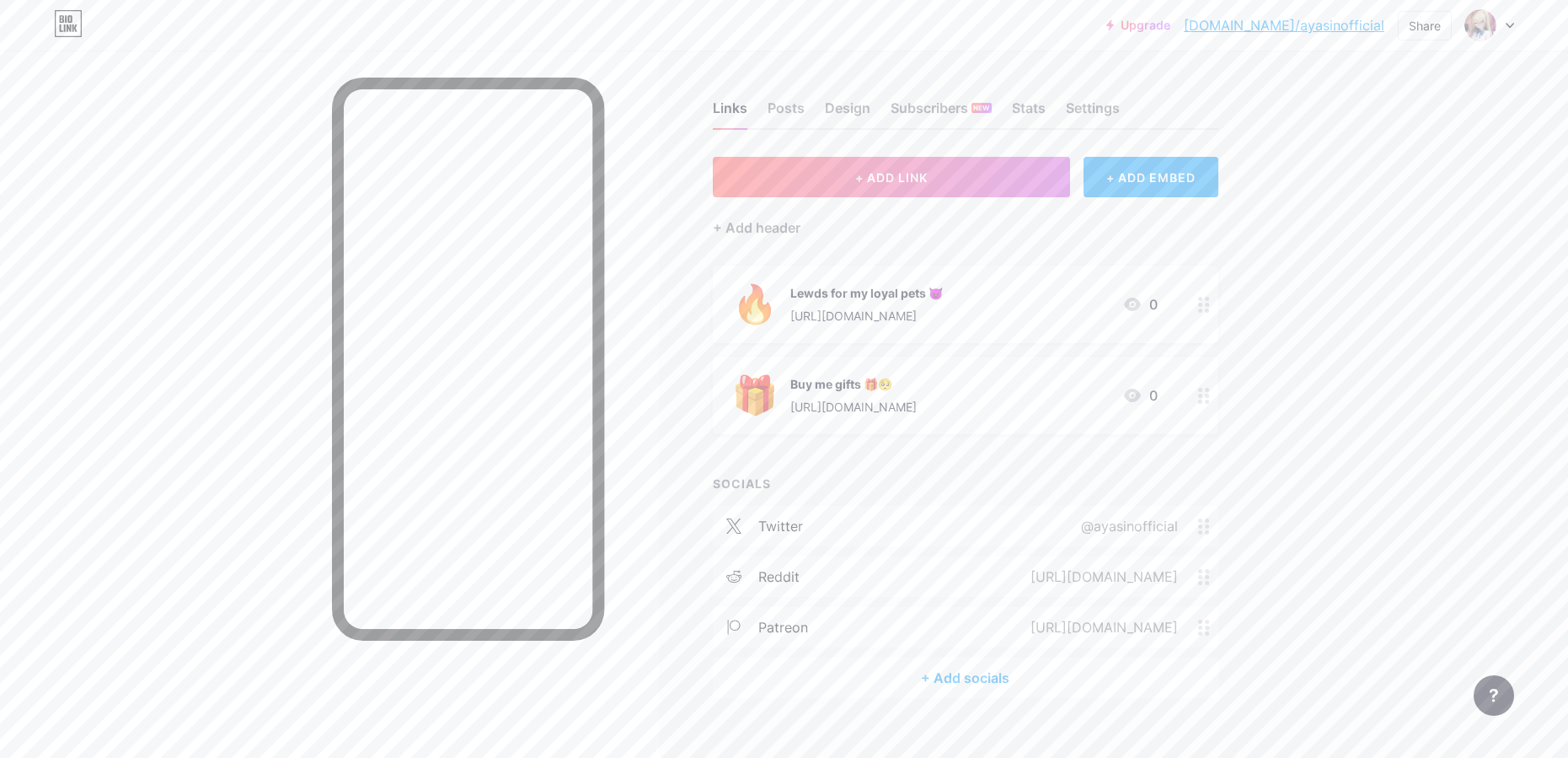
click at [1384, 459] on div "Upgrade bio.link/ayasin... bio.link/ayasinofficial Share Switch accounts ayasin…" at bounding box center [784, 391] width 1568 height 782
click at [1285, 425] on div "Links Posts Design Subscribers NEW Stats Settings + ADD LINK + ADD EMBED + Add …" at bounding box center [644, 417] width 1289 height 732
click at [1114, 91] on div "Links Posts Design Subscribers NEW Stats Settings" at bounding box center [965, 100] width 505 height 59
click at [1117, 107] on div "Settings" at bounding box center [1092, 114] width 54 height 31
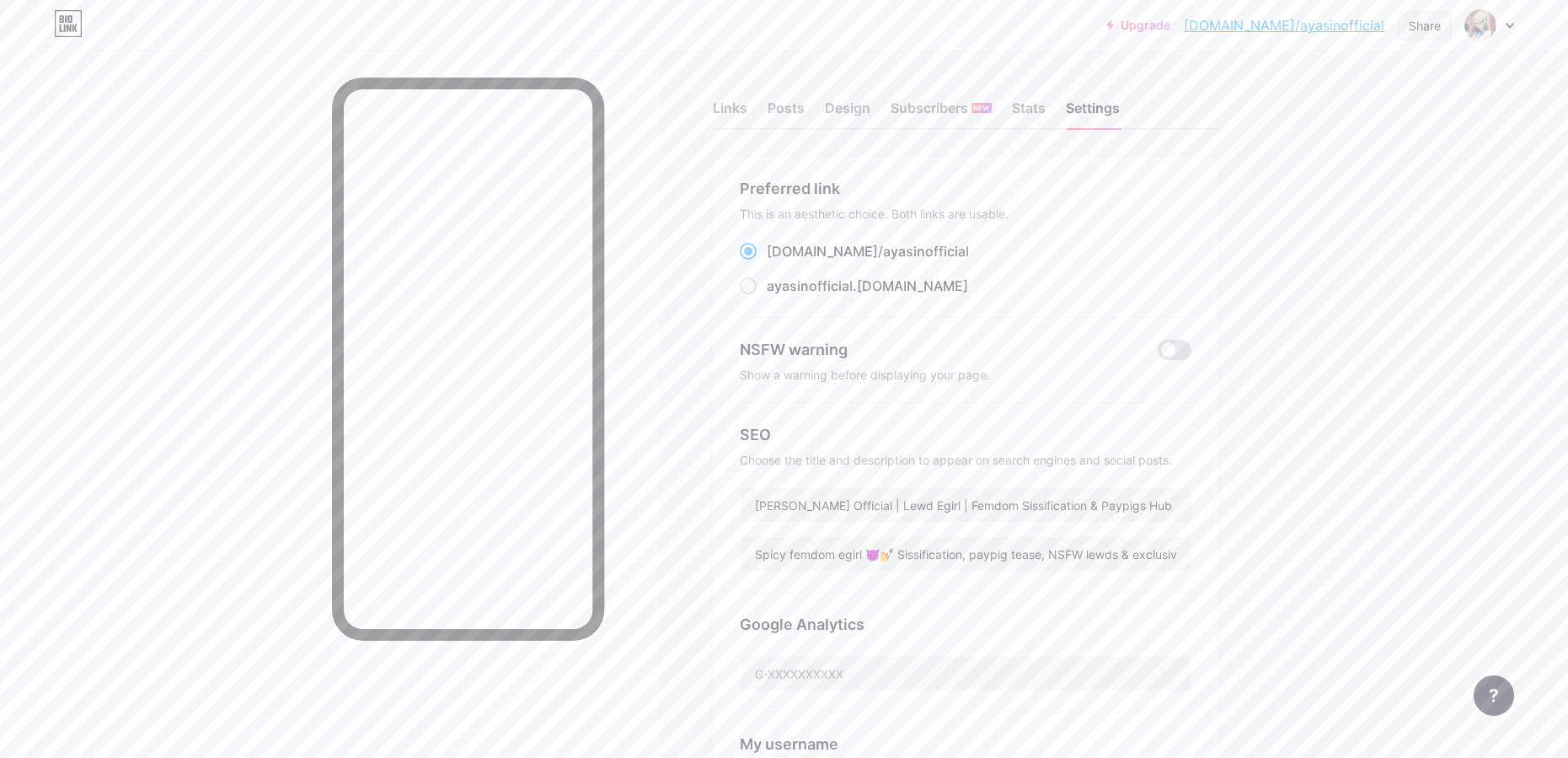
click at [1416, 32] on div "Share" at bounding box center [1425, 26] width 32 height 17
click at [1364, 81] on div "Copy link" at bounding box center [1325, 87] width 251 height 40
click at [1381, 148] on div "Add to my socials" at bounding box center [1325, 168] width 251 height 40
click at [1332, 248] on div "Twitter" at bounding box center [1325, 242] width 251 height 40
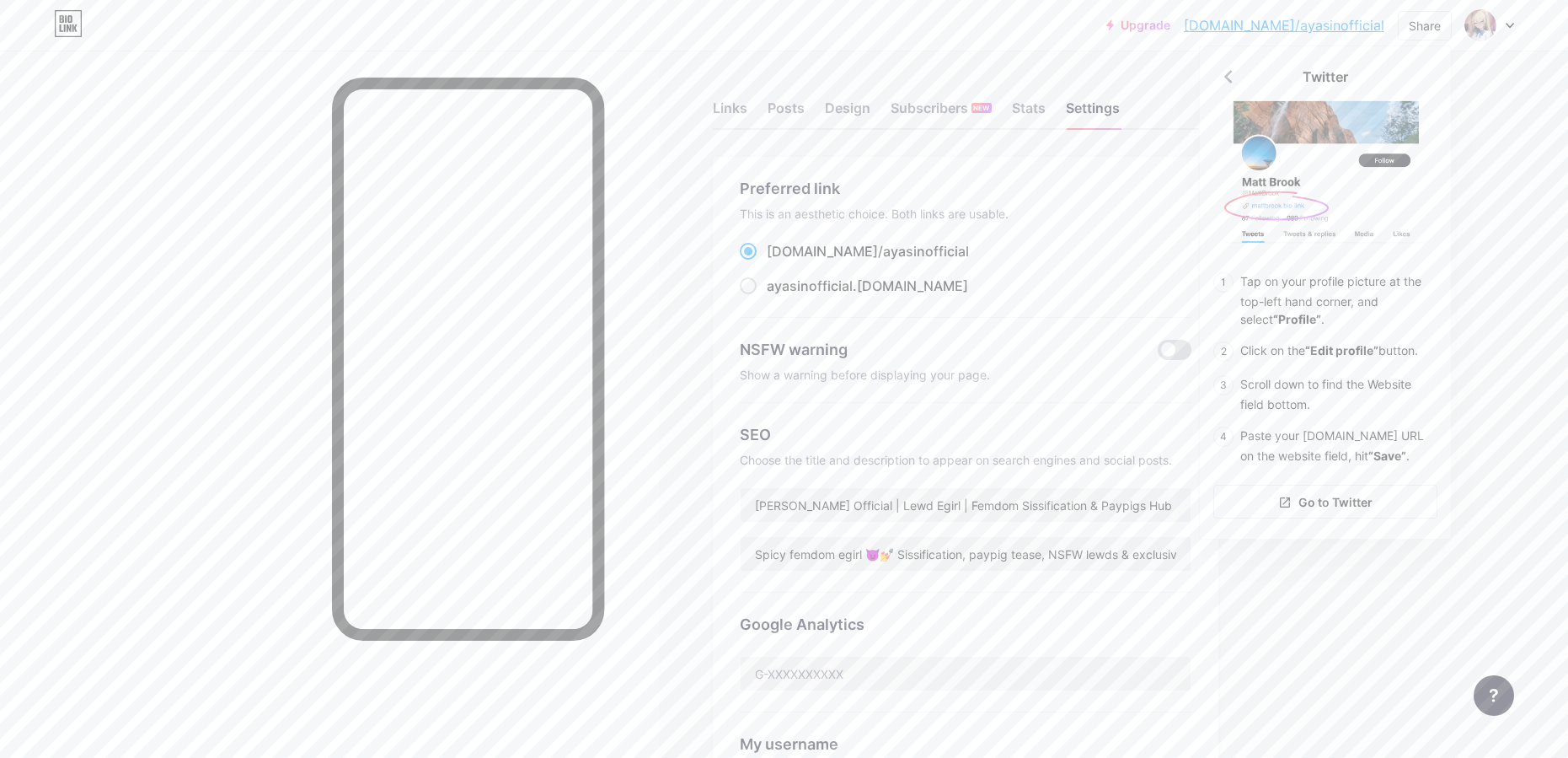
click at [1350, 686] on div "Upgrade bio.link/ayasin... bio.link/ayasinofficial Share Twitter Tap on your pr…" at bounding box center [784, 660] width 1568 height 1320
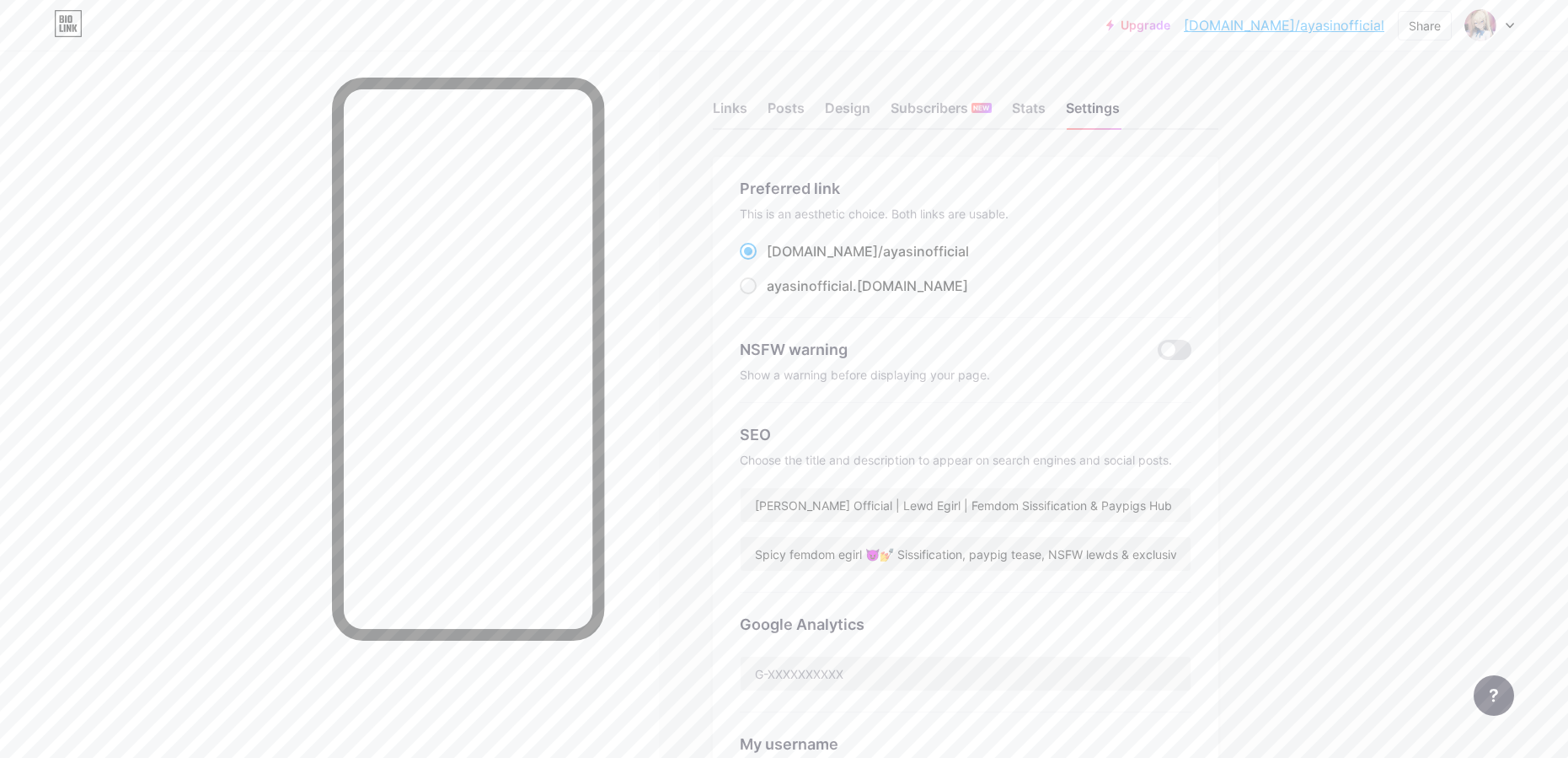
click at [1268, 467] on div "Links Posts Design Subscribers NEW Stats Settings Preferred link This is an aes…" at bounding box center [644, 686] width 1289 height 1269
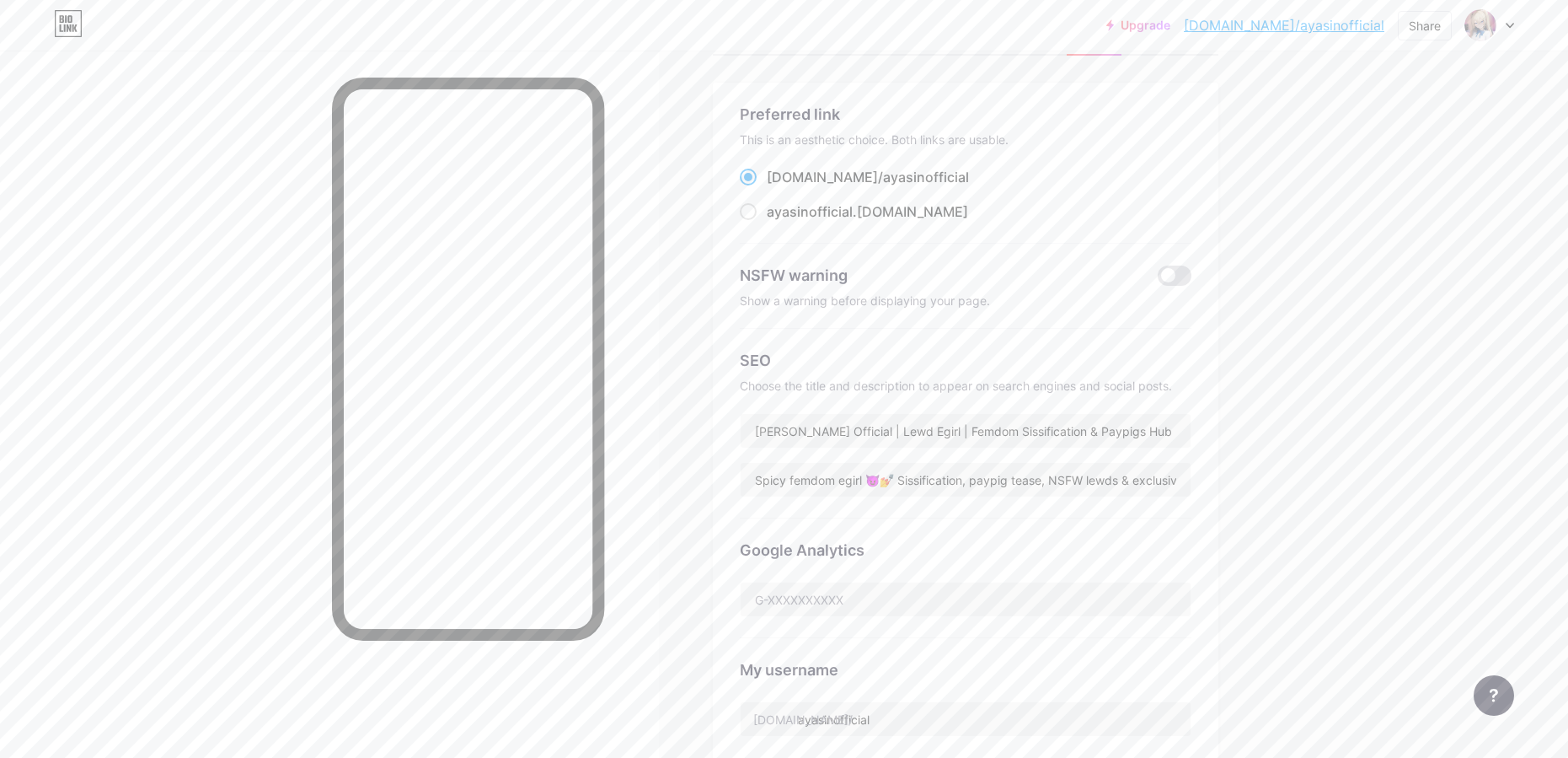
scroll to position [303, 0]
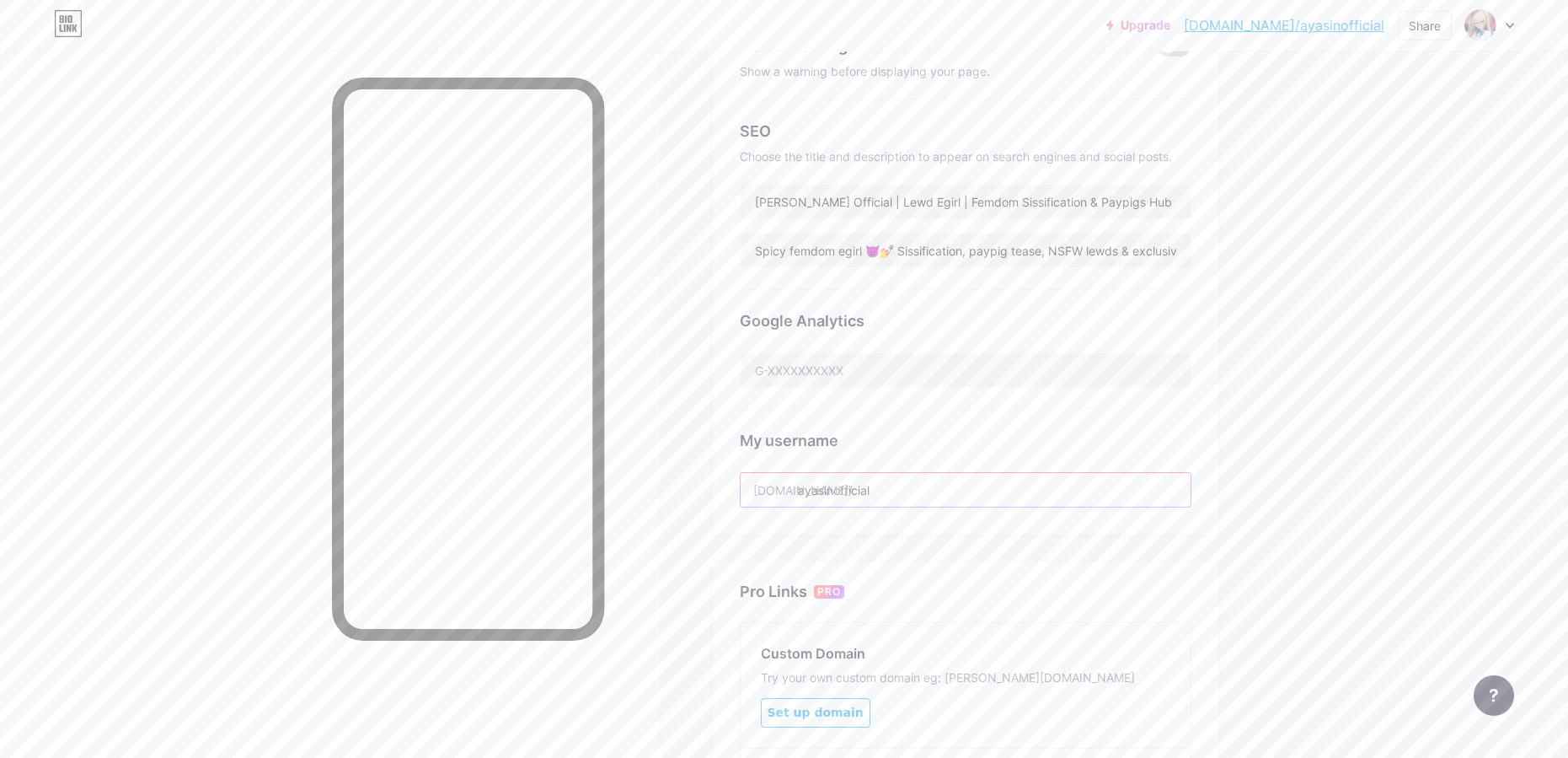
click at [1026, 478] on input "ayasinofficial" at bounding box center [966, 489] width 450 height 34
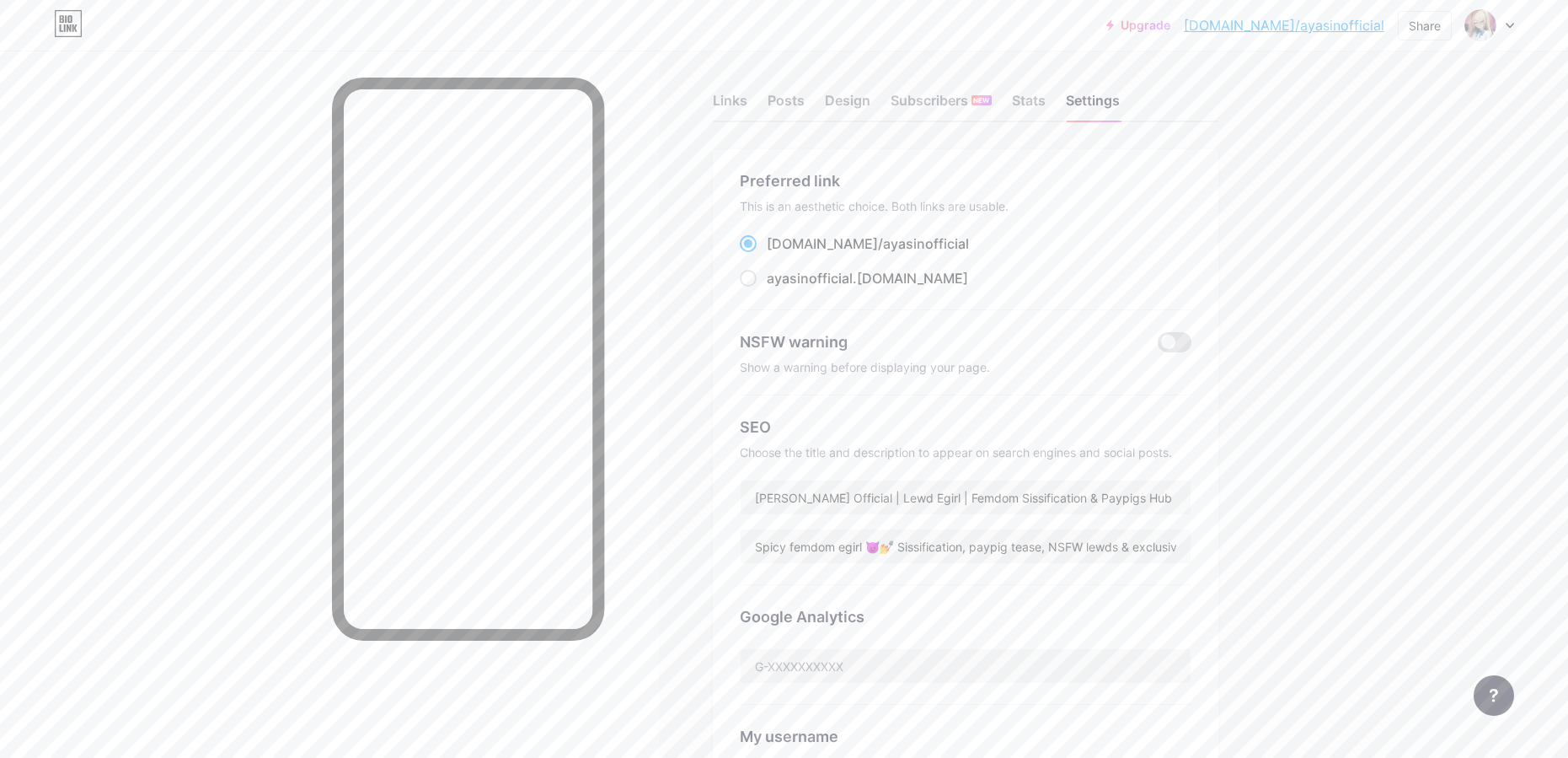
scroll to position [0, 0]
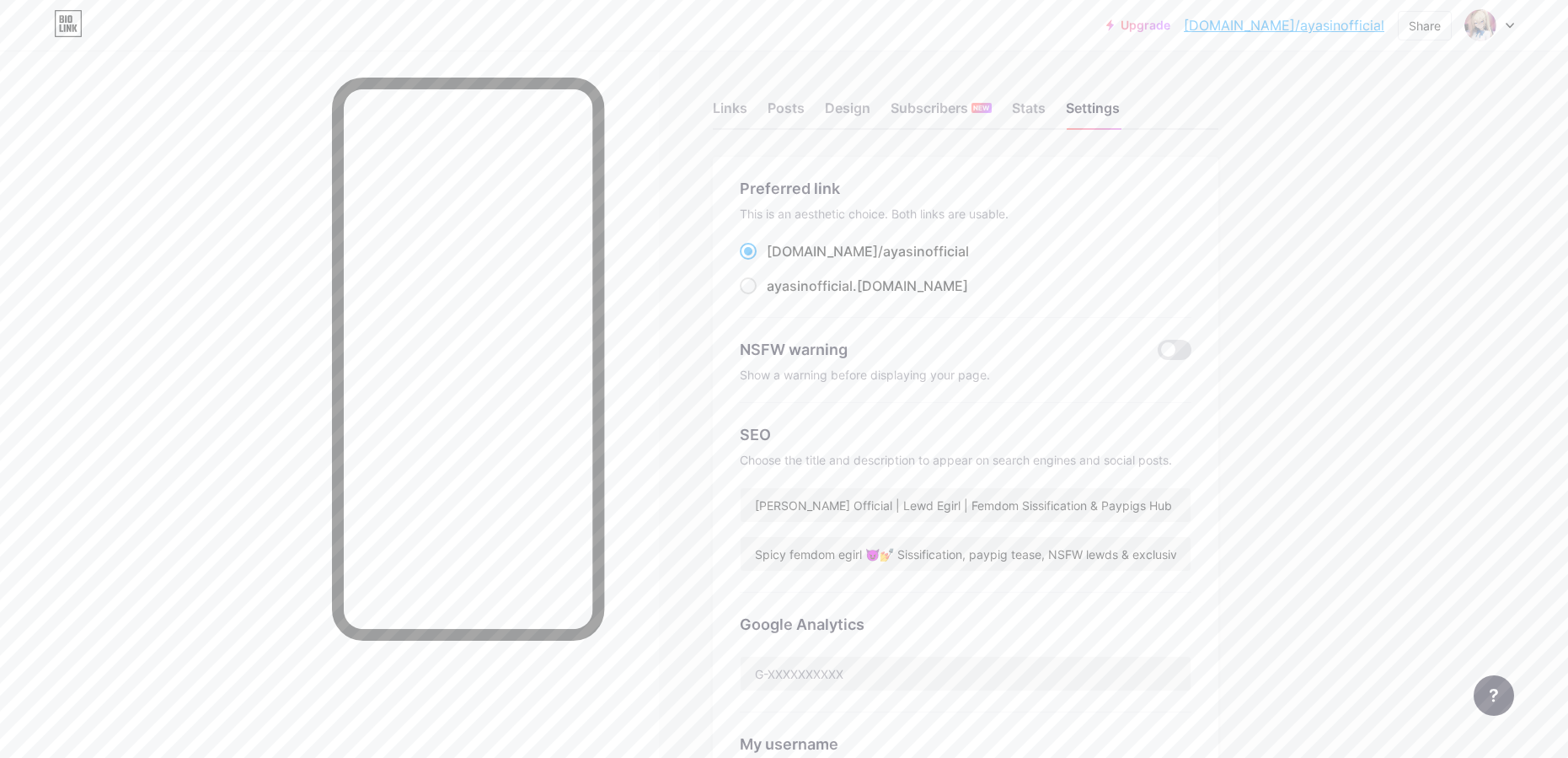
click at [1379, 431] on div "Upgrade bio.link/ayasin... bio.link/ayasinofficial Share Switch accounts ayasin…" at bounding box center [784, 660] width 1568 height 1320
click at [729, 110] on div "Links" at bounding box center [731, 114] width 35 height 31
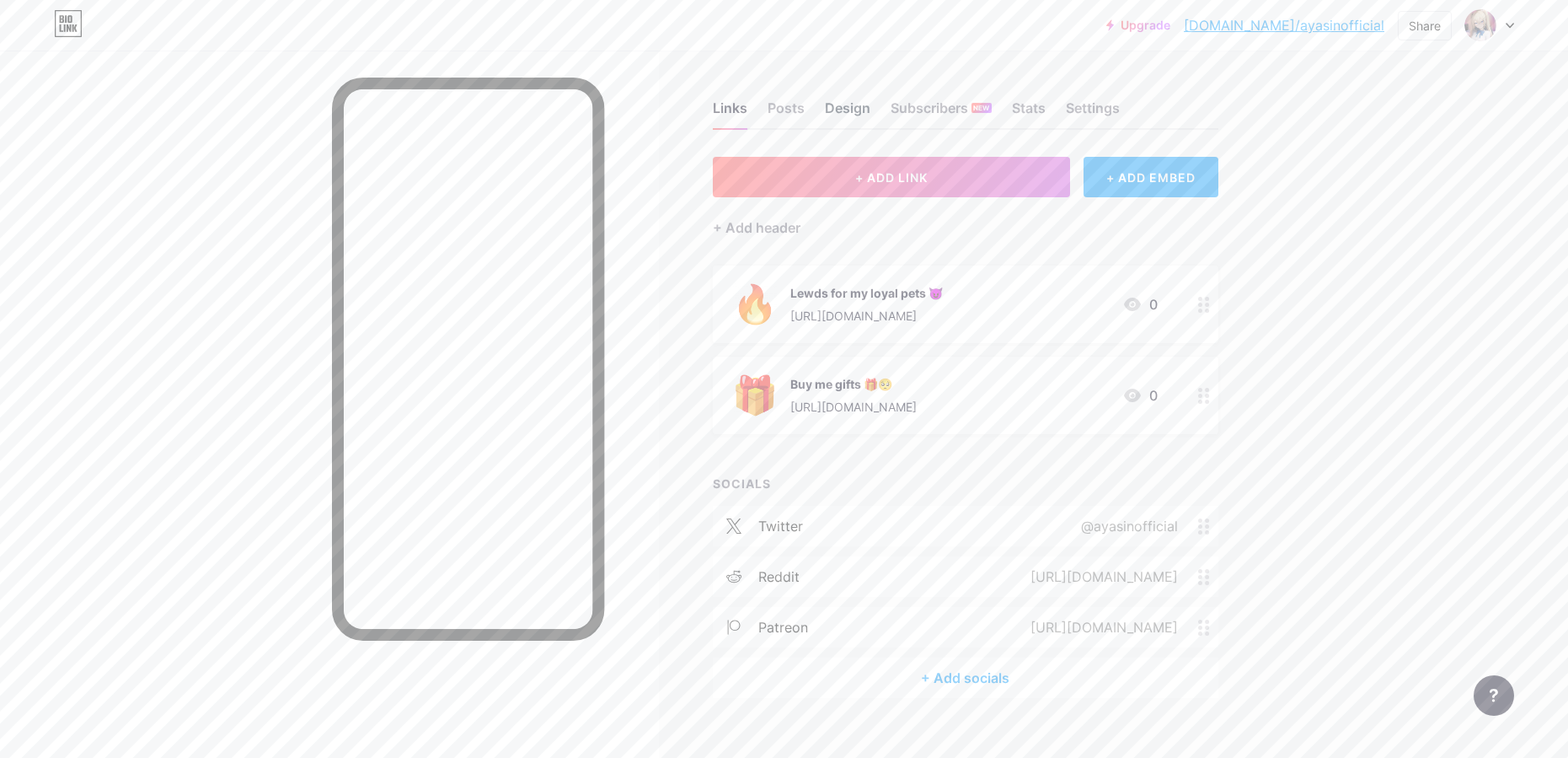
click at [842, 112] on div "Design" at bounding box center [847, 114] width 45 height 31
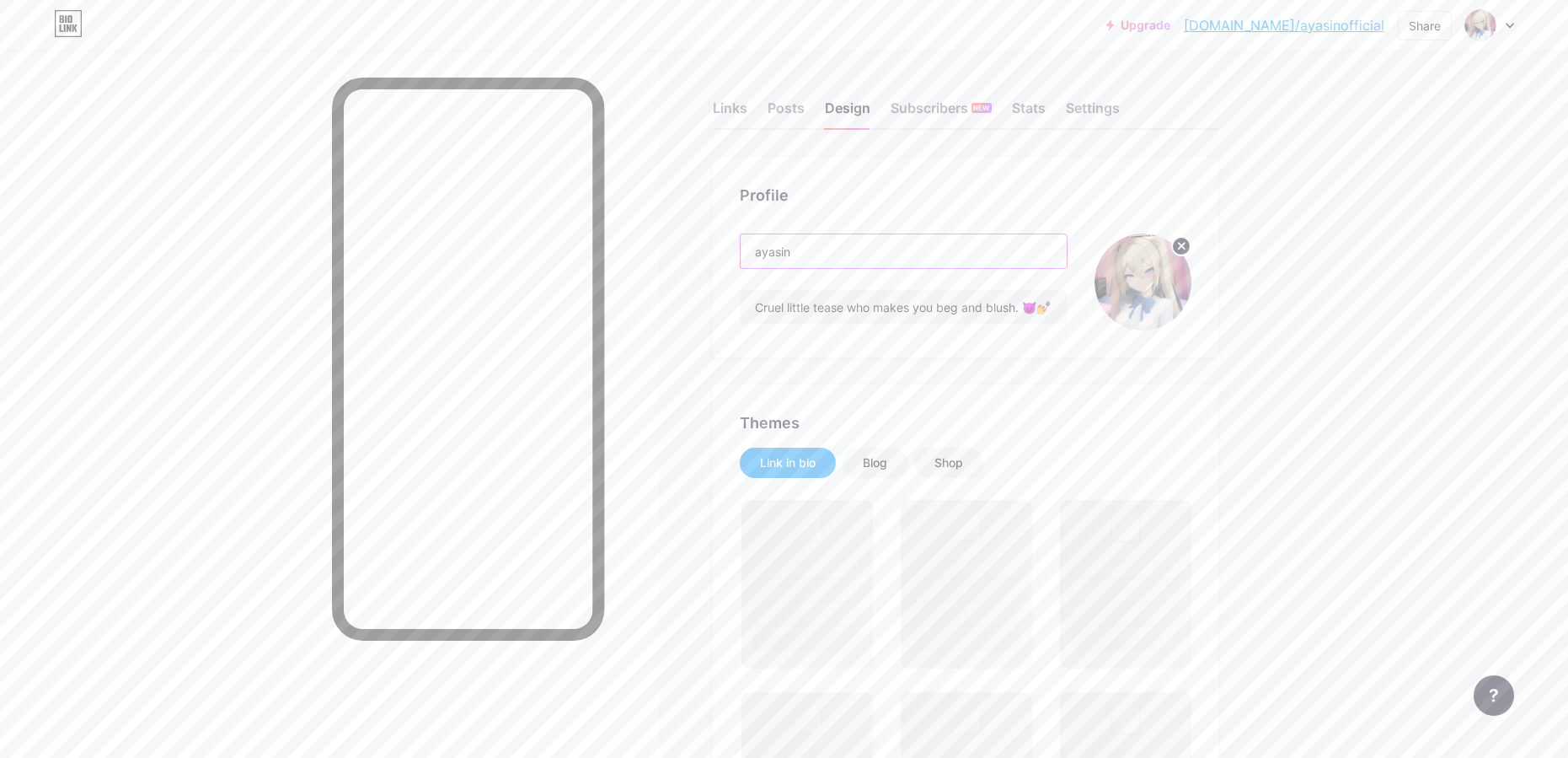
click at [896, 241] on input "ayasin" at bounding box center [904, 250] width 326 height 34
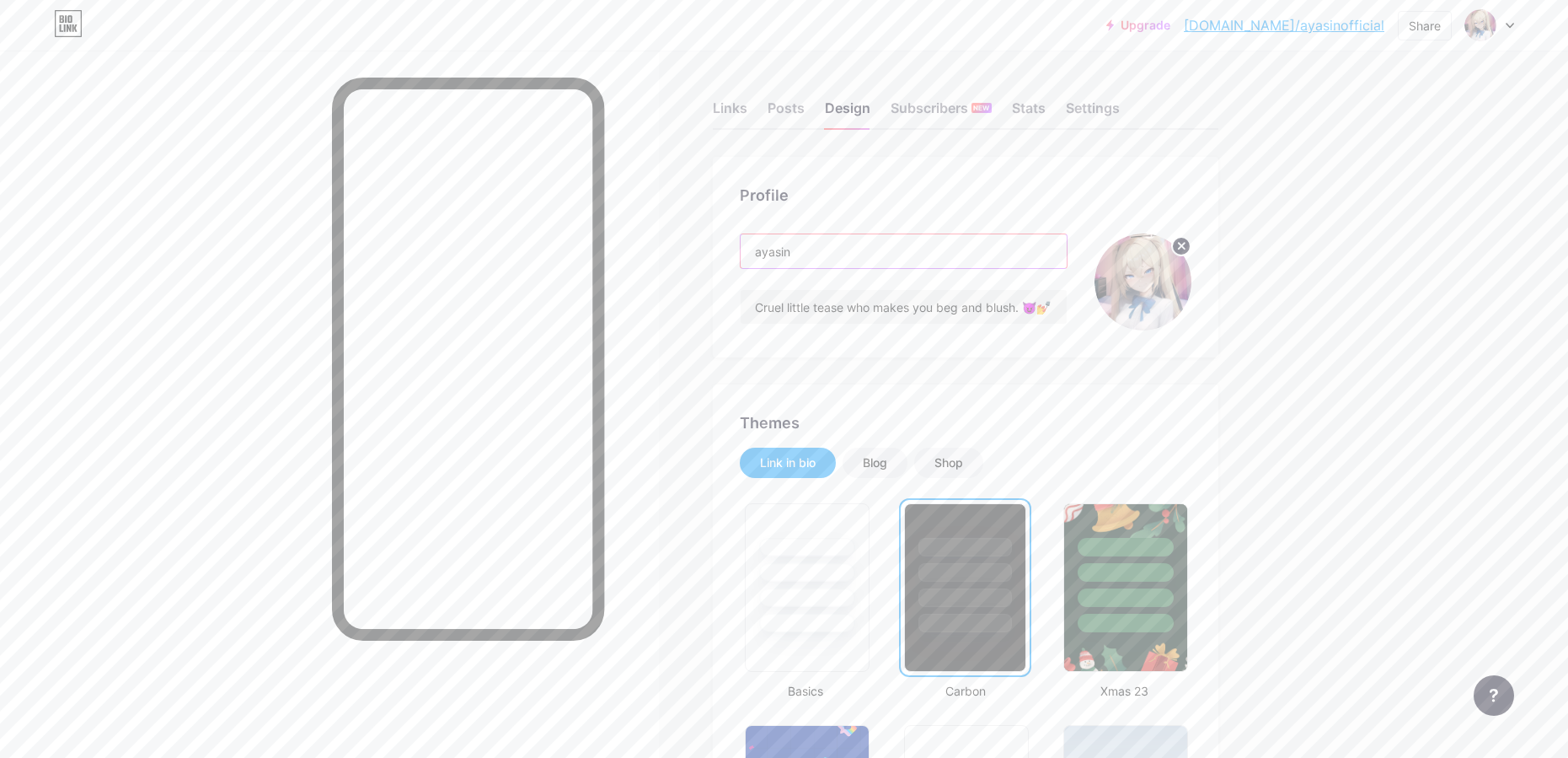
click at [861, 244] on input "ayasin" at bounding box center [904, 250] width 326 height 34
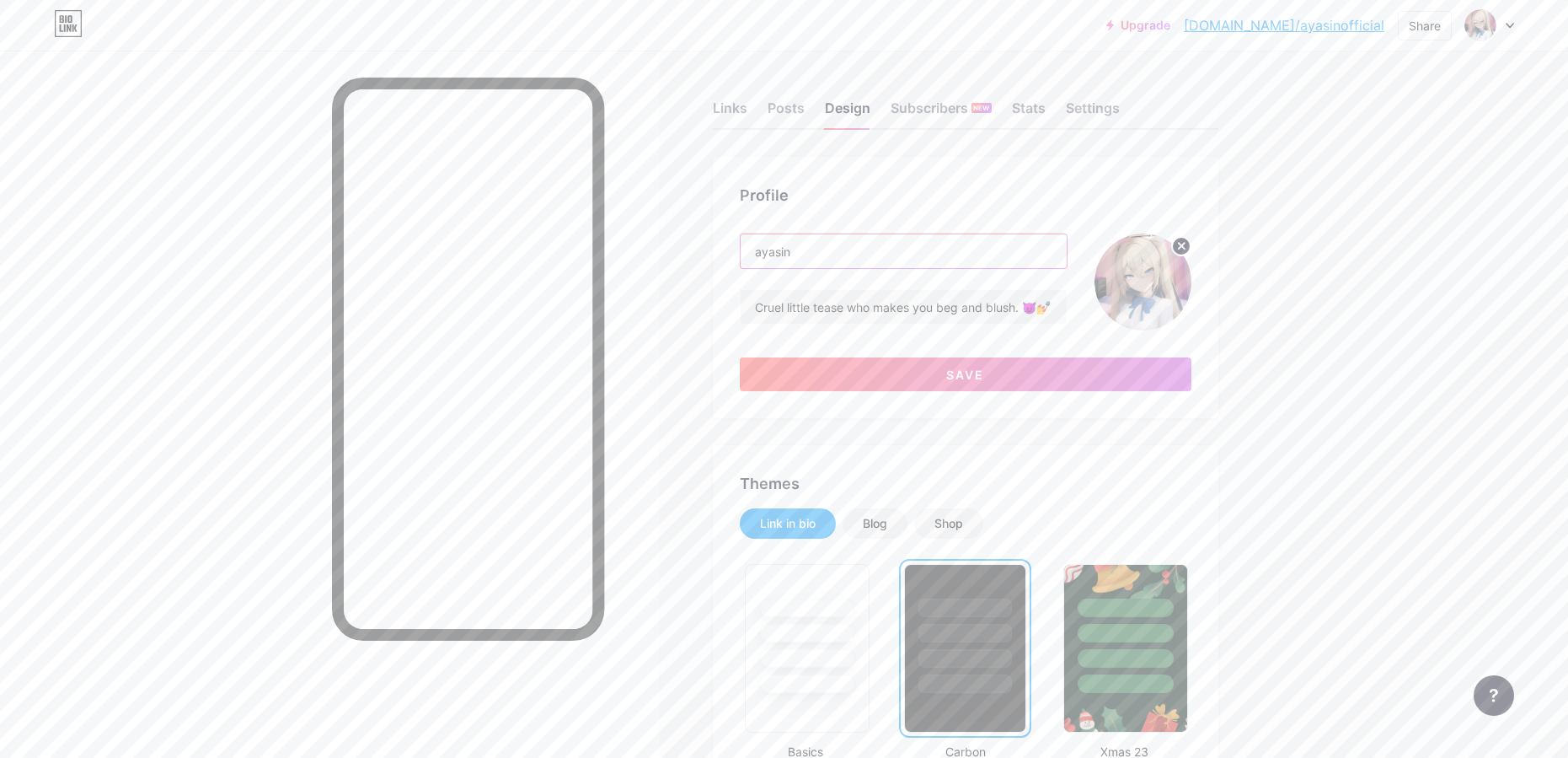
paste input "♡"
type input "ayasin ♡"
click at [881, 186] on div "Profile" at bounding box center [965, 196] width 451 height 23
click at [1004, 380] on button "Save" at bounding box center [965, 374] width 451 height 34
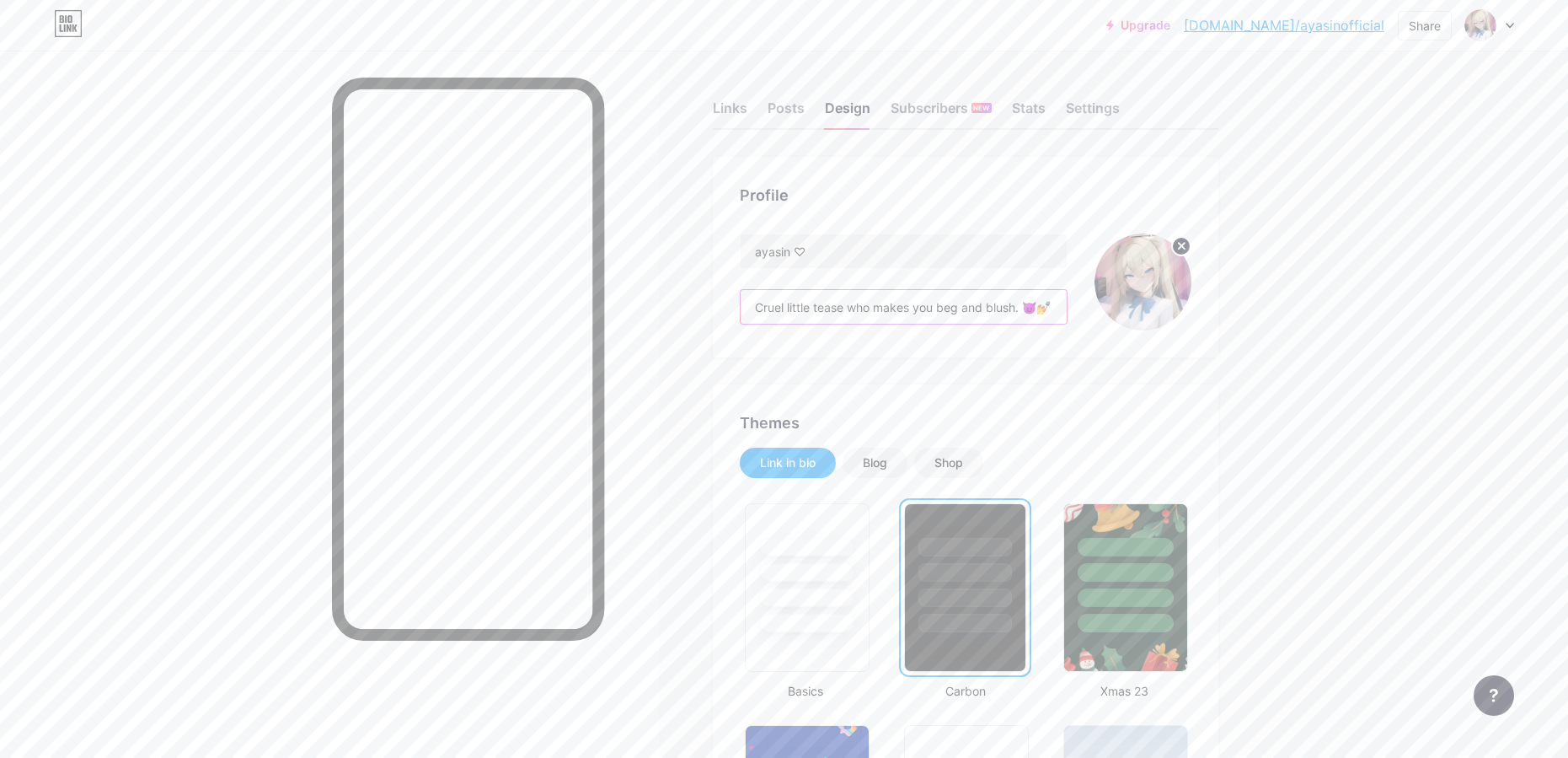
click at [1021, 311] on input "Cruel little tease who makes you beg and blush. 😈💅" at bounding box center [904, 306] width 326 height 34
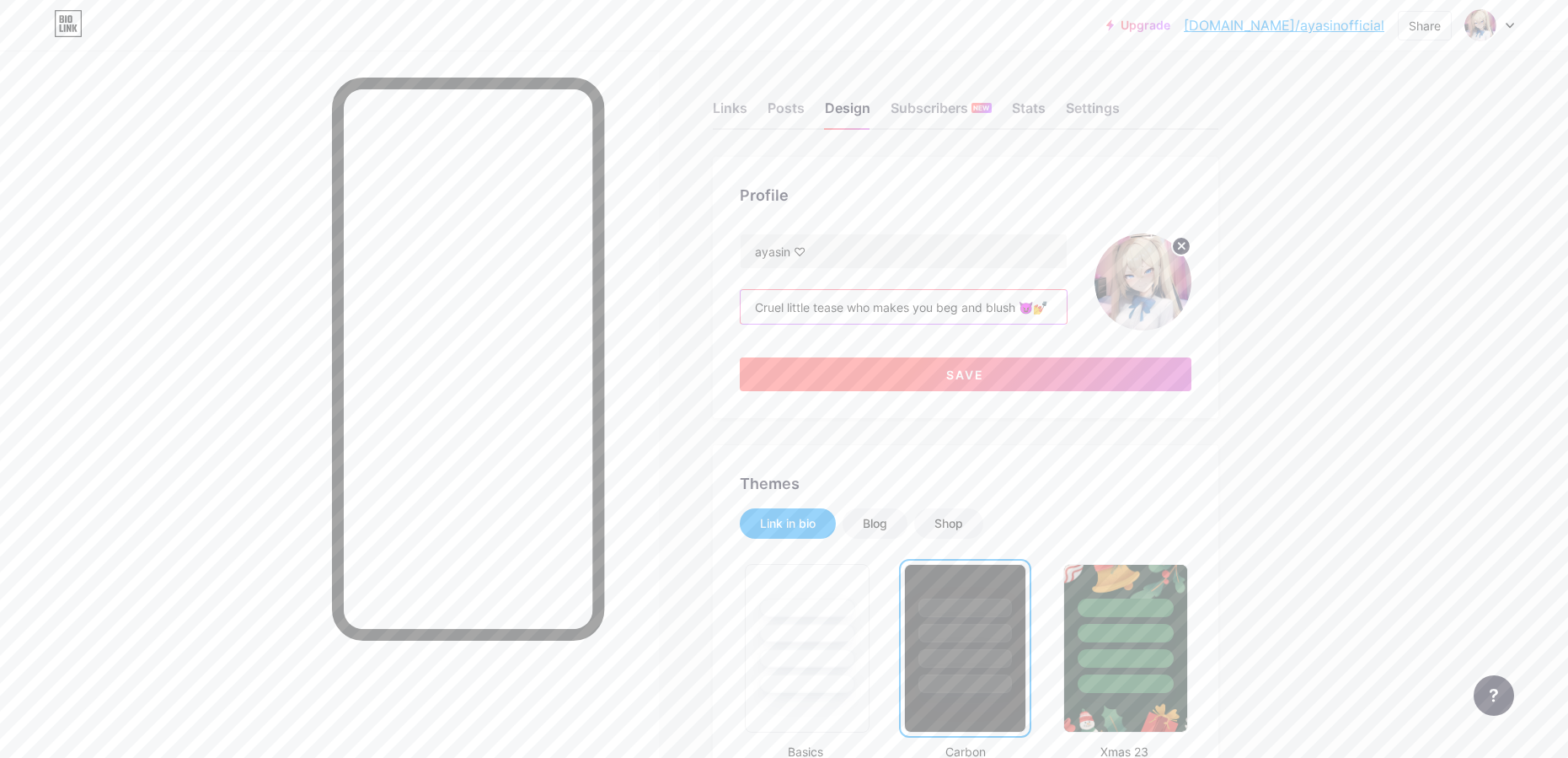
type input "Cruel little tease who makes you beg and blush 😈💅"
click at [1041, 381] on button "Save" at bounding box center [965, 374] width 451 height 34
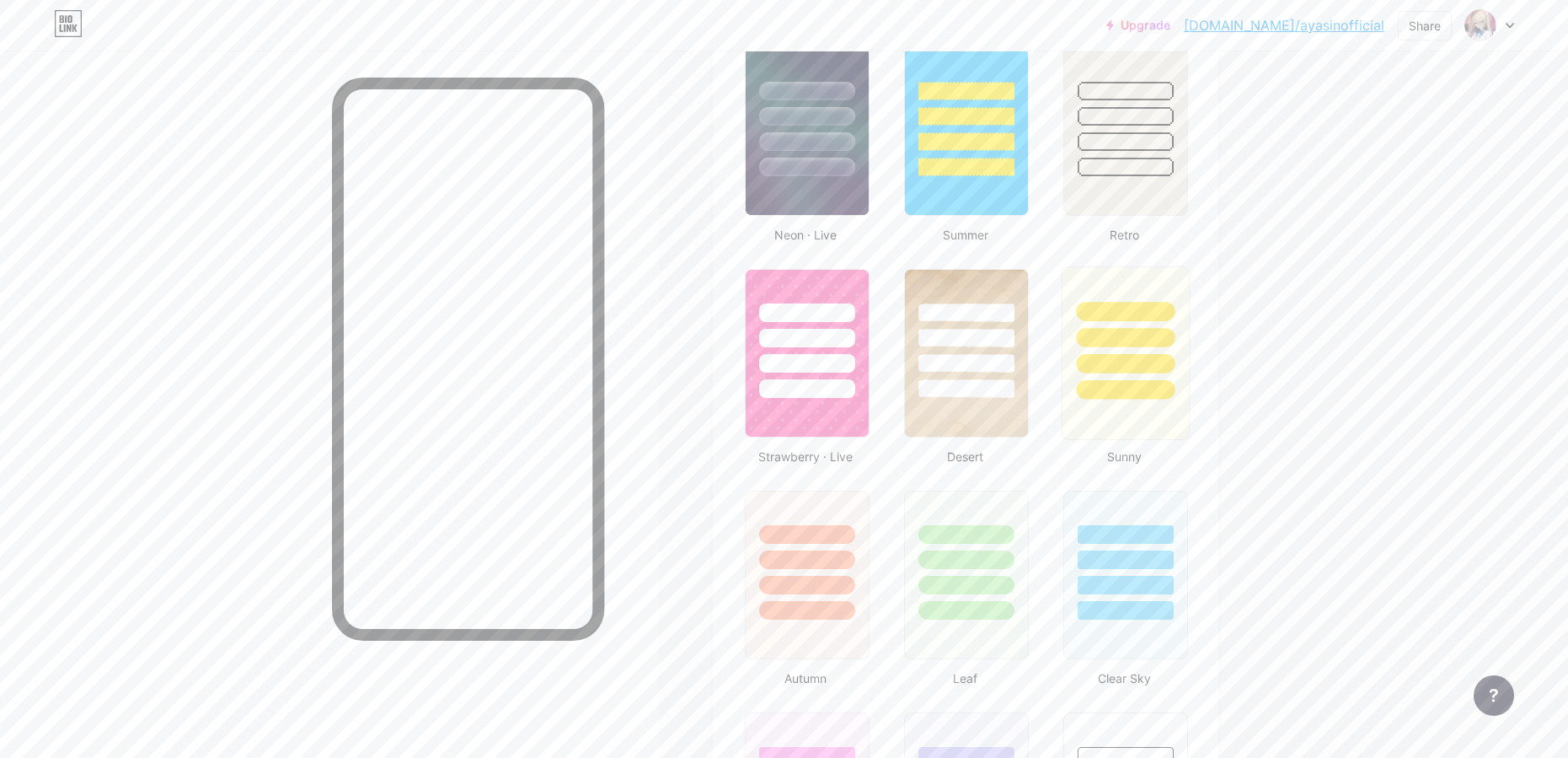
scroll to position [1044, 0]
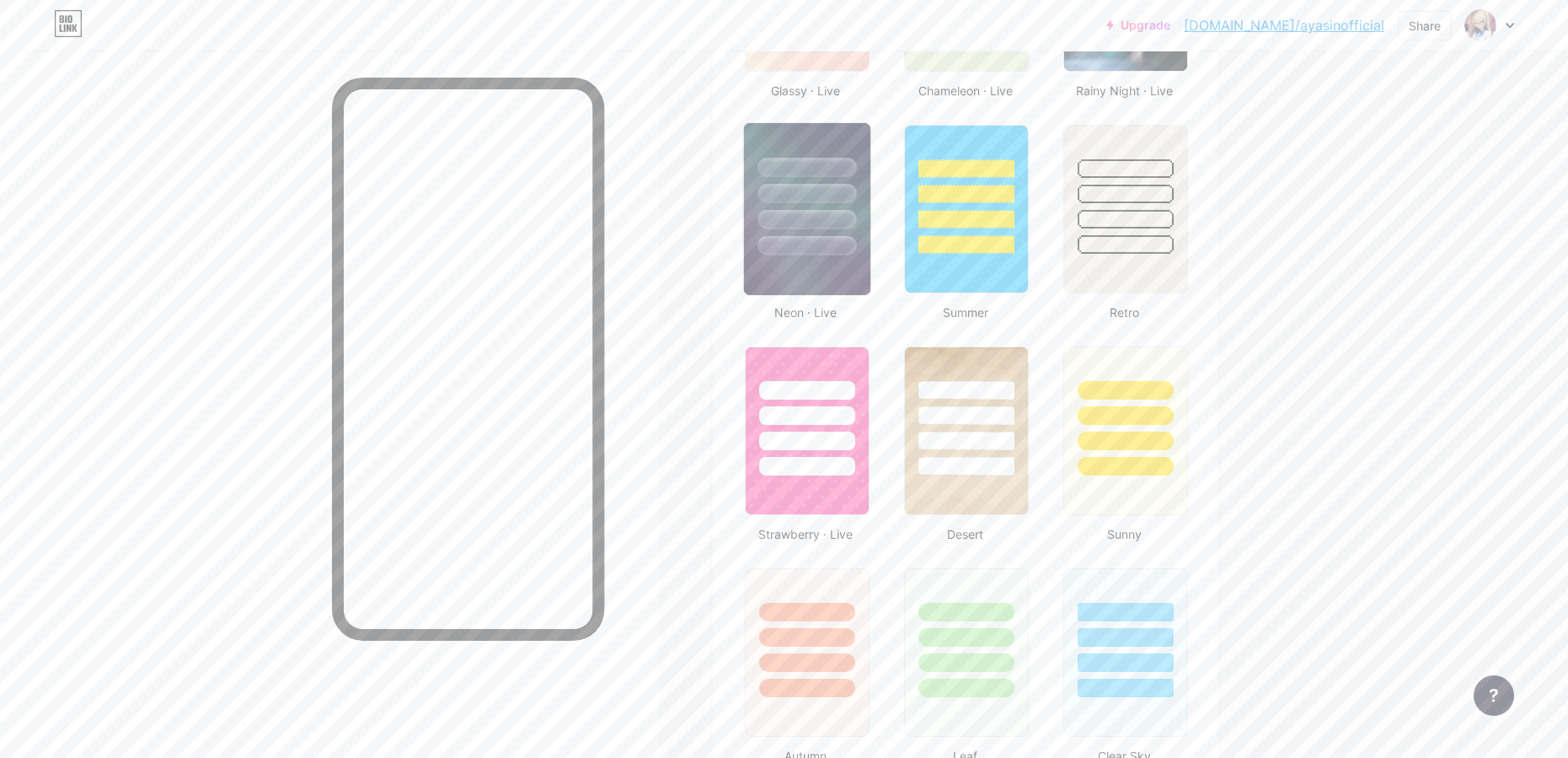
click at [838, 285] on img at bounding box center [806, 209] width 126 height 172
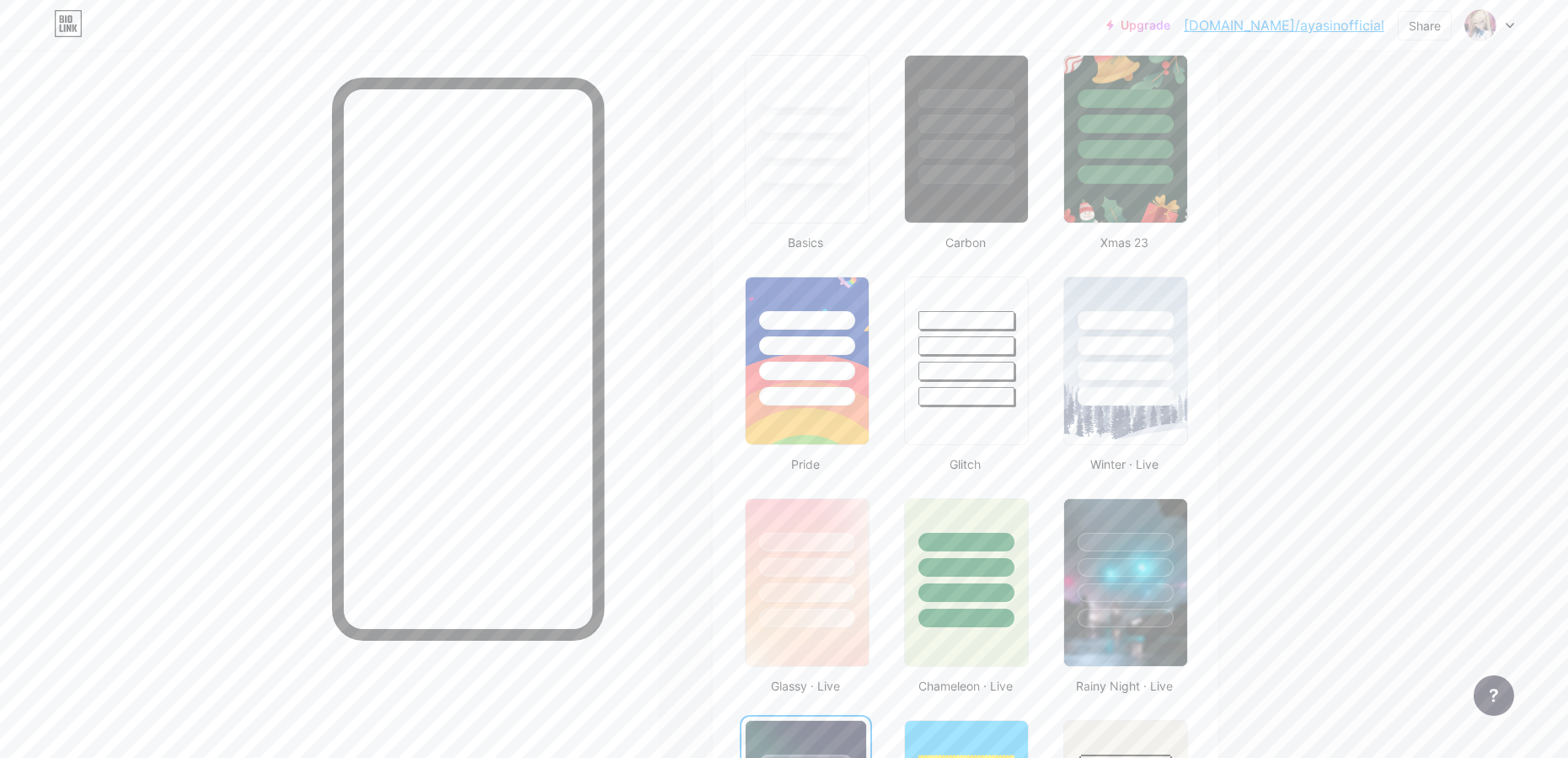
scroll to position [285, 0]
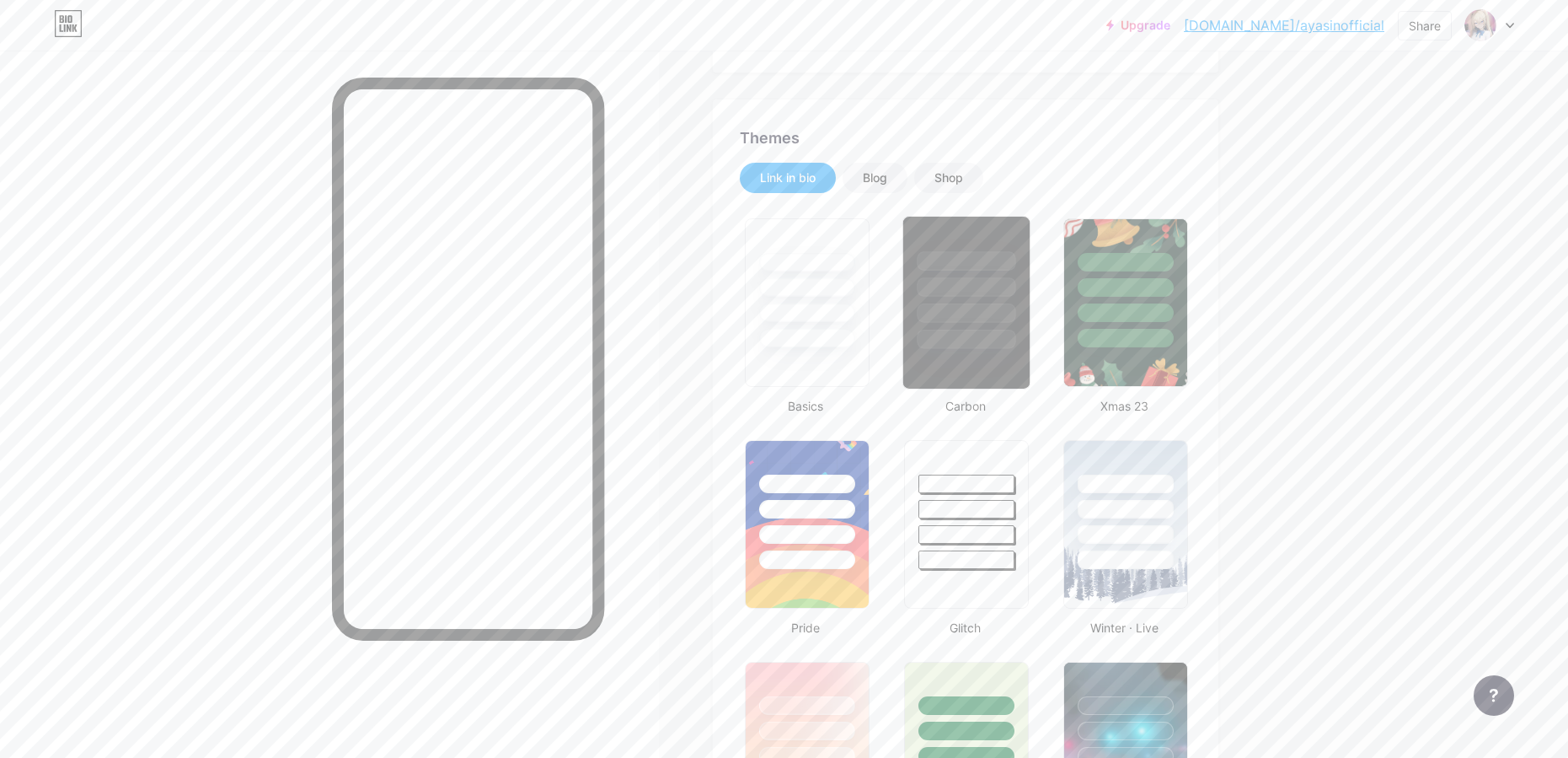
click at [999, 325] on div at bounding box center [966, 282] width 126 height 132
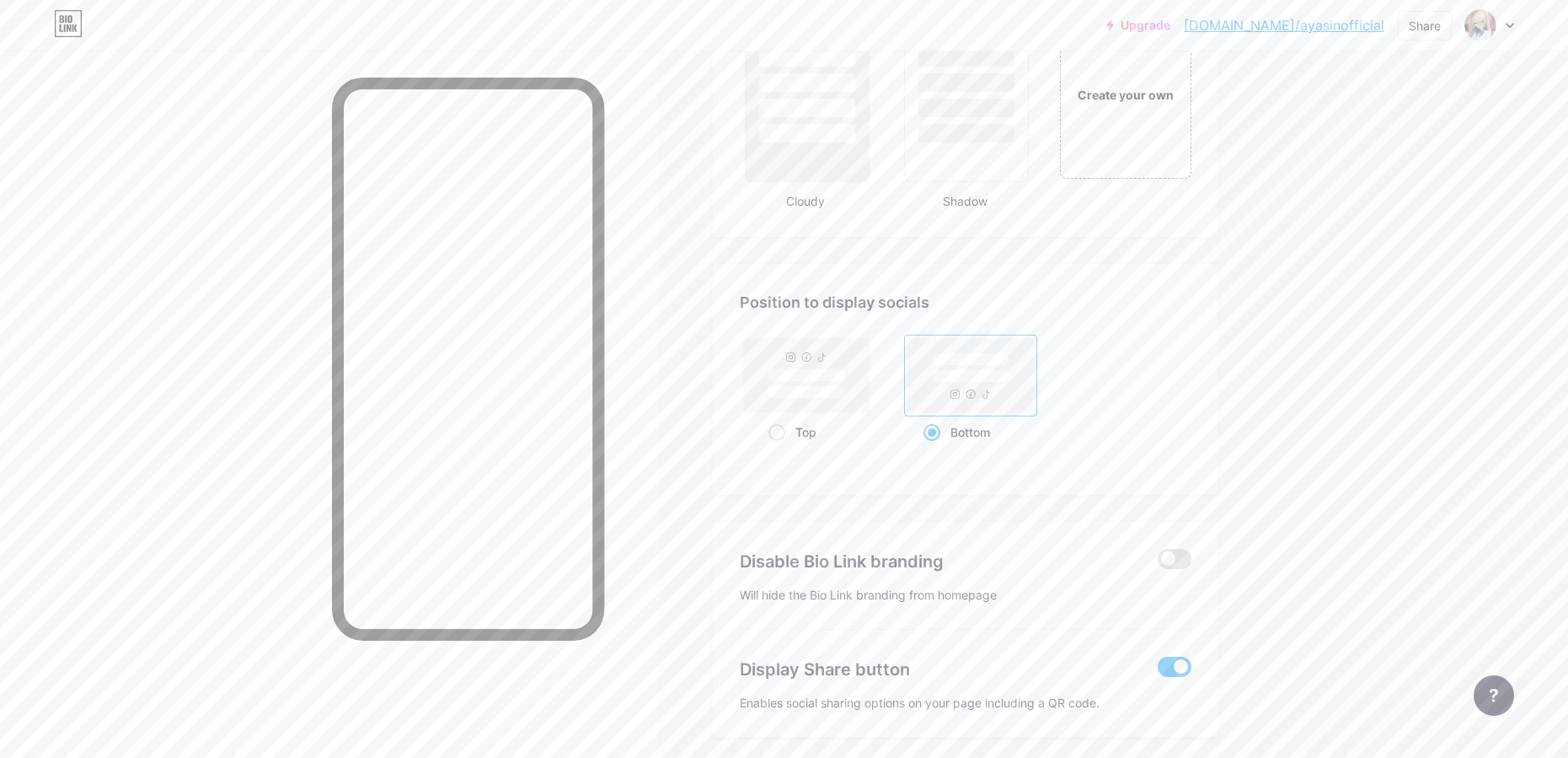
scroll to position [2106, 0]
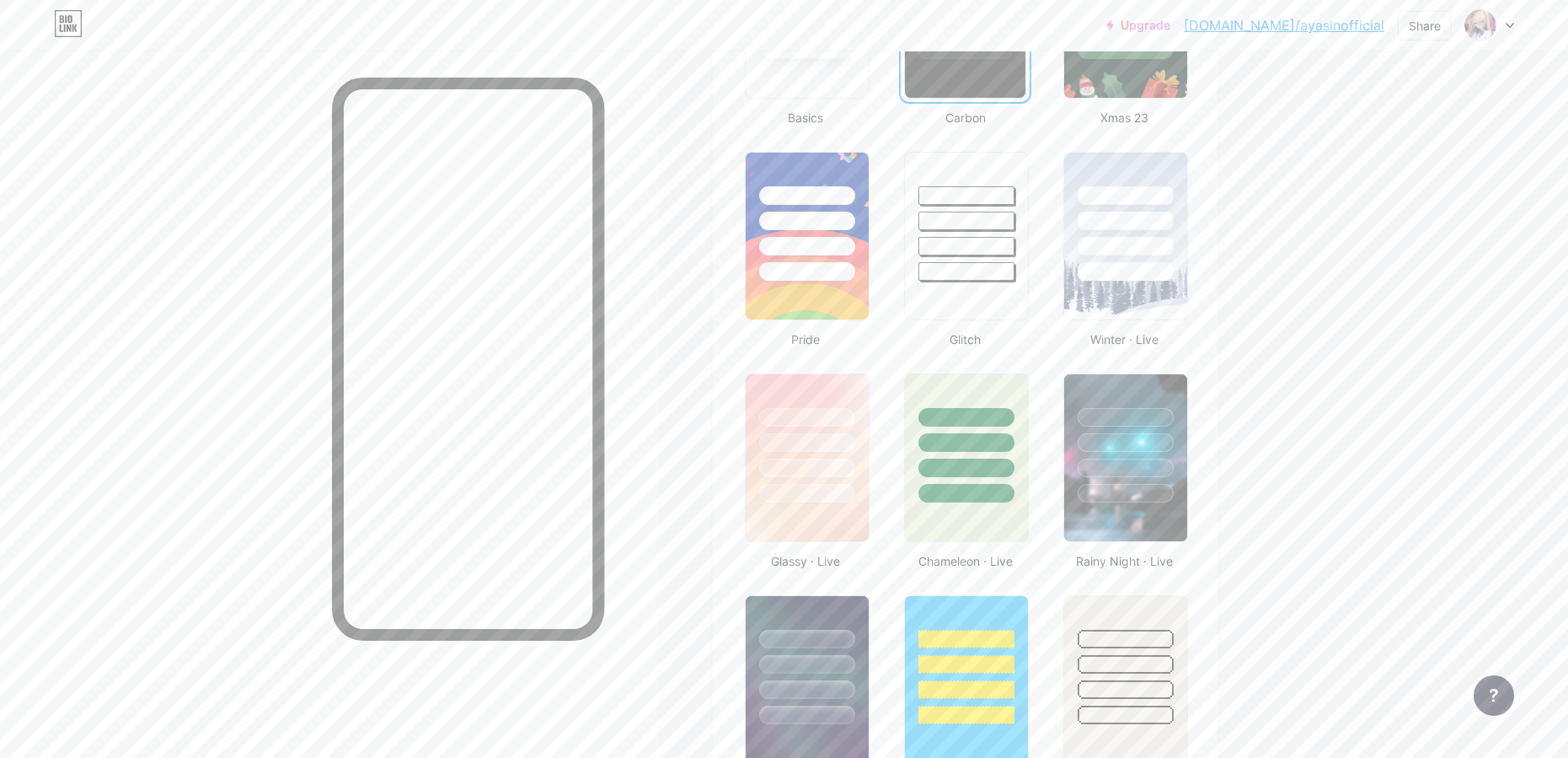
scroll to position [0, 0]
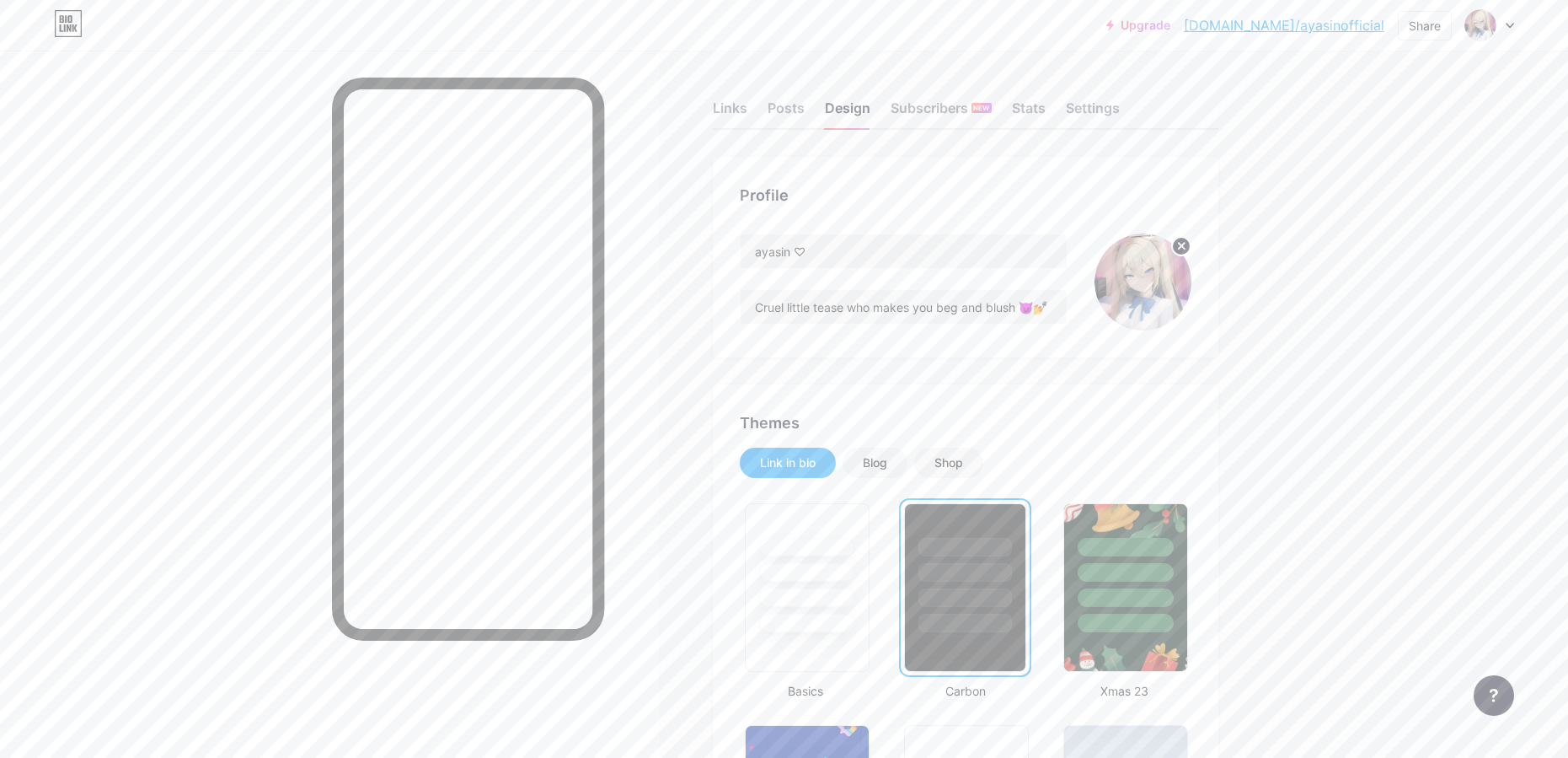
click at [1170, 20] on link "Upgrade" at bounding box center [1139, 25] width 64 height 13
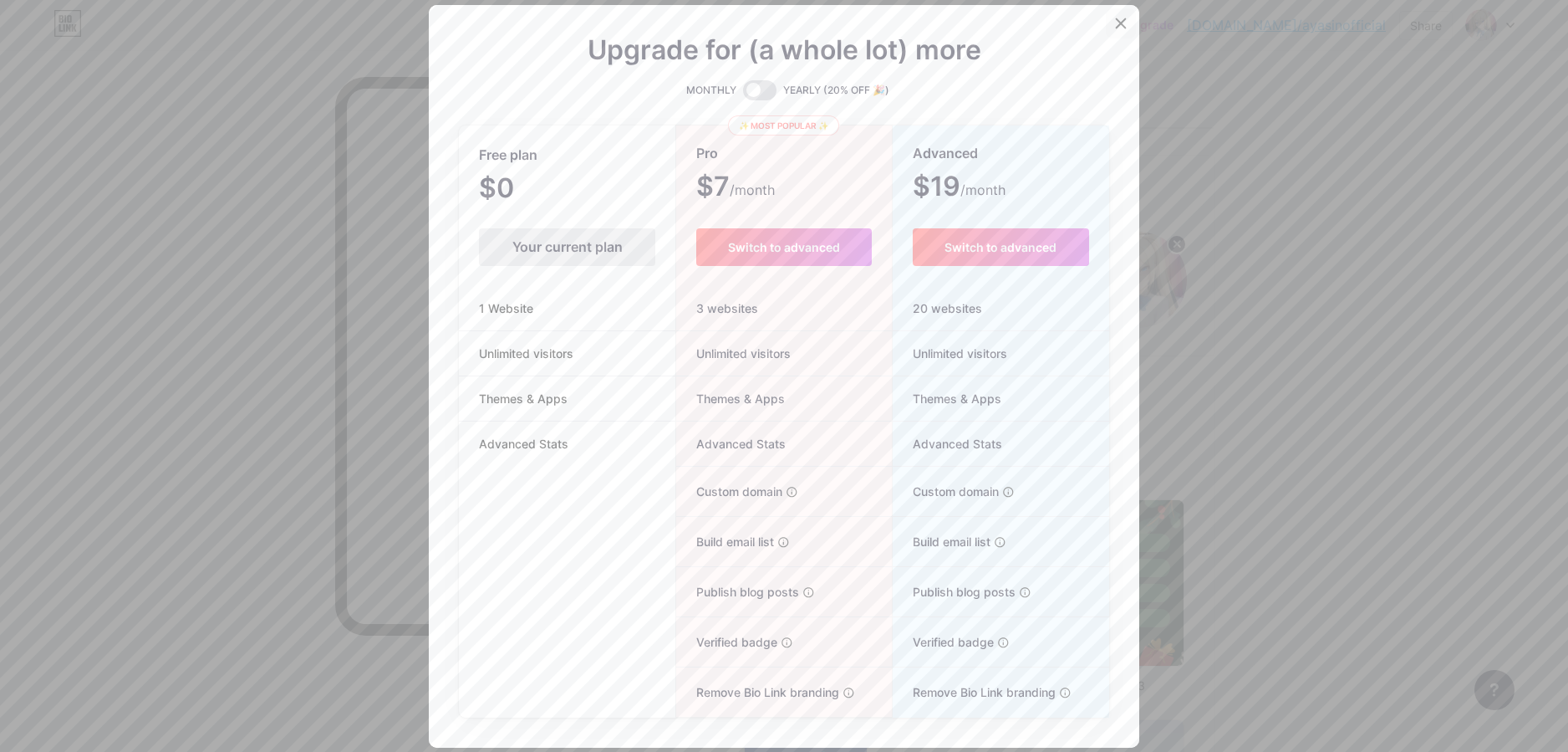
click at [1112, 15] on div at bounding box center [1121, 24] width 31 height 31
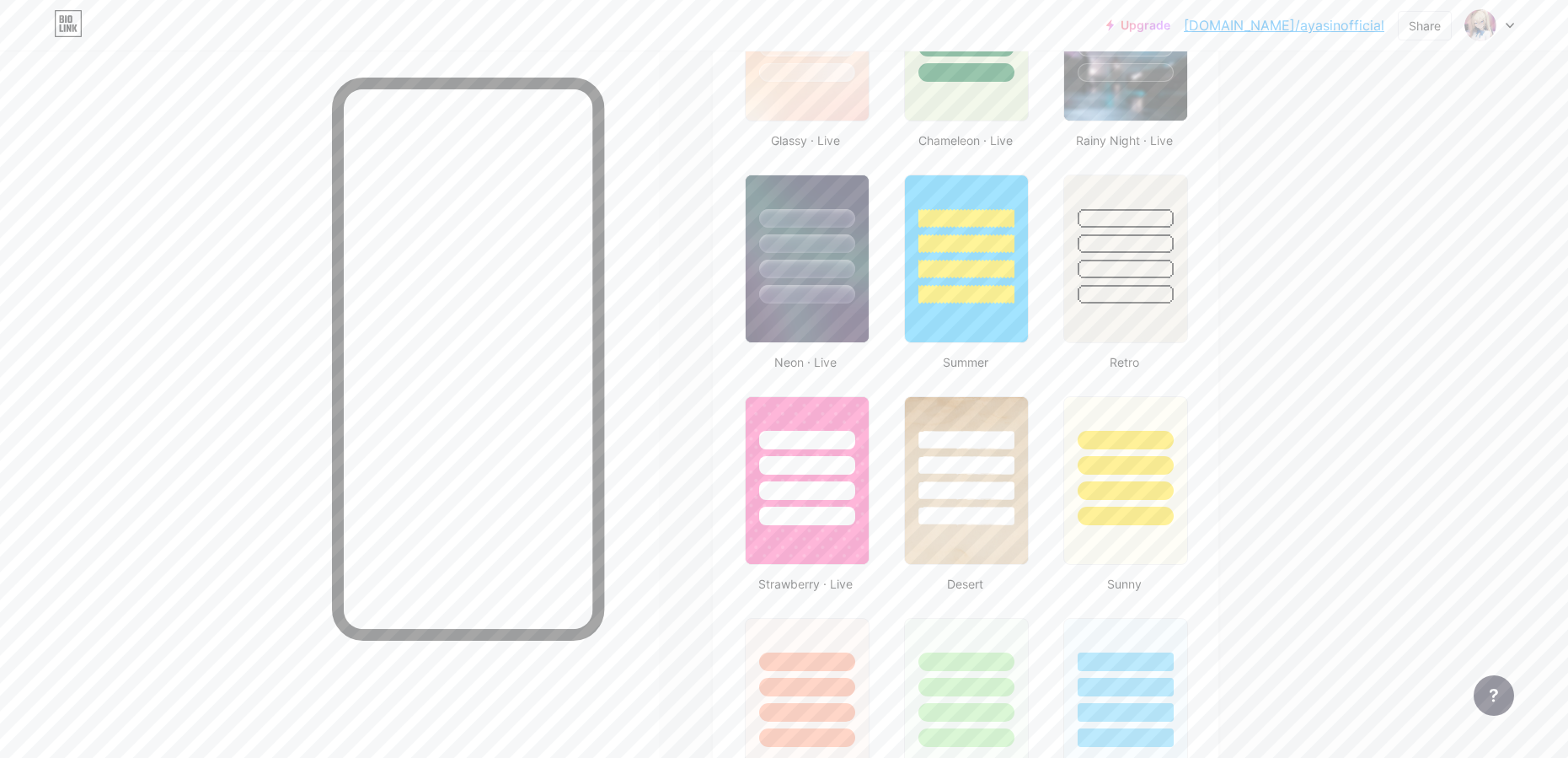
scroll to position [588, 0]
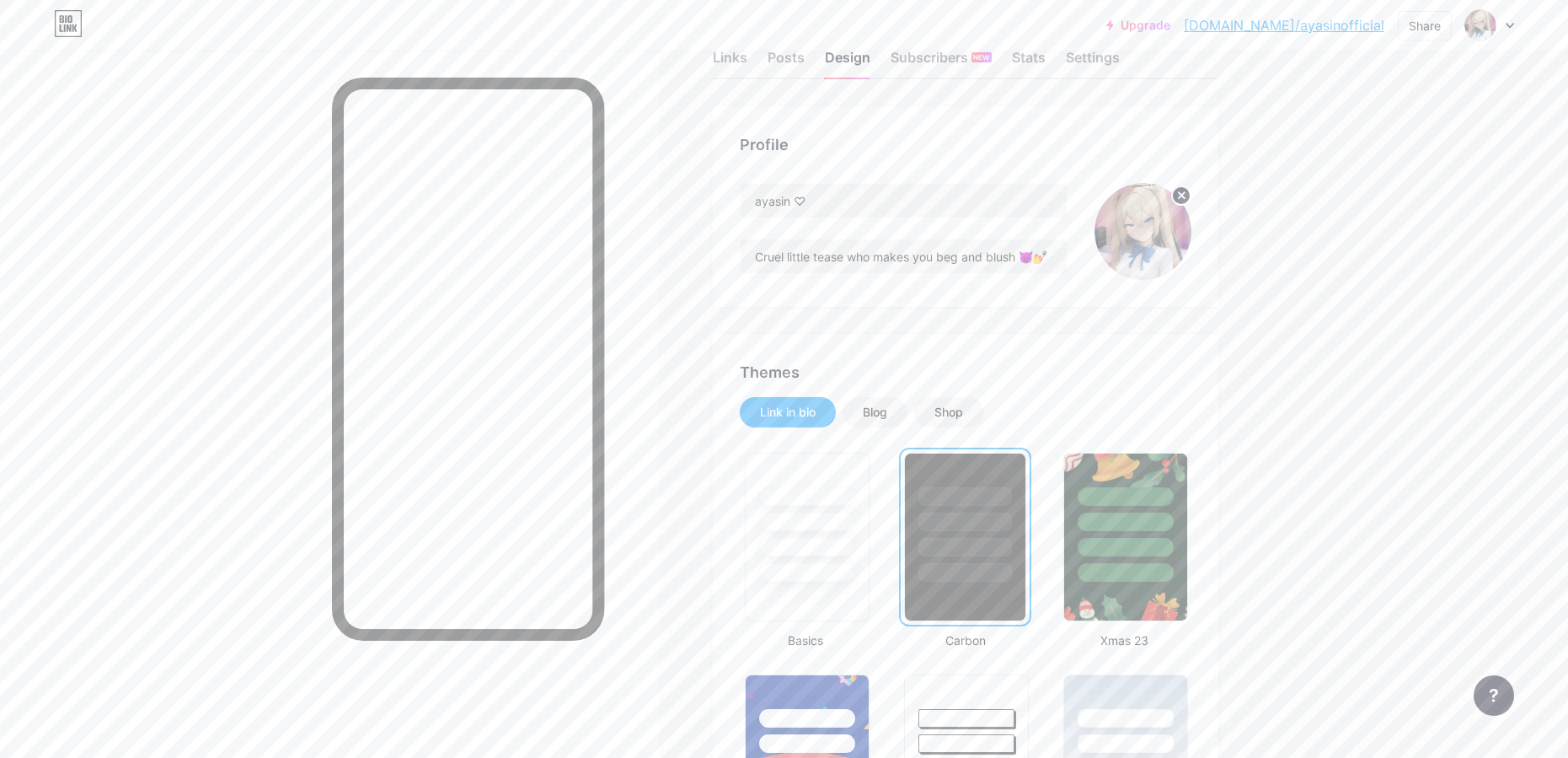
scroll to position [0, 0]
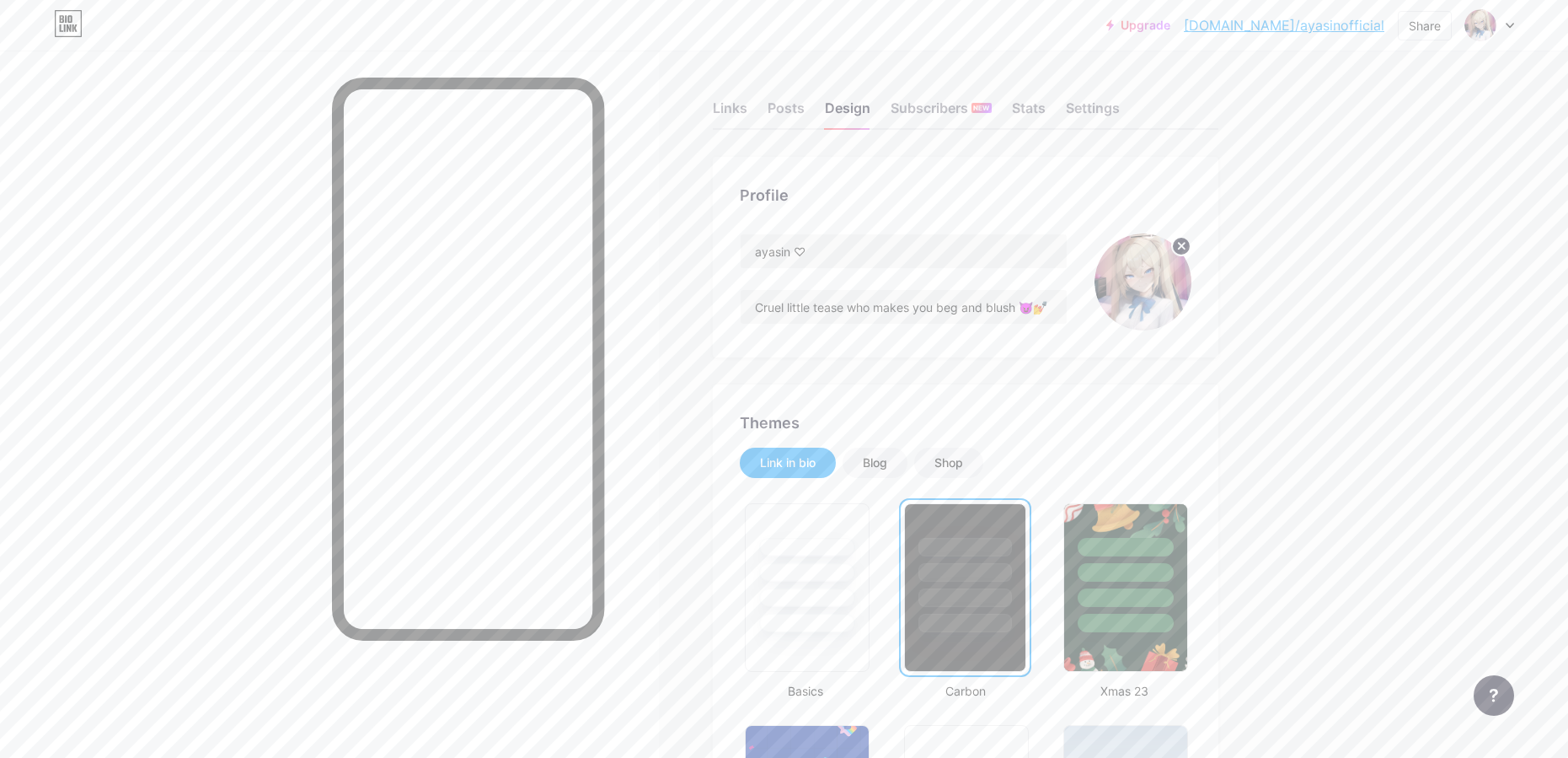
click at [64, 14] on icon at bounding box center [68, 24] width 29 height 27
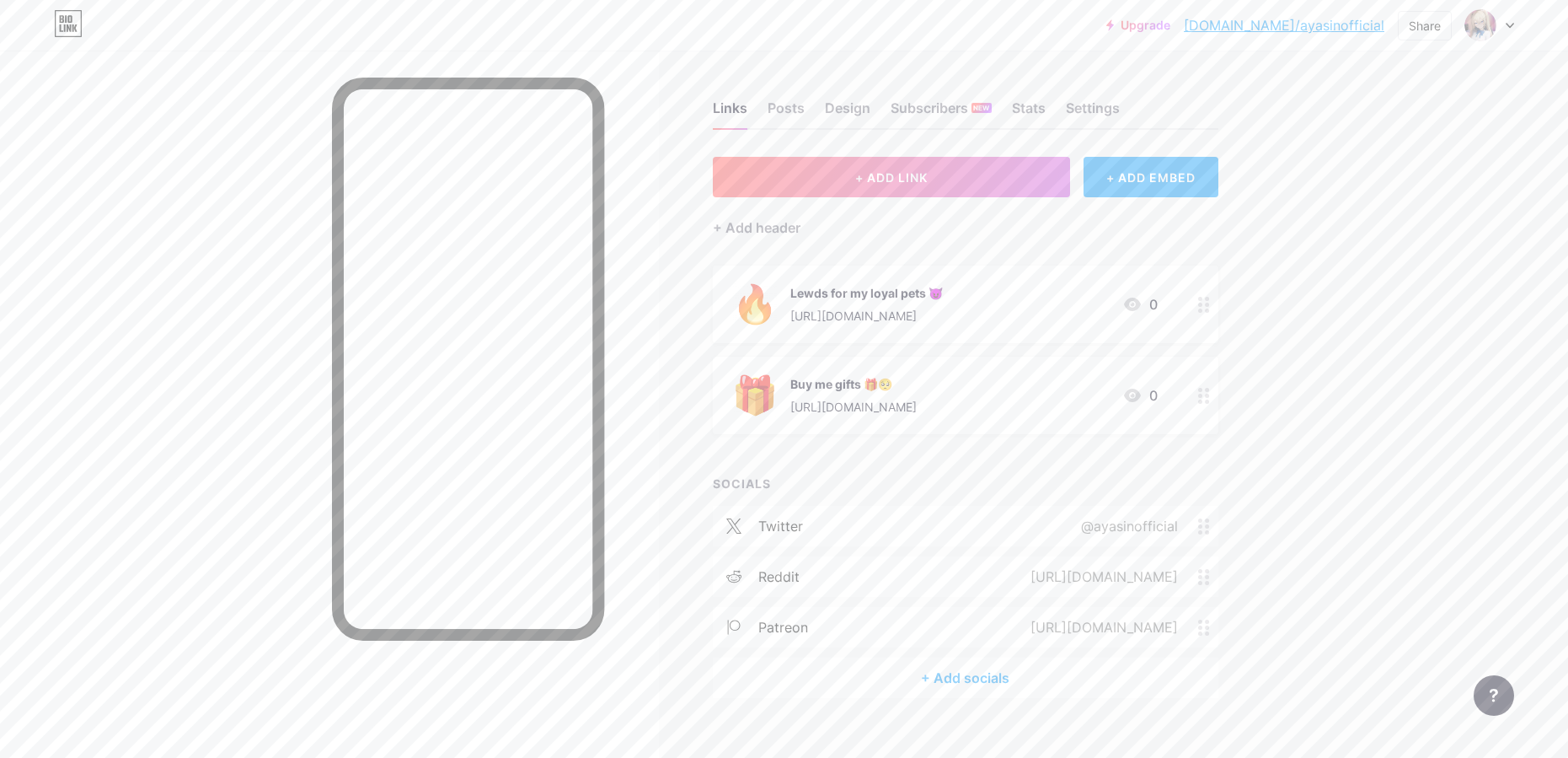
click at [96, 292] on div at bounding box center [329, 430] width 659 height 758
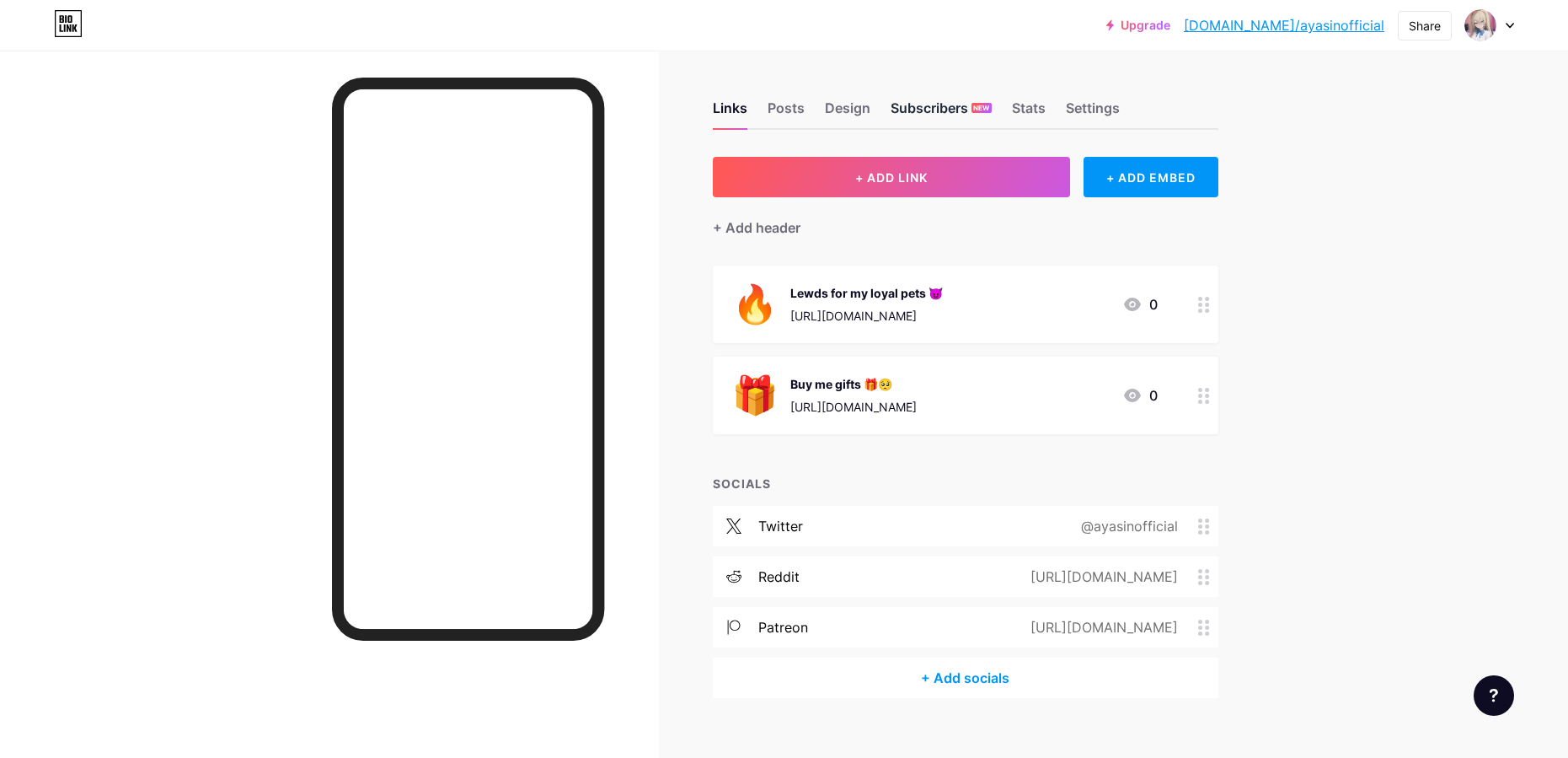
click at [970, 114] on div "Subscribers NEW" at bounding box center [940, 114] width 101 height 31
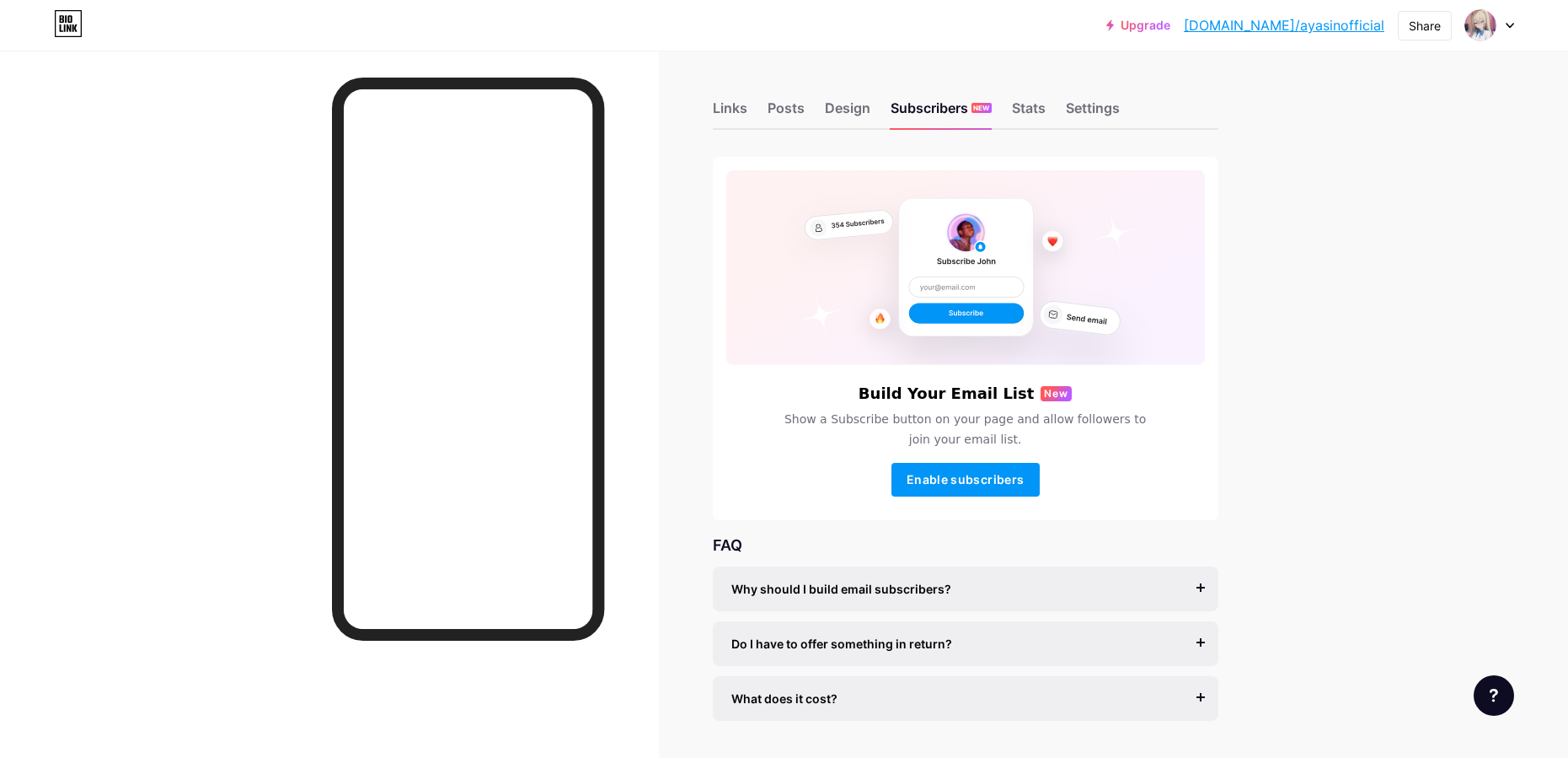
click at [1219, 643] on div "Do I have to offer something in return? It’s better if you do, but most creator…" at bounding box center [965, 643] width 505 height 44
click at [1204, 640] on div "Do I have to offer something in return? It’s better if you do, but most creator…" at bounding box center [965, 643] width 505 height 44
click at [1200, 639] on div "Do I have to offer something in return?" at bounding box center [965, 643] width 469 height 17
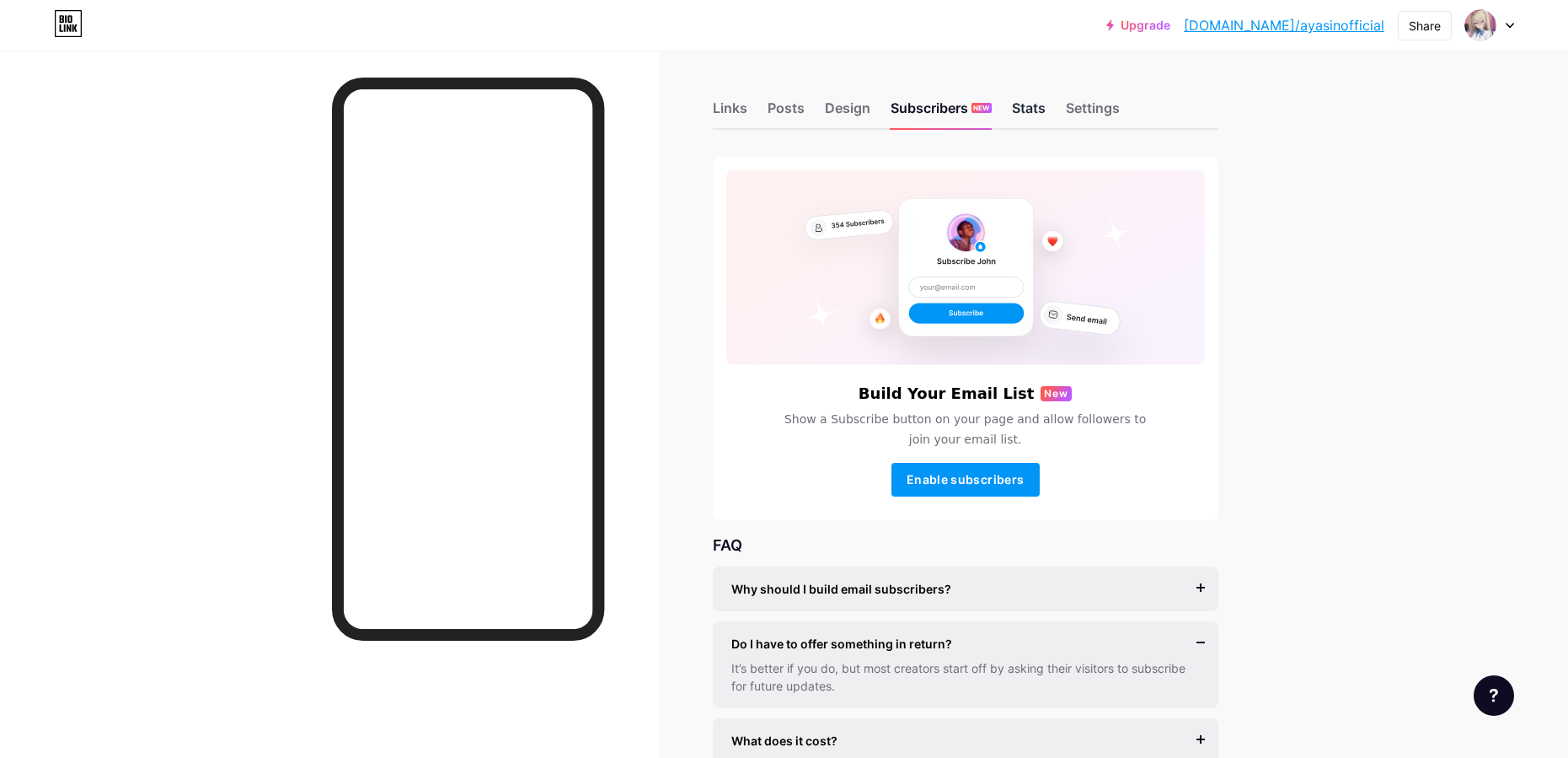
click at [1042, 114] on div "Stats" at bounding box center [1028, 114] width 34 height 31
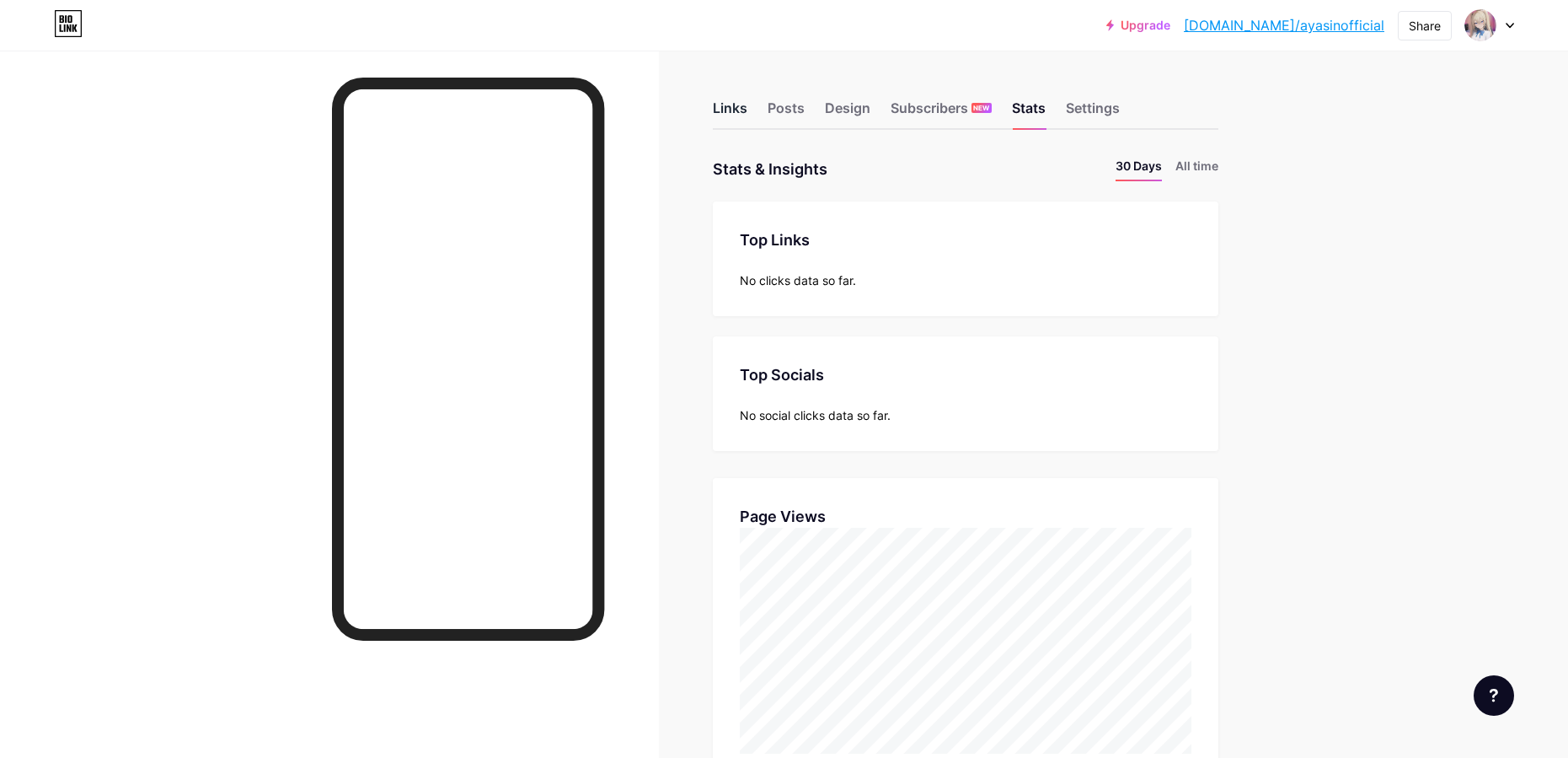
click at [748, 113] on div "Links" at bounding box center [731, 114] width 35 height 31
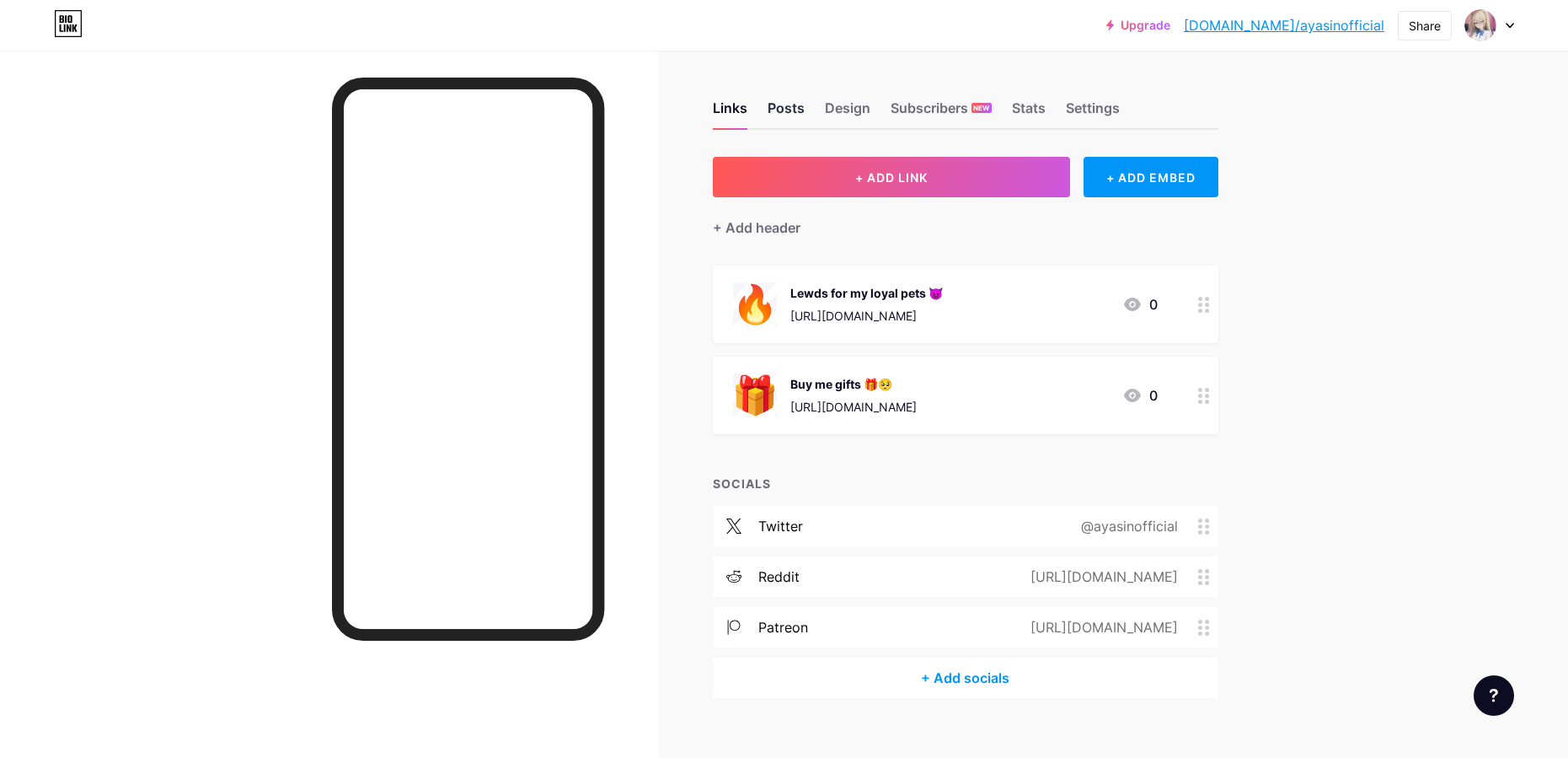
click at [796, 114] on div "Posts" at bounding box center [786, 114] width 38 height 31
